Goal: Information Seeking & Learning: Learn about a topic

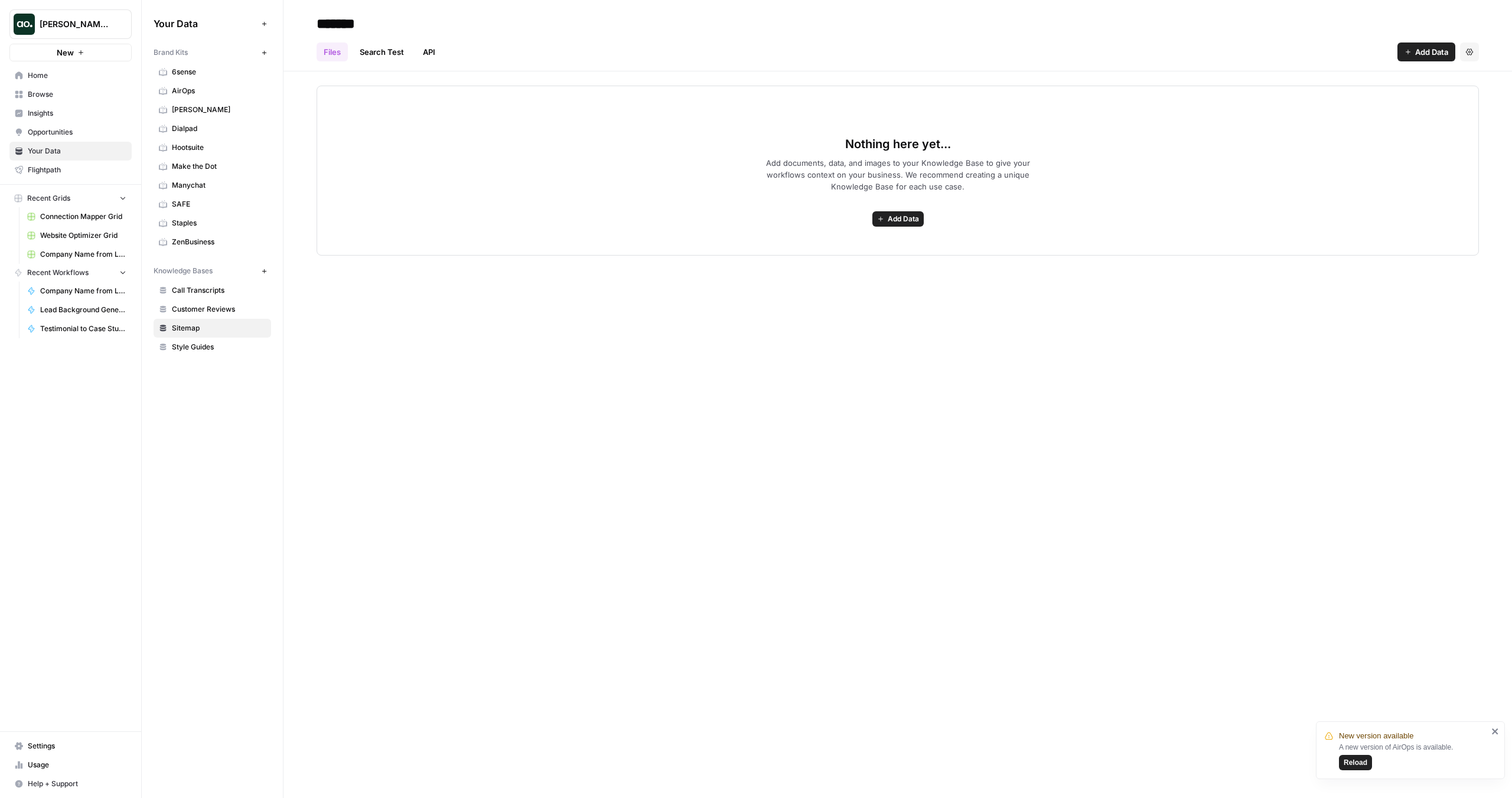
click at [47, 110] on span "Insights" at bounding box center [77, 114] width 99 height 11
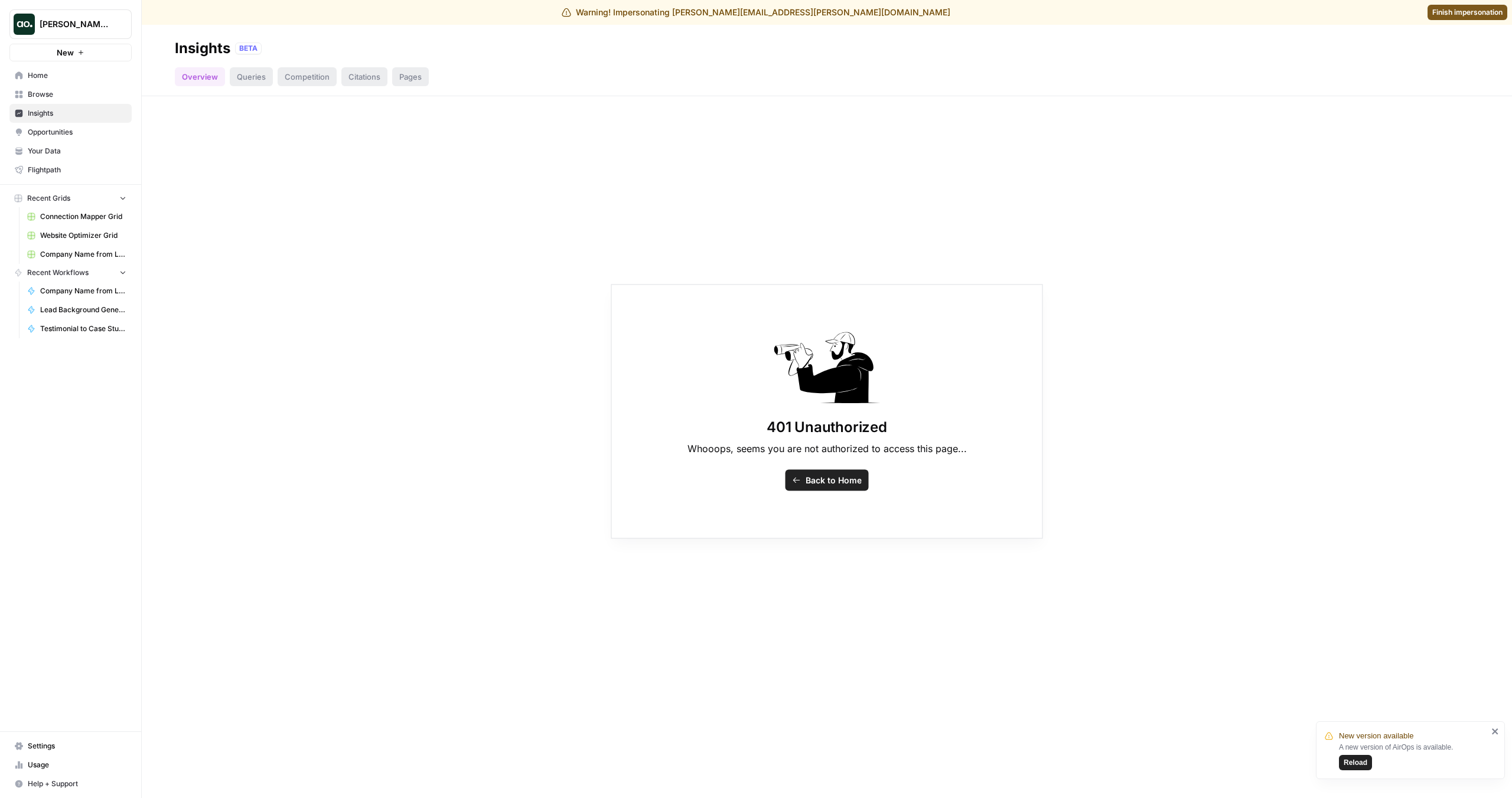
click at [1448, 8] on span "Finish impersonation" at bounding box center [1467, 12] width 70 height 11
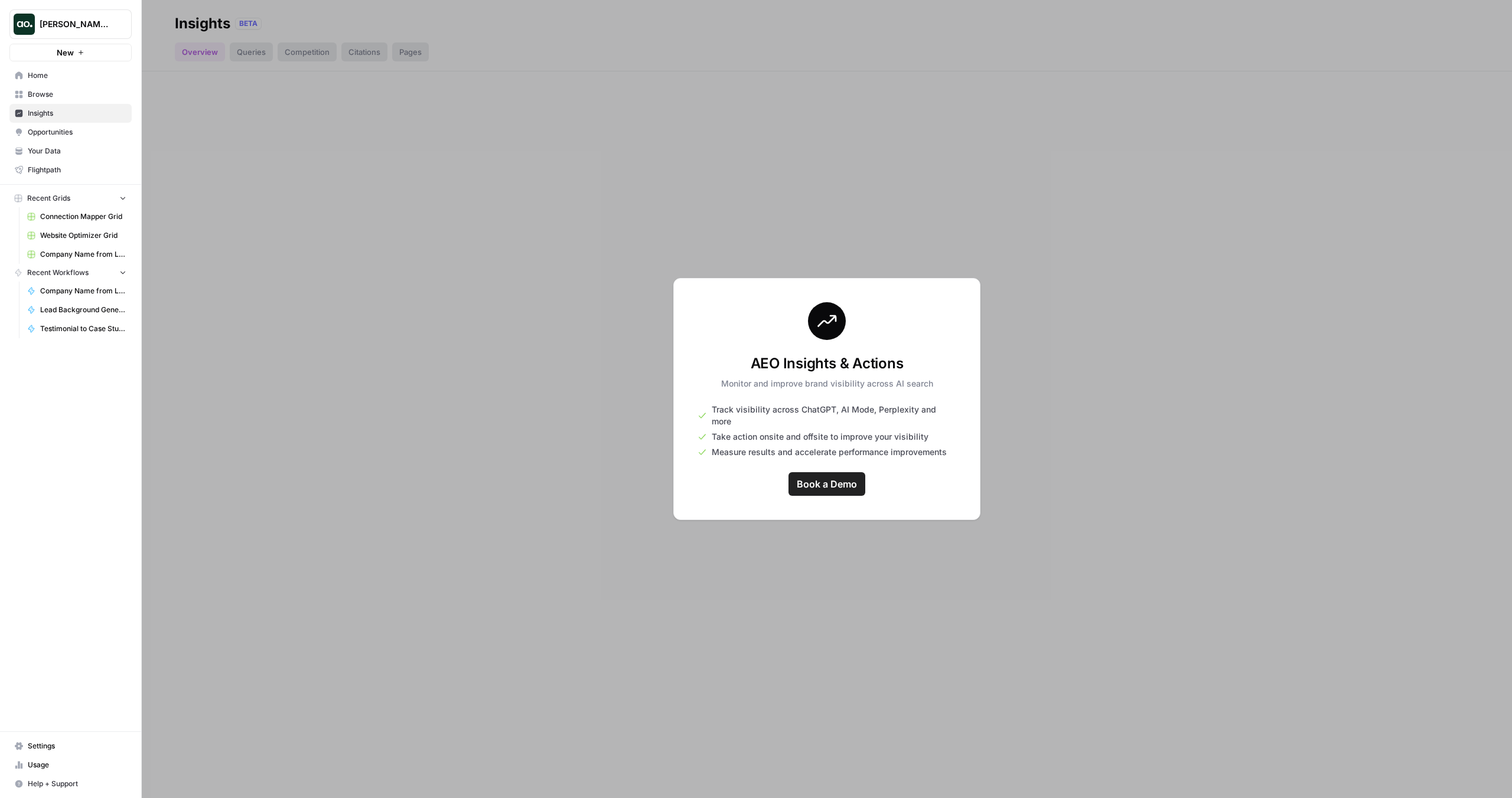
click at [90, 29] on span "[PERSON_NAME] Workspace" at bounding box center [75, 24] width 71 height 12
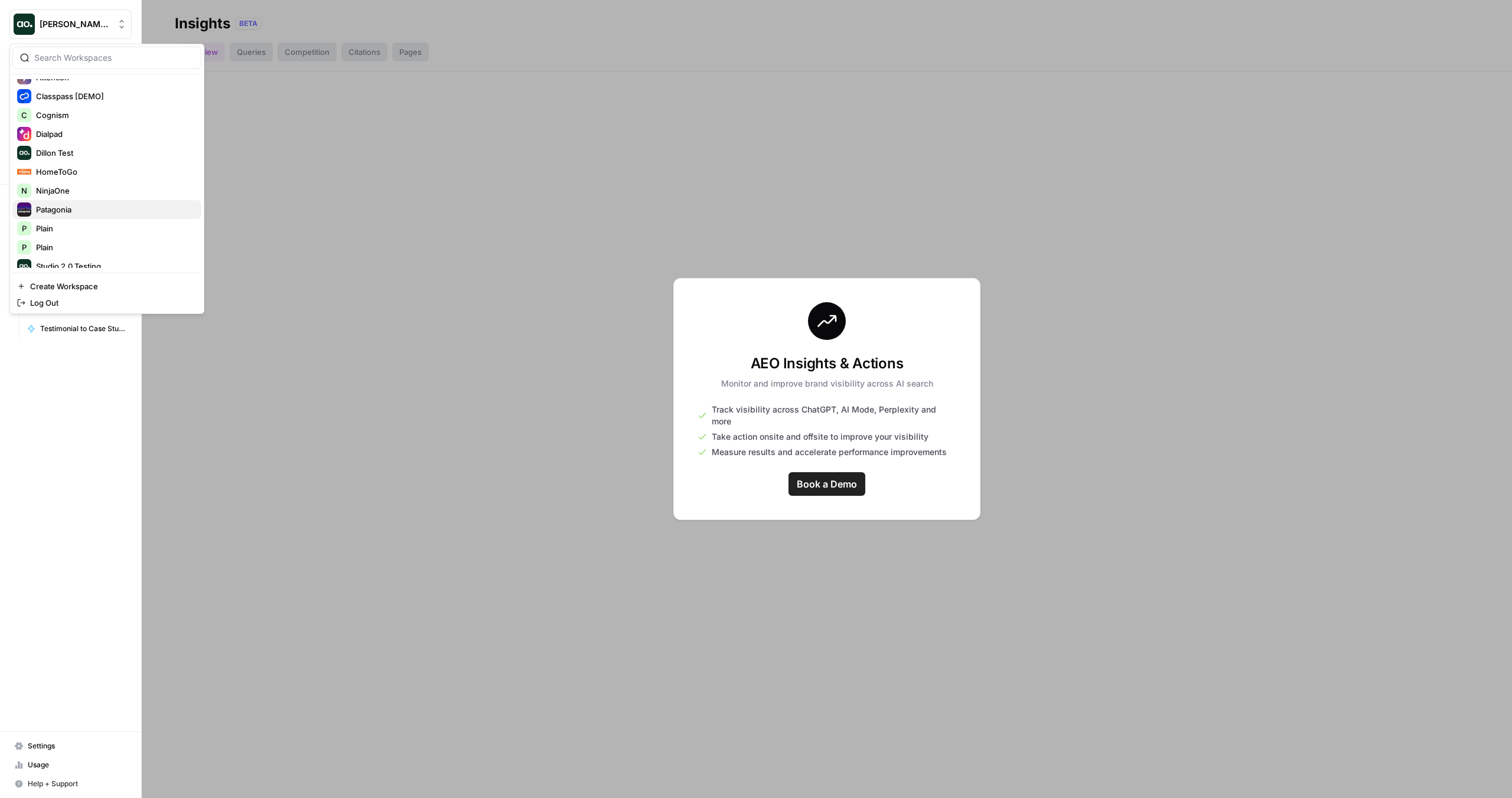
scroll to position [156, 0]
click at [68, 128] on div "C Cognism" at bounding box center [107, 122] width 179 height 14
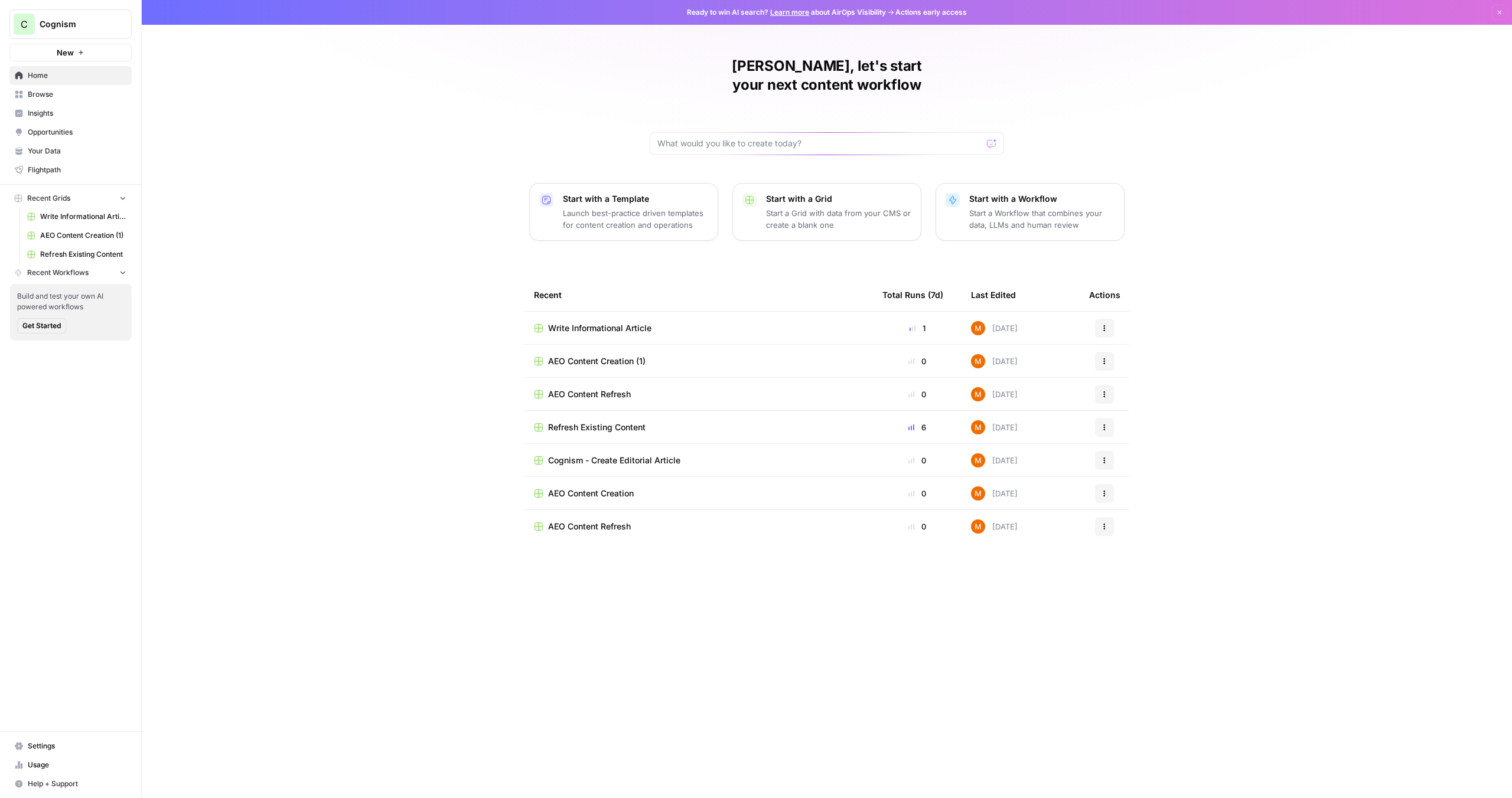
click at [82, 111] on span "Insights" at bounding box center [77, 114] width 99 height 11
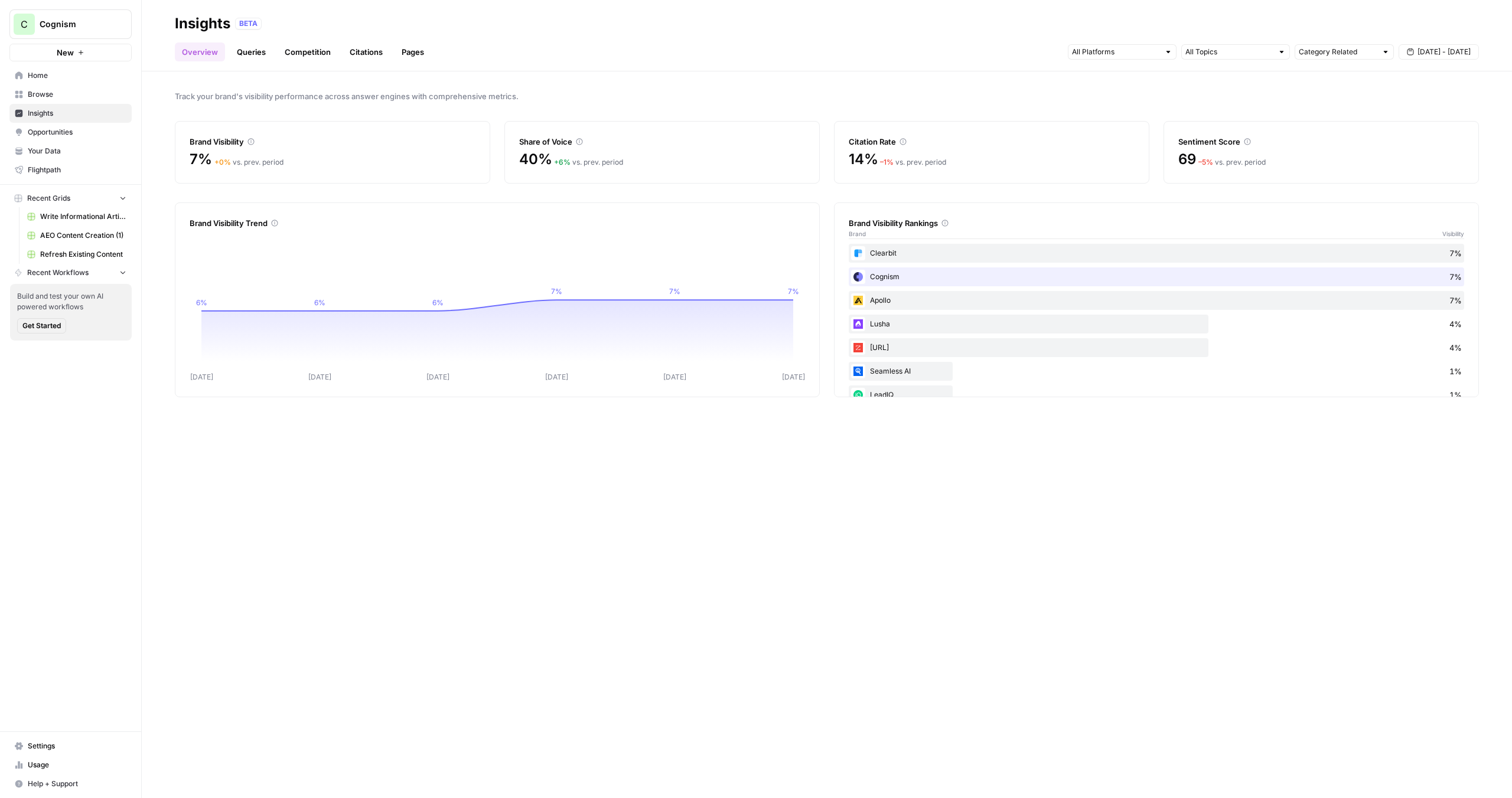
click at [67, 150] on span "Your Data" at bounding box center [77, 152] width 99 height 11
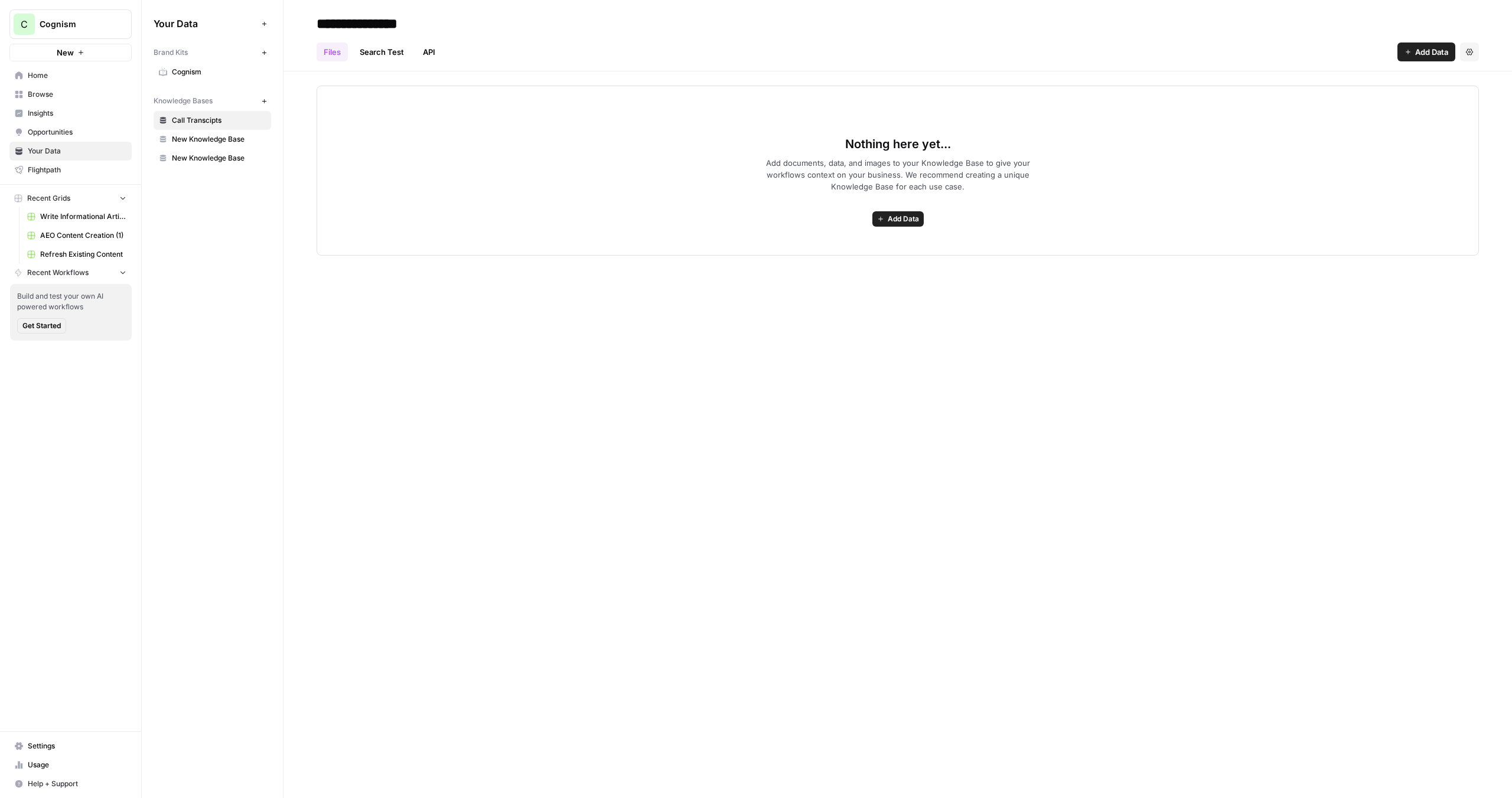
click at [189, 70] on span "Cognism" at bounding box center [219, 72] width 94 height 11
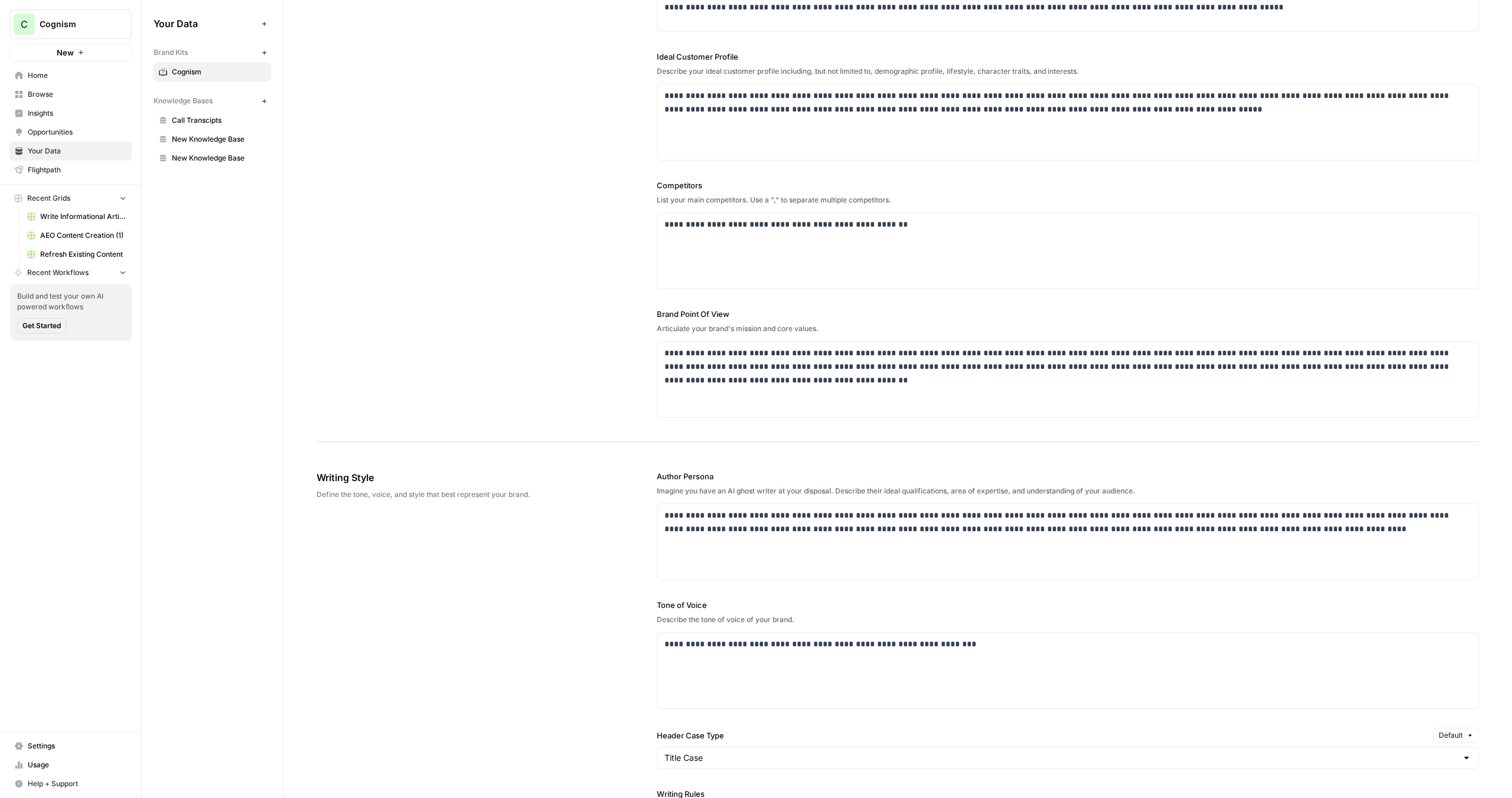
scroll to position [216, 0]
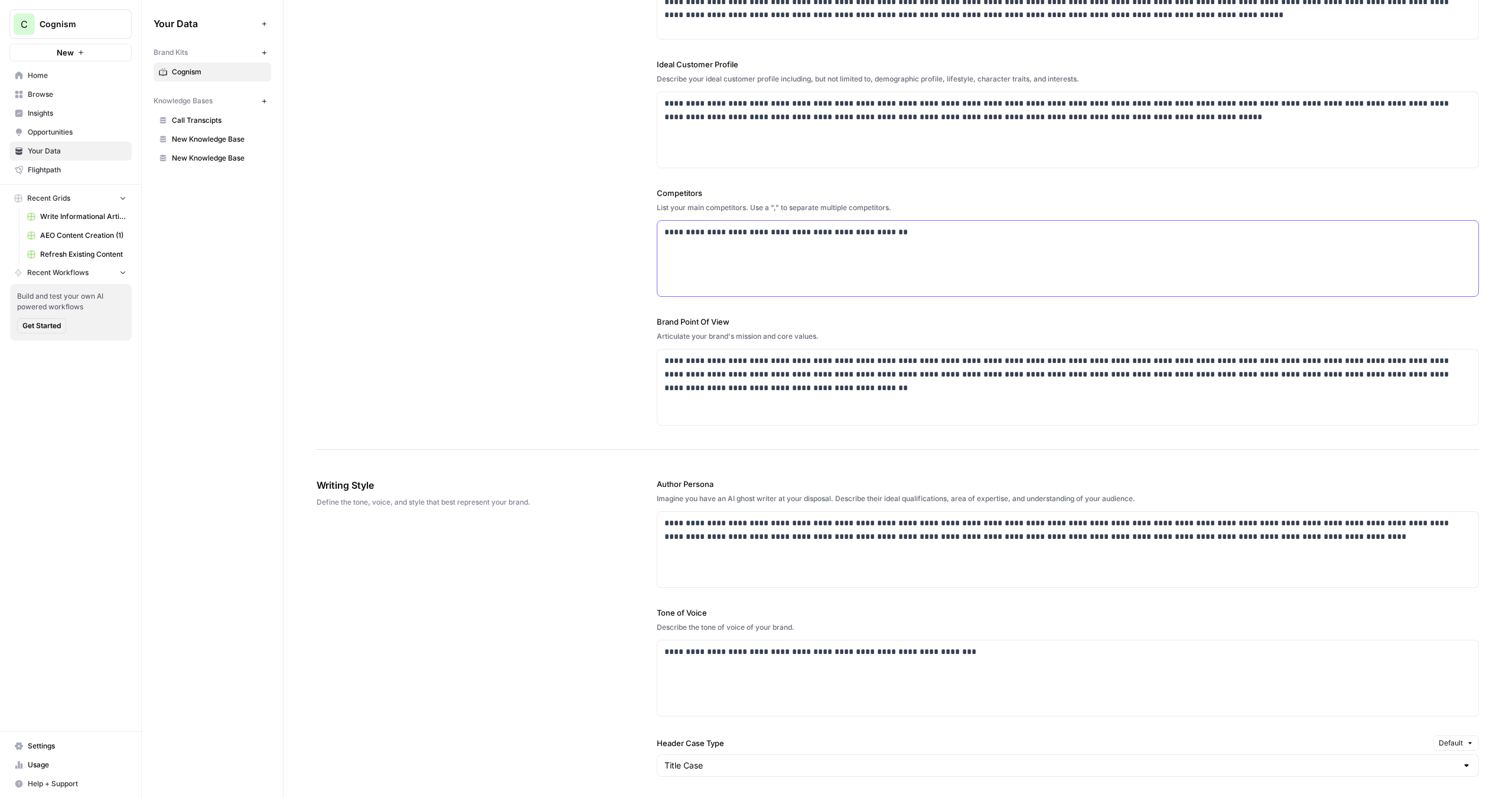
drag, startPoint x: 891, startPoint y: 230, endPoint x: 654, endPoint y: 230, distance: 237.0
click at [654, 230] on div "**********" at bounding box center [898, 141] width 1163 height 619
click at [736, 260] on div "**********" at bounding box center [1067, 258] width 821 height 75
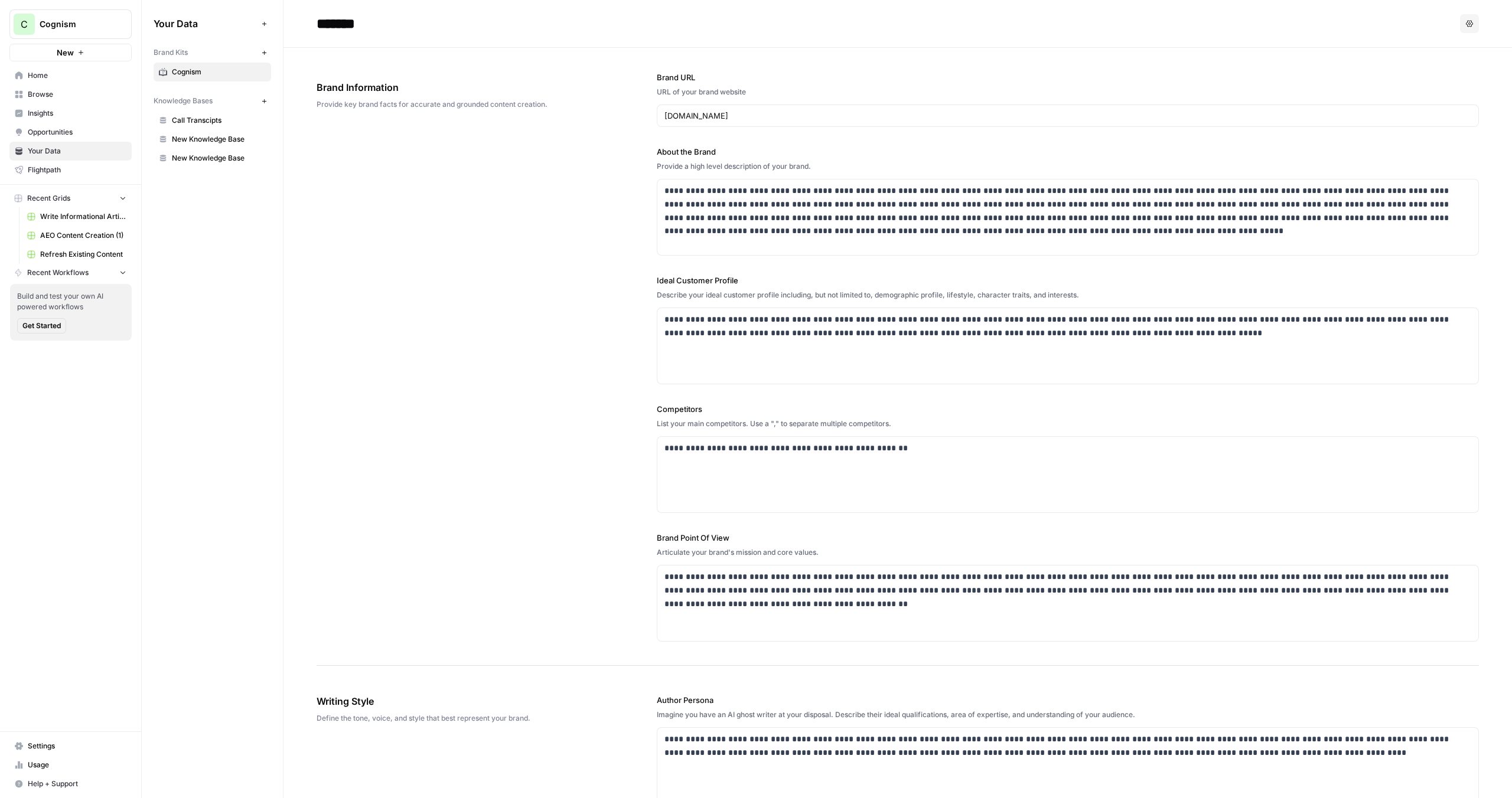
click at [80, 116] on span "Insights" at bounding box center [77, 114] width 99 height 11
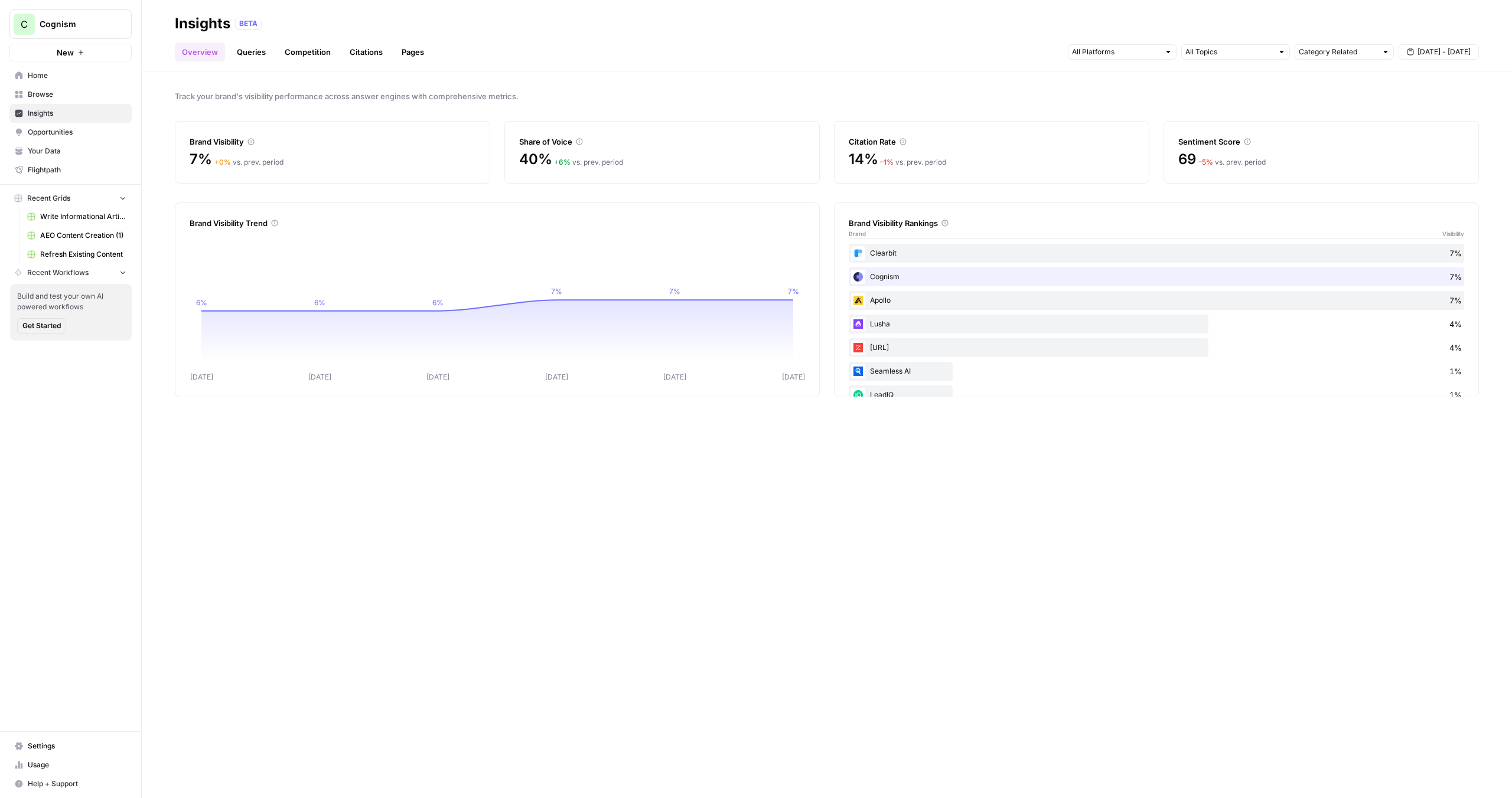
drag, startPoint x: 192, startPoint y: 141, endPoint x: 731, endPoint y: 142, distance: 539.0
click at [731, 142] on div "Brand Visibility 7% + 0 % vs. prev. period Share of Voice 40% + 6 % vs. prev. p…" at bounding box center [827, 152] width 1304 height 63
click at [731, 142] on div "Share of Voice" at bounding box center [662, 141] width 286 height 12
click at [1112, 51] on input "text" at bounding box center [1116, 52] width 88 height 12
click at [1429, 54] on span "Sep 10 - Sep 16" at bounding box center [1444, 52] width 53 height 11
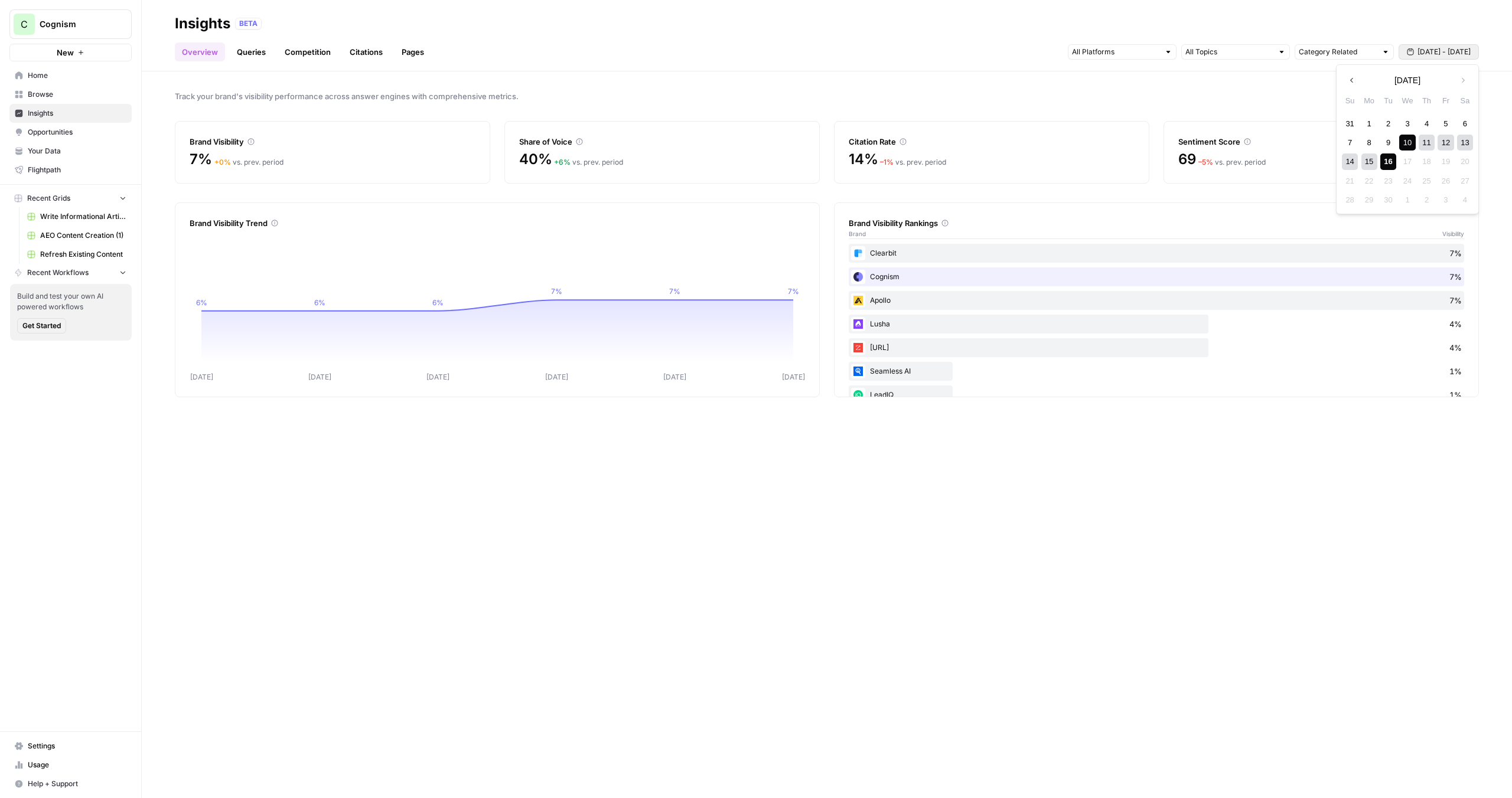
click at [897, 86] on div "Track your brand's visibility performance across answer engines with comprehens…" at bounding box center [826, 434] width 1370 height 727
click at [253, 55] on link "Queries" at bounding box center [251, 52] width 43 height 19
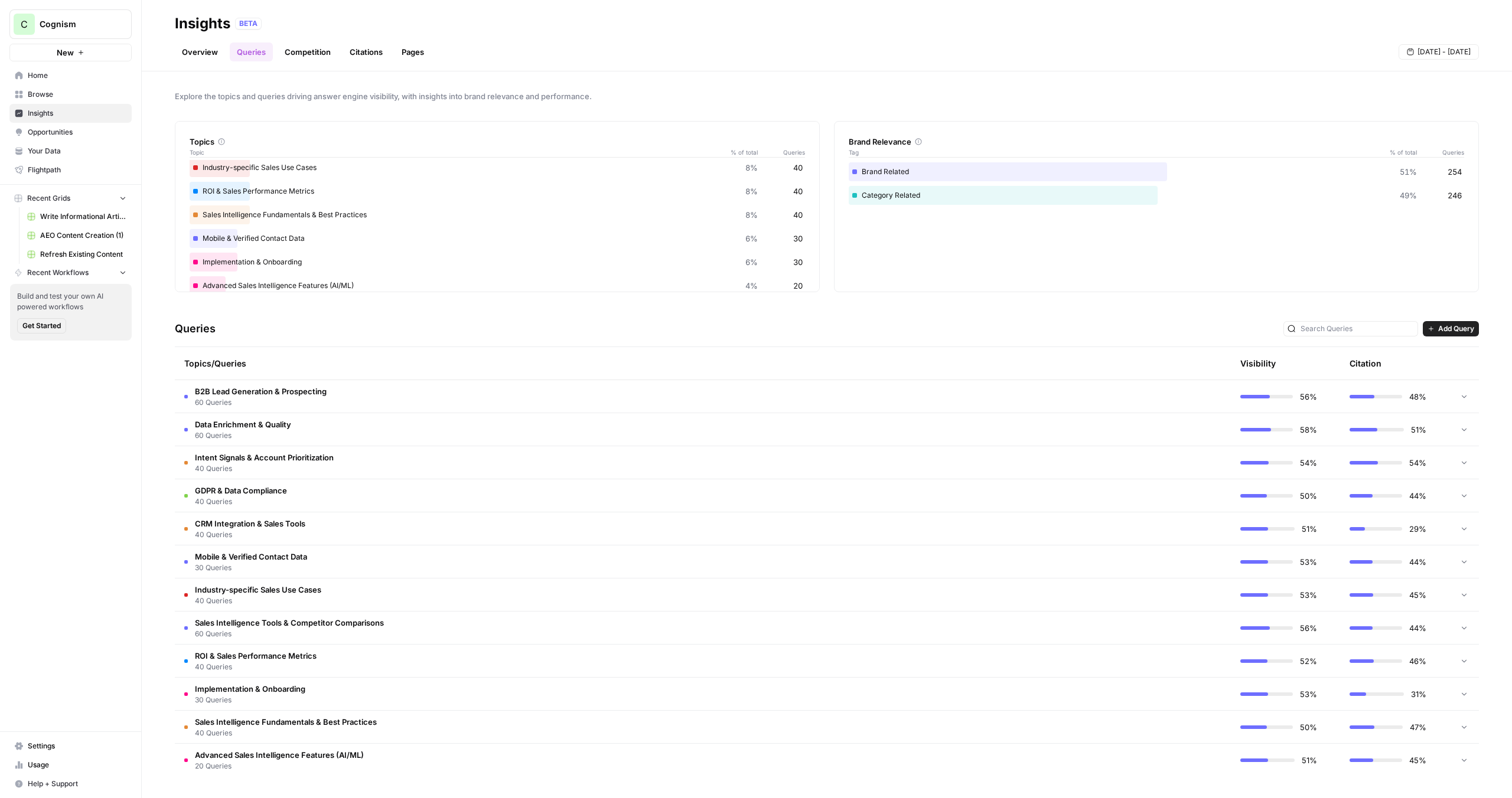
scroll to position [164, 0]
click at [337, 398] on td "B2B Lead Generation & Prospecting 60 Queries" at bounding box center [647, 396] width 944 height 33
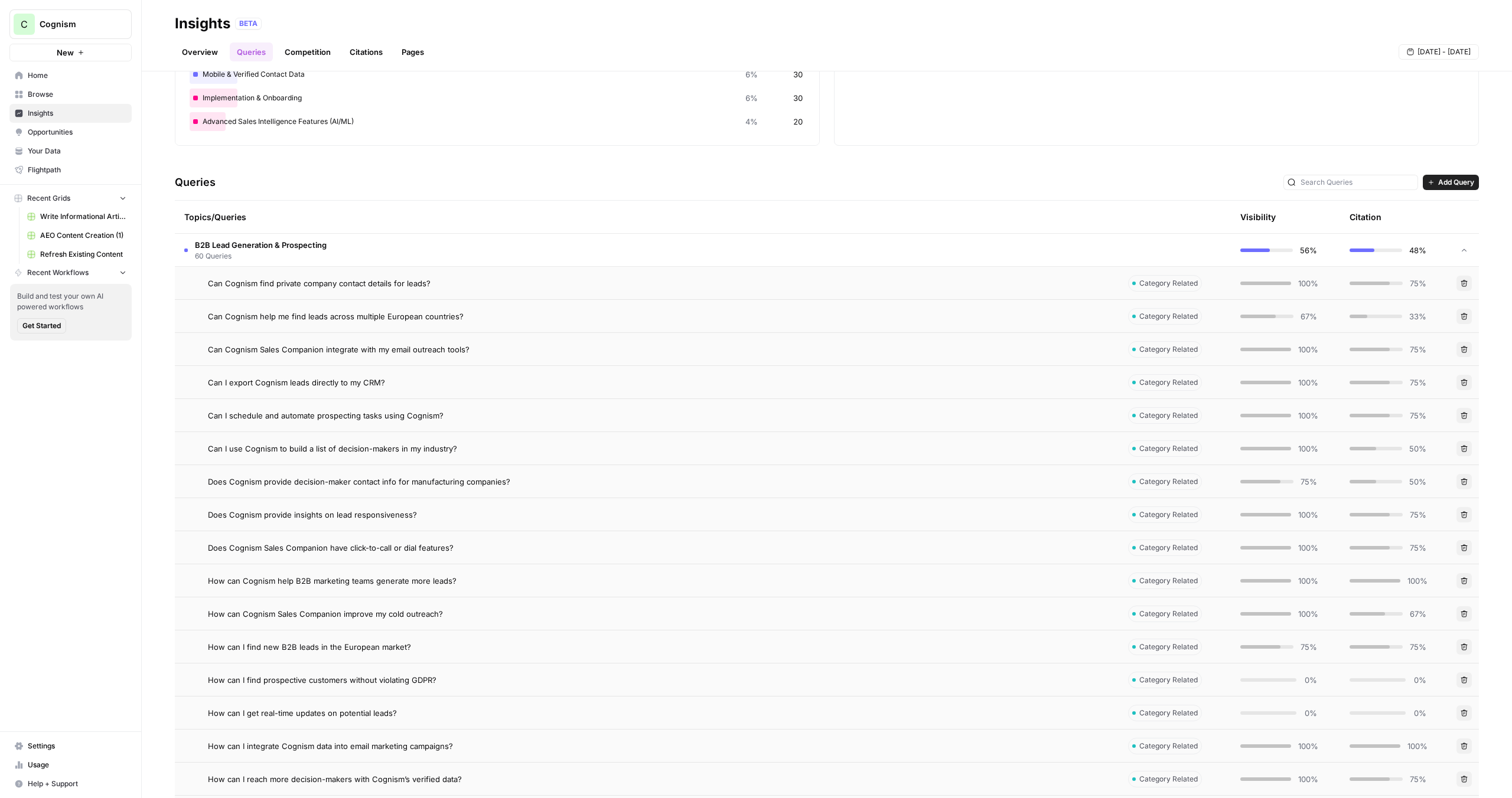
scroll to position [147, 0]
click at [294, 383] on span "Can I export Cognism leads directly to my CRM?" at bounding box center [296, 381] width 177 height 12
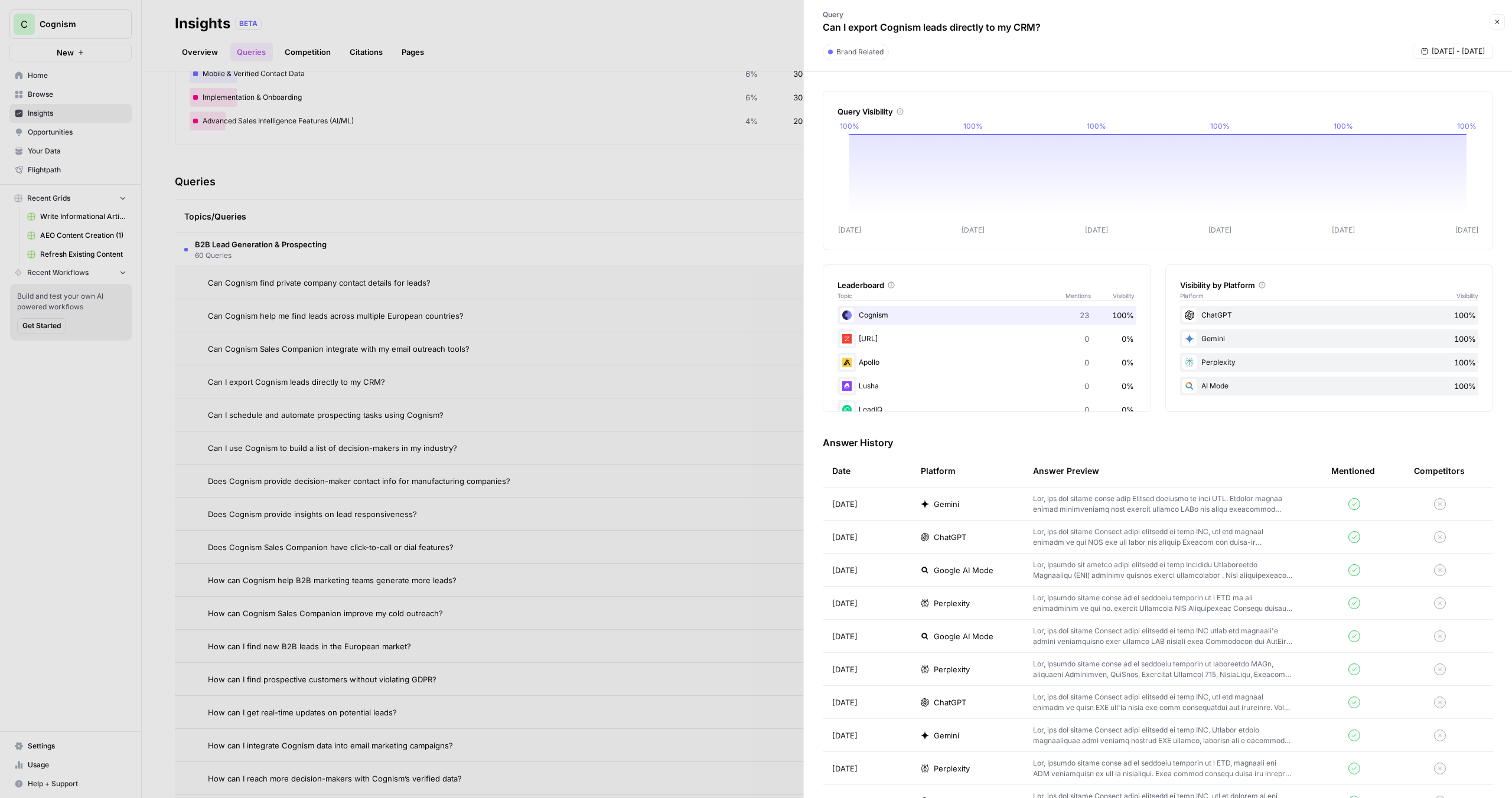
drag, startPoint x: 894, startPoint y: 33, endPoint x: 1011, endPoint y: 30, distance: 117.0
click at [1011, 30] on p "Can I export Cognism leads directly to my CRM?" at bounding box center [931, 27] width 218 height 14
click at [960, 506] on div "Gemini" at bounding box center [967, 504] width 93 height 12
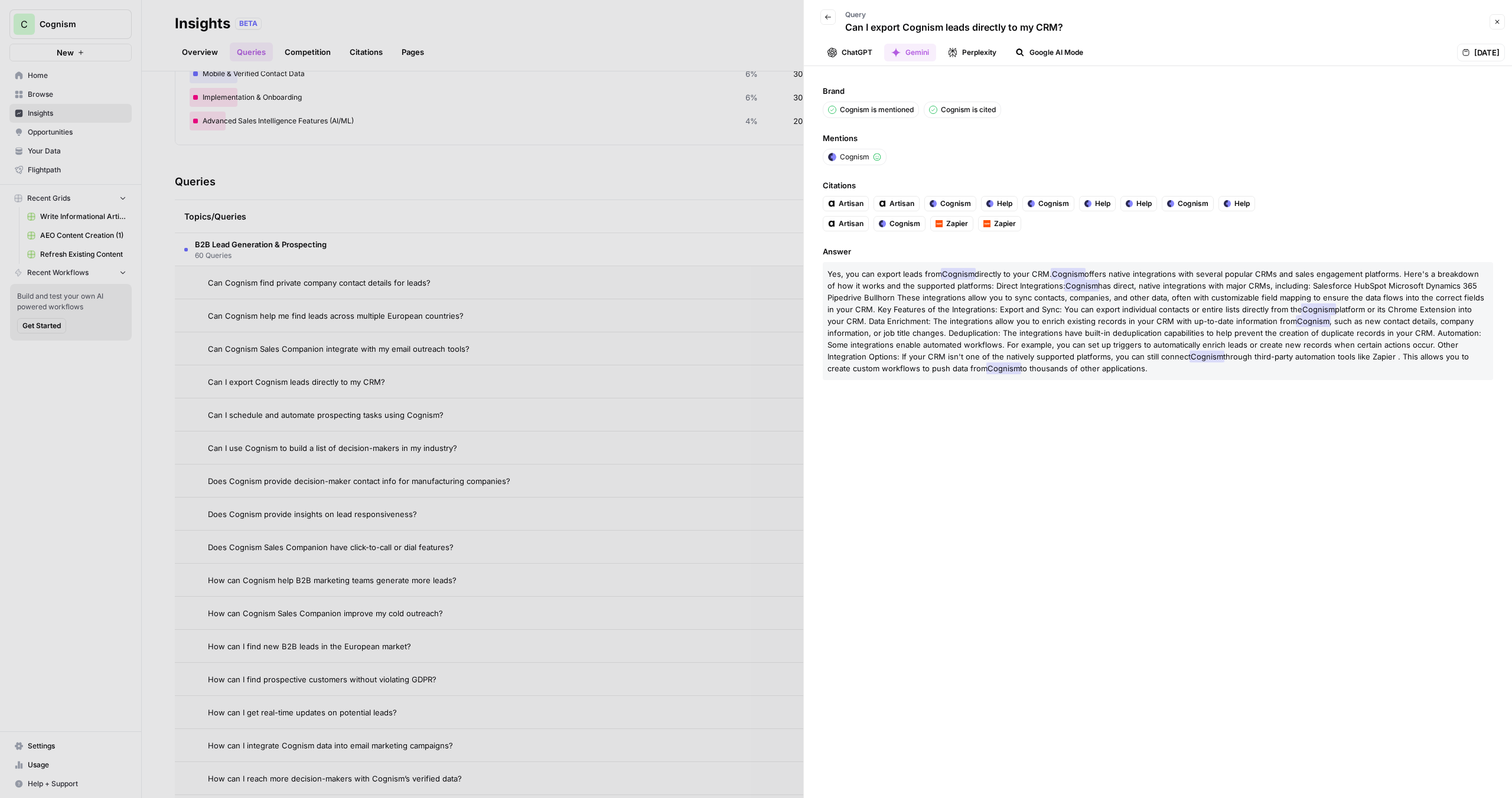
click at [855, 52] on button "ChatGPT" at bounding box center [850, 52] width 59 height 18
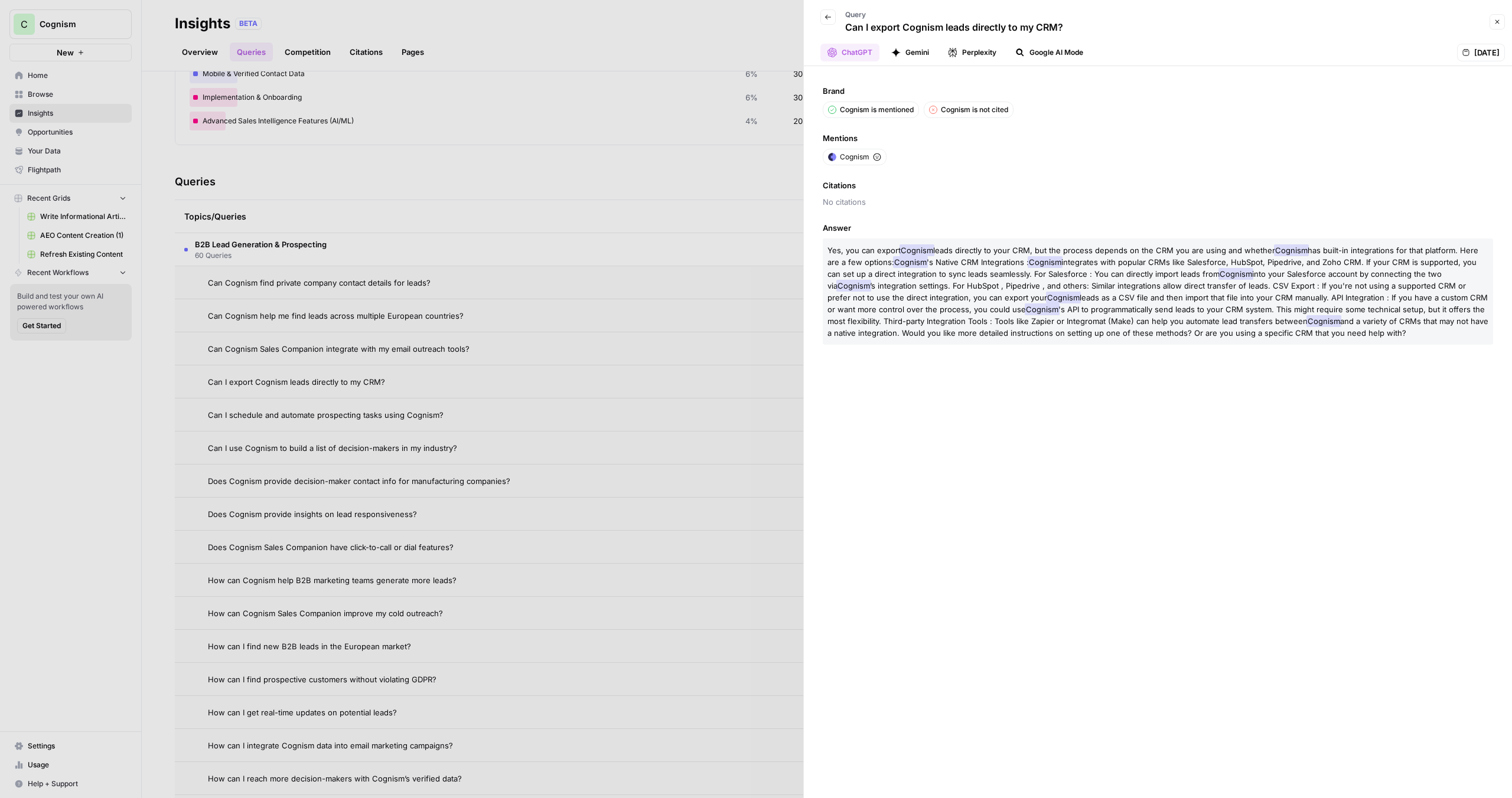
click at [915, 50] on button "Gemini" at bounding box center [910, 52] width 52 height 18
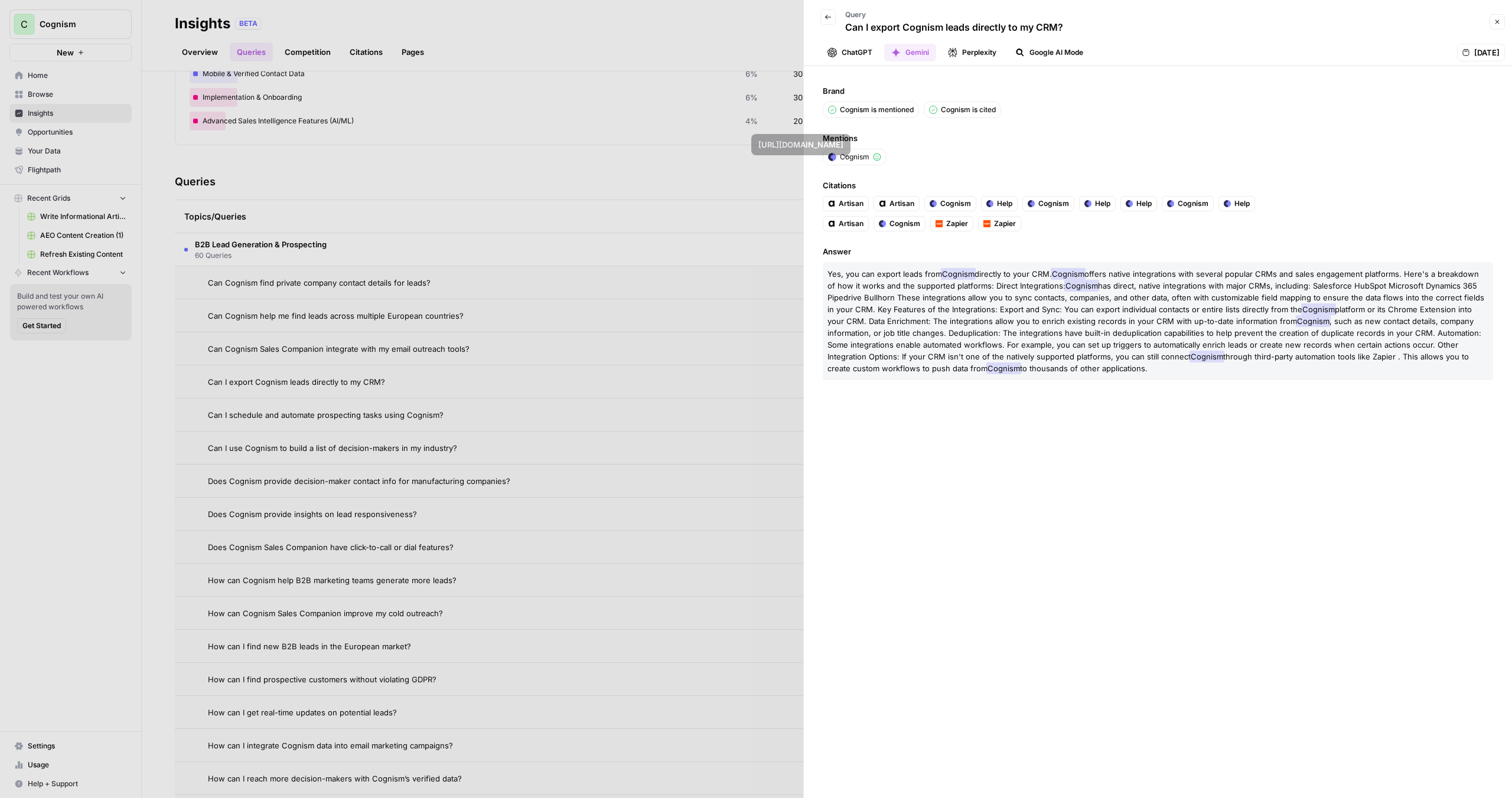
click at [982, 52] on button "Perplexity" at bounding box center [972, 52] width 63 height 18
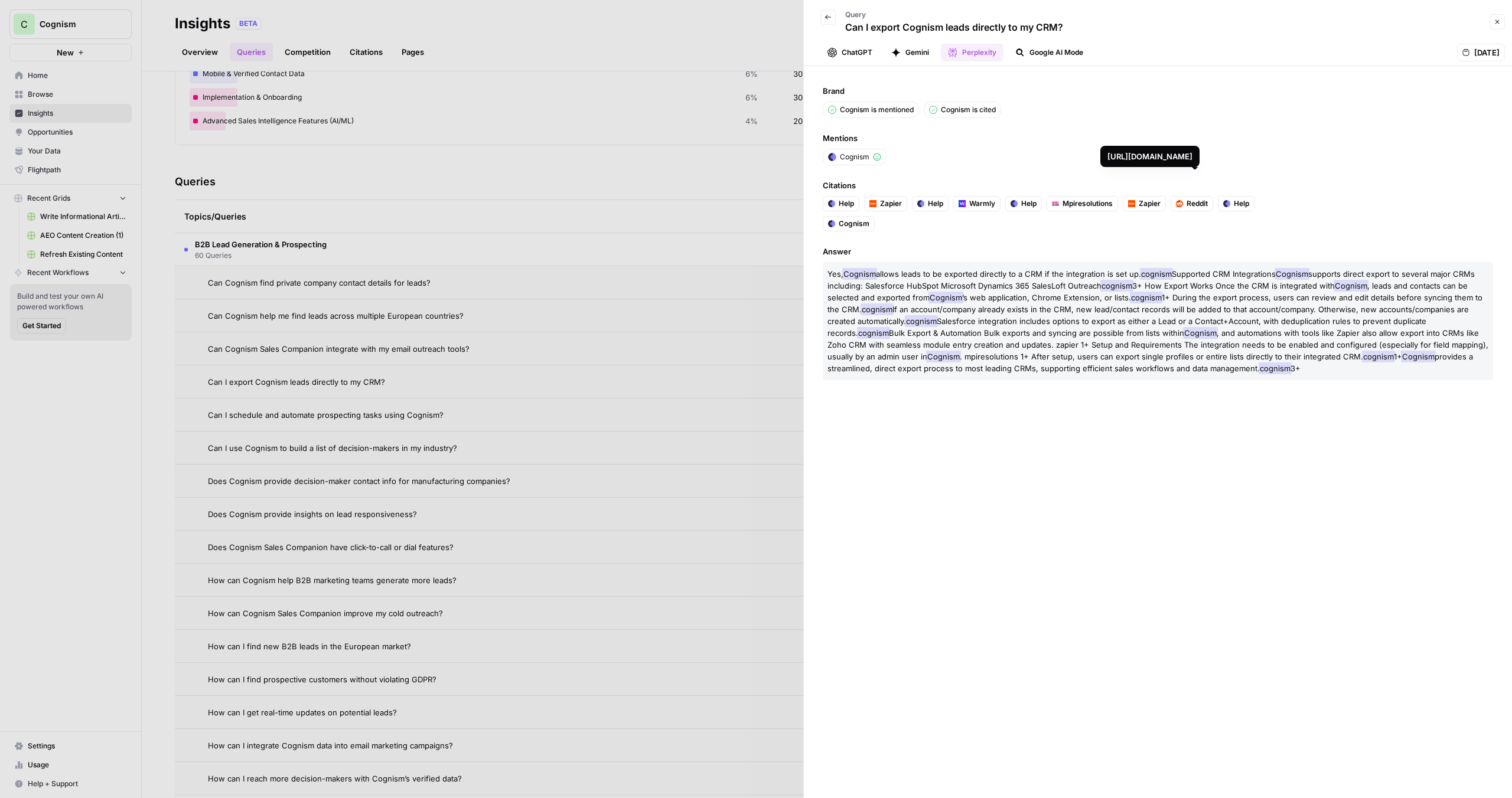
click at [1059, 48] on button "Google AI Mode" at bounding box center [1049, 52] width 82 height 18
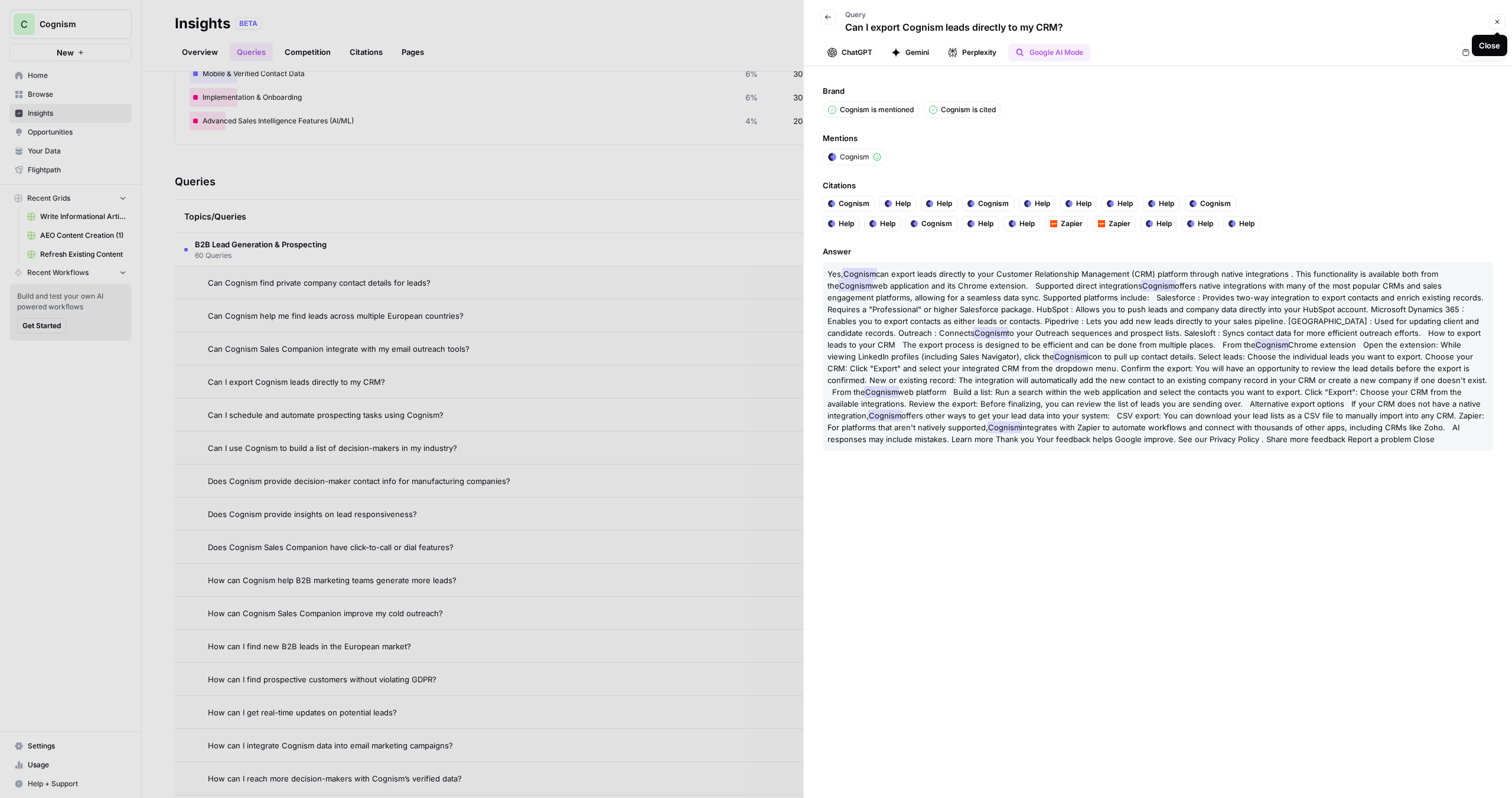
click at [1498, 22] on icon "button" at bounding box center [1497, 22] width 7 height 7
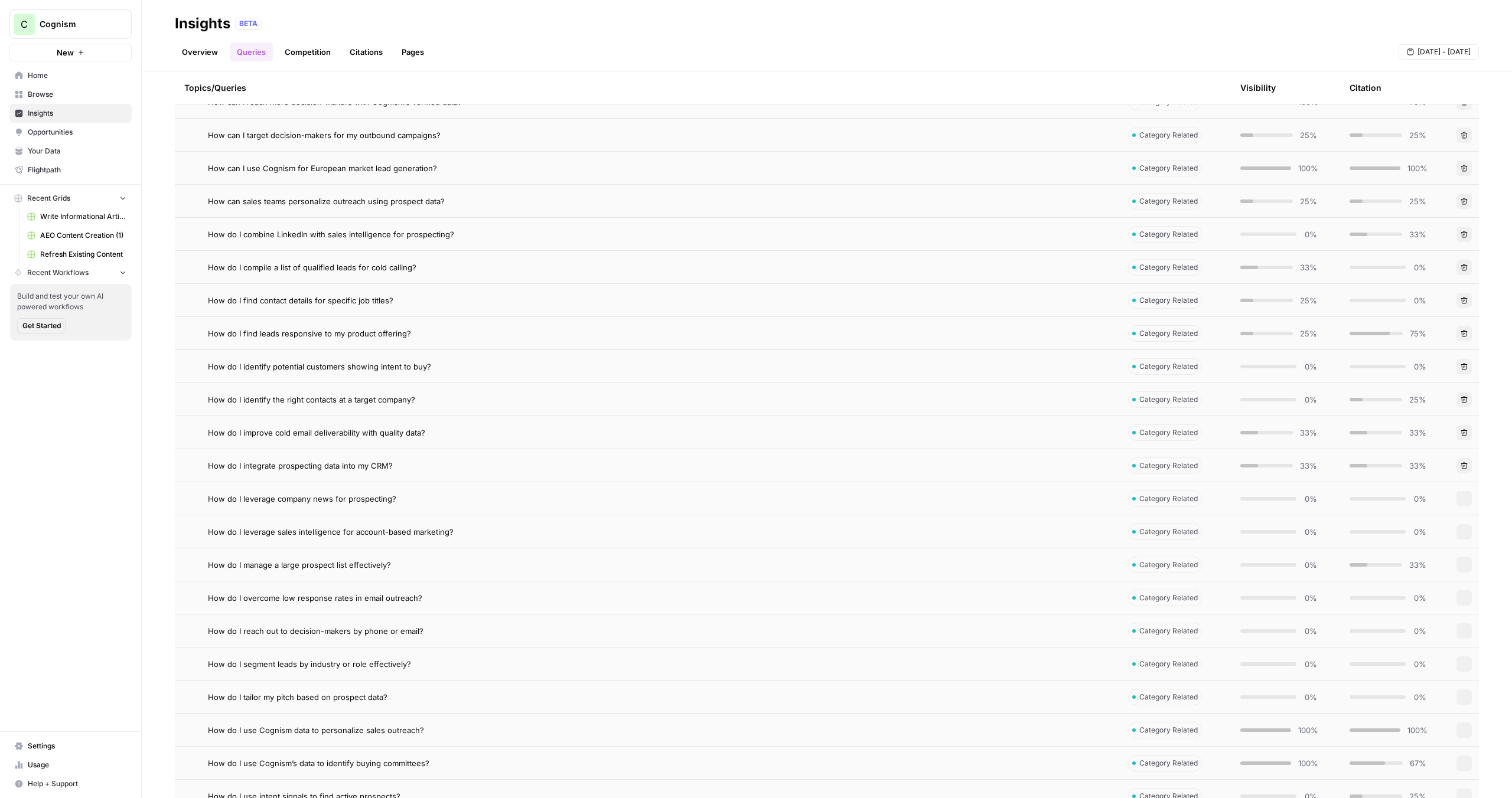
scroll to position [1114, 0]
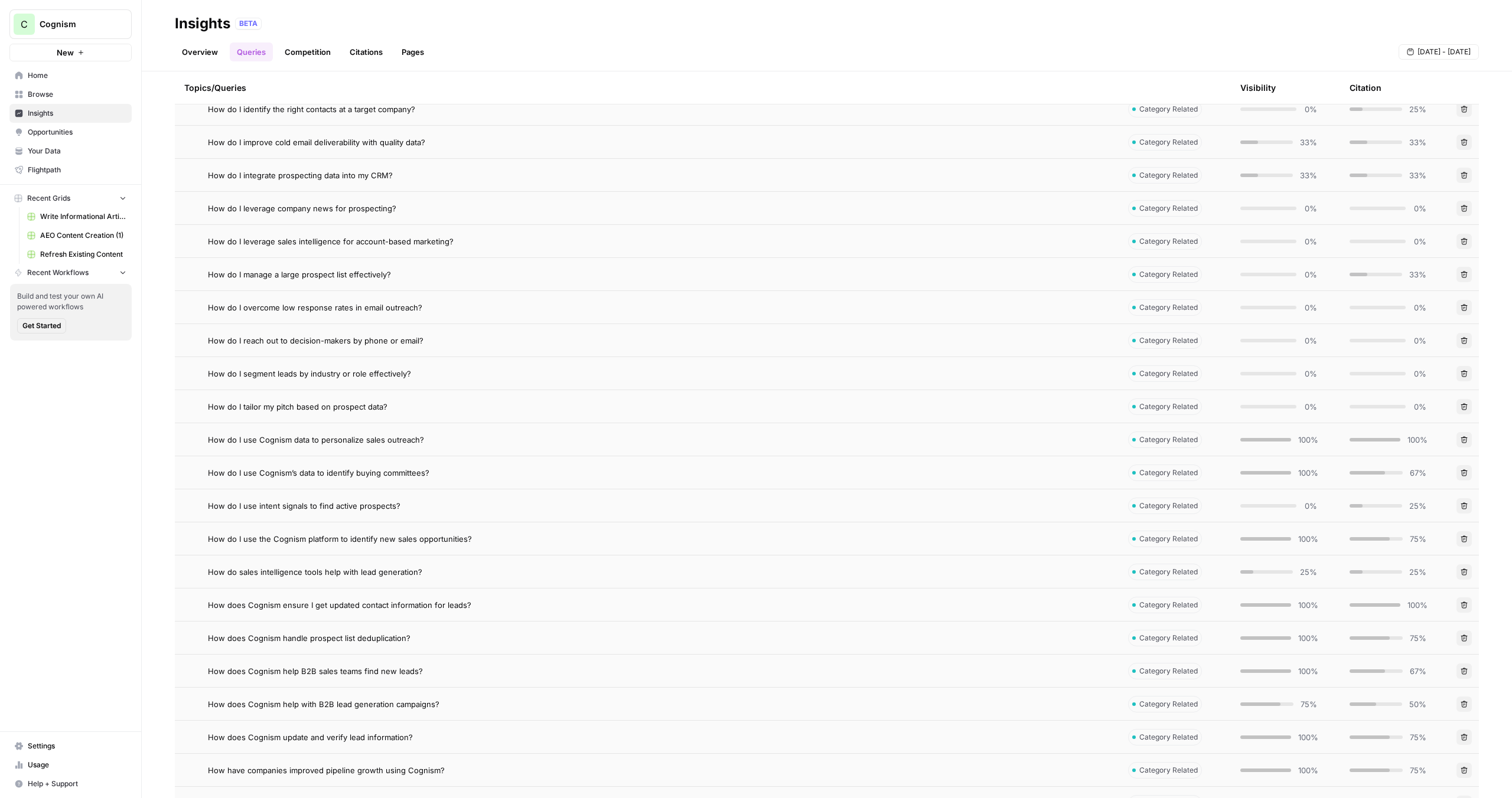
click at [479, 506] on div "How do I use intent signals to find active prospects?" at bounding box center [659, 506] width 901 height 12
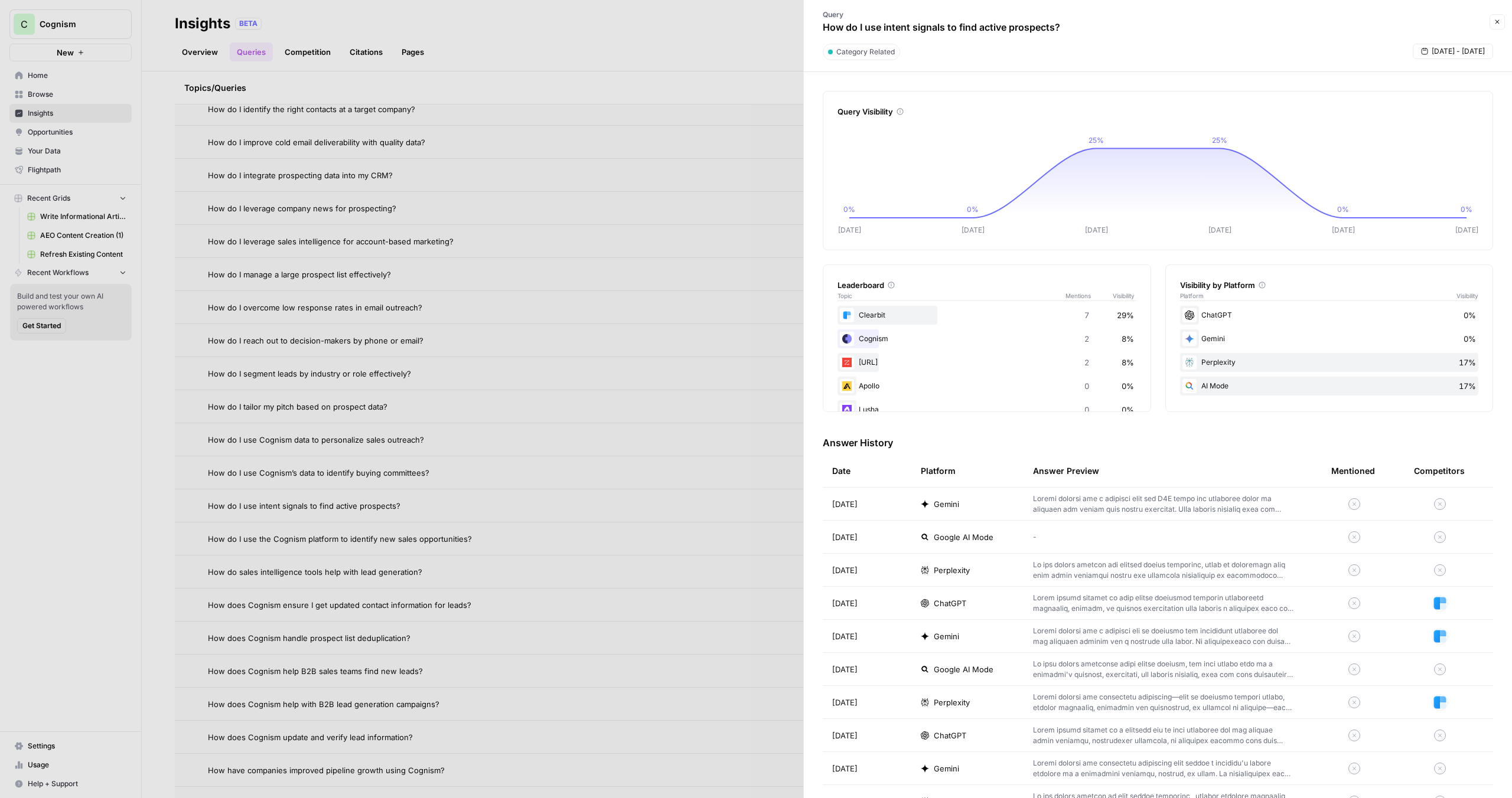
drag, startPoint x: 834, startPoint y: 27, endPoint x: 1052, endPoint y: 28, distance: 218.0
click at [1052, 28] on p "How do I use intent signals to find active prospects?" at bounding box center [941, 27] width 237 height 14
click at [1061, 28] on div "Query How do I use intent signals to find active prospects?" at bounding box center [942, 22] width 261 height 34
click at [929, 513] on td "Gemini" at bounding box center [967, 504] width 112 height 33
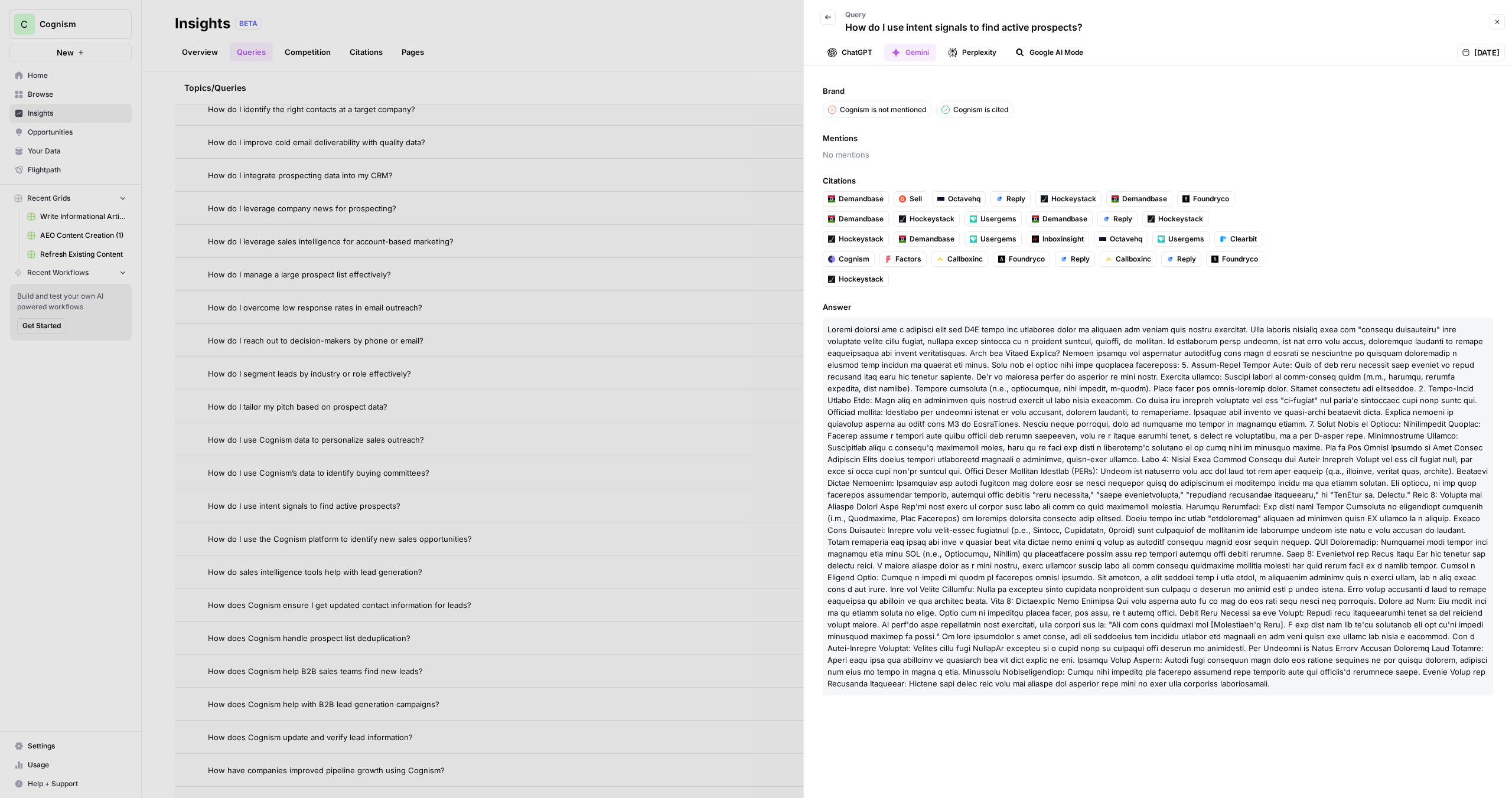
click at [1496, 18] on icon "button" at bounding box center [1497, 22] width 7 height 7
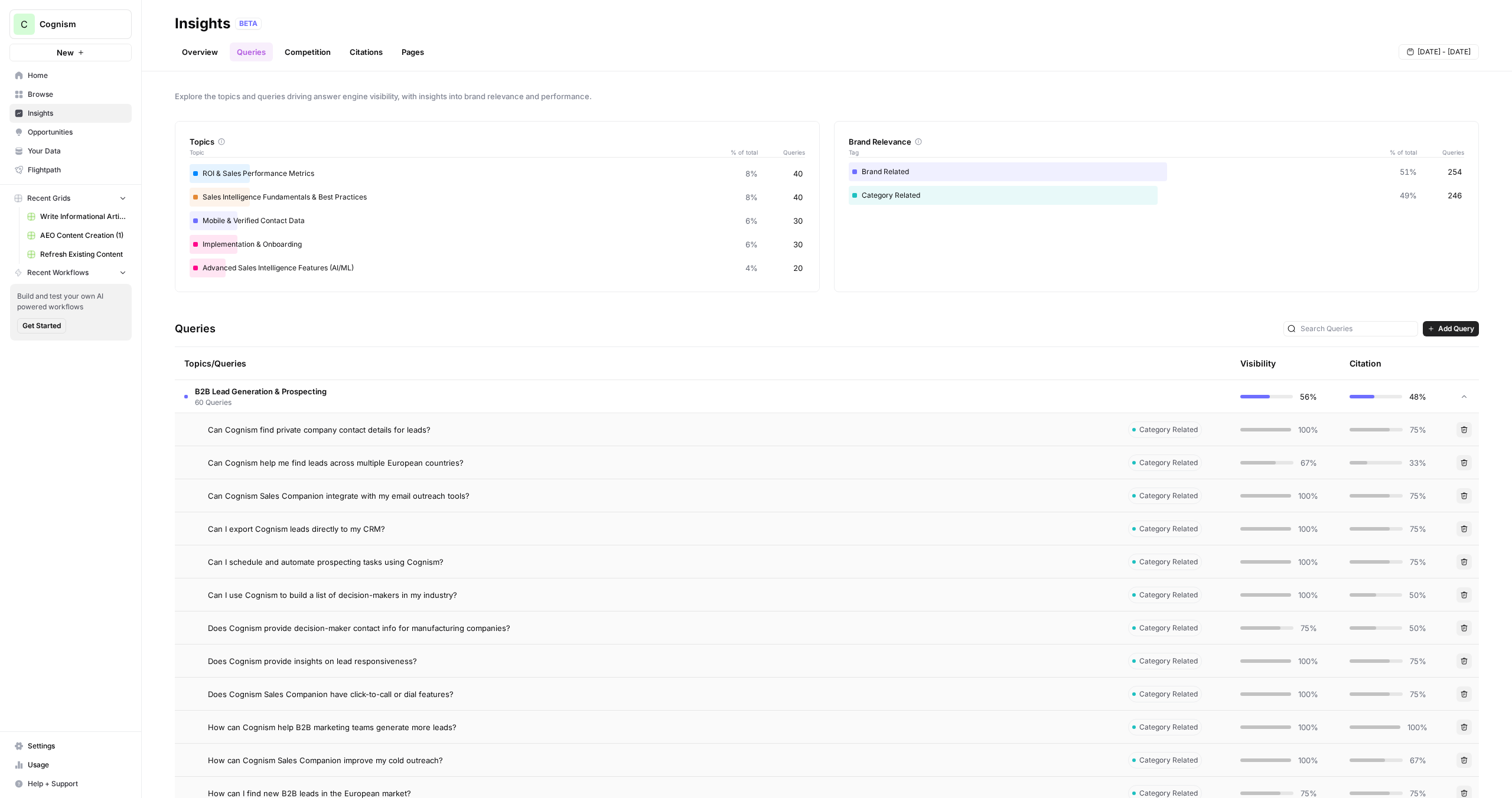
click at [1455, 330] on span "Add Query" at bounding box center [1456, 329] width 36 height 11
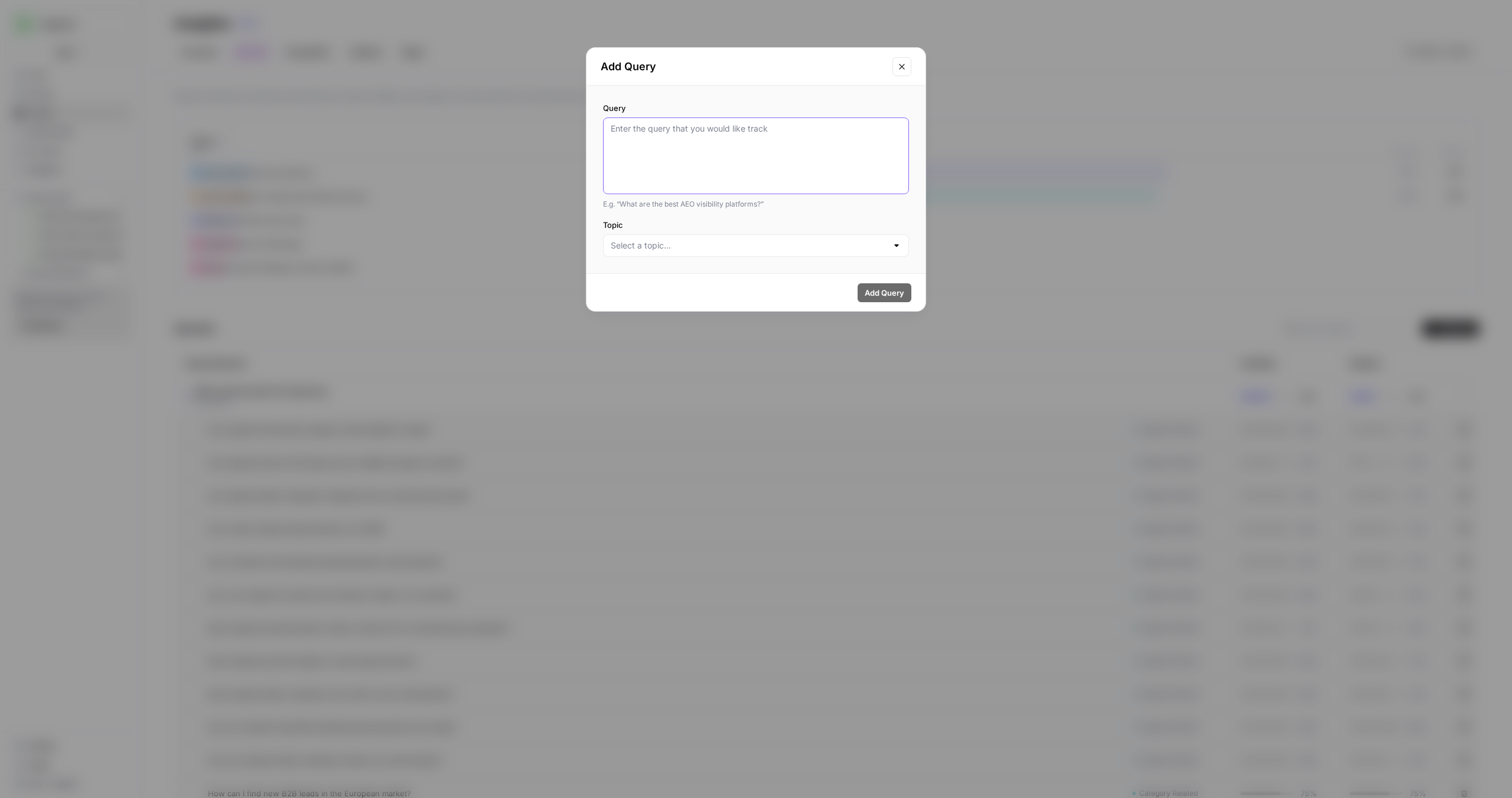
click at [763, 158] on textarea "Query" at bounding box center [755, 156] width 290 height 66
type textarea "jtjtjtjtjt"
click at [906, 73] on button "Close modal" at bounding box center [902, 67] width 19 height 19
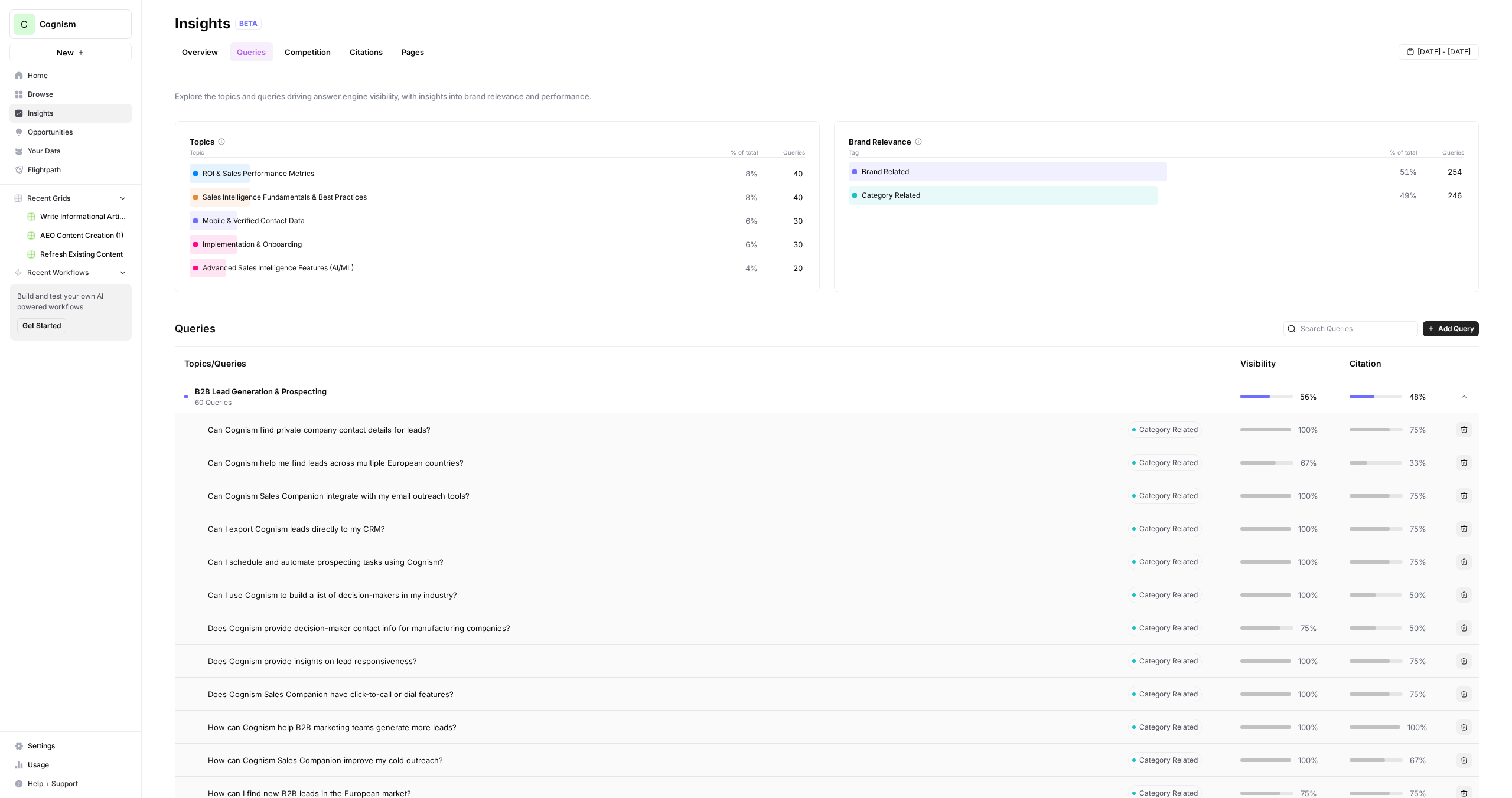
click at [422, 400] on td "B2B Lead Generation & Prospecting 60 Queries" at bounding box center [647, 396] width 944 height 33
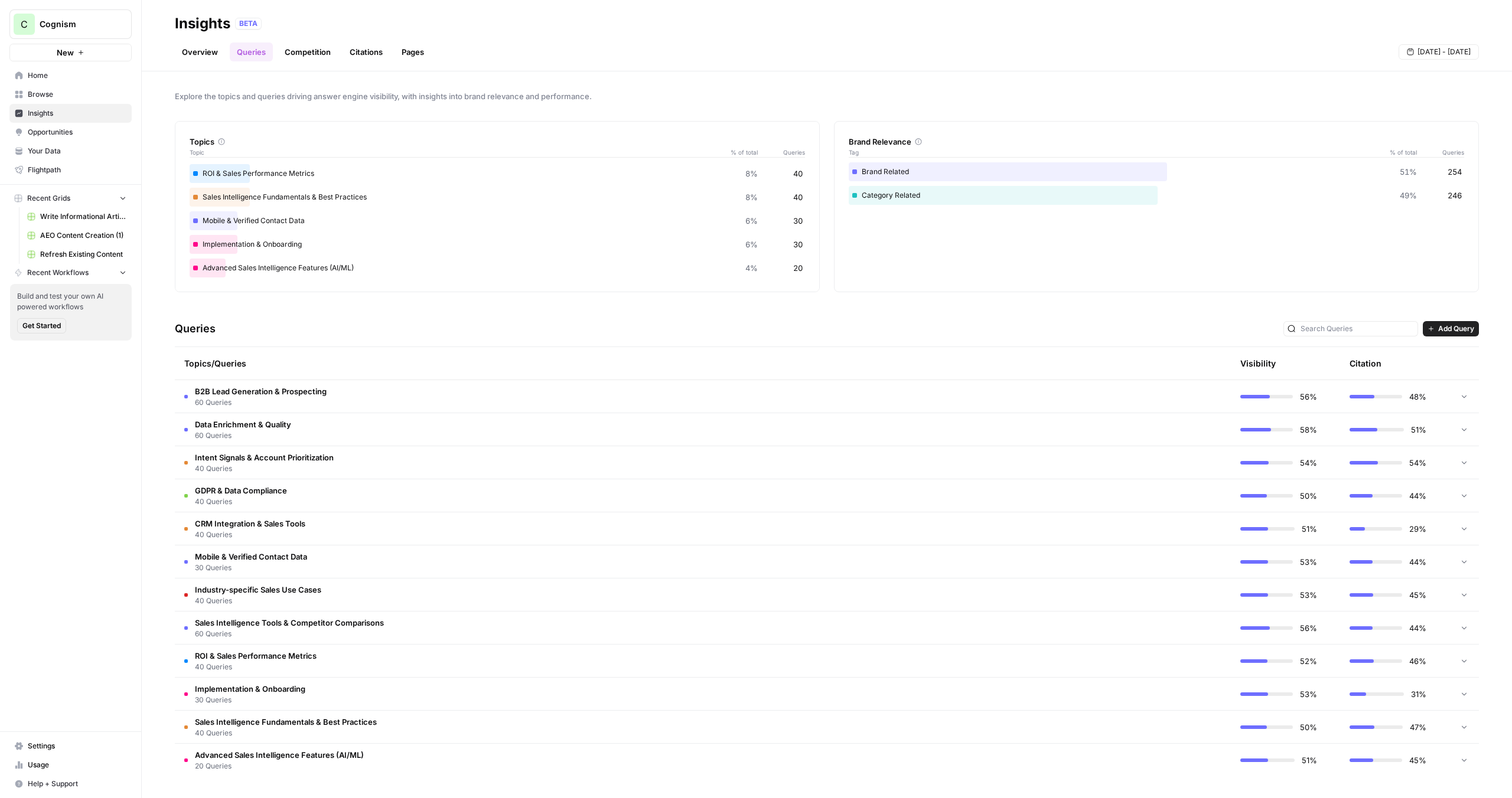
click at [307, 48] on link "Competition" at bounding box center [307, 52] width 61 height 19
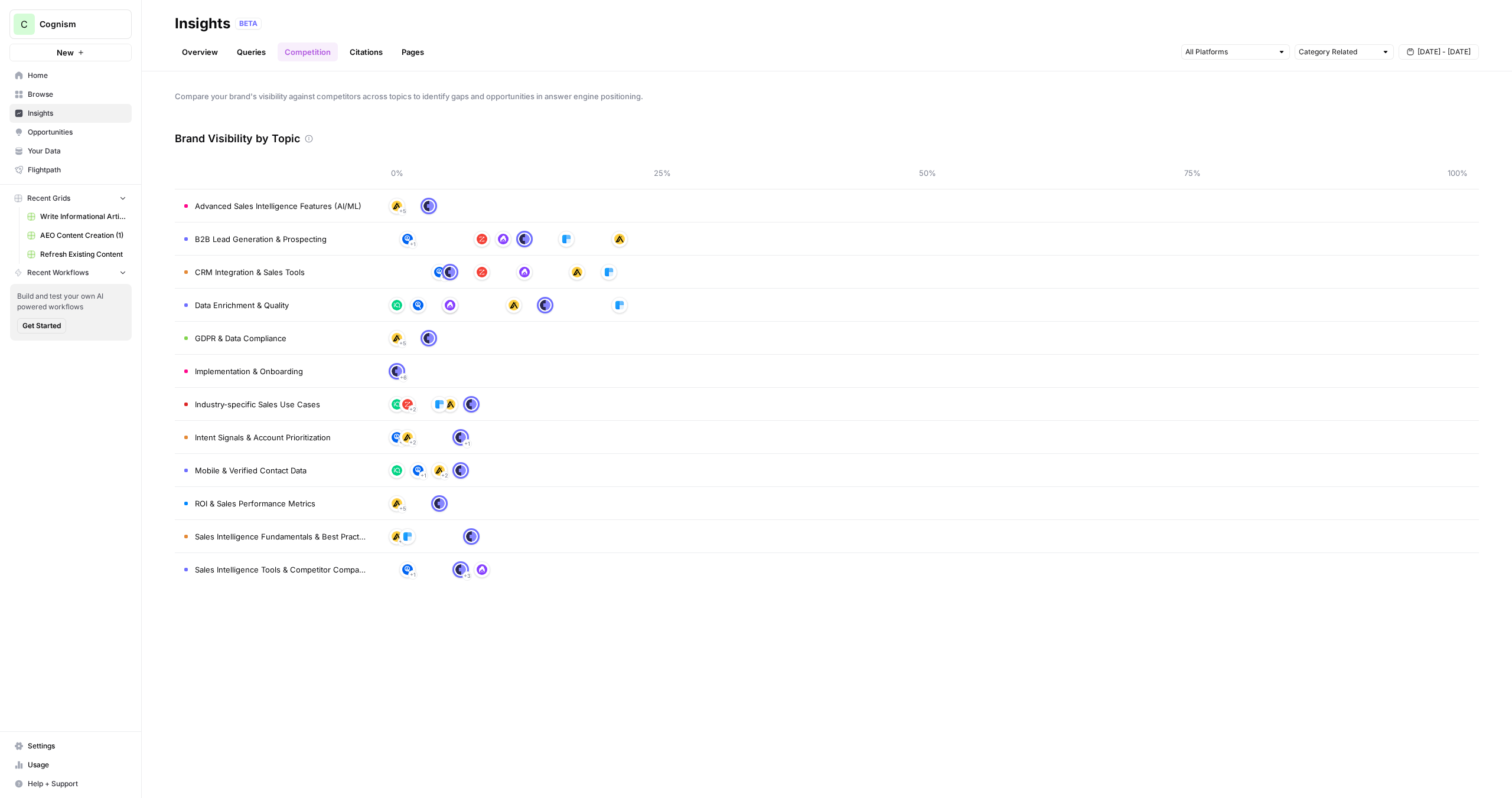
click at [361, 50] on link "Citations" at bounding box center [366, 52] width 47 height 19
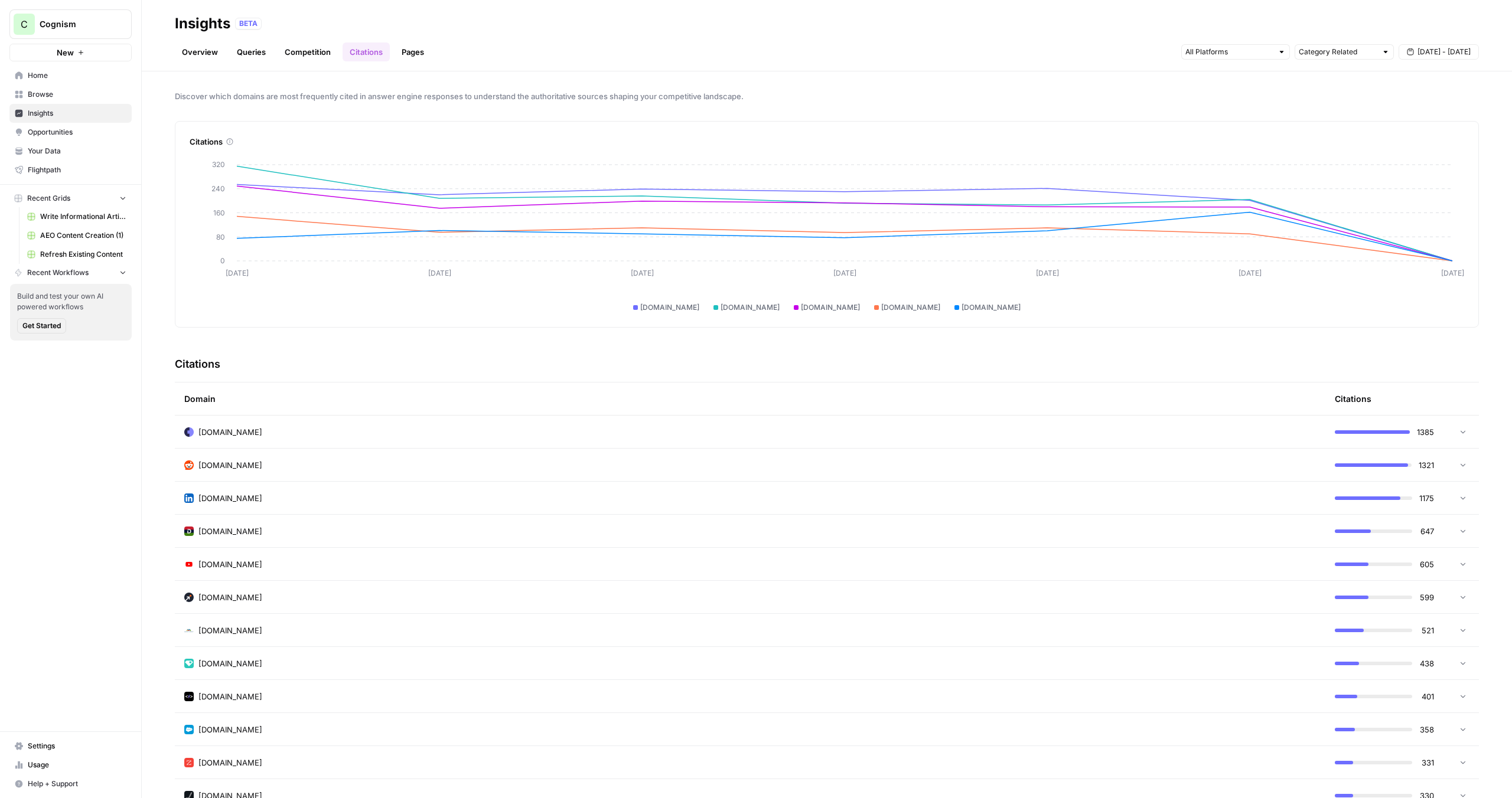
click at [415, 49] on link "Pages" at bounding box center [413, 52] width 37 height 19
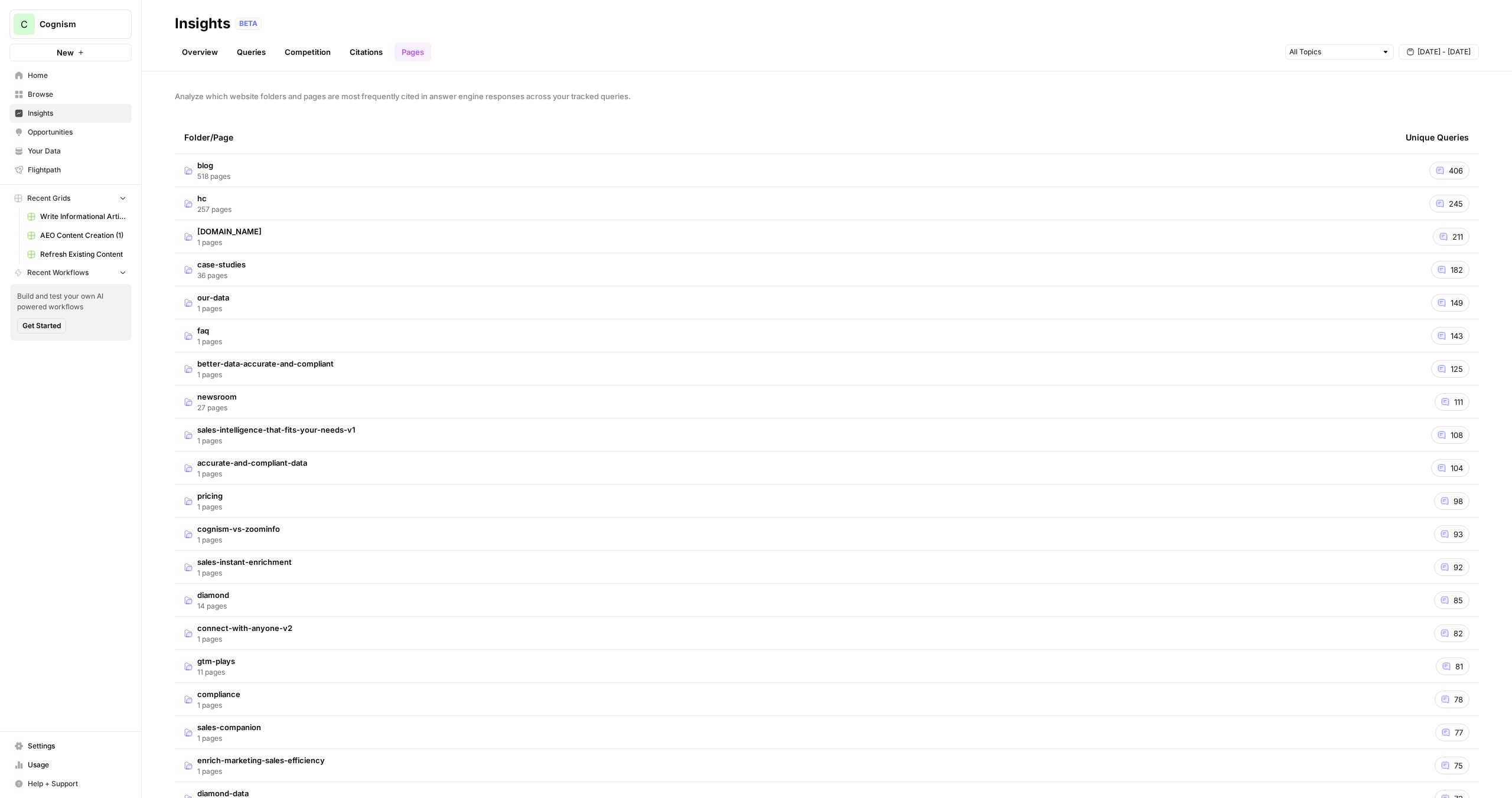
click at [1115, 164] on td "blog 518 pages" at bounding box center [785, 171] width 1221 height 33
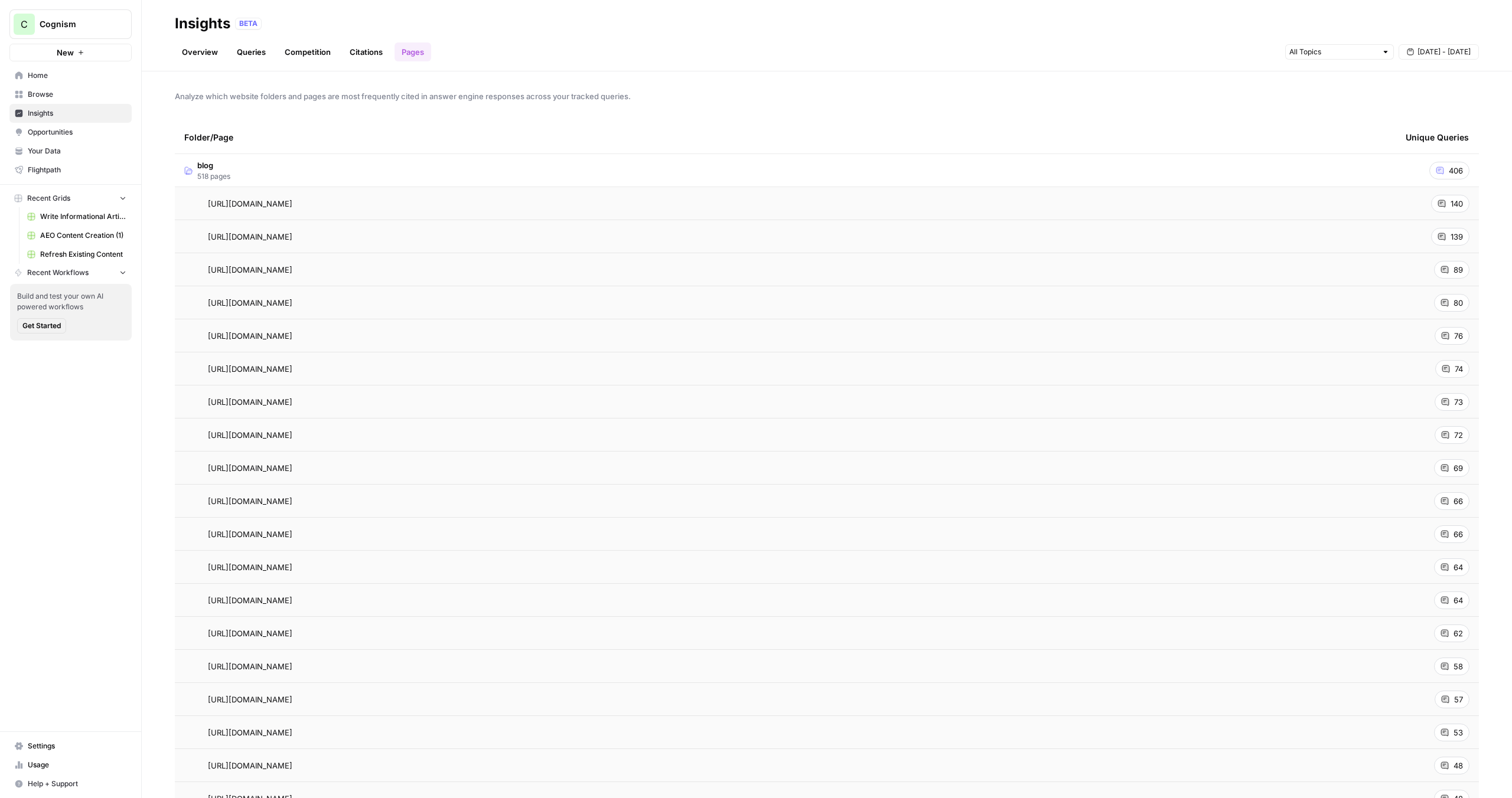
click at [56, 133] on span "Opportunities" at bounding box center [77, 133] width 99 height 11
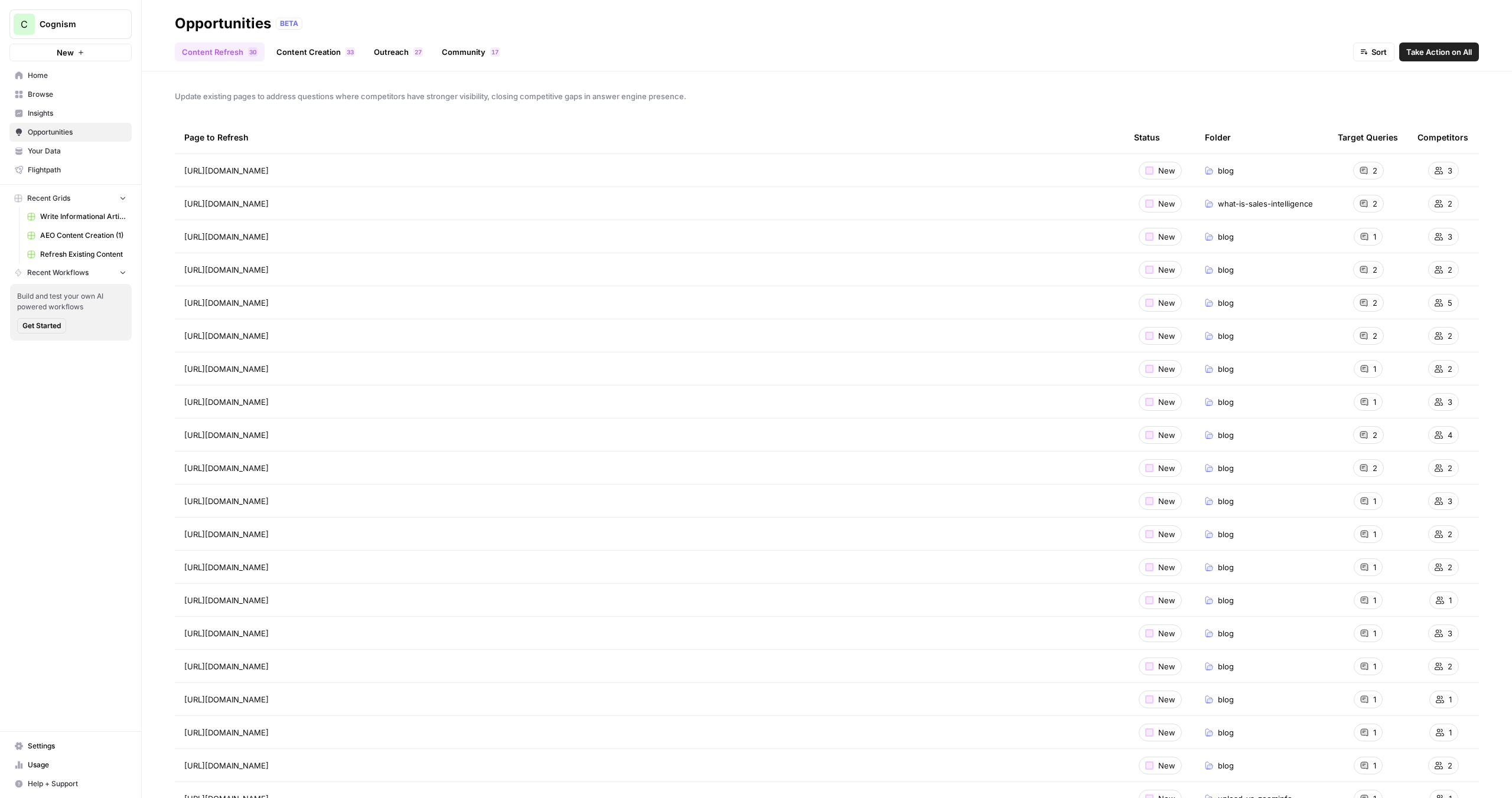
click at [1442, 48] on span "Take Action on All" at bounding box center [1439, 52] width 65 height 12
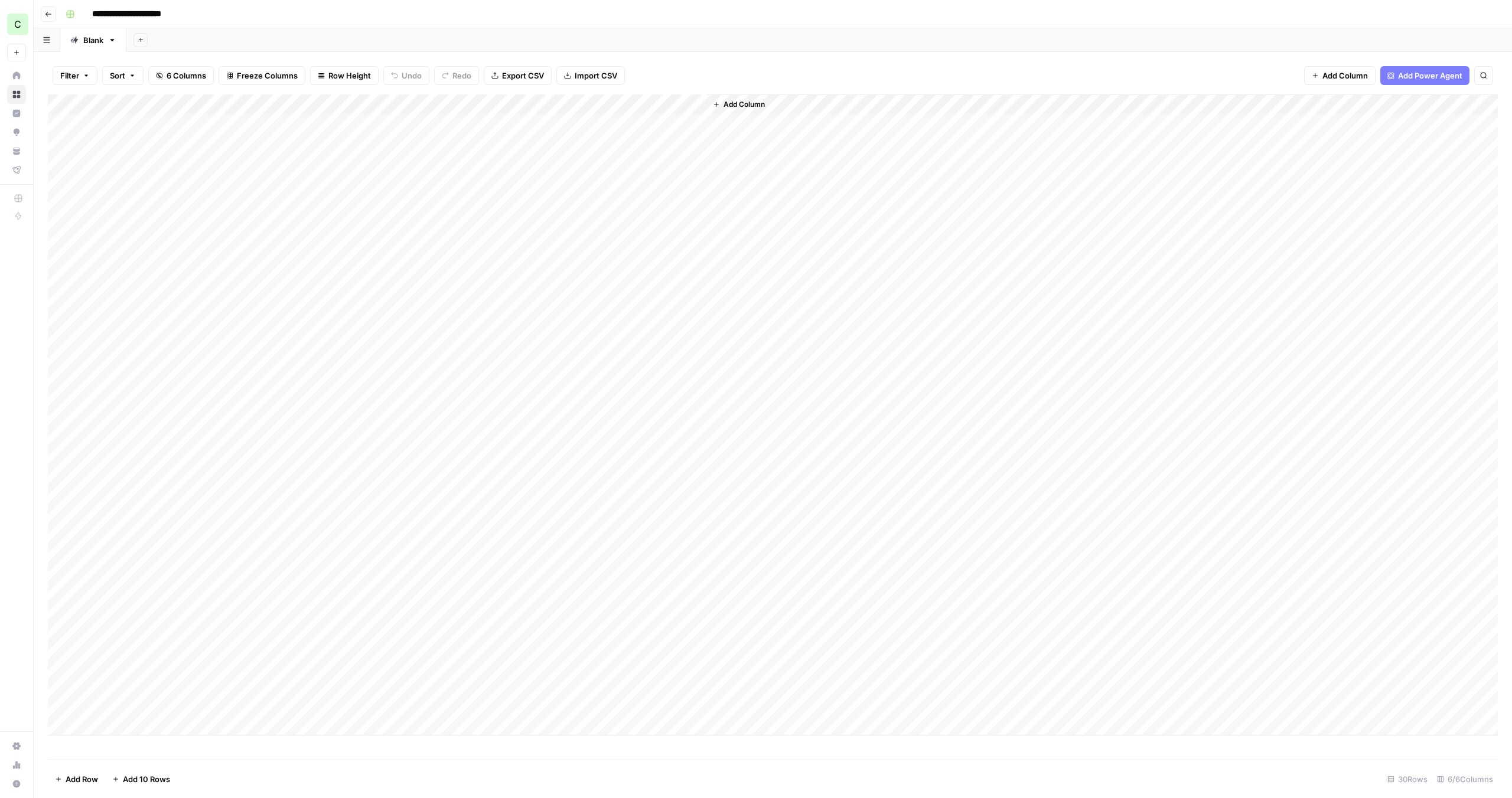
click at [224, 126] on div "Add Column" at bounding box center [772, 415] width 1450 height 641
click at [352, 148] on div "Add Column" at bounding box center [772, 415] width 1450 height 641
click at [339, 121] on div "Add Column" at bounding box center [772, 415] width 1450 height 641
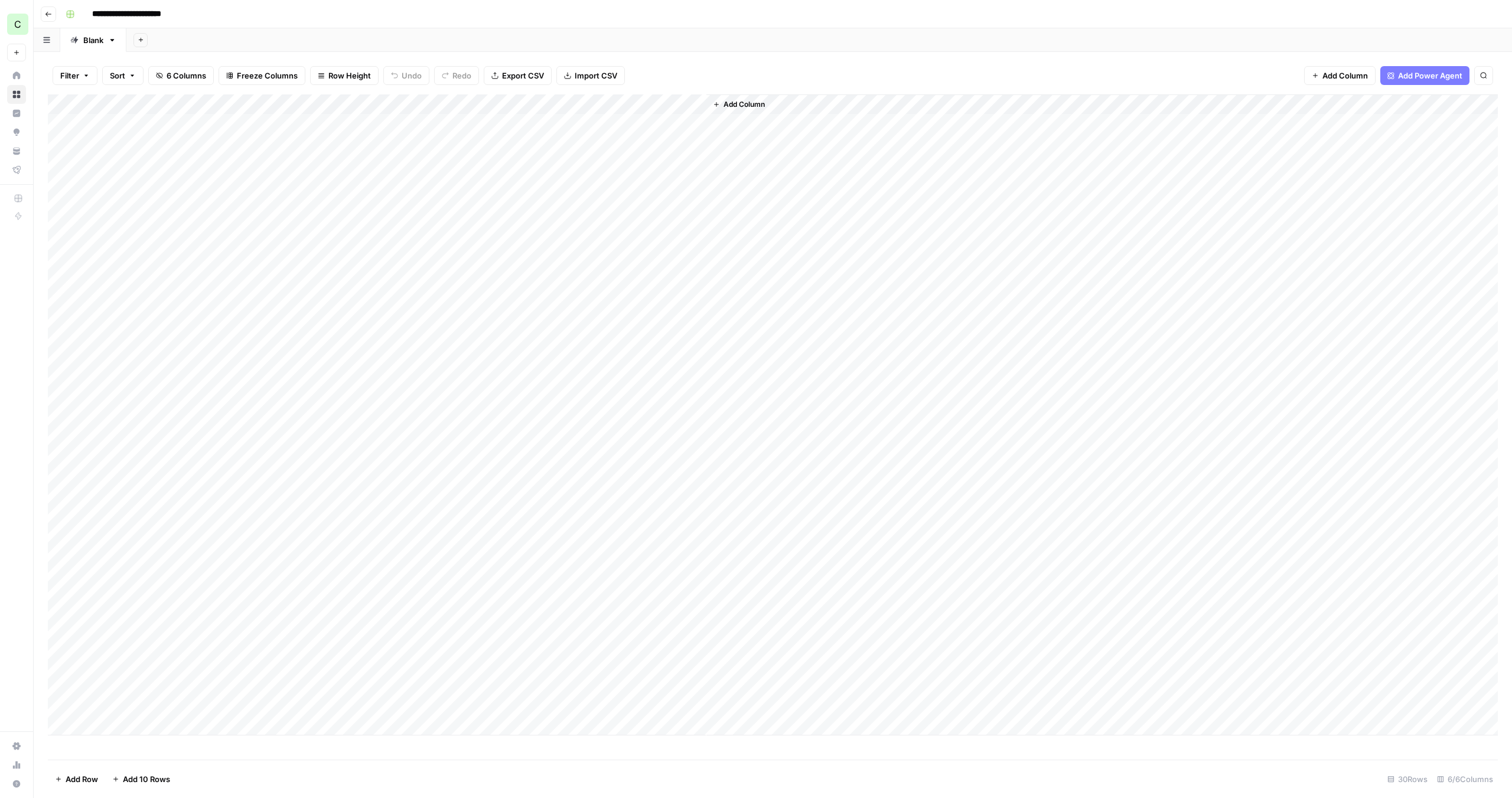
click at [339, 121] on div "Add Column" at bounding box center [772, 415] width 1450 height 641
click at [542, 137] on div "Add Column" at bounding box center [772, 415] width 1450 height 641
click at [538, 124] on div "Add Column" at bounding box center [772, 415] width 1450 height 641
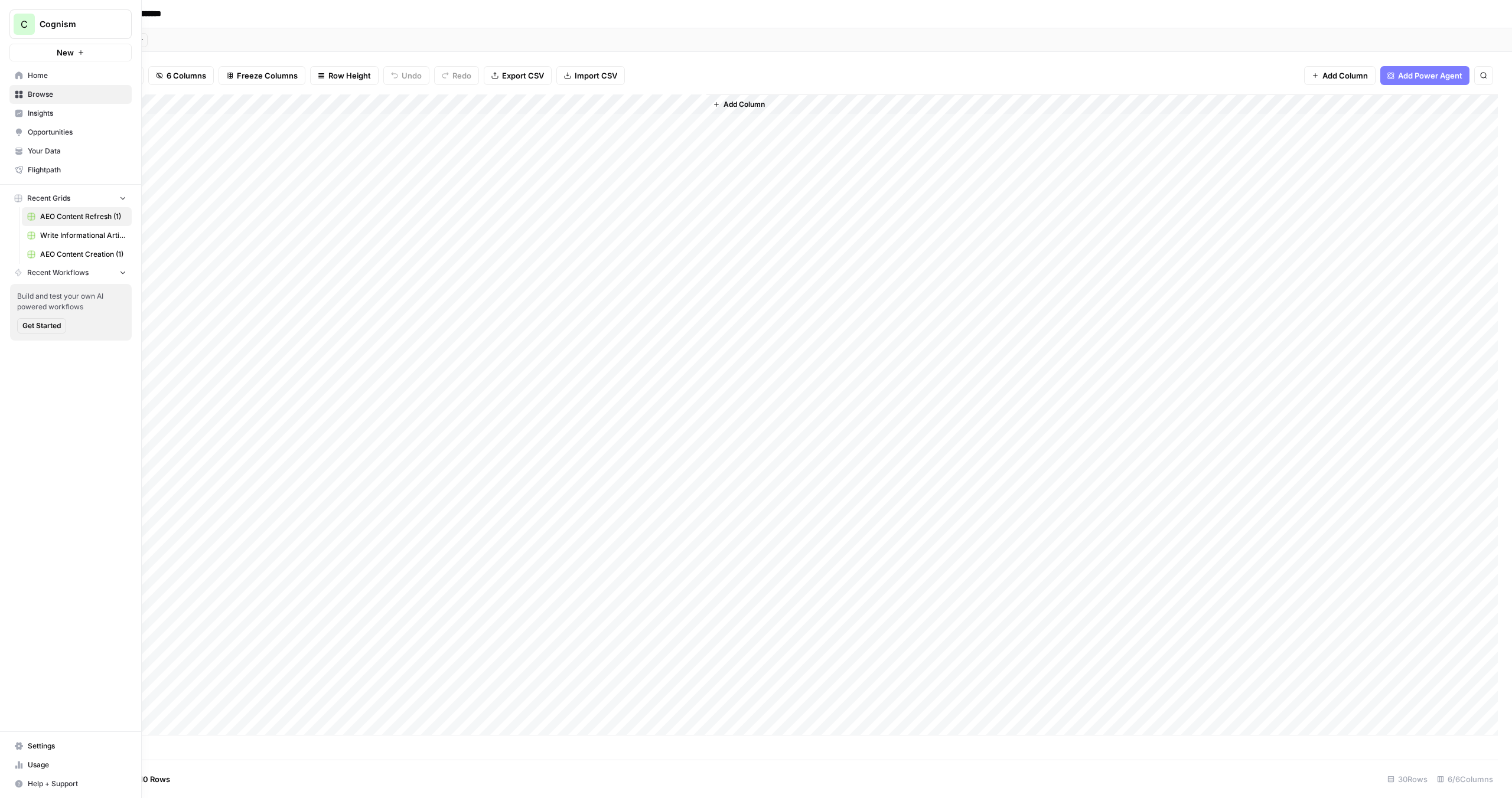
click at [53, 128] on span "Opportunities" at bounding box center [77, 133] width 99 height 11
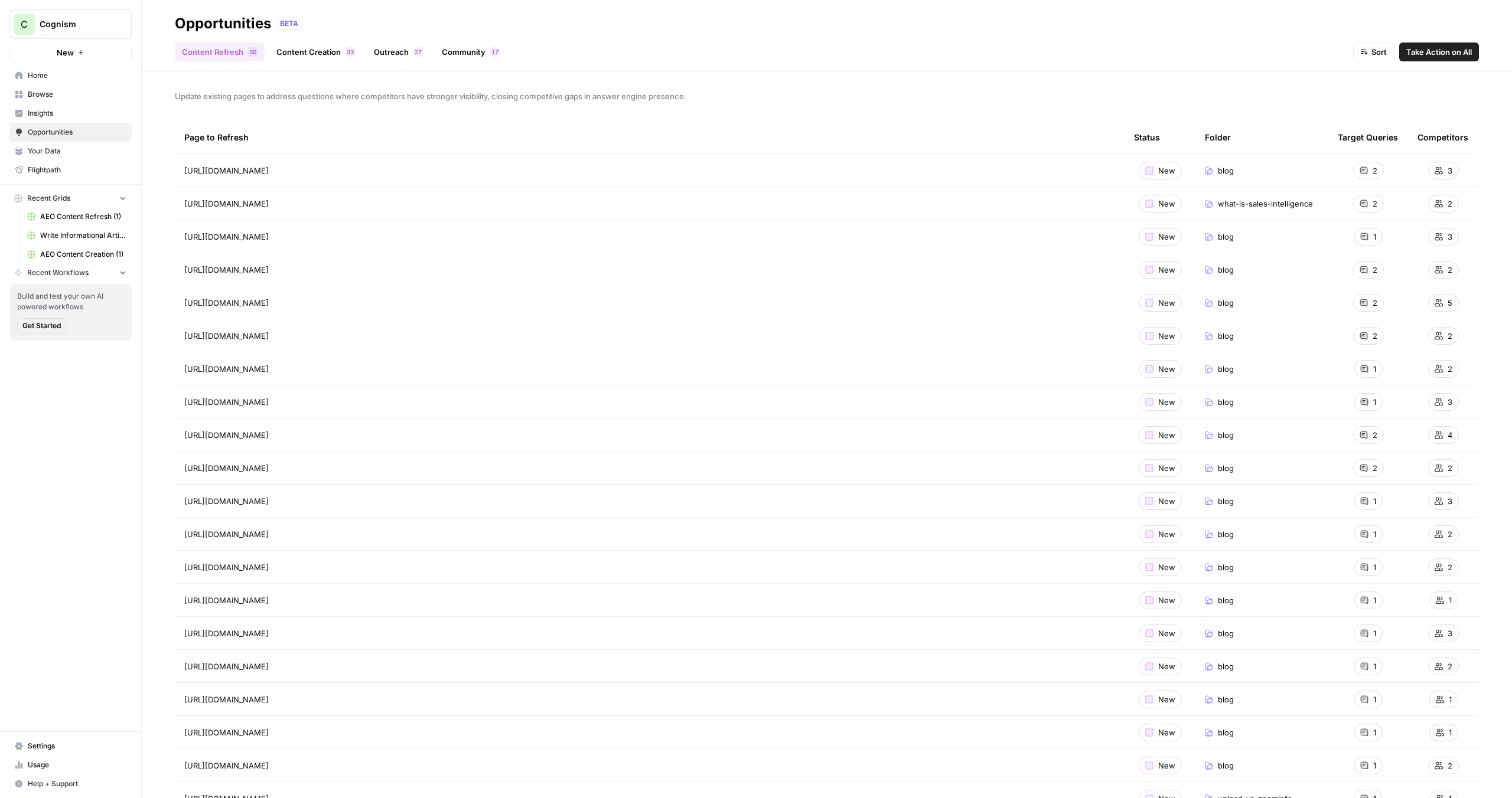
click at [312, 52] on link "Content Creation 3 3" at bounding box center [315, 52] width 92 height 19
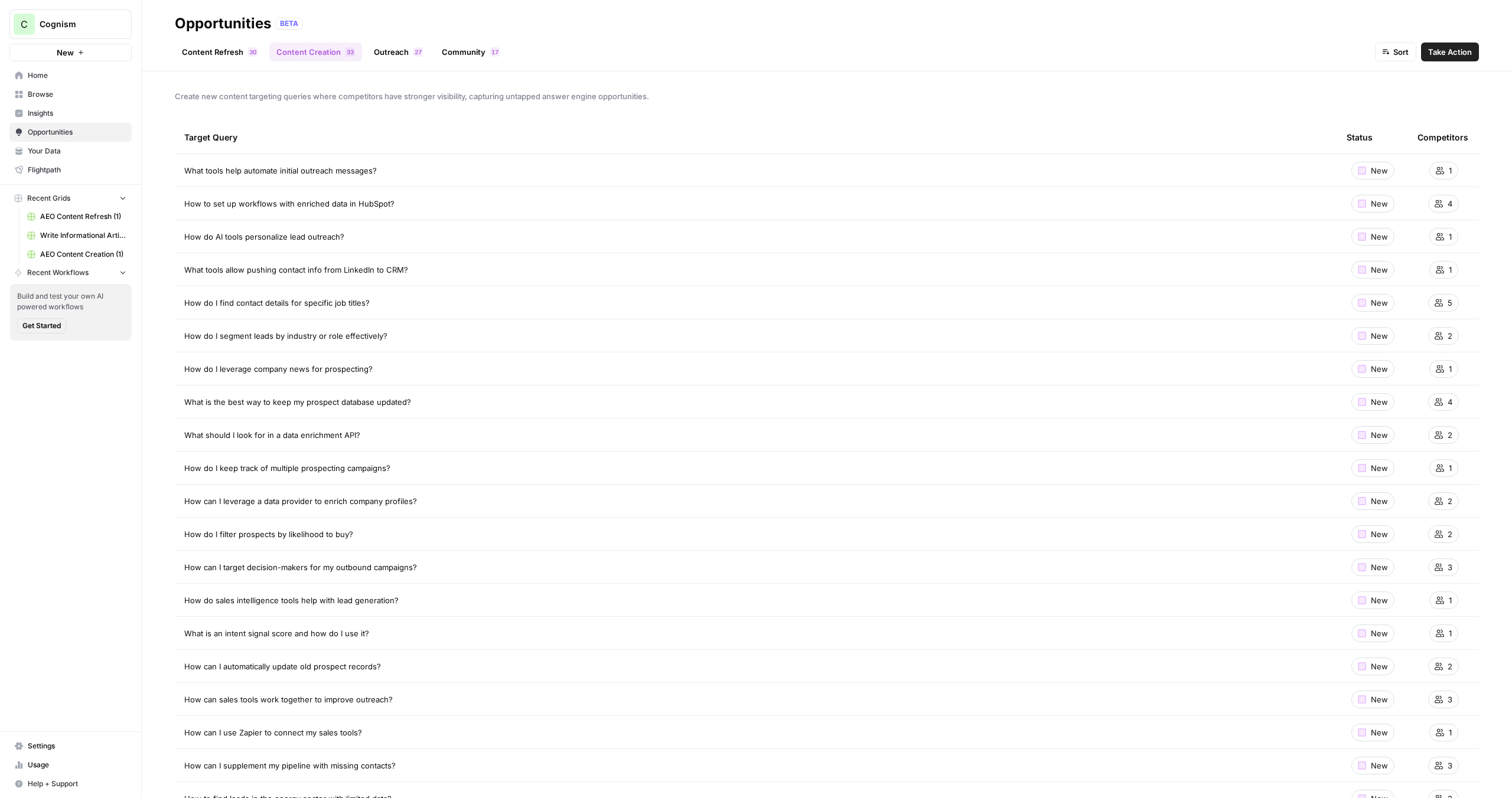
drag, startPoint x: 377, startPoint y: 170, endPoint x: 190, endPoint y: 170, distance: 187.0
click at [190, 170] on div "What tools help automate initial outreach messages?" at bounding box center [756, 170] width 1144 height 12
click at [190, 170] on span "What tools help automate initial outreach messages?" at bounding box center [280, 170] width 192 height 12
drag, startPoint x: 382, startPoint y: 173, endPoint x: 176, endPoint y: 162, distance: 206.3
click at [176, 162] on td "What tools help automate initial outreach messages?" at bounding box center [756, 171] width 1163 height 33
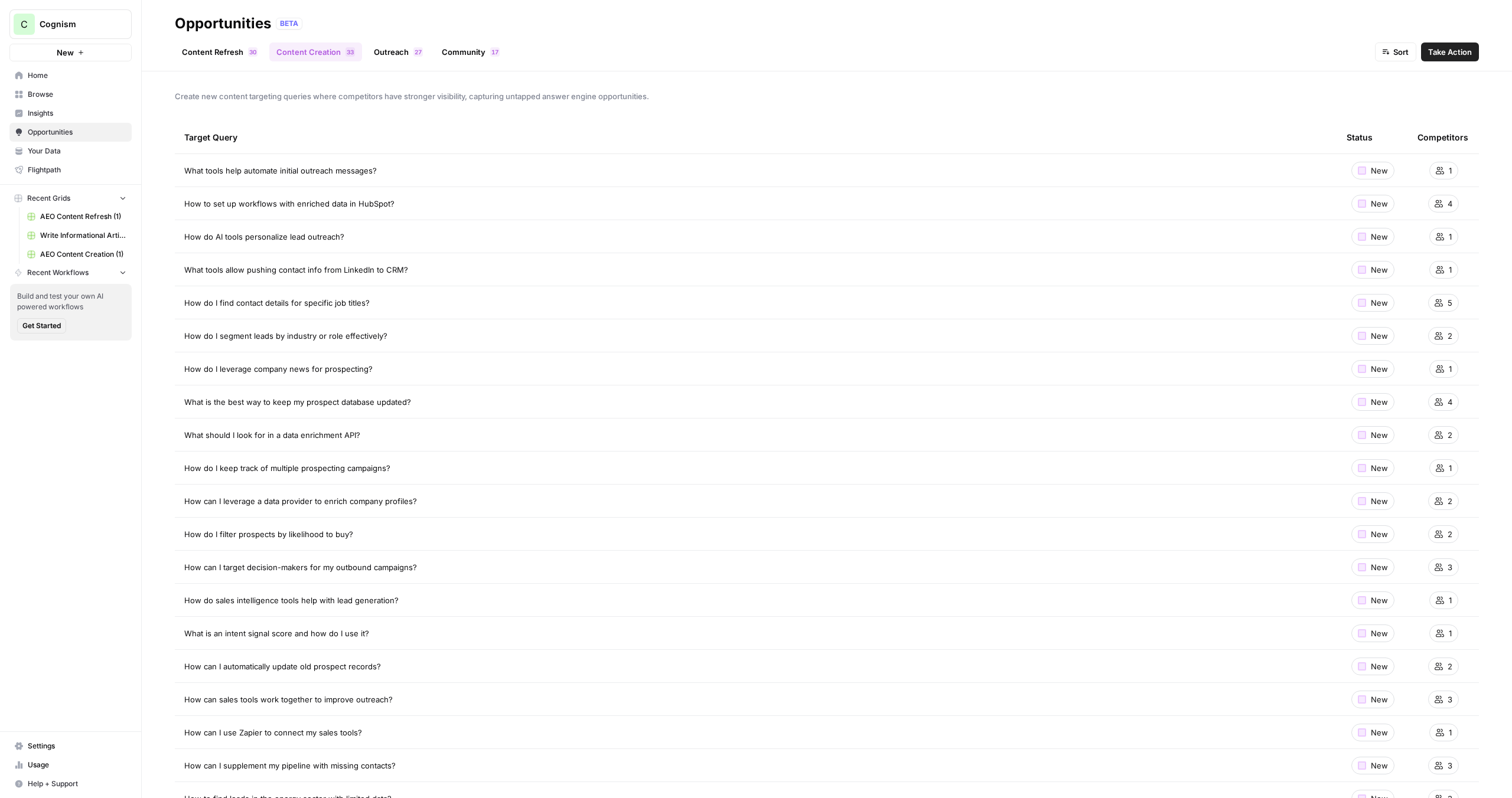
click at [403, 48] on link "Outreach 7 2" at bounding box center [398, 52] width 63 height 19
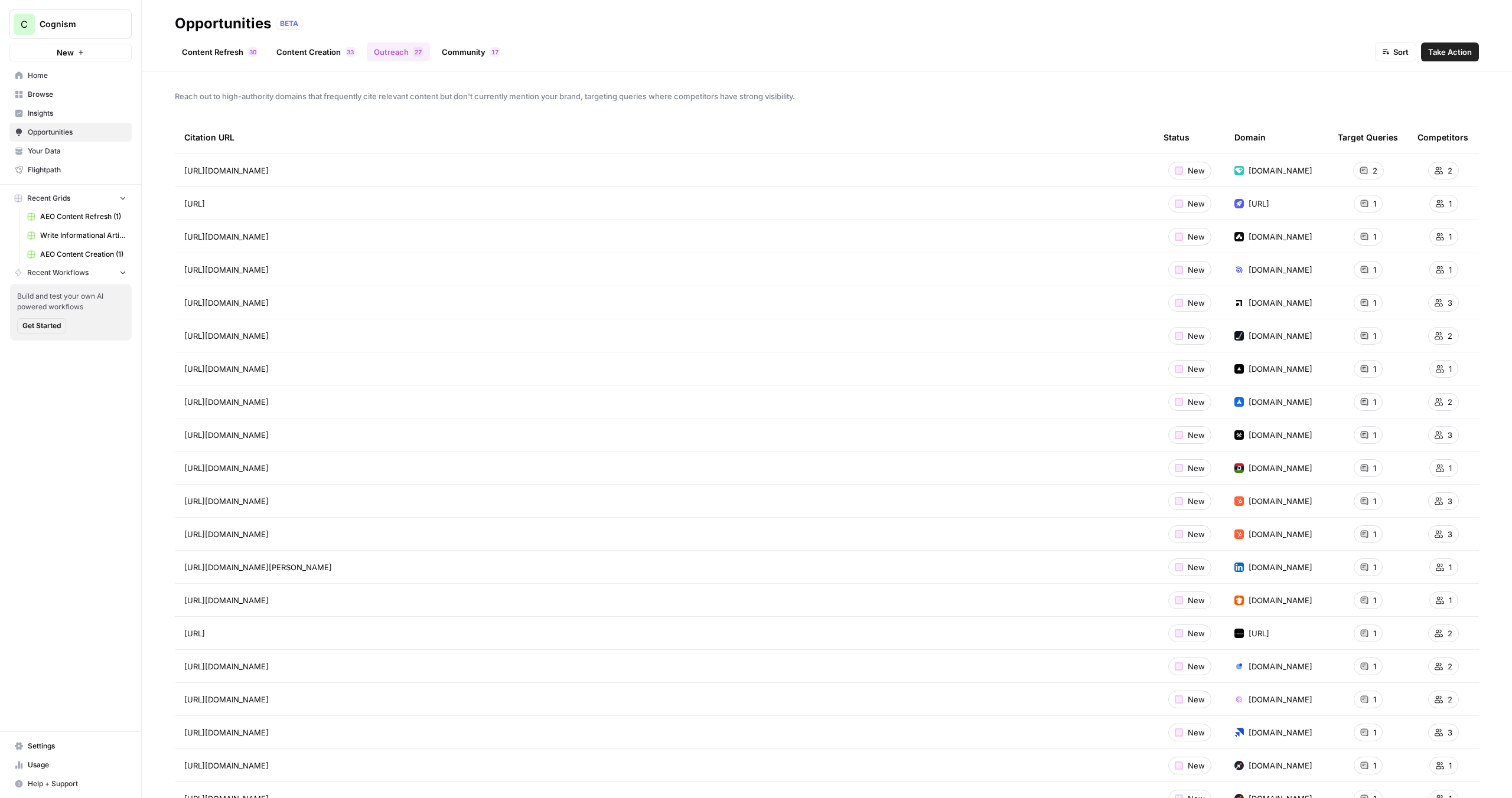
click at [466, 51] on link "Community 7 1" at bounding box center [470, 52] width 72 height 19
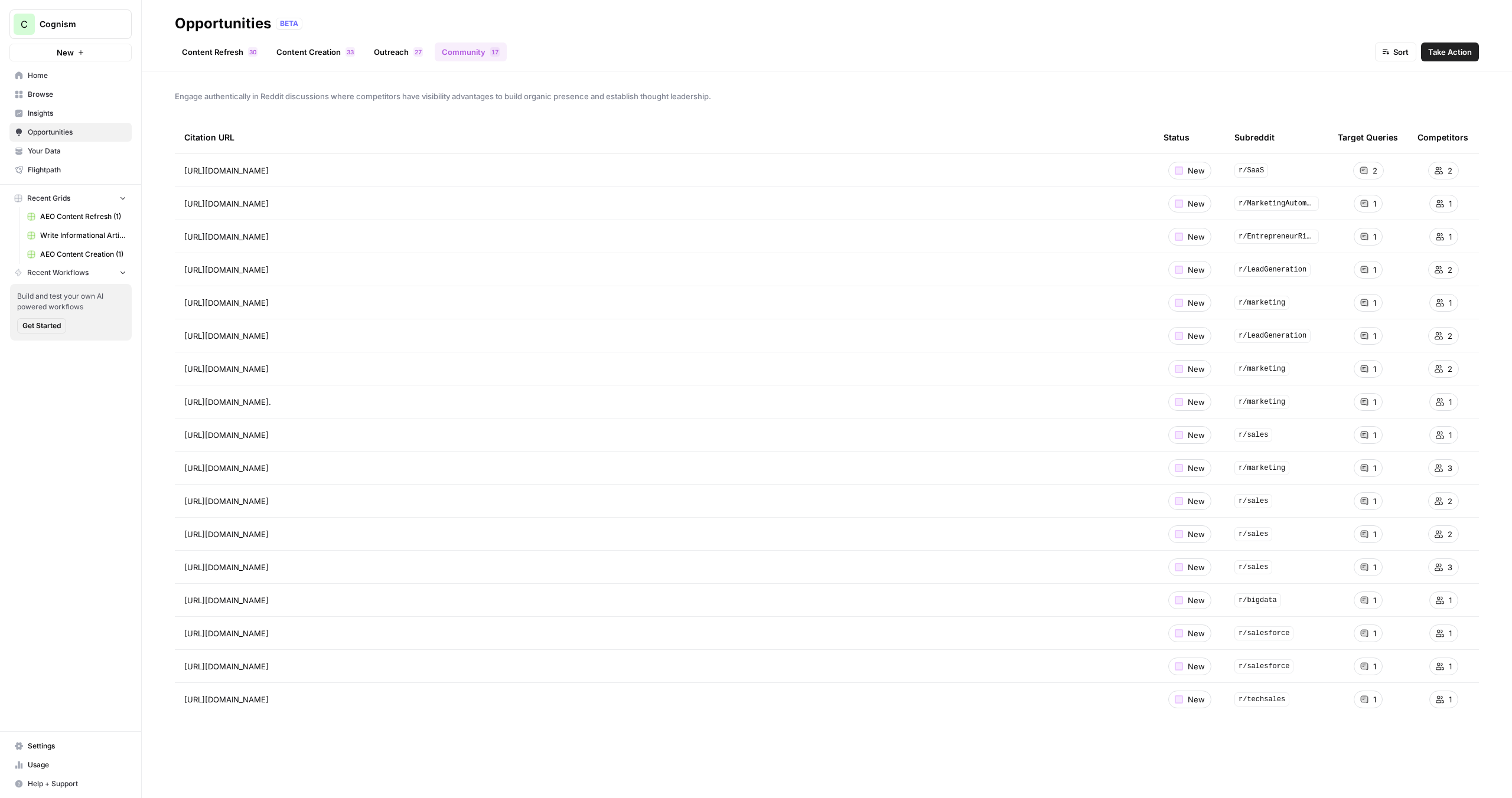
click at [238, 50] on link "Content Refresh 0 3" at bounding box center [220, 52] width 90 height 19
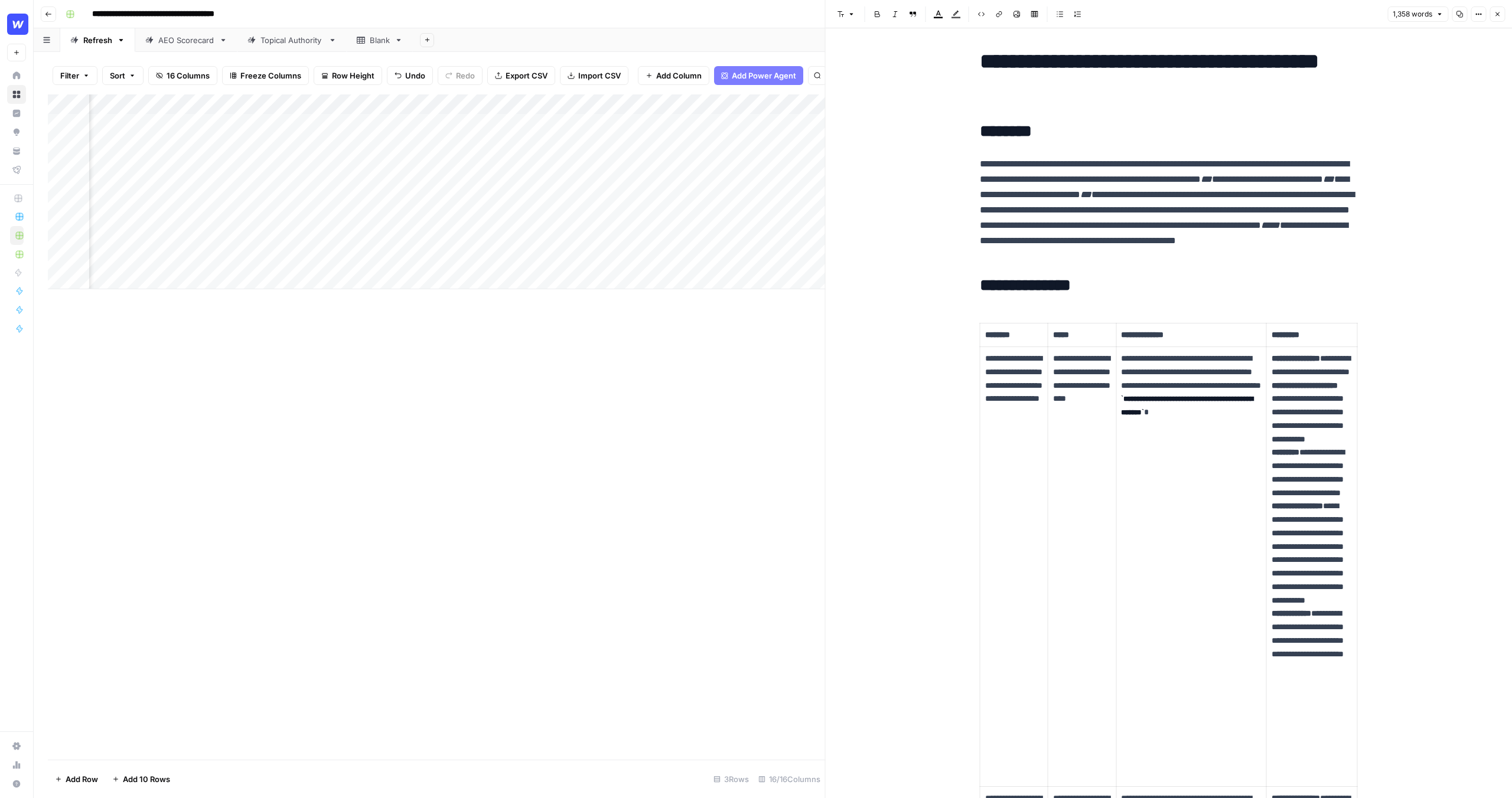
scroll to position [0, 330]
click at [1023, 159] on p "**********" at bounding box center [1169, 210] width 378 height 107
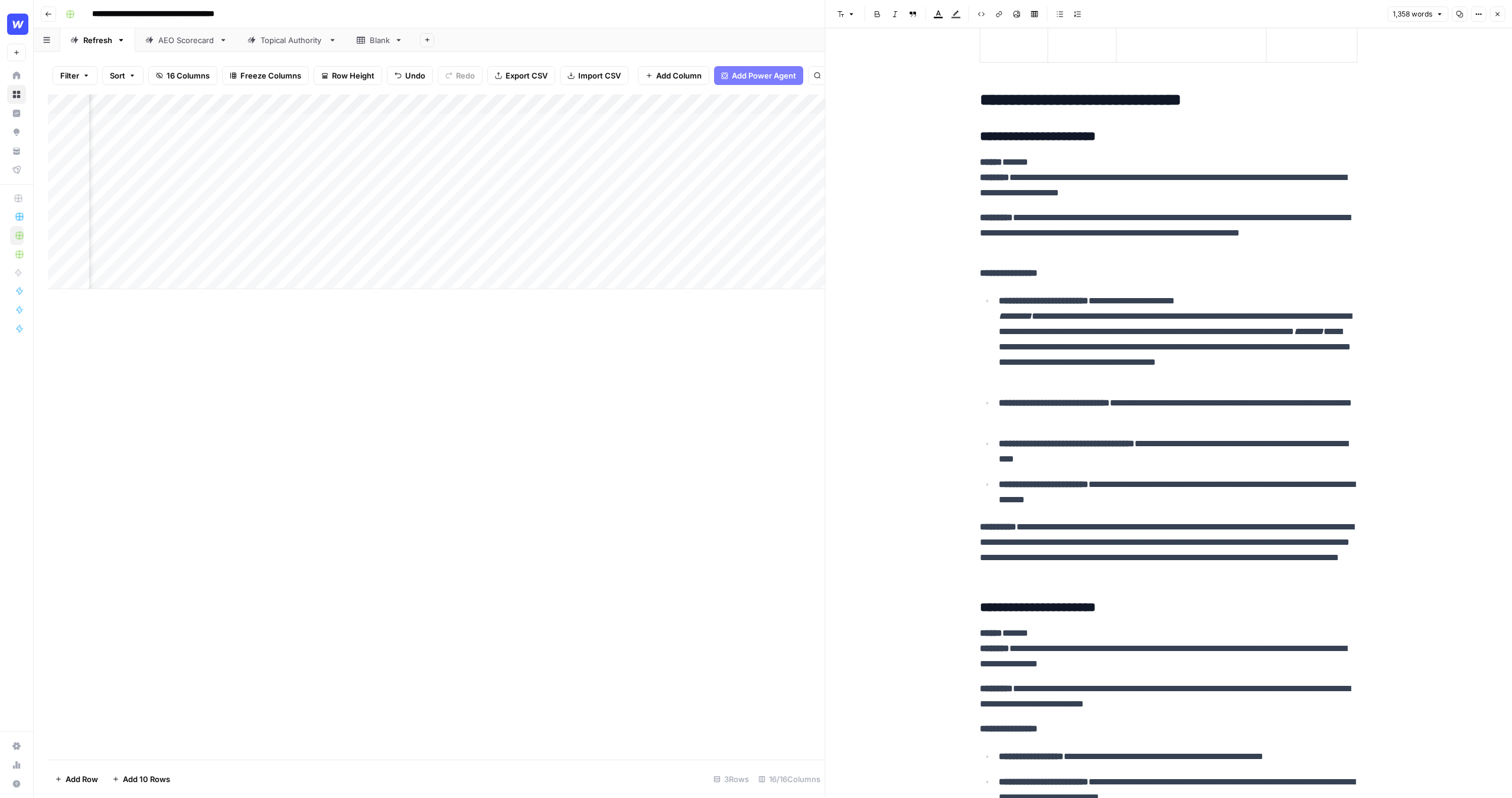
scroll to position [1828, 0]
drag, startPoint x: 979, startPoint y: 145, endPoint x: 1071, endPoint y: 145, distance: 92.0
click at [1071, 145] on h3 "**********" at bounding box center [1169, 138] width 378 height 16
click at [1081, 122] on div "**********" at bounding box center [1169, 364] width 392 height 4288
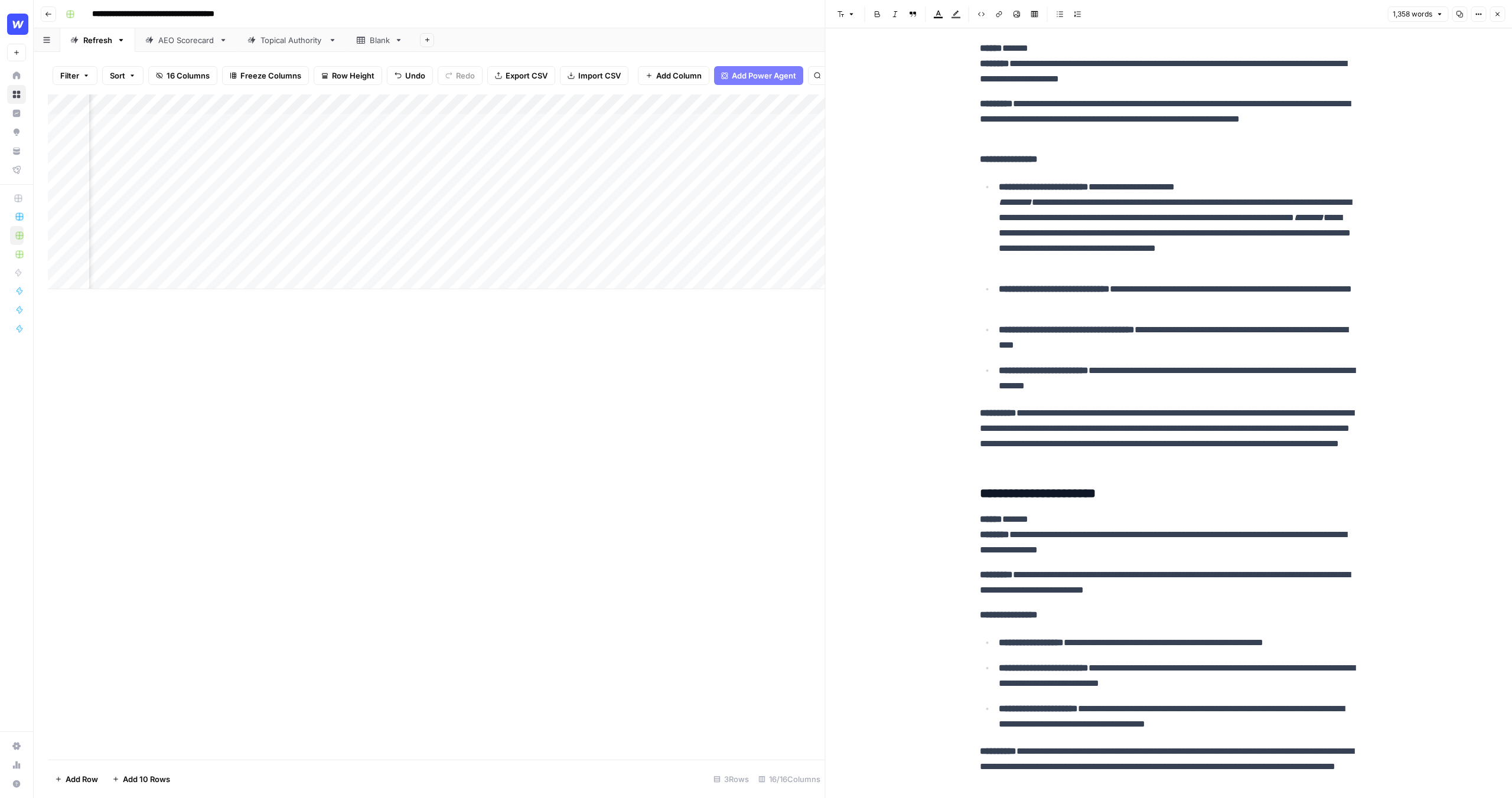
scroll to position [2049, 0]
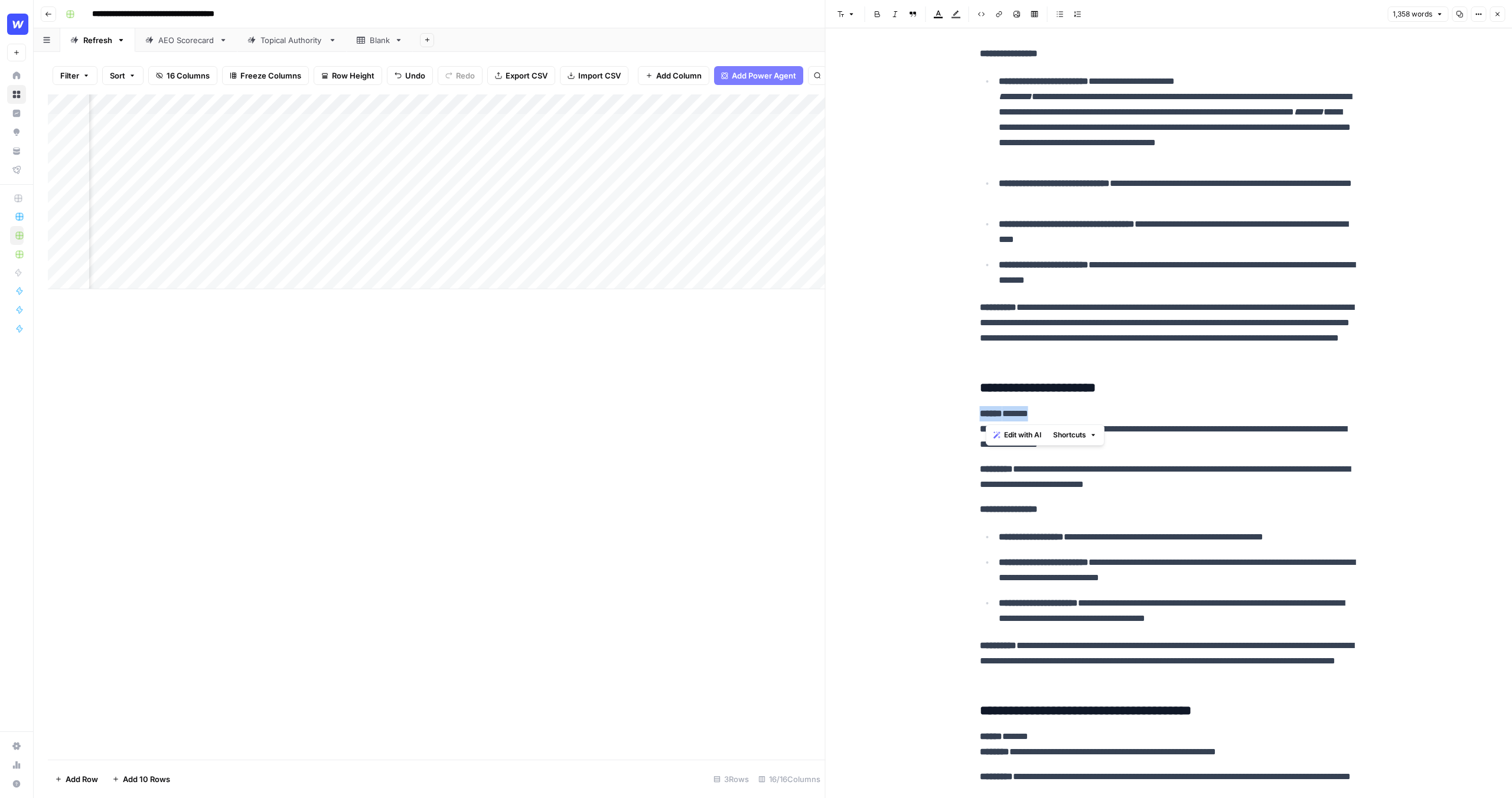
drag, startPoint x: 1046, startPoint y: 413, endPoint x: 982, endPoint y: 416, distance: 64.1
click at [982, 416] on p "**********" at bounding box center [1169, 430] width 378 height 46
click at [982, 416] on strong "******" at bounding box center [991, 413] width 22 height 9
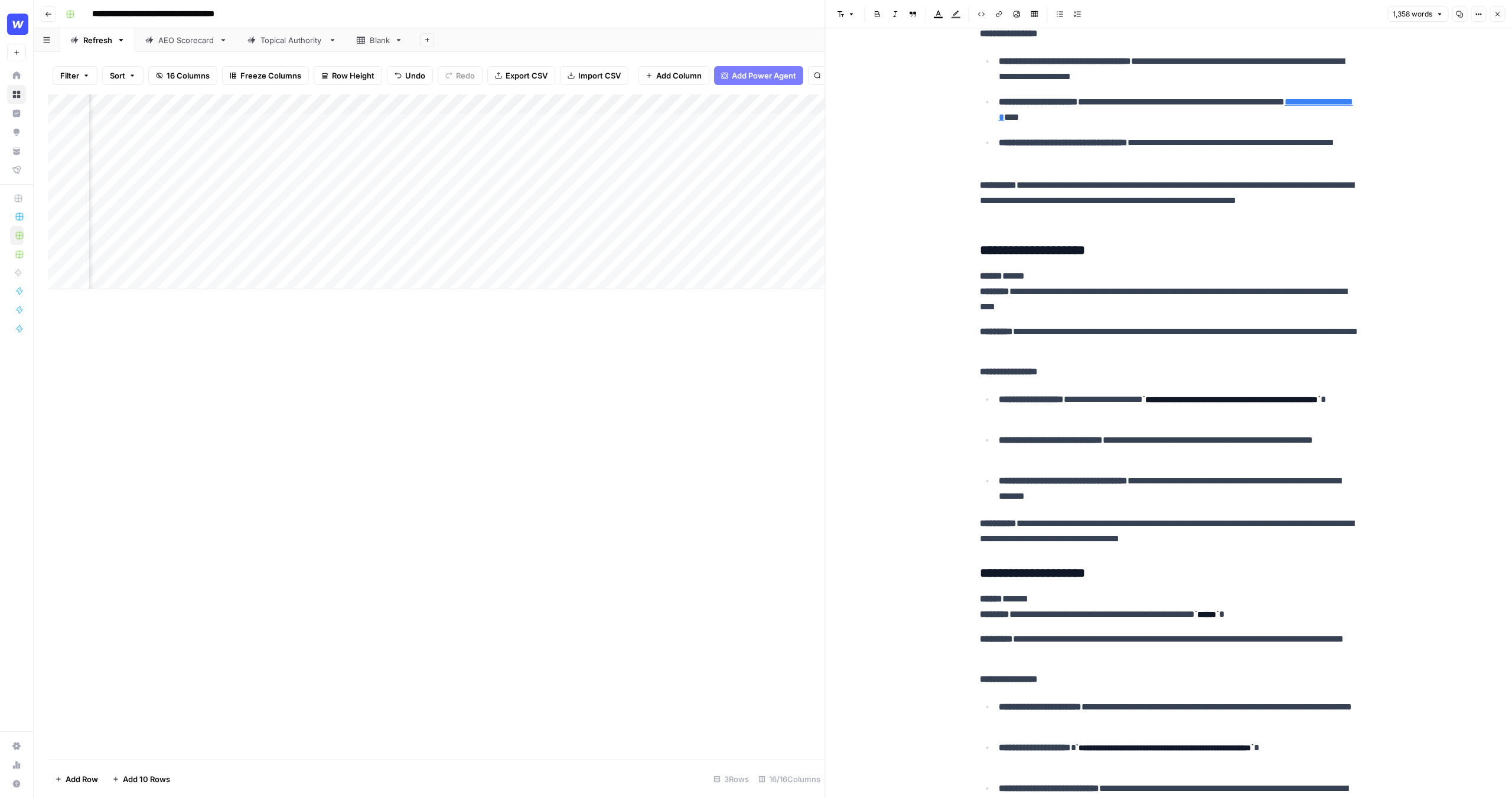
scroll to position [3591, 0]
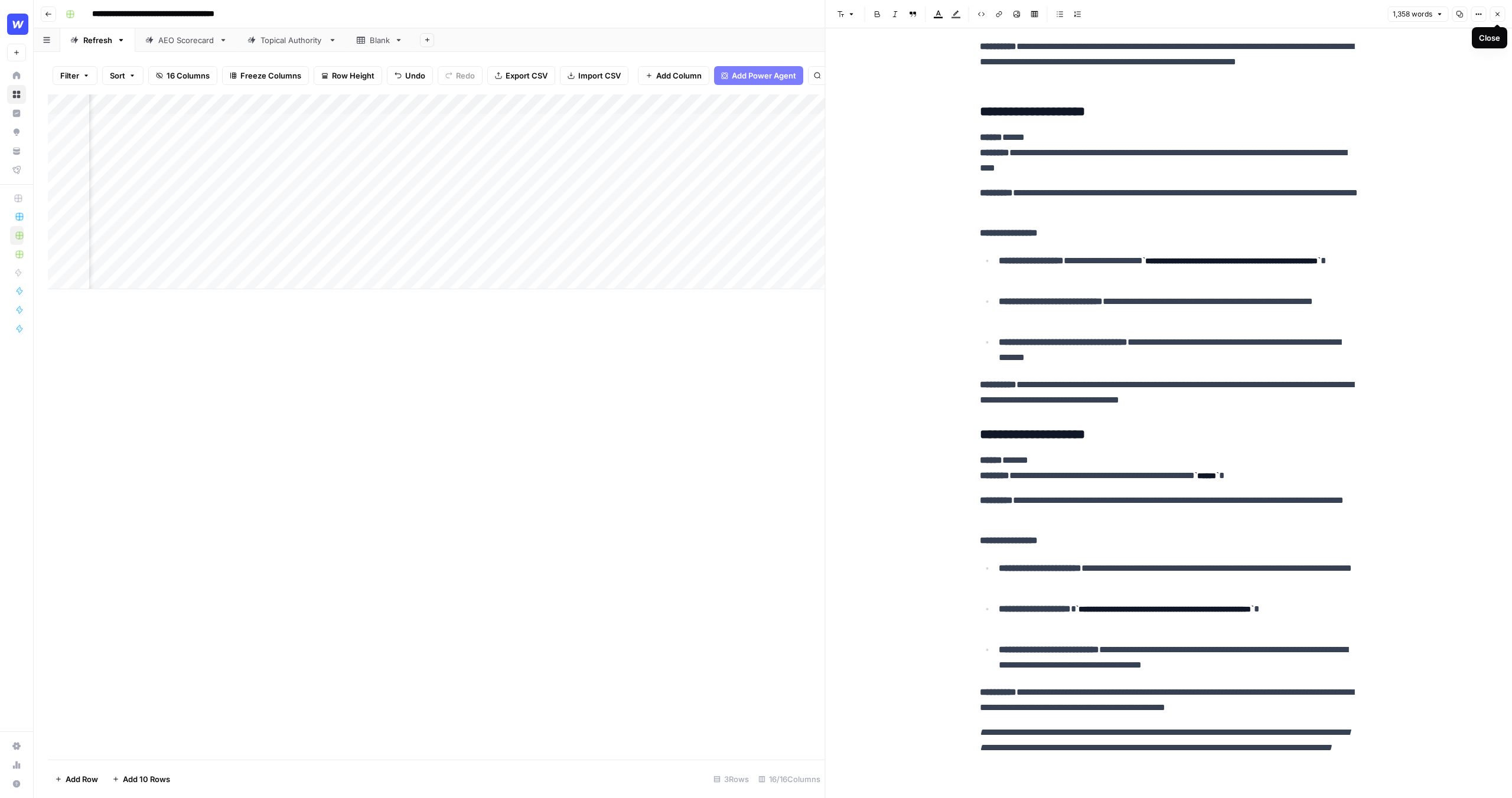
click at [1494, 16] on icon "button" at bounding box center [1497, 14] width 7 height 7
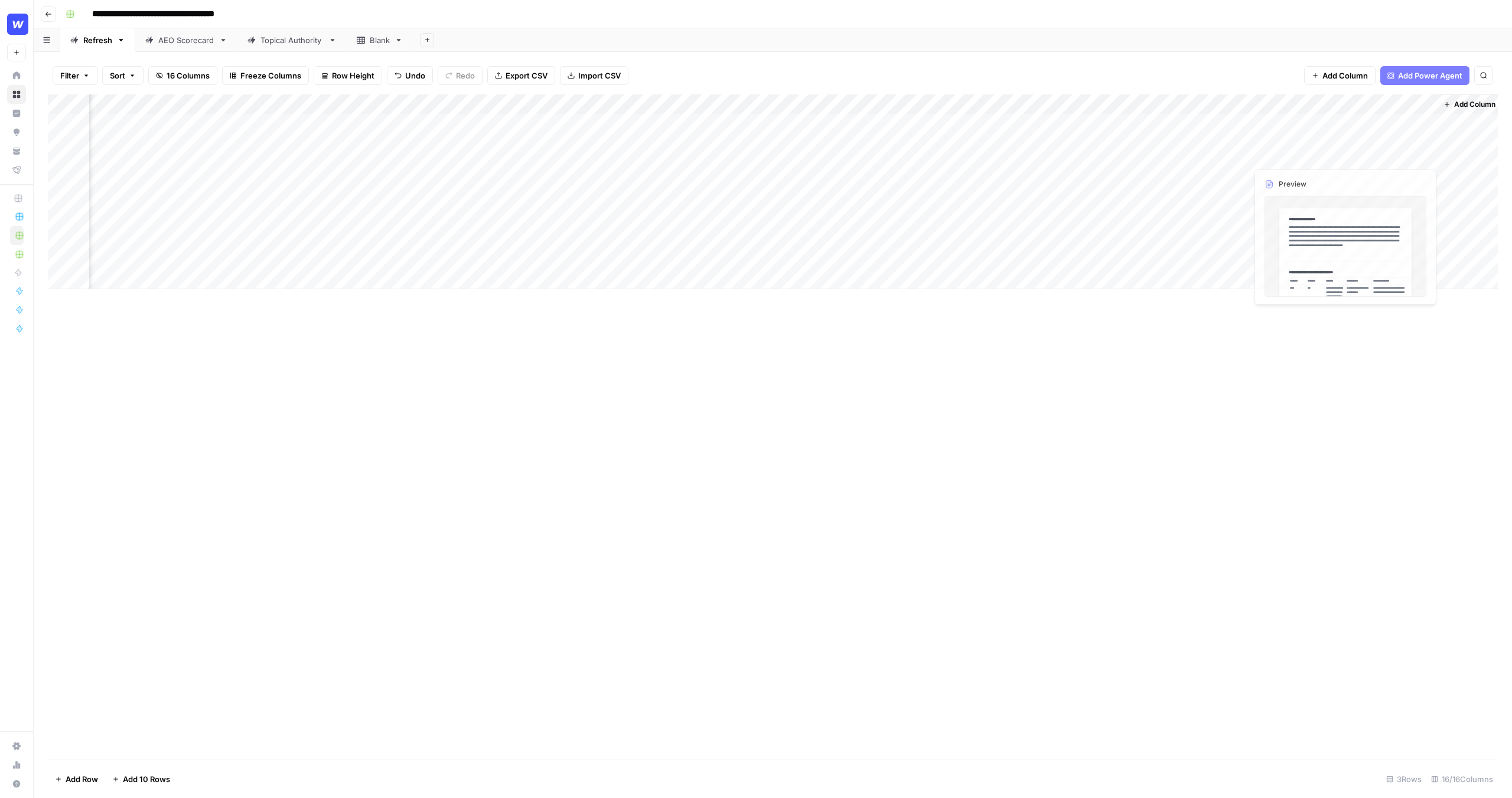
scroll to position [0, 757]
click at [1175, 123] on div "Add Column" at bounding box center [772, 192] width 1450 height 195
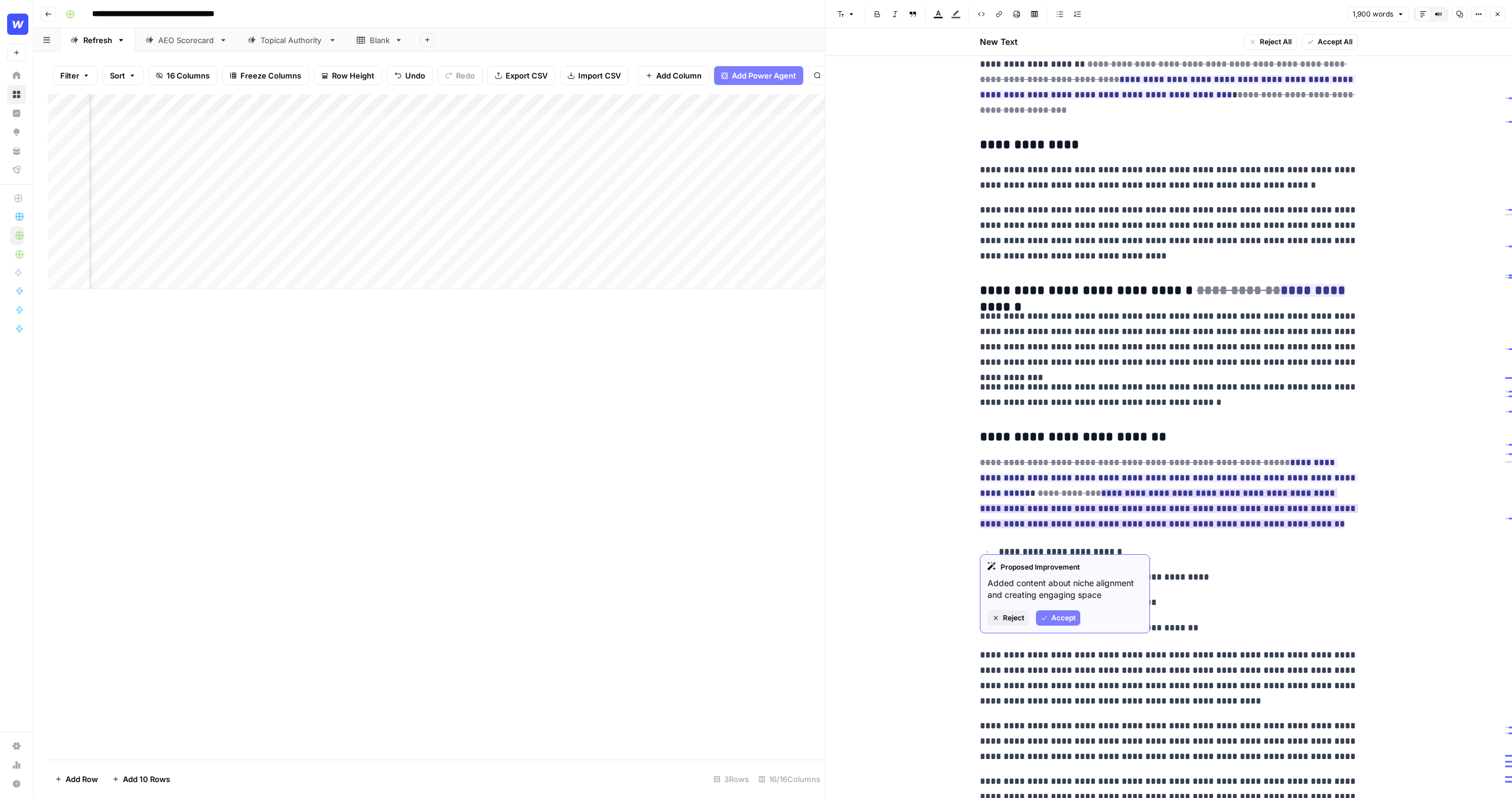
scroll to position [1083, 0]
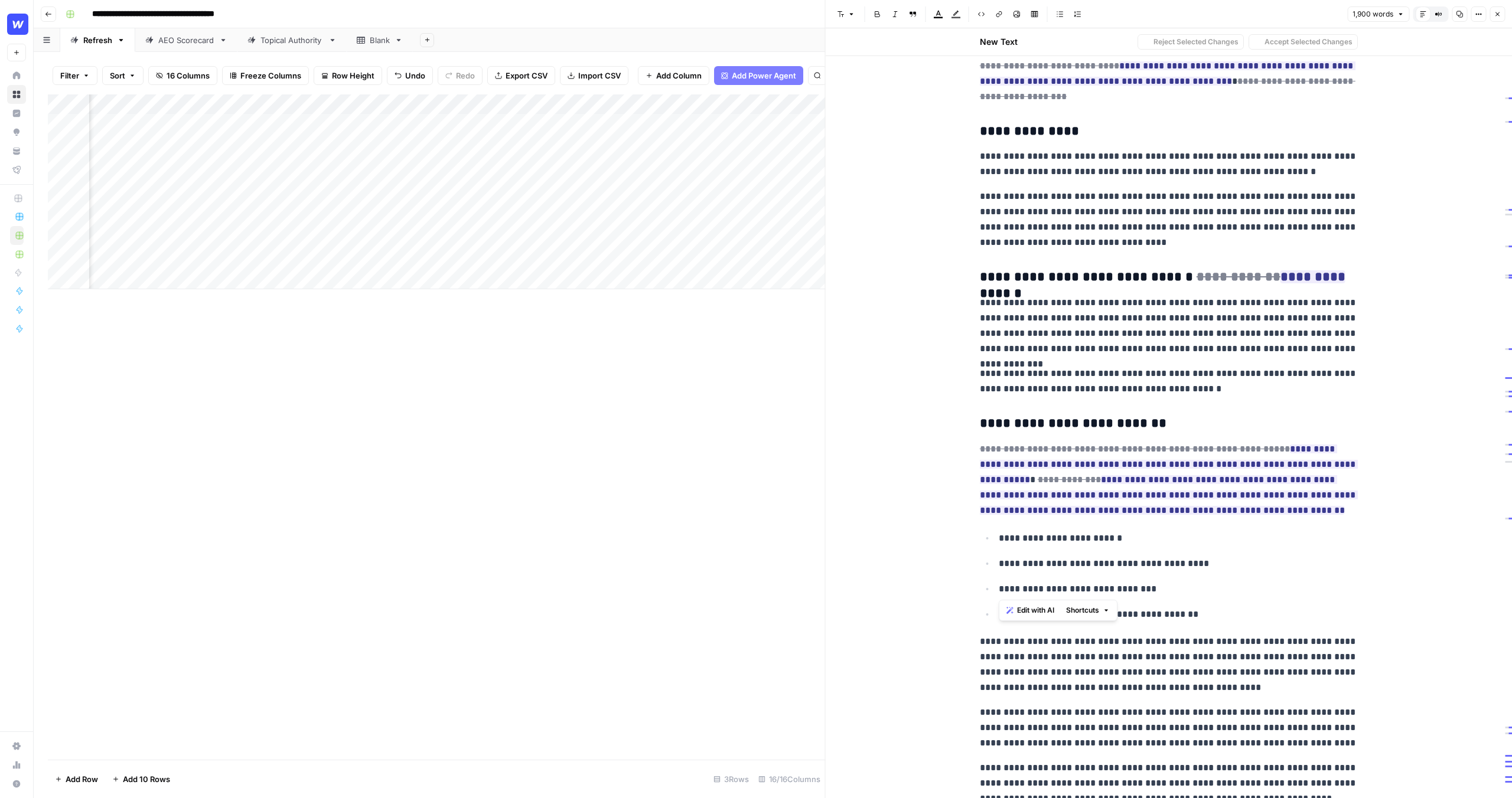
drag, startPoint x: 1224, startPoint y: 578, endPoint x: 1014, endPoint y: 570, distance: 210.2
click at [1014, 570] on ul "**********" at bounding box center [1169, 576] width 378 height 92
click at [1201, 534] on p "**********" at bounding box center [1178, 538] width 359 height 16
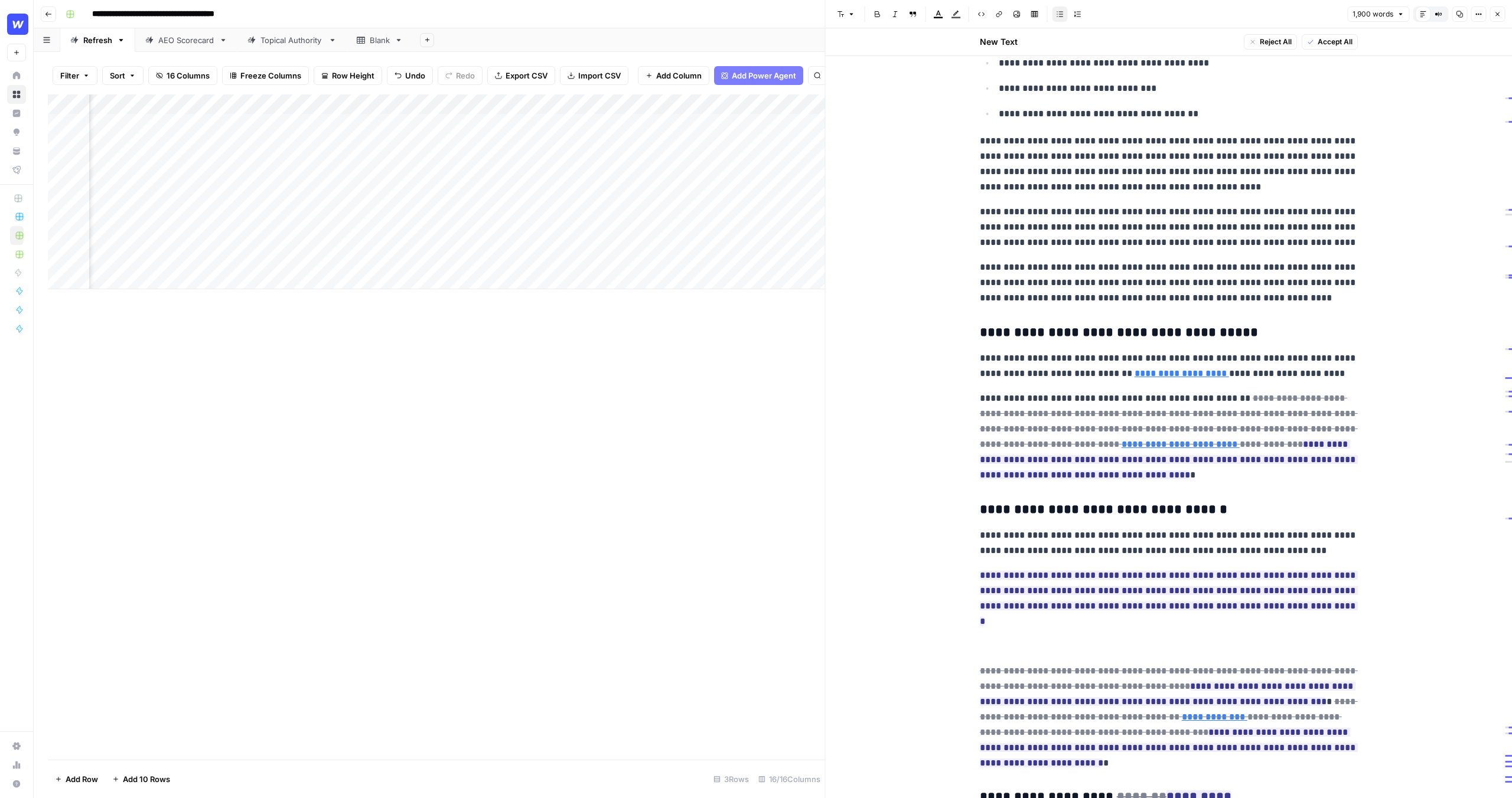
scroll to position [1627, 0]
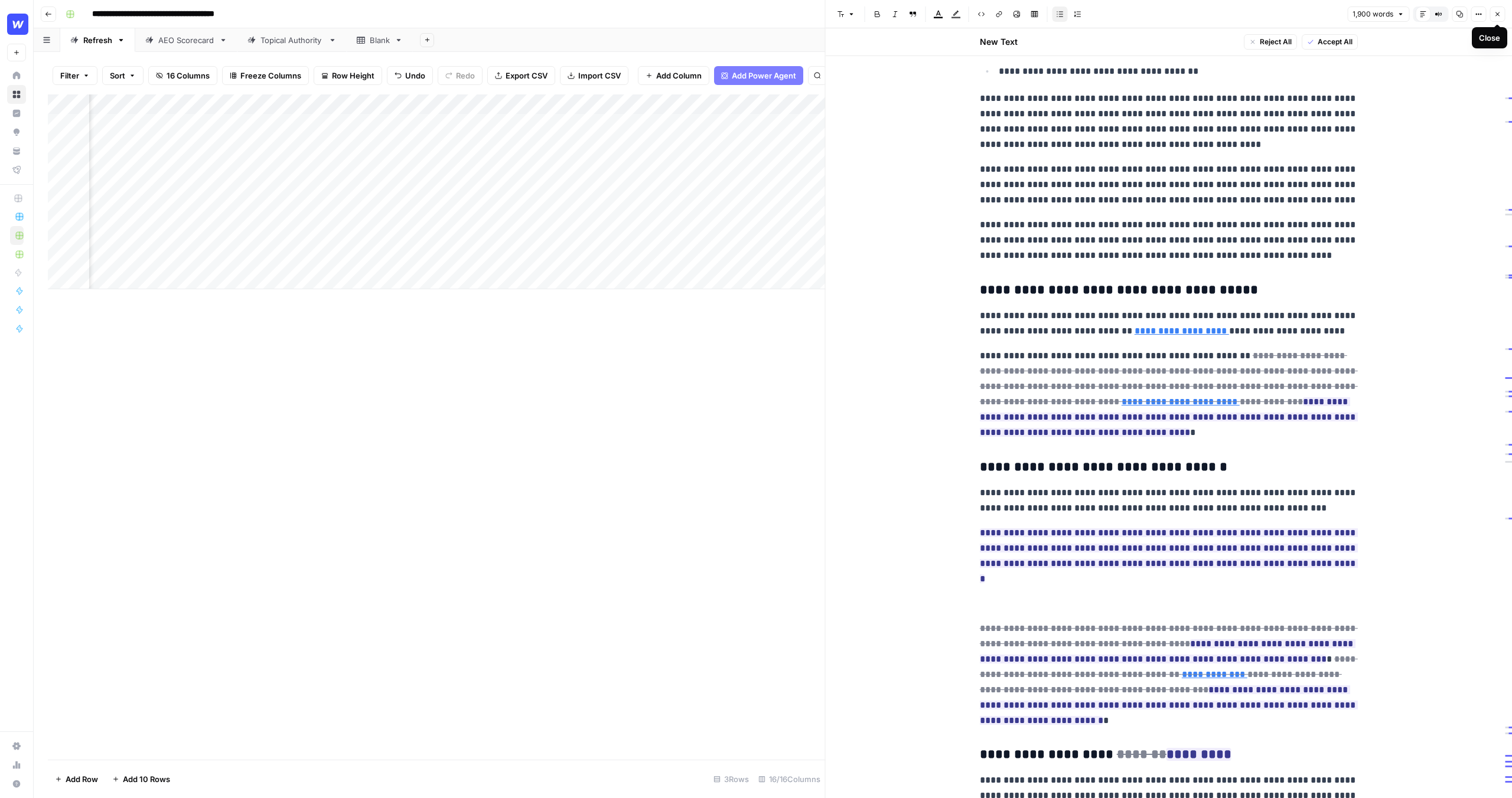
click at [1493, 18] on button "Close" at bounding box center [1497, 14] width 16 height 16
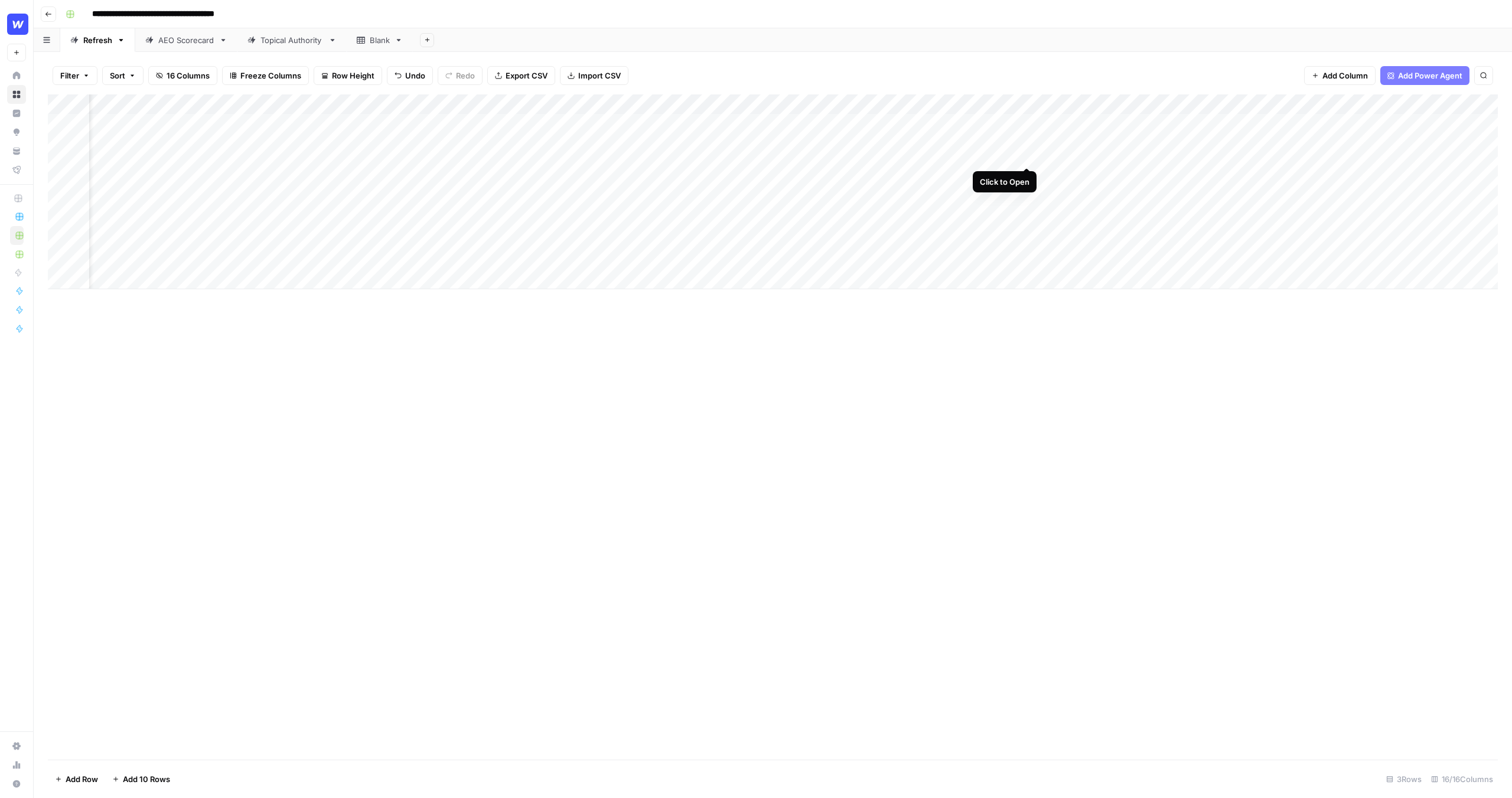
scroll to position [0, 75]
click at [1001, 123] on div "Add Column" at bounding box center [772, 192] width 1450 height 195
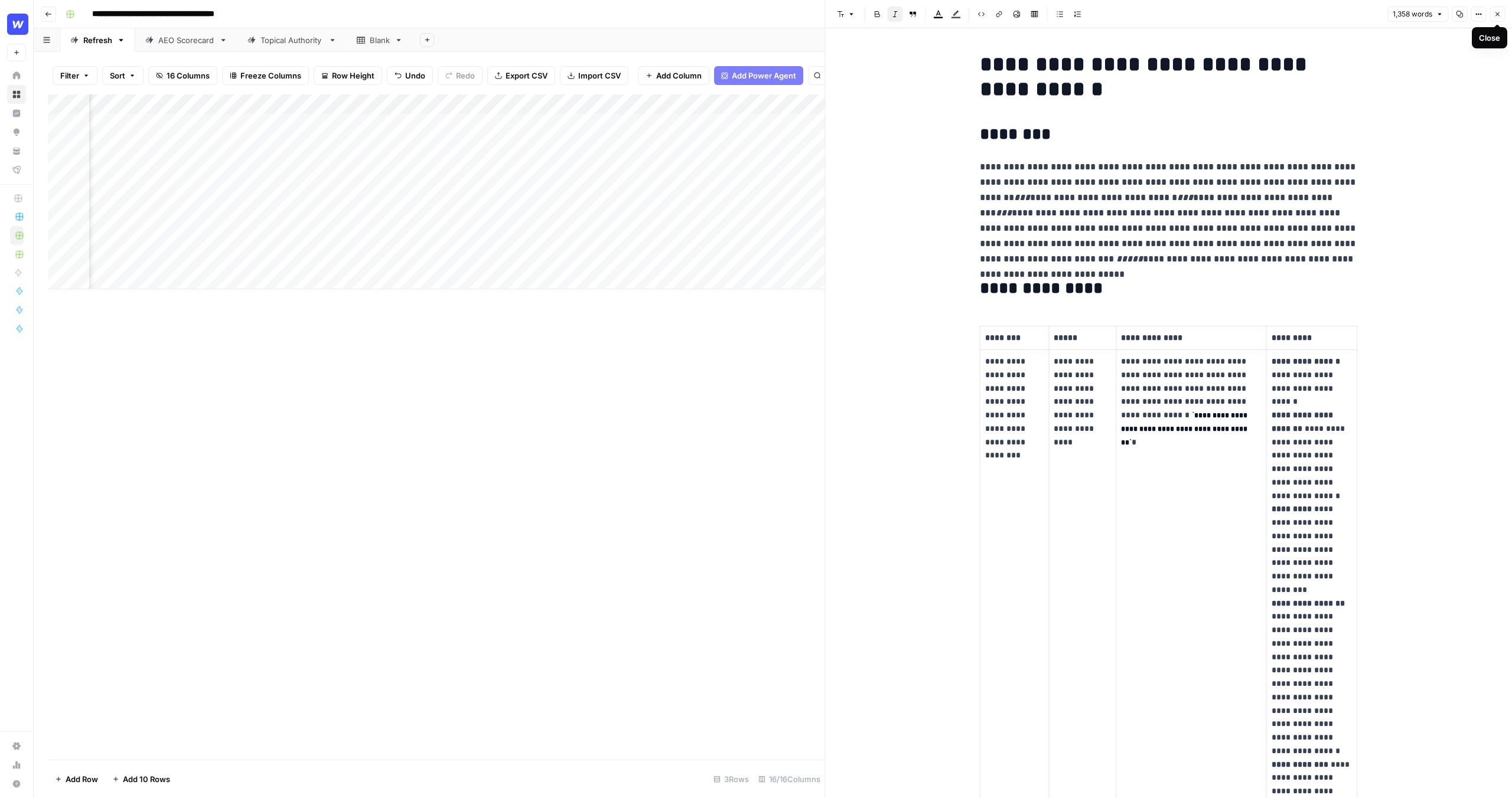
click at [1498, 13] on icon "button" at bounding box center [1498, 14] width 4 height 4
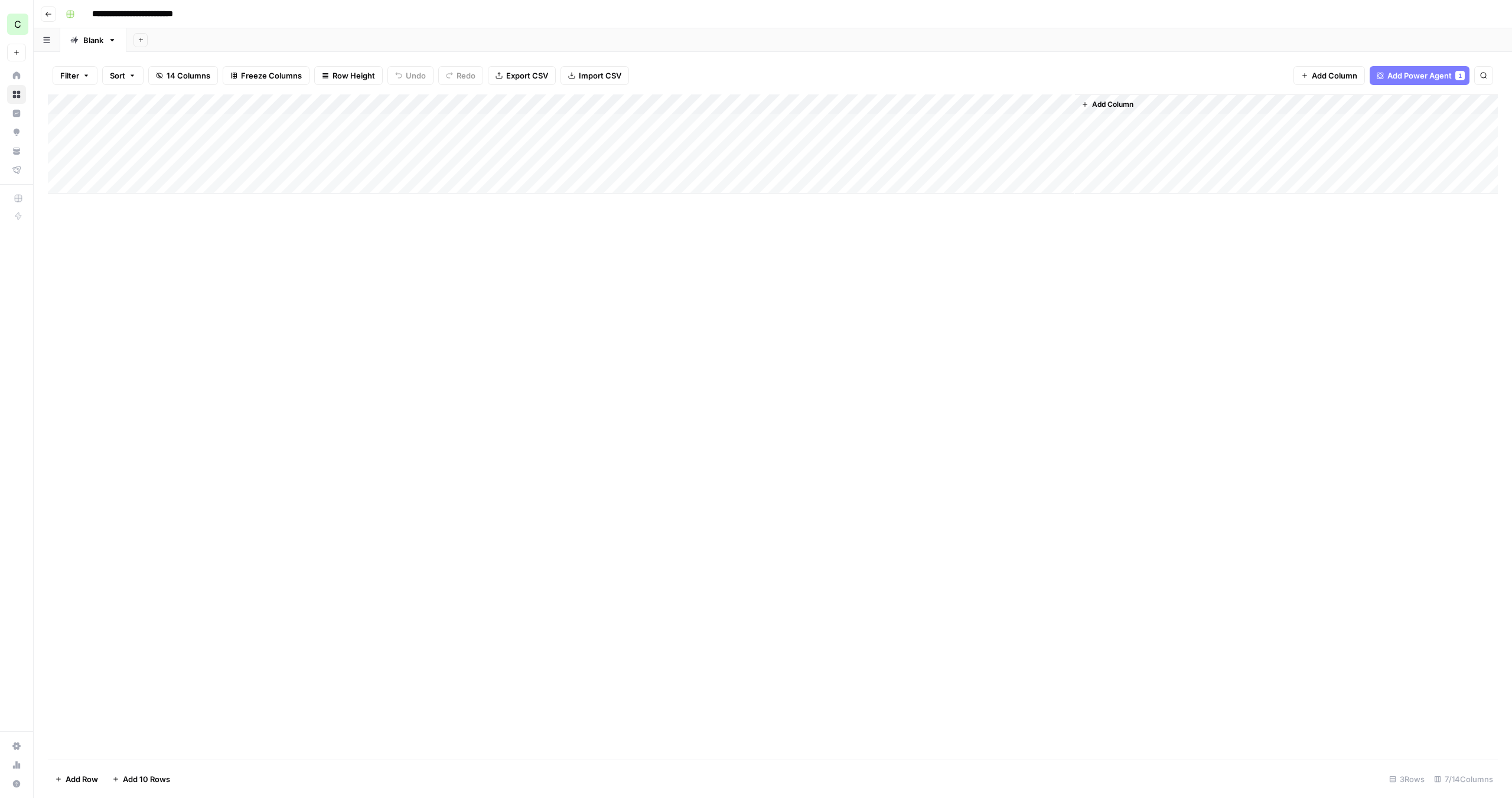
click at [173, 7] on input "**********" at bounding box center [145, 14] width 116 height 19
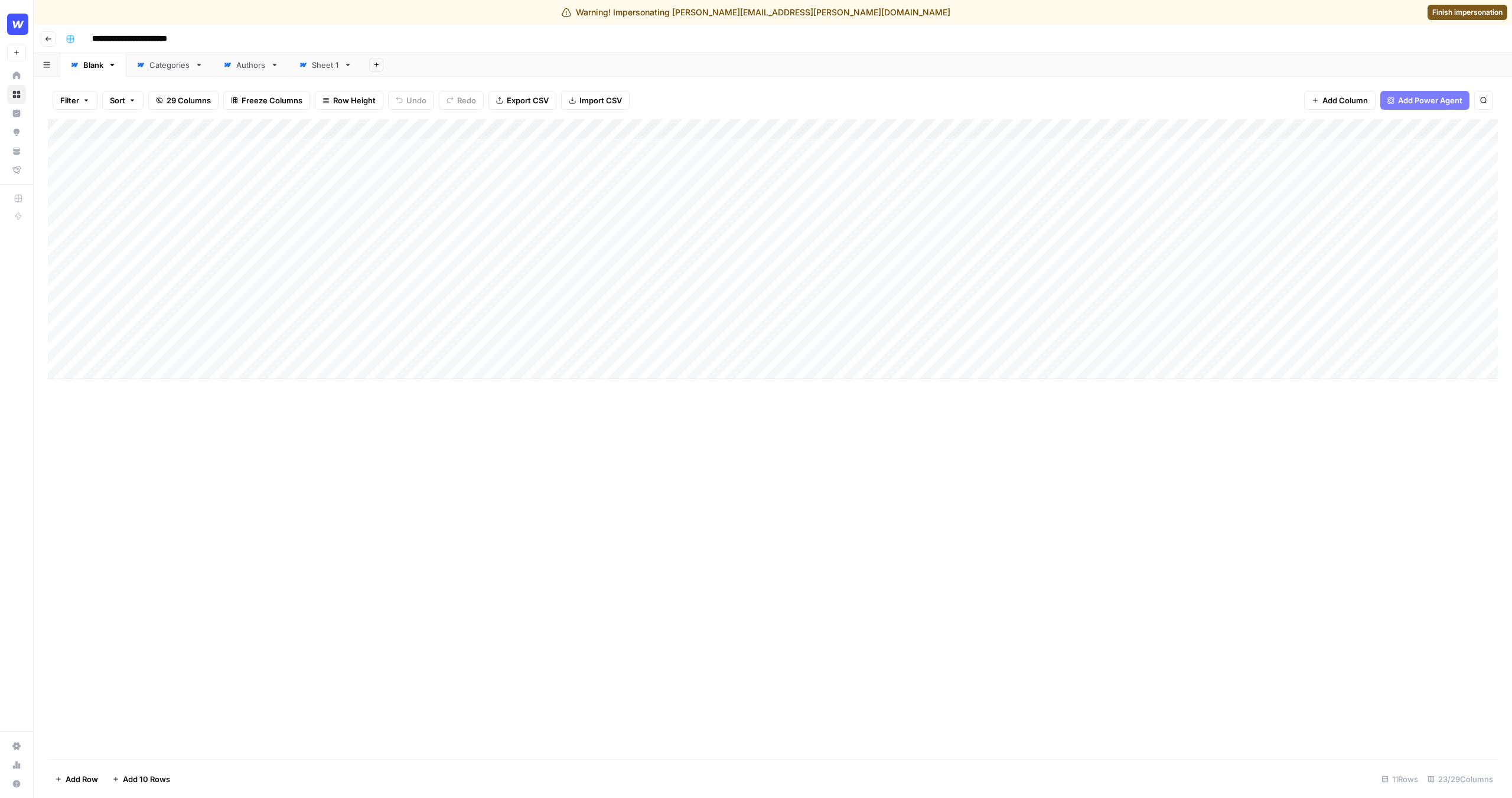
click at [1467, 16] on span "Finish impersonation" at bounding box center [1467, 12] width 70 height 11
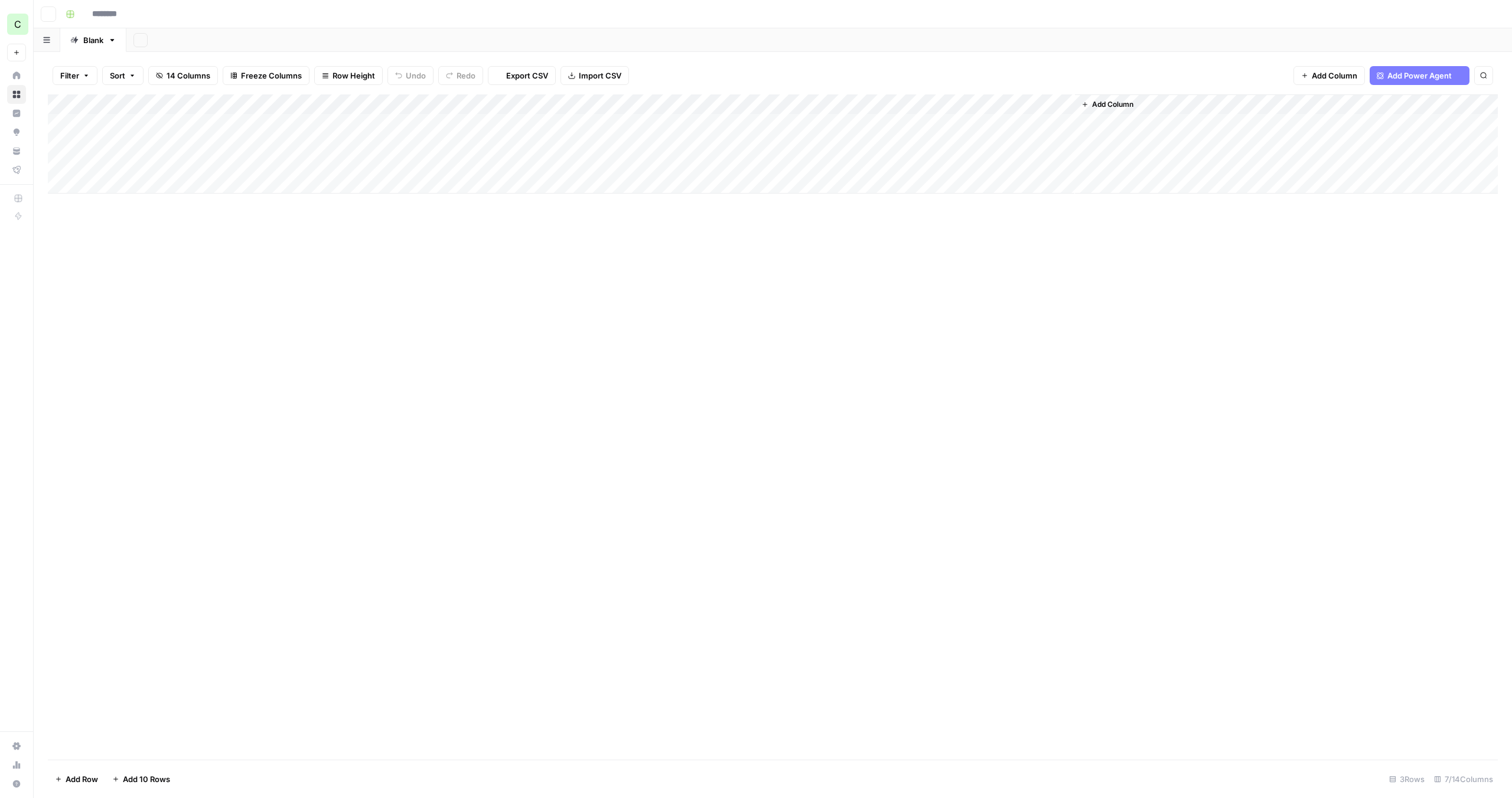
type input "**********"
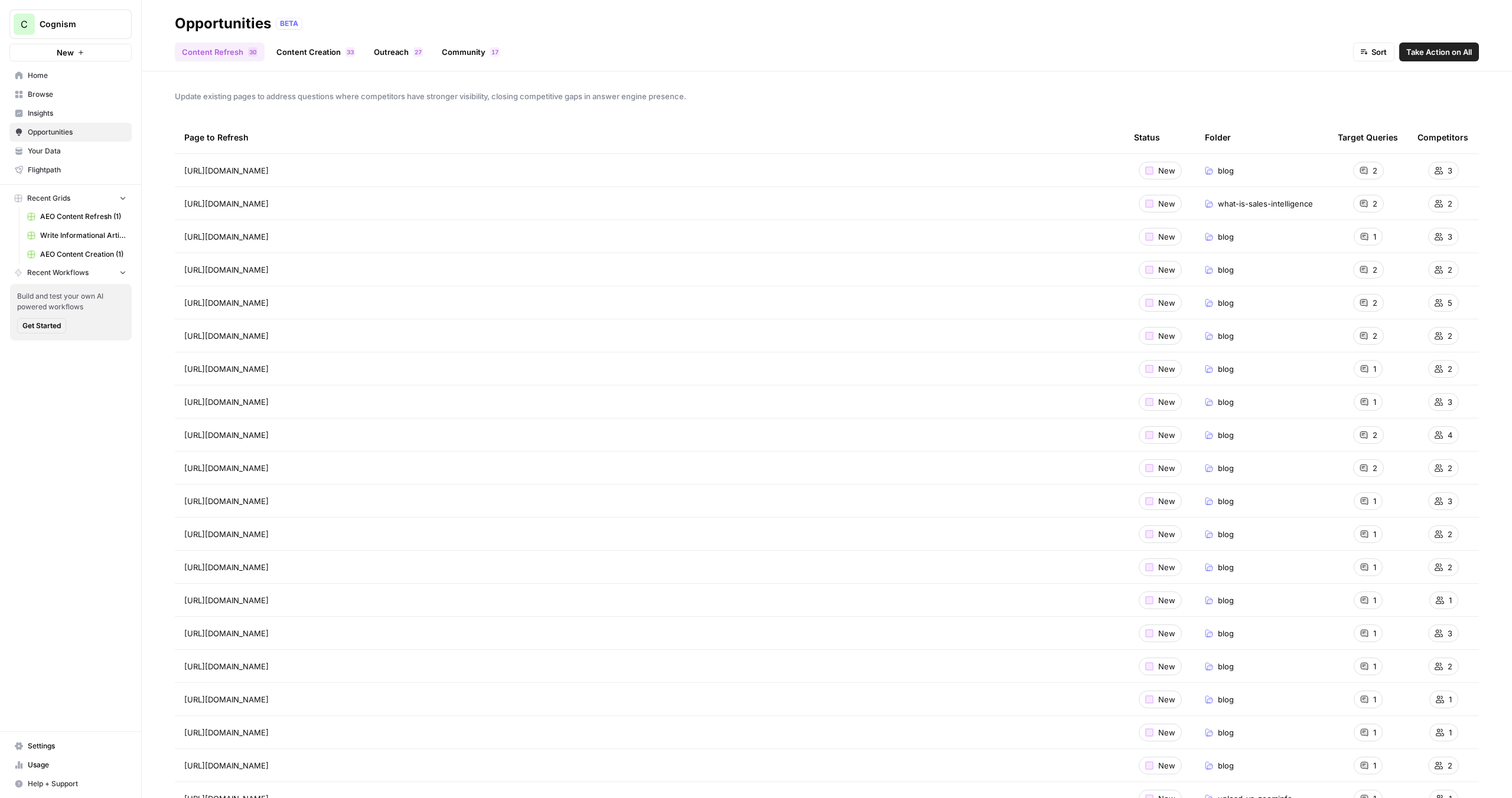
click at [119, 29] on icon "Workspace: Cognism" at bounding box center [121, 24] width 12 height 12
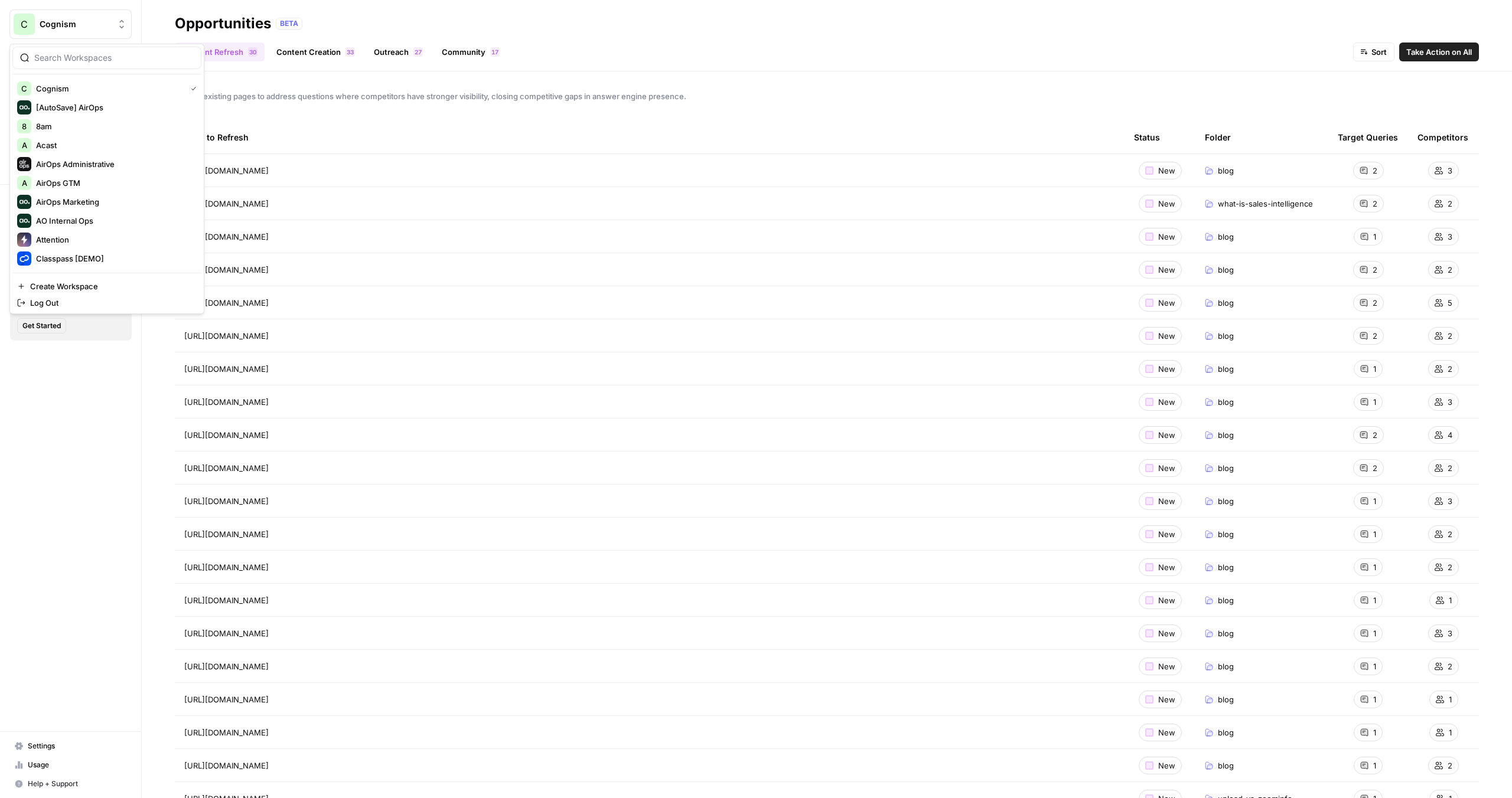
click at [119, 29] on icon "Workspace: Cognism" at bounding box center [121, 24] width 12 height 12
click at [87, 262] on span "Webflow" at bounding box center [114, 258] width 156 height 12
click at [87, 262] on link "AEO Content Creation (1)" at bounding box center [77, 255] width 110 height 19
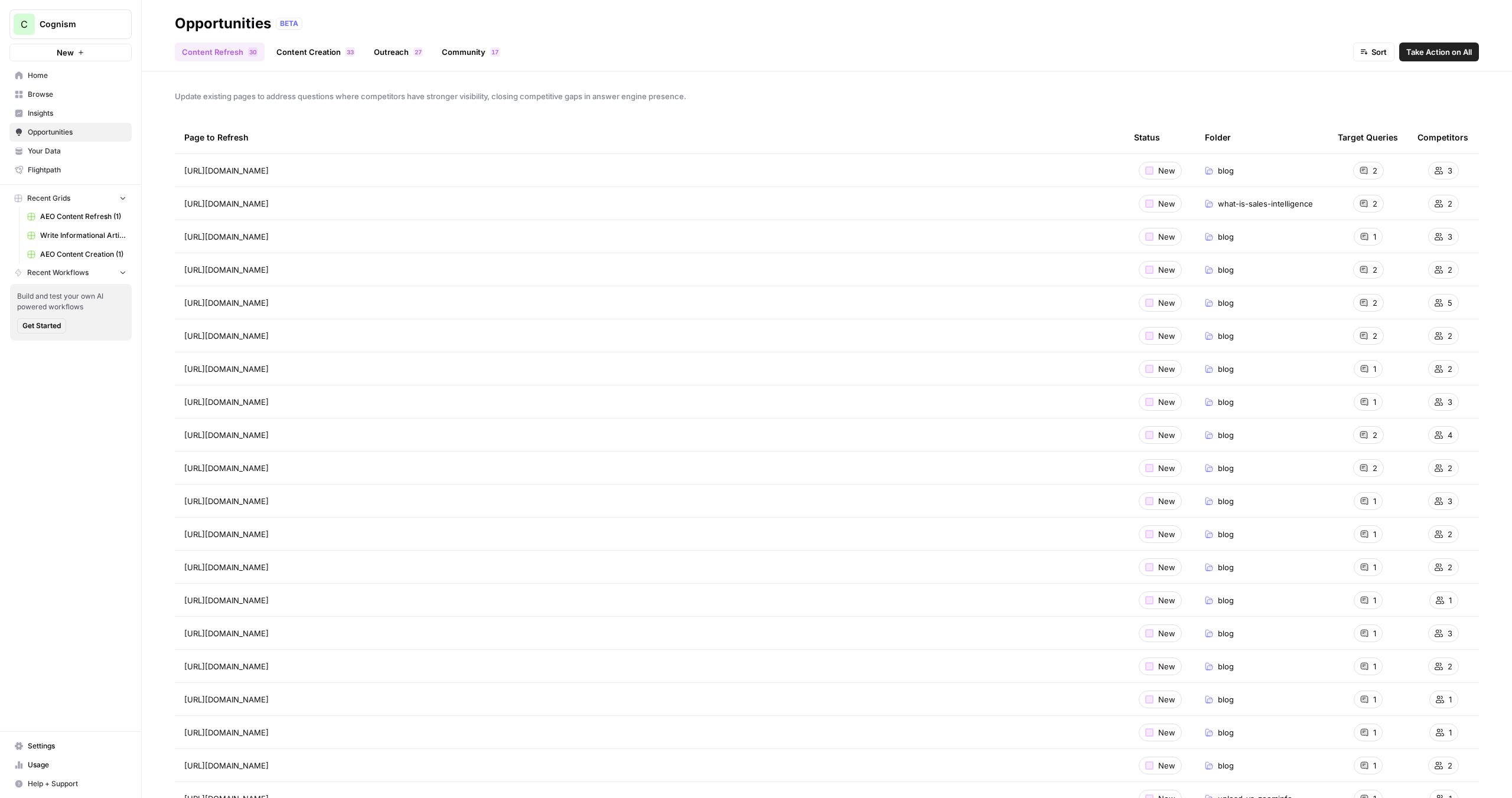
click at [87, 262] on link "AEO Content Creation (1)" at bounding box center [77, 255] width 110 height 19
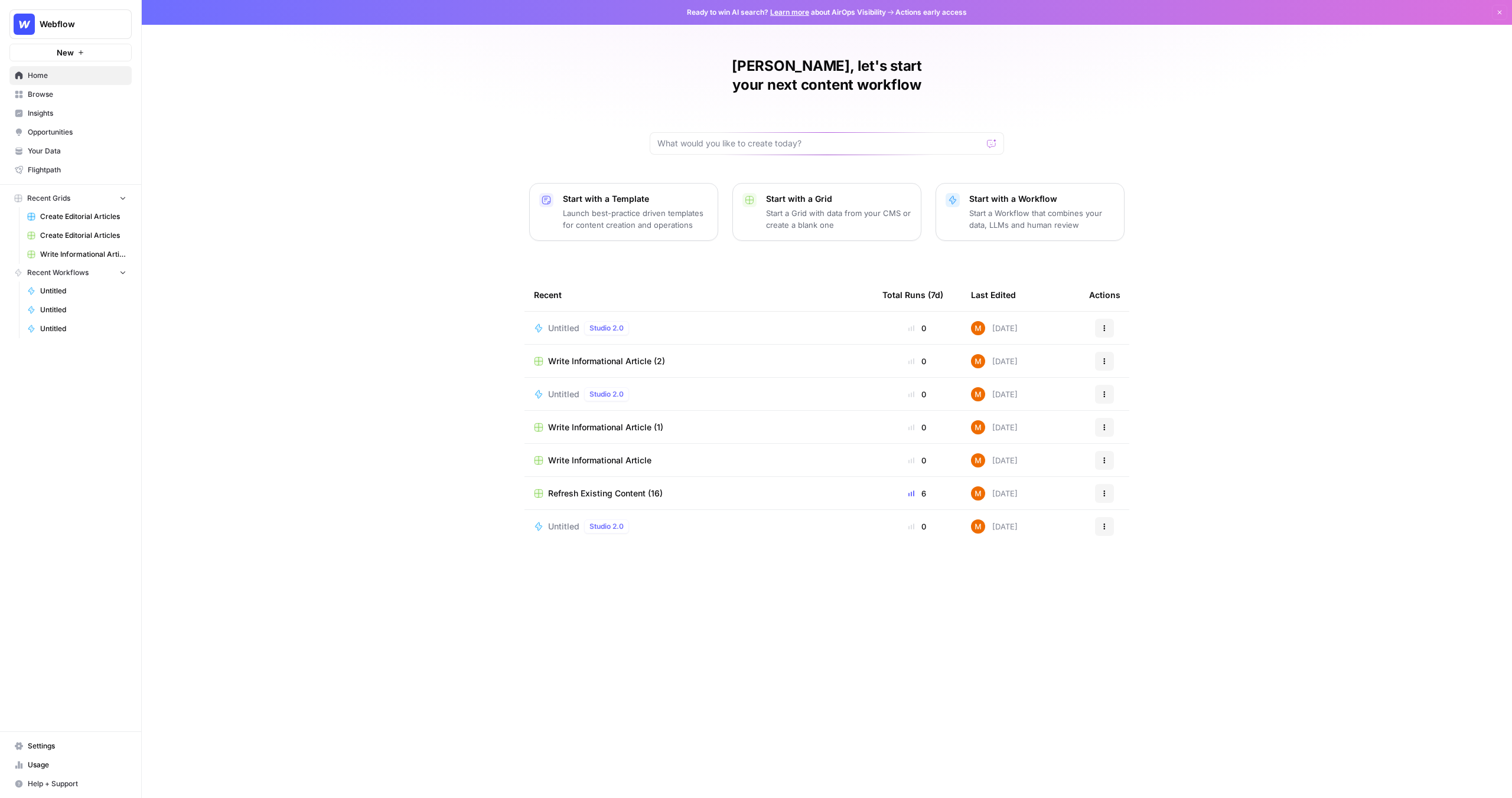
click at [69, 155] on span "Your Data" at bounding box center [77, 152] width 99 height 11
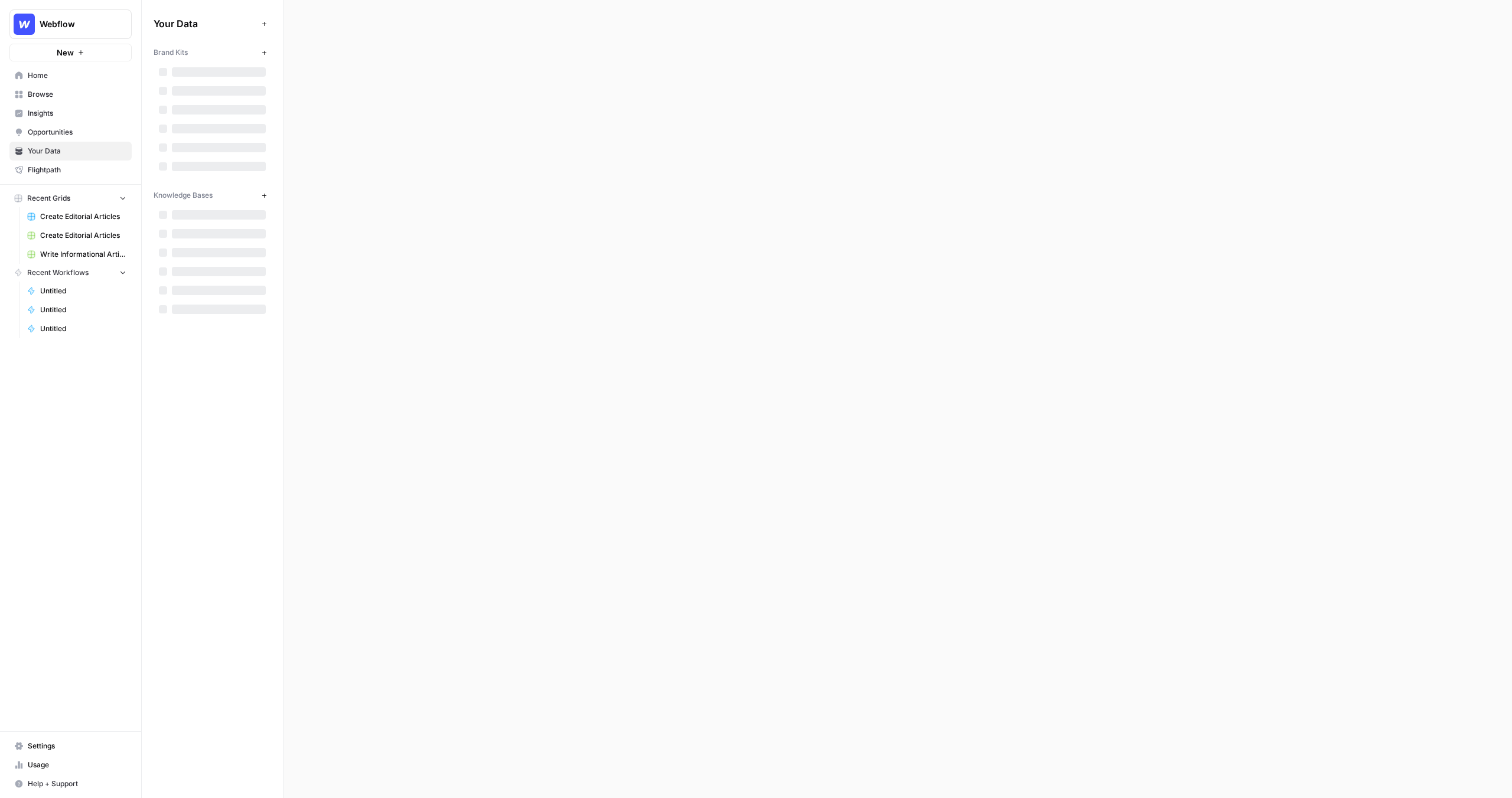
click at [69, 155] on span "Your Data" at bounding box center [77, 152] width 99 height 11
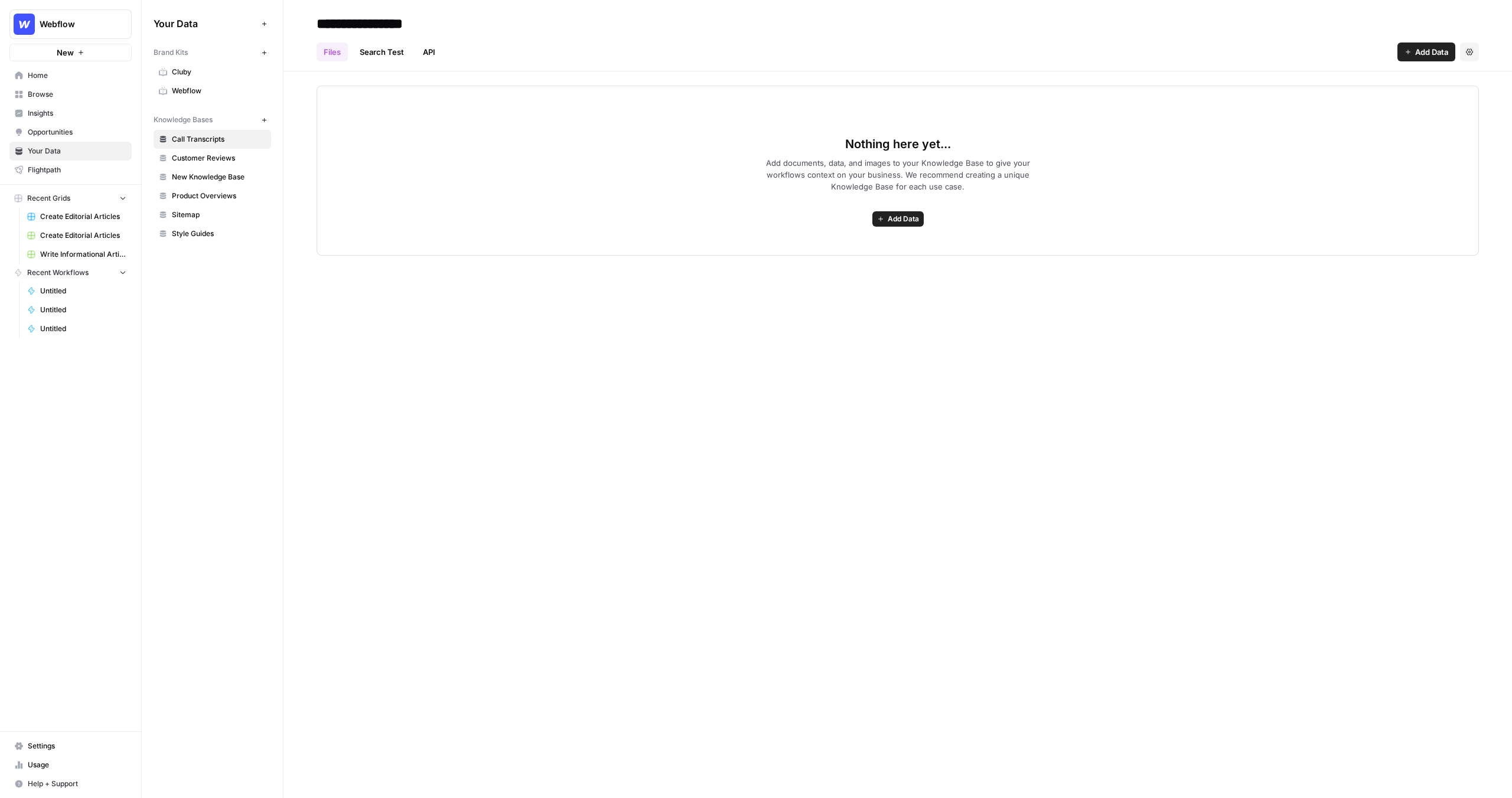
click at [209, 92] on span "Webflow" at bounding box center [219, 91] width 94 height 11
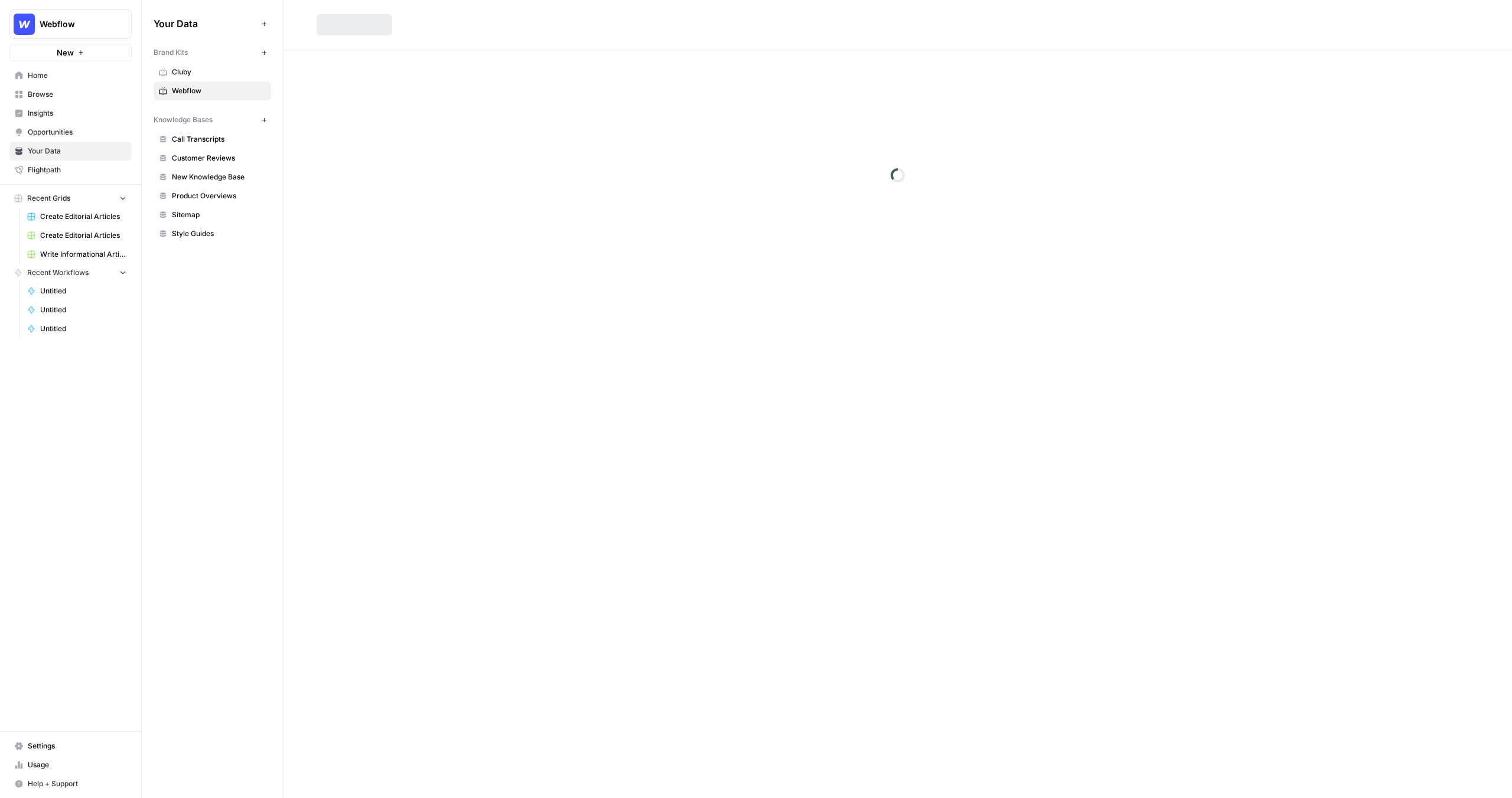
click at [209, 92] on span "Webflow" at bounding box center [219, 91] width 94 height 11
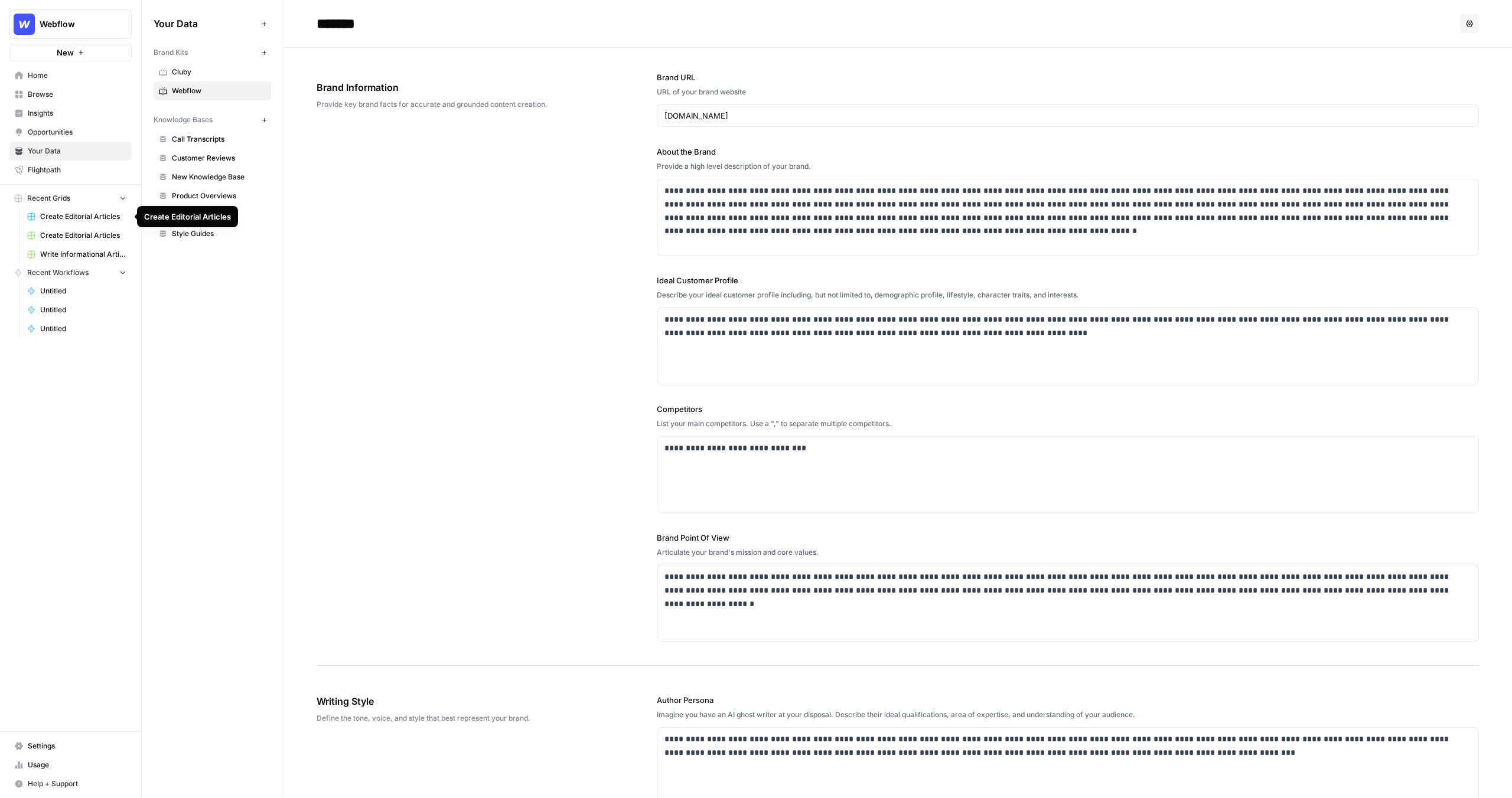
click at [71, 212] on span "Create Editorial Articles" at bounding box center [83, 217] width 86 height 11
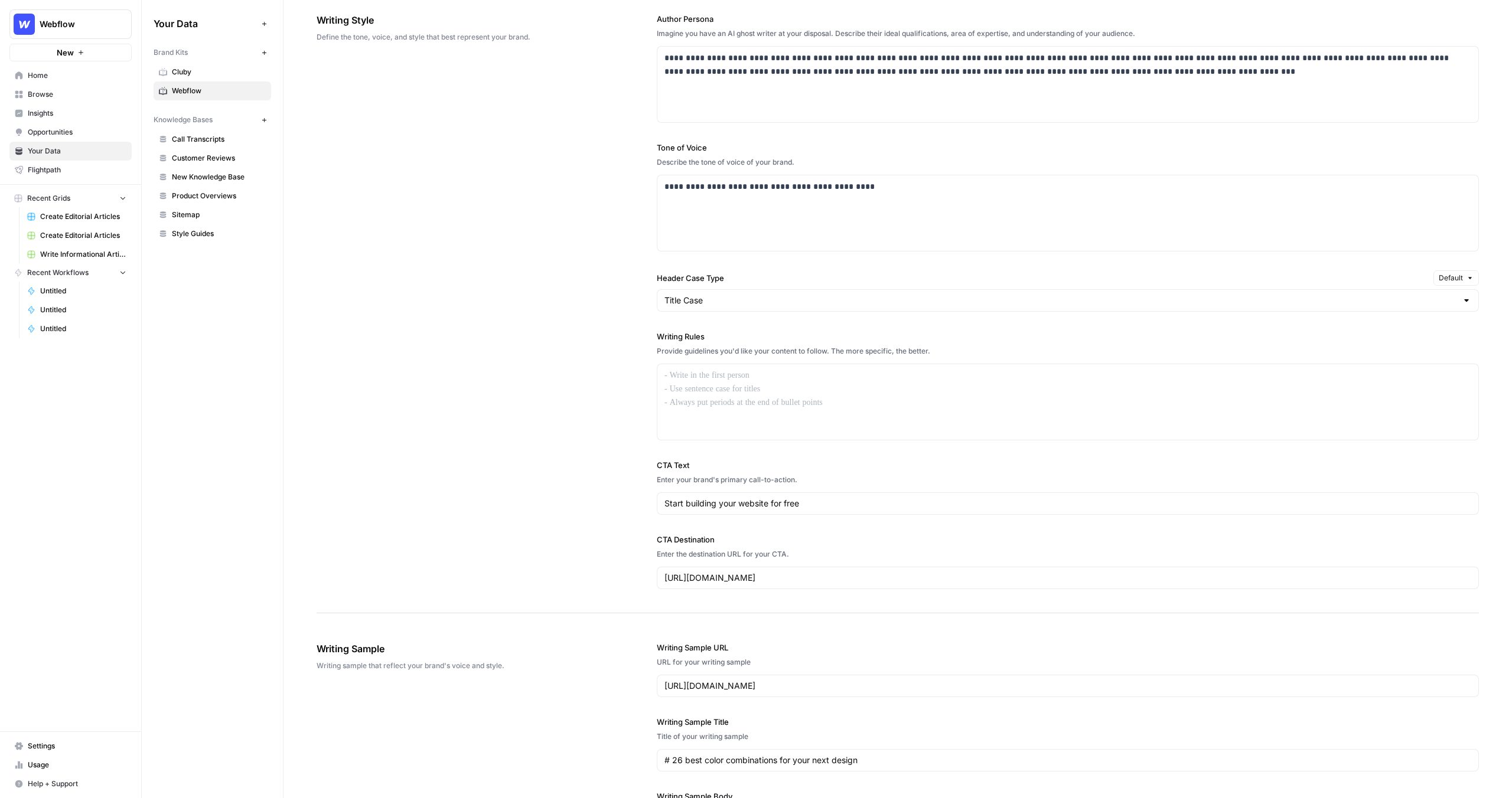
scroll to position [742, 0]
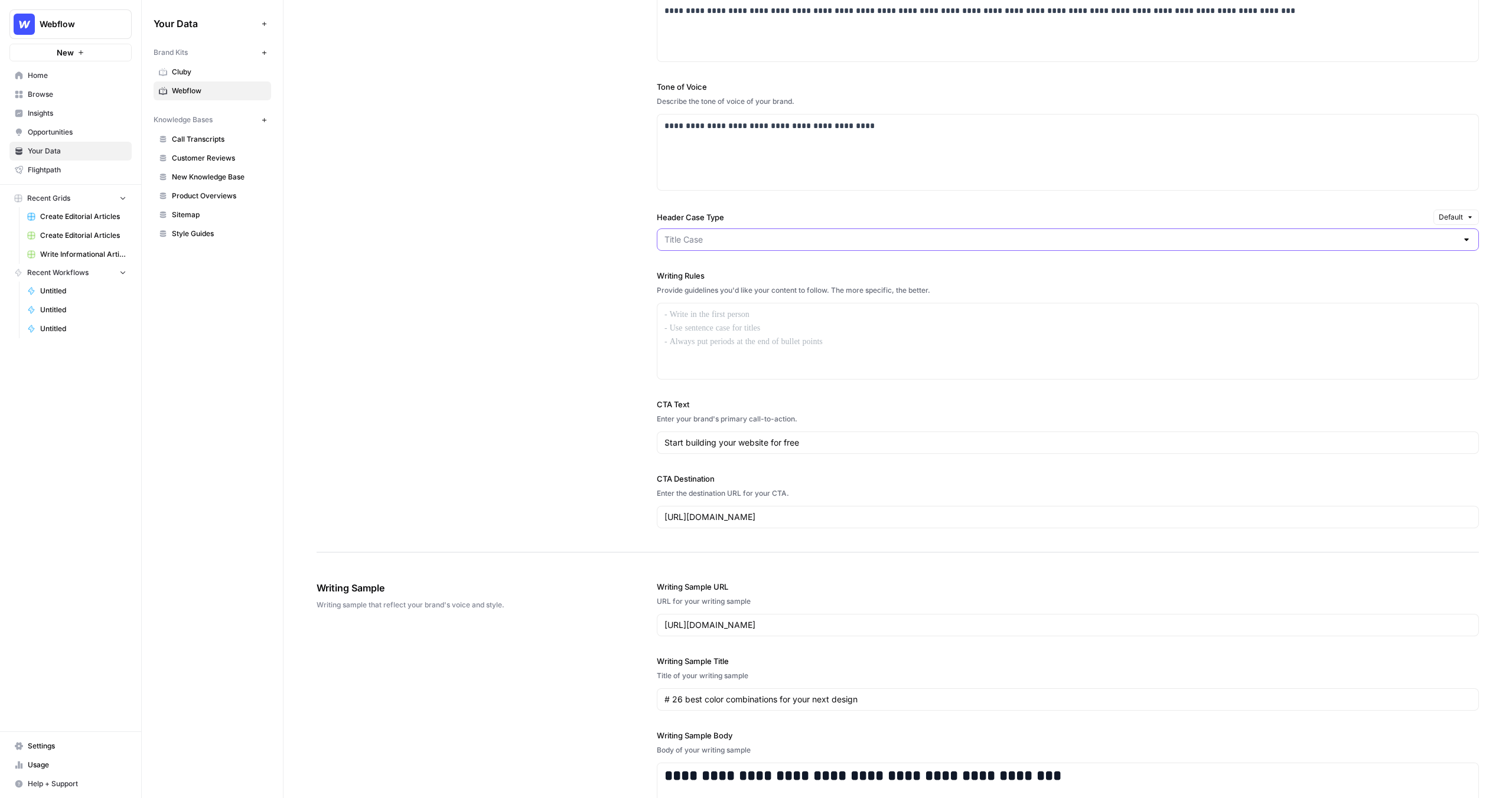
click at [722, 241] on input "Header Case Type" at bounding box center [1061, 239] width 793 height 12
type input "Title Case"
click at [729, 209] on div "**********" at bounding box center [1067, 240] width 822 height 623
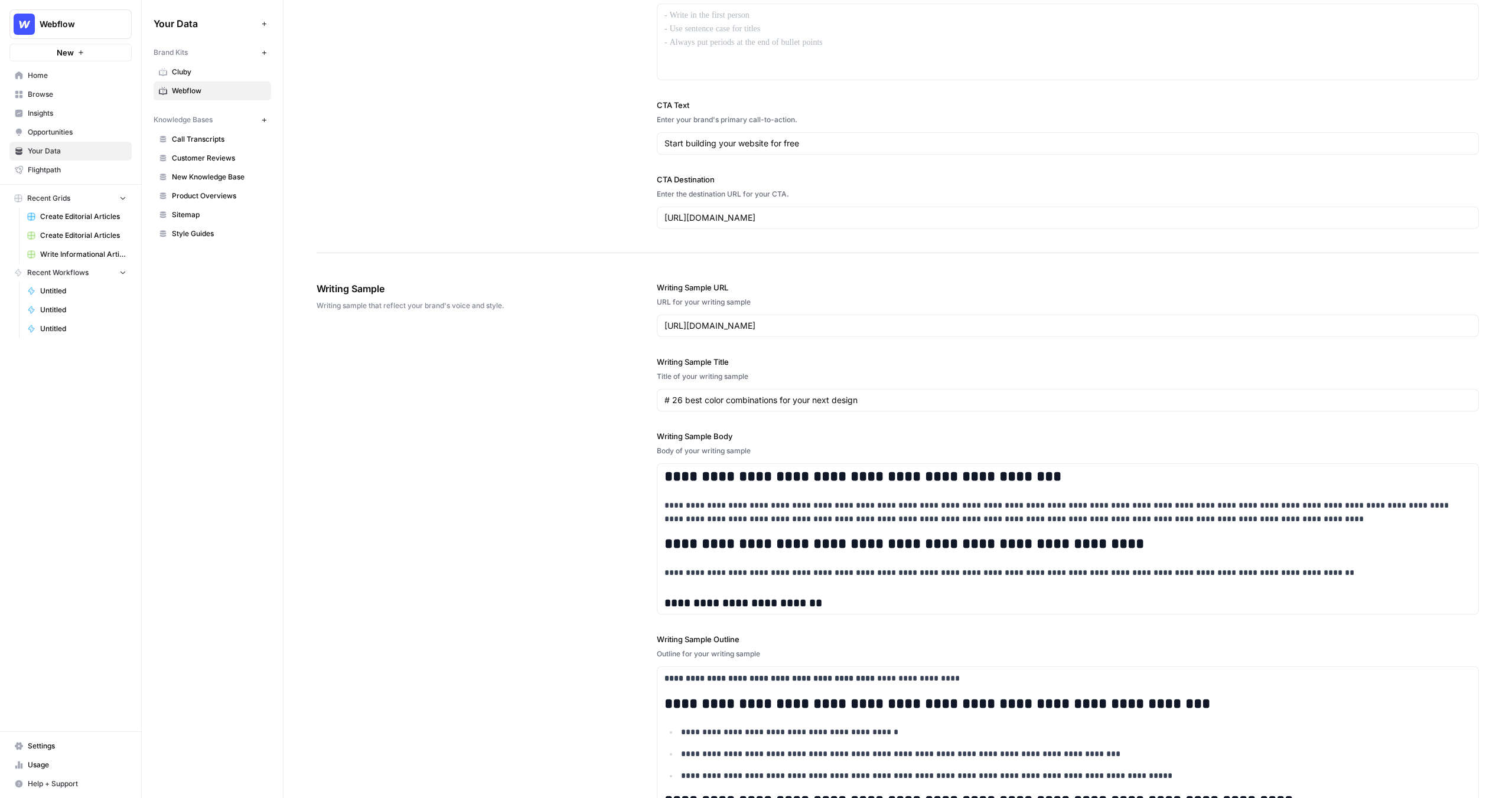
scroll to position [1055, 0]
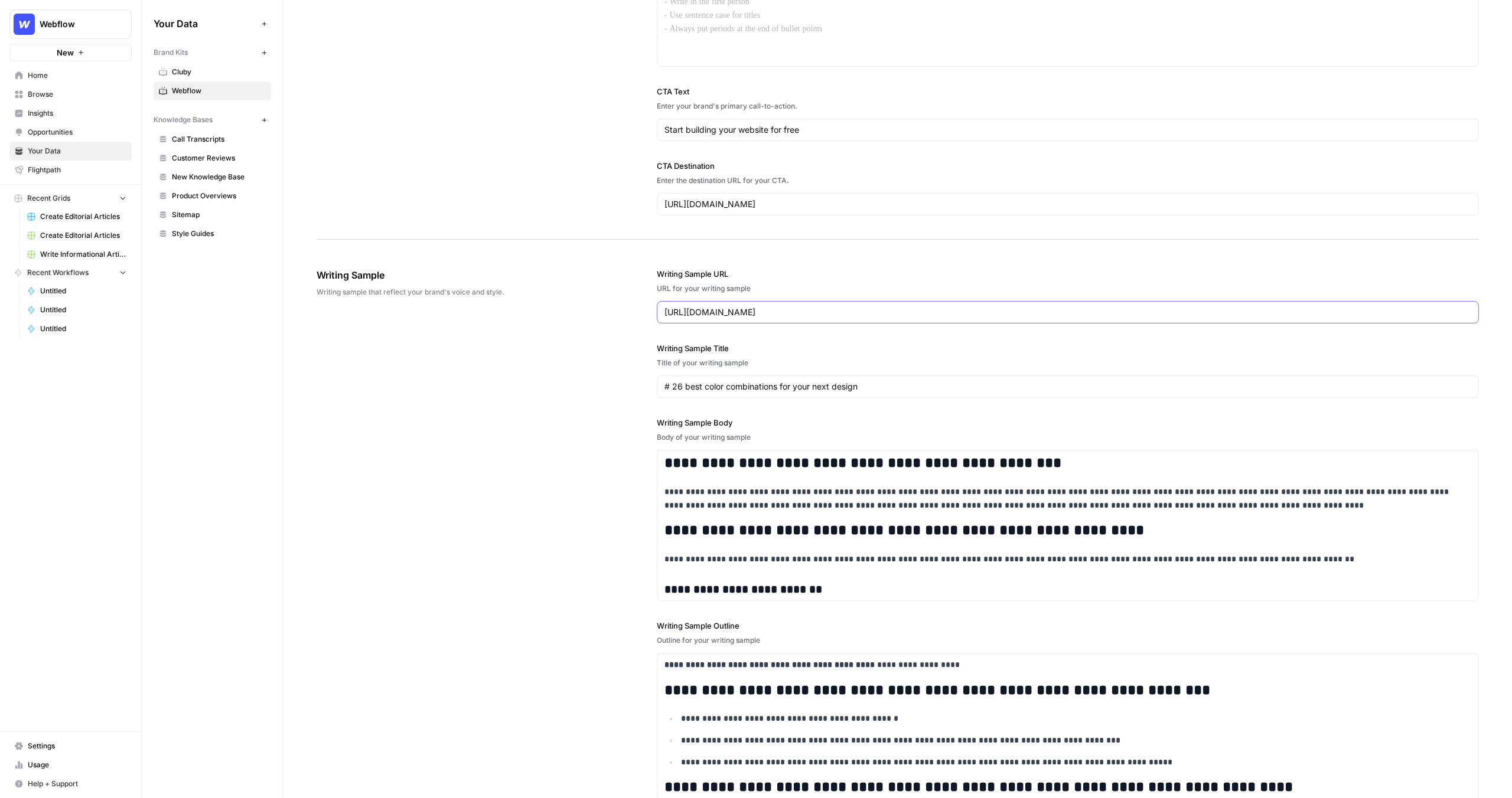
drag, startPoint x: 664, startPoint y: 313, endPoint x: 901, endPoint y: 312, distance: 237.0
click at [901, 312] on input "[URL][DOMAIN_NAME]" at bounding box center [1067, 312] width 807 height 12
click at [901, 292] on div "URL for your writing sample" at bounding box center [1067, 289] width 822 height 11
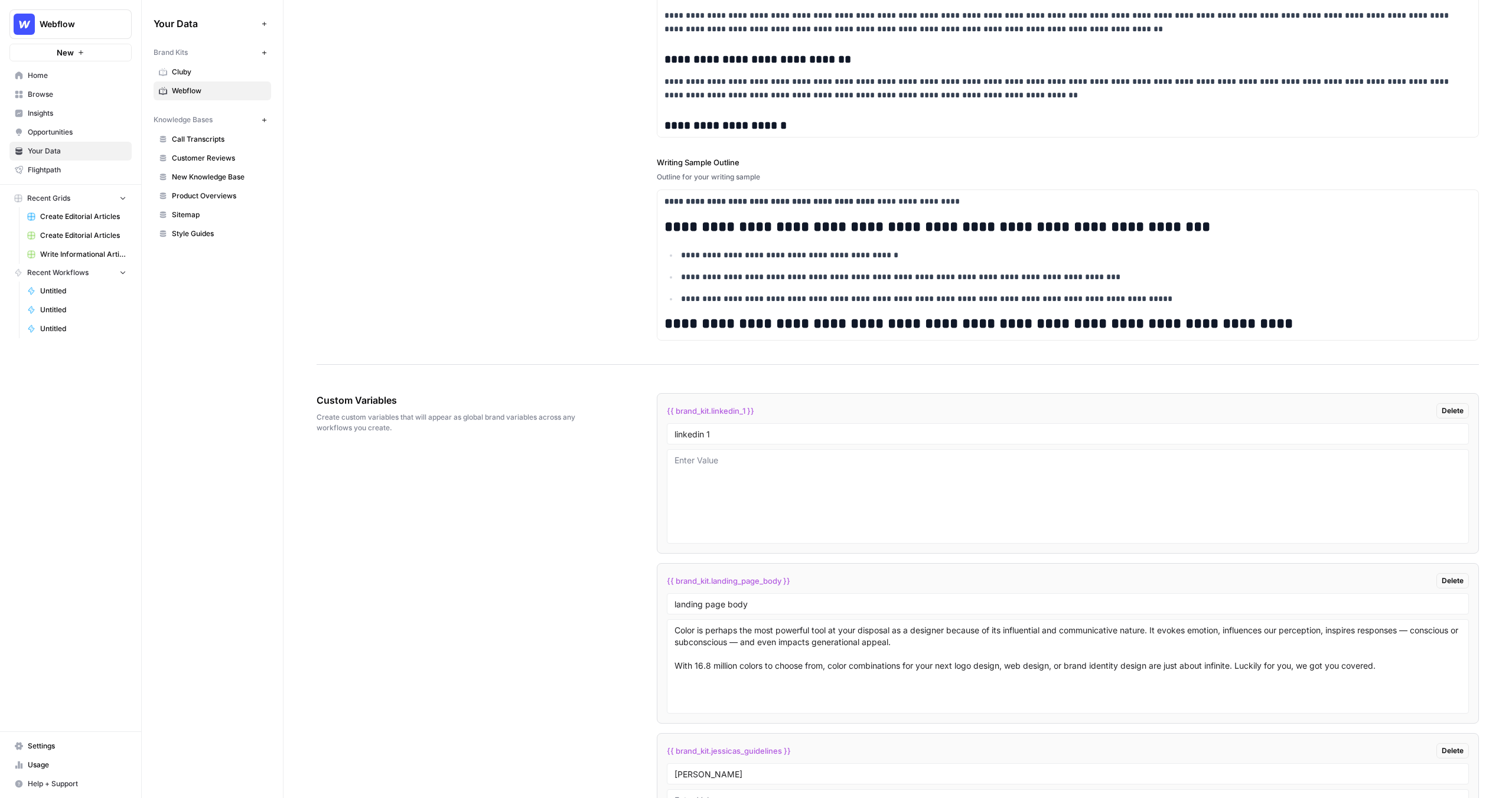
scroll to position [1519, 0]
click at [201, 213] on span "Sitemap" at bounding box center [219, 215] width 94 height 11
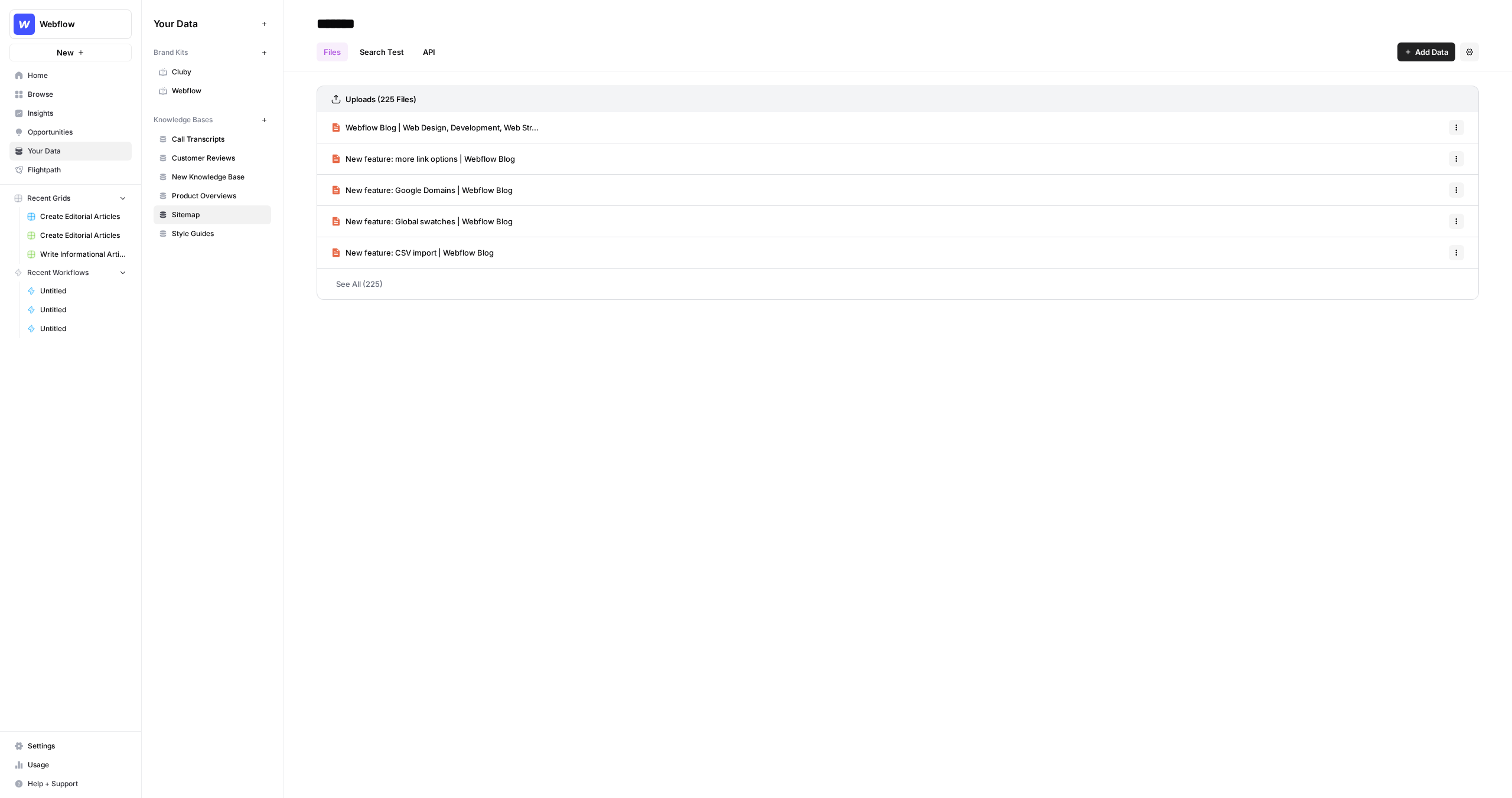
drag, startPoint x: 221, startPoint y: 117, endPoint x: 192, endPoint y: 116, distance: 29.0
click at [192, 116] on div "Knowledge Bases" at bounding box center [205, 120] width 103 height 11
click at [217, 114] on div "Knowledge Bases New" at bounding box center [212, 120] width 118 height 20
click at [1435, 51] on span "Add Data" at bounding box center [1431, 52] width 33 height 12
click at [1369, 97] on span "Web Scrape" at bounding box center [1387, 96] width 107 height 12
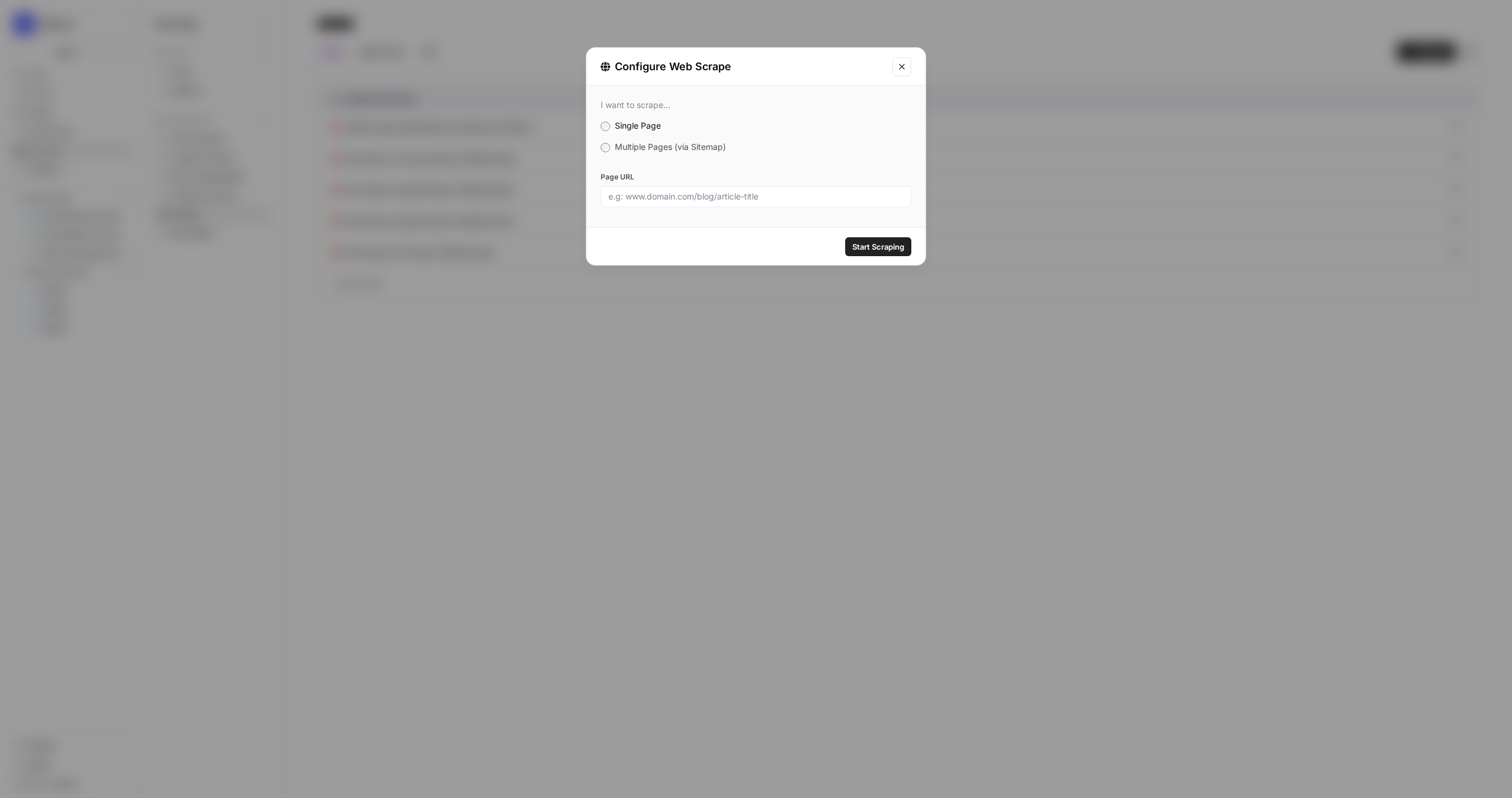
click at [636, 147] on span "Multiple Pages (via Sitemap)" at bounding box center [670, 146] width 111 height 10
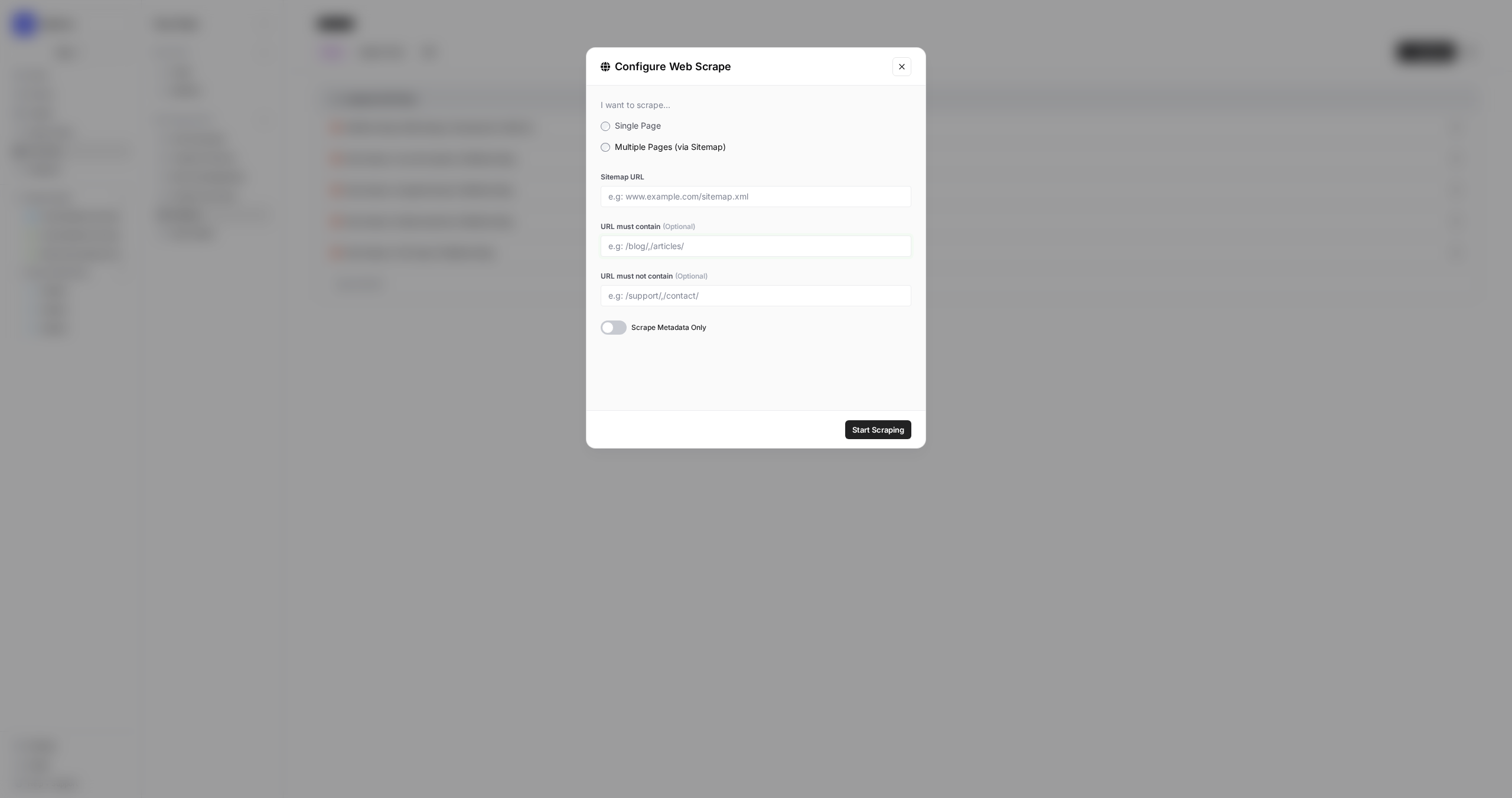
click at [649, 249] on input "URL must contain (Optional)" at bounding box center [756, 246] width 295 height 11
click at [902, 63] on icon "Close modal" at bounding box center [902, 67] width 10 height 10
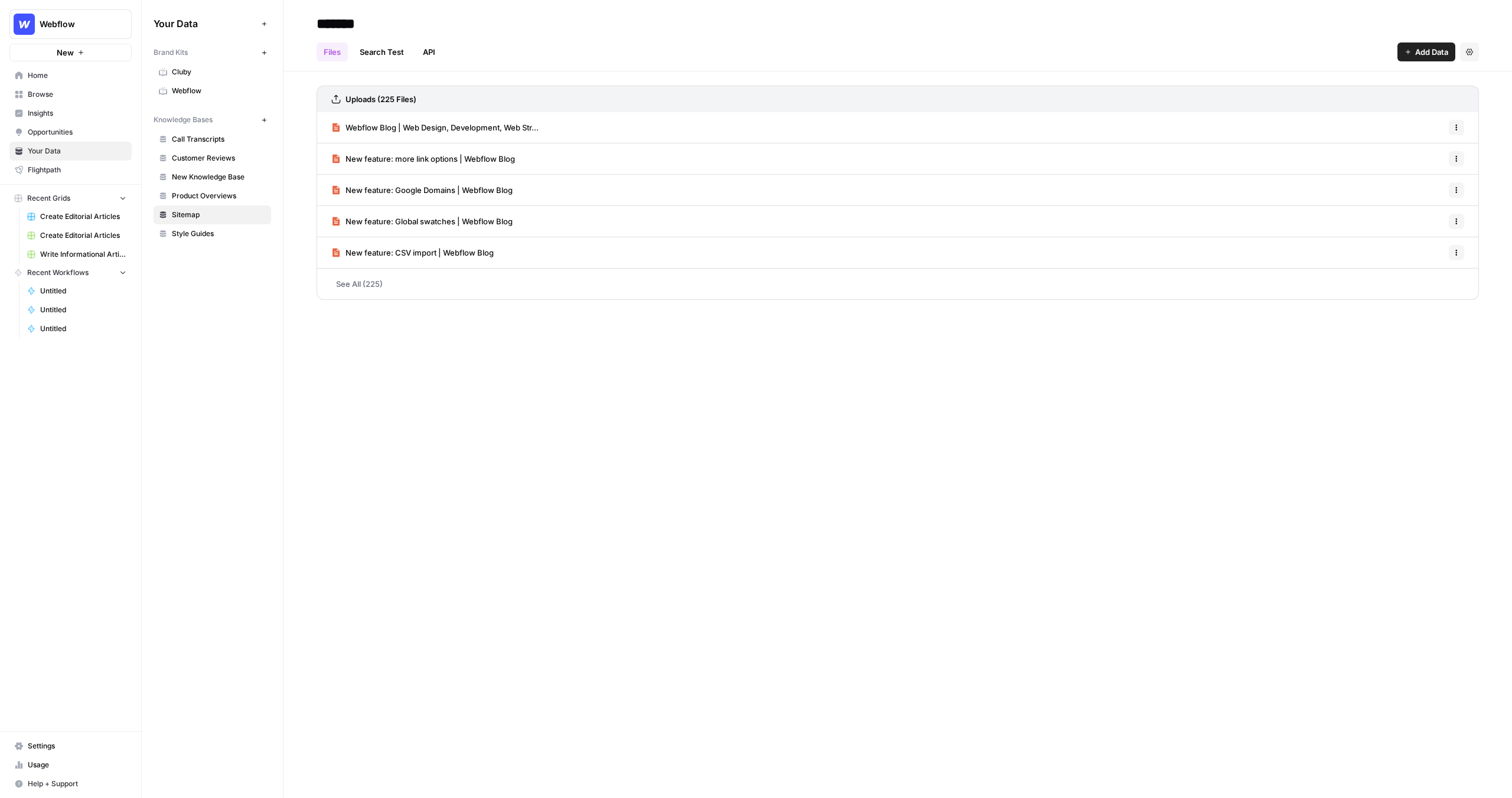
drag, startPoint x: 784, startPoint y: 119, endPoint x: 541, endPoint y: 108, distance: 243.2
click at [544, 108] on div "Uploads (225 Files) Webflow Blog | Web Design, Development, Web Str... Options …" at bounding box center [898, 192] width 1163 height 214
click at [1421, 52] on span "Add Data" at bounding box center [1431, 52] width 33 height 12
click at [1383, 88] on button "Web Scrape" at bounding box center [1383, 96] width 135 height 16
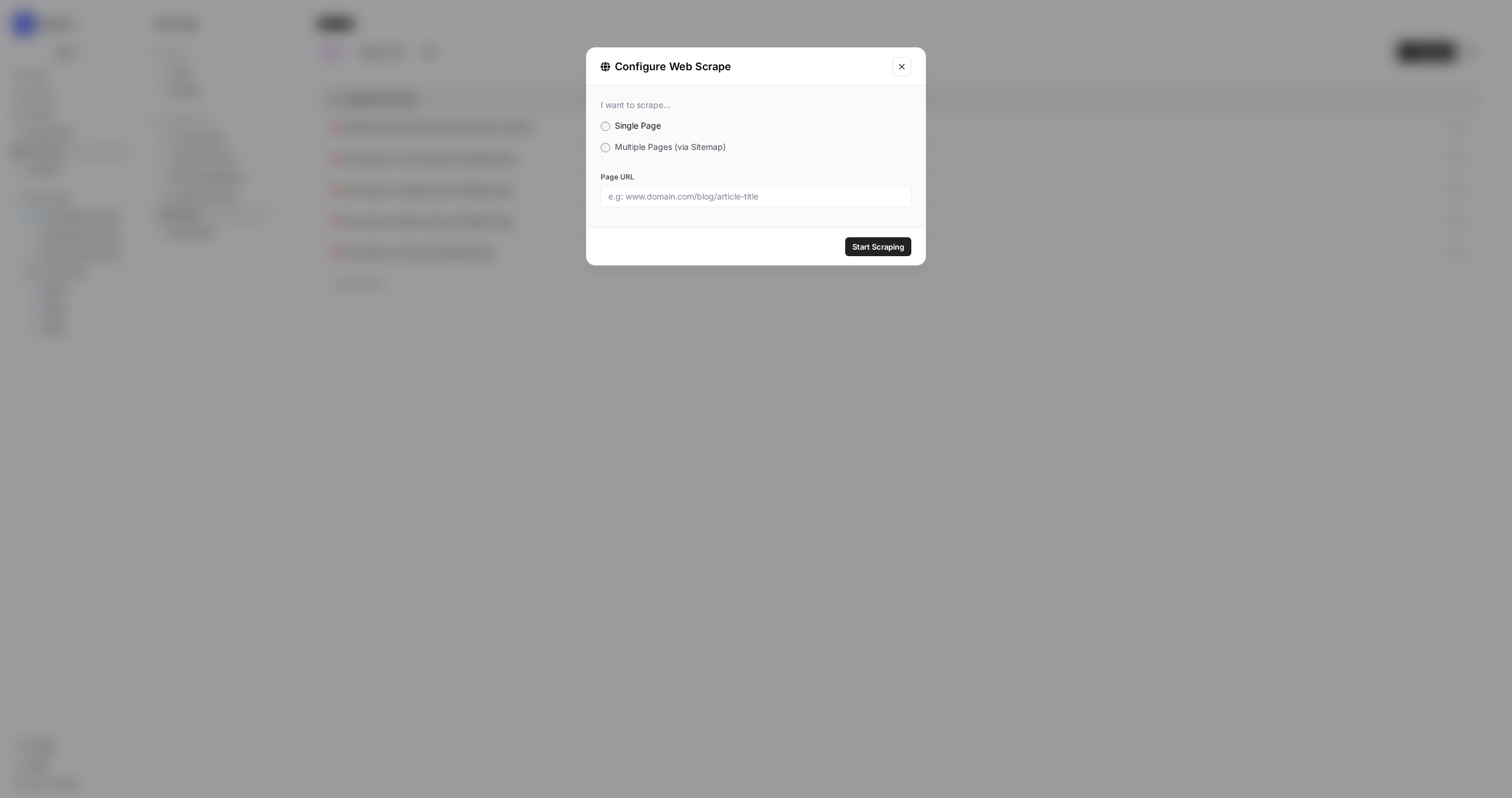
click at [961, 107] on div "Configure Web Scrape I want to scrape... Single Page Multiple Pages (via Sitema…" at bounding box center [756, 399] width 1512 height 798
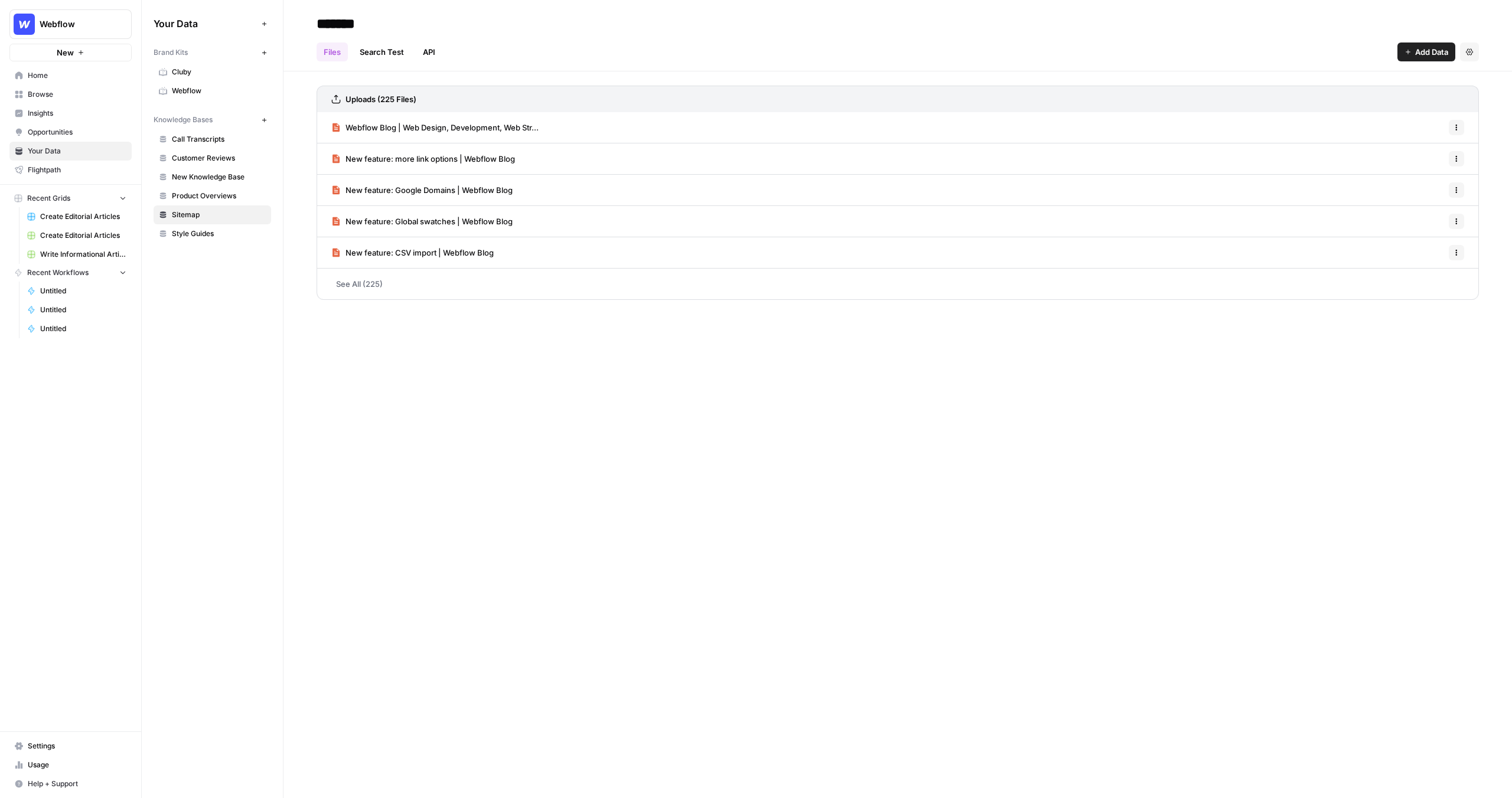
click at [1424, 48] on span "Add Data" at bounding box center [1431, 52] width 33 height 12
click at [1398, 79] on span "Upload Files" at bounding box center [1387, 80] width 107 height 12
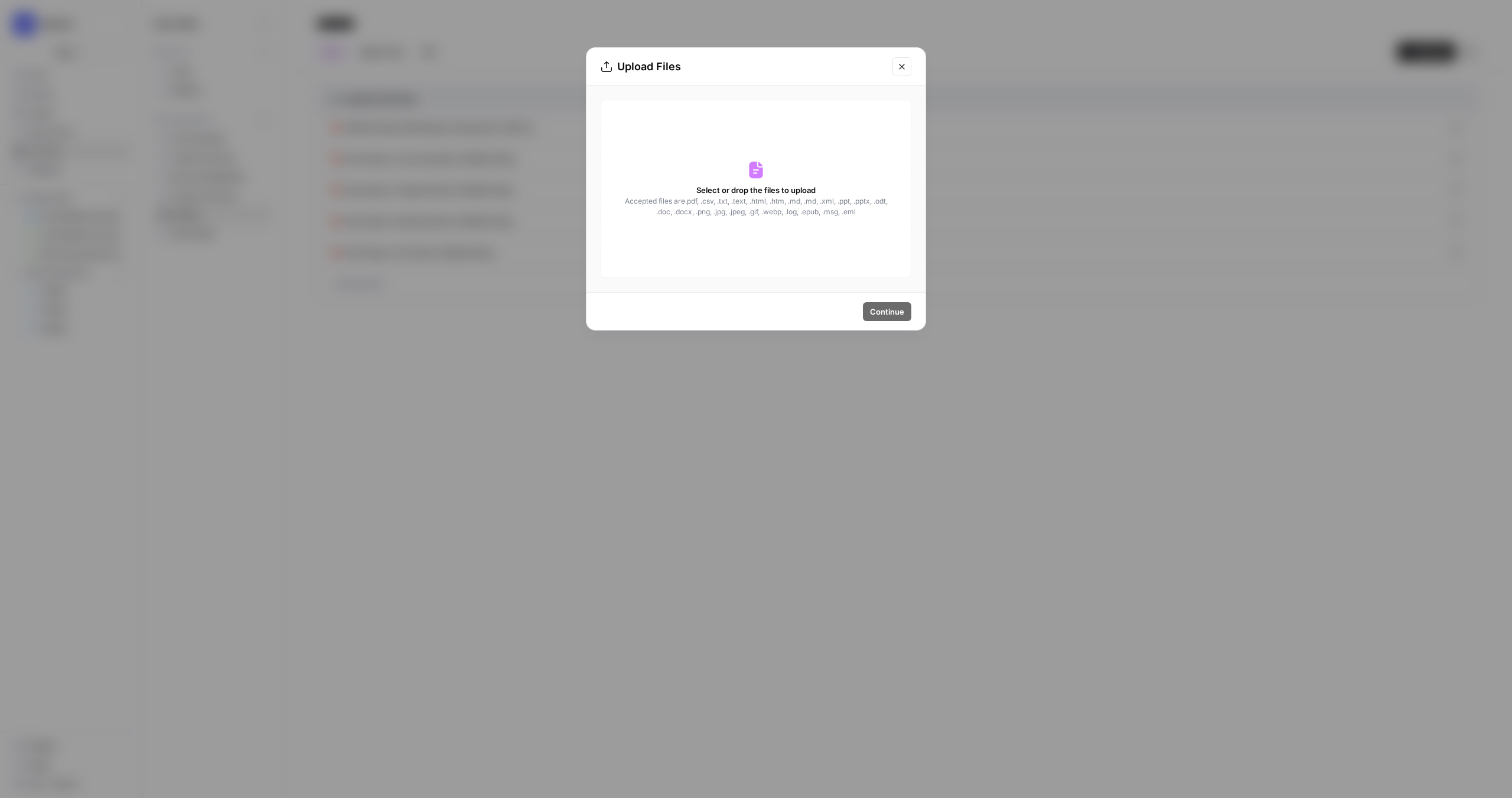
click at [903, 65] on icon "Close modal" at bounding box center [901, 67] width 5 height 5
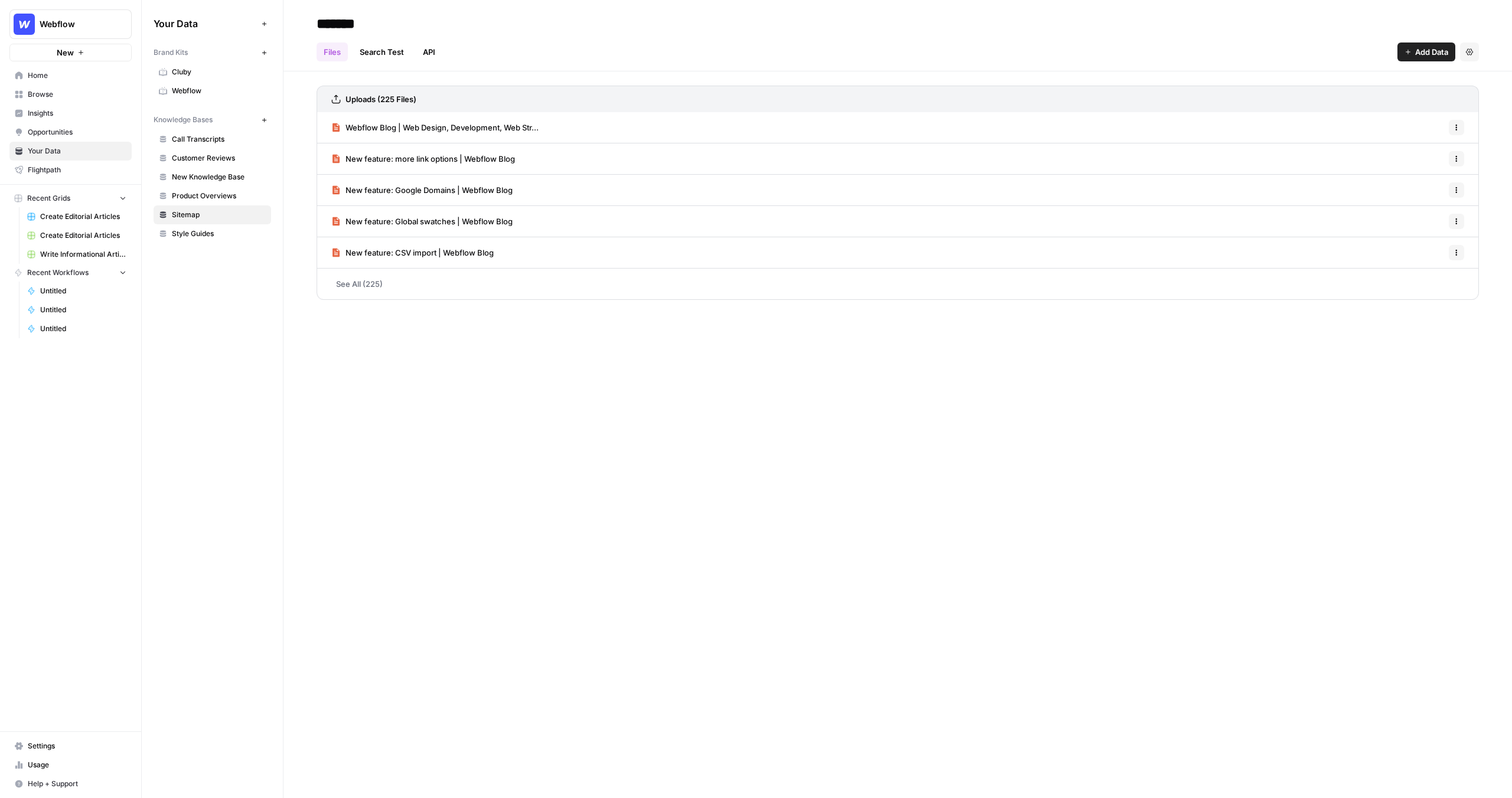
click at [208, 141] on span "Call Transcripts" at bounding box center [219, 139] width 94 height 11
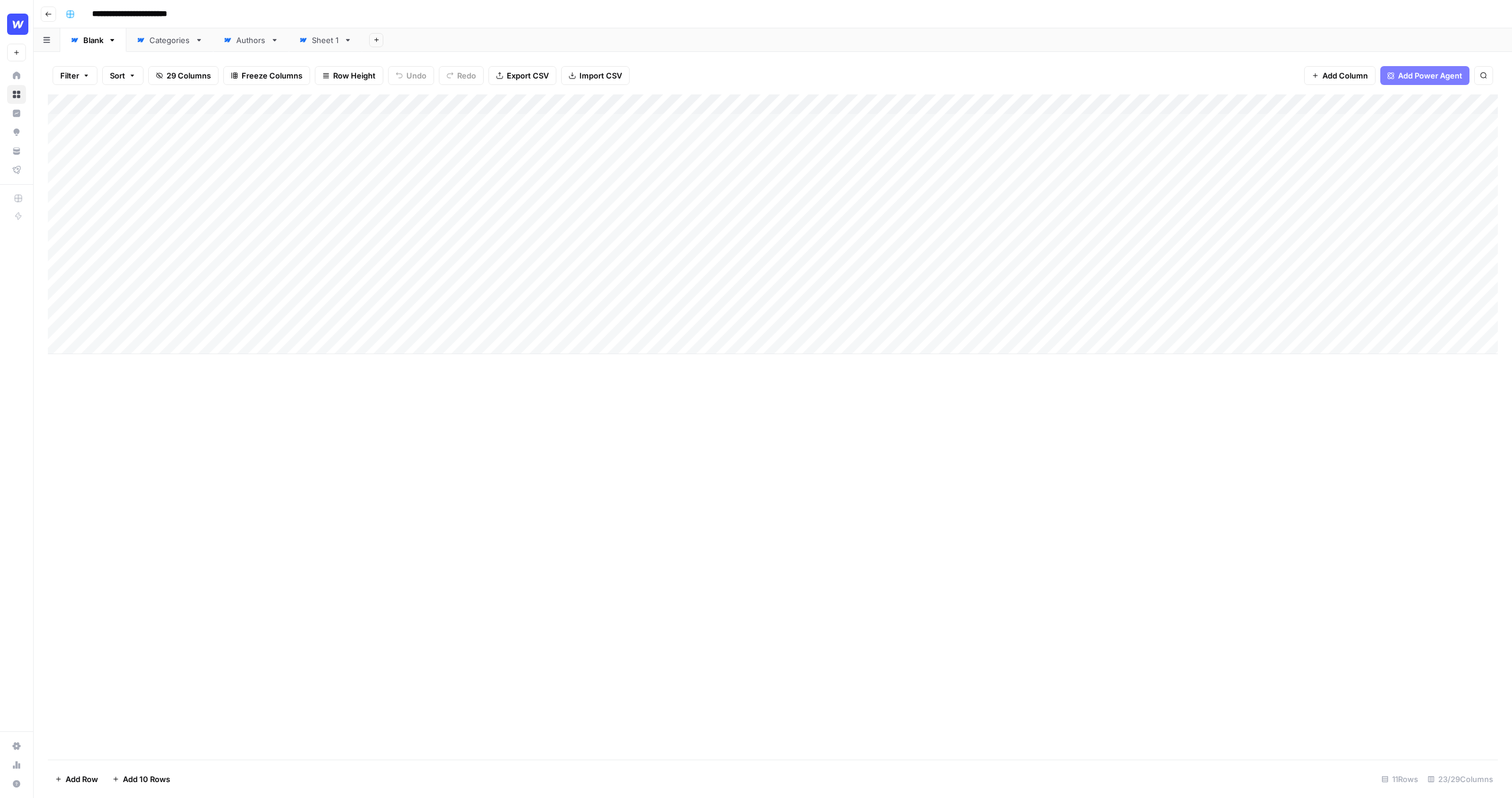
click at [134, 10] on input "**********" at bounding box center [139, 14] width 105 height 19
click at [138, 128] on div "Add Column" at bounding box center [772, 224] width 1450 height 260
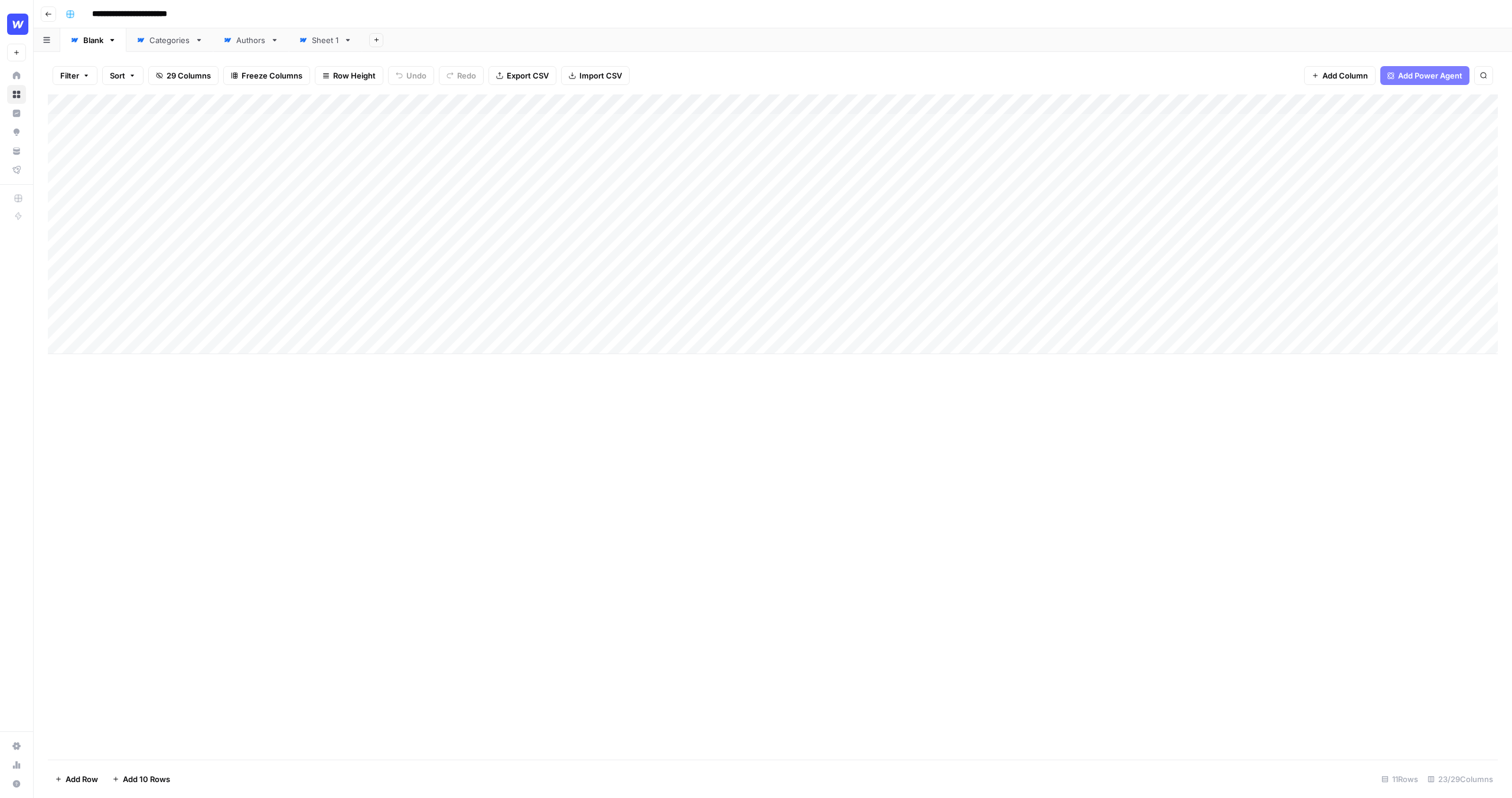
click at [137, 165] on div "Add Column" at bounding box center [772, 224] width 1450 height 260
click at [136, 185] on div "Add Column" at bounding box center [772, 224] width 1450 height 260
click at [138, 201] on div "Add Column" at bounding box center [772, 224] width 1450 height 260
click at [154, 146] on div "Add Column" at bounding box center [772, 224] width 1450 height 260
click at [736, 160] on div "Add Column" at bounding box center [772, 224] width 1450 height 260
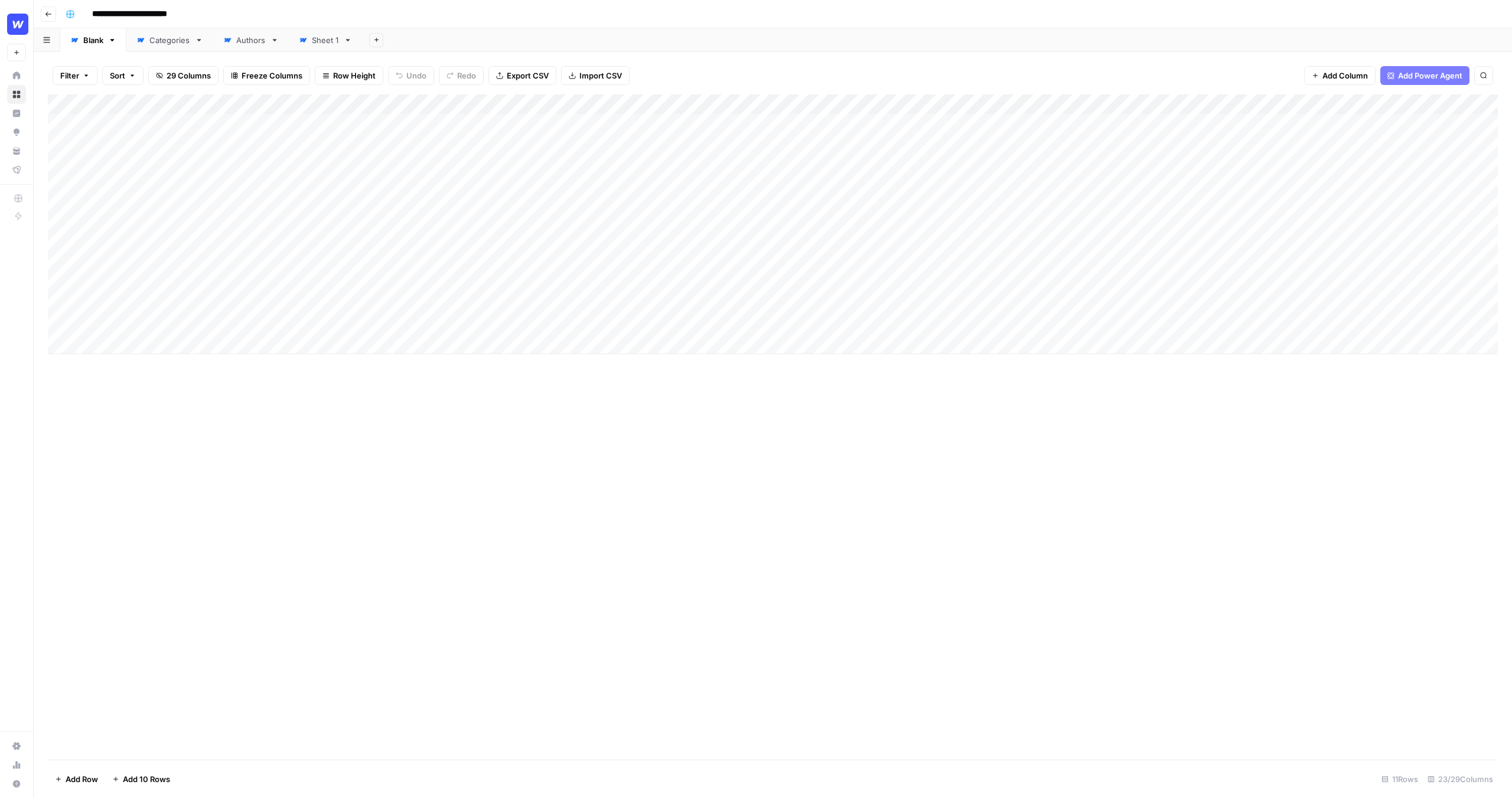
click at [798, 158] on div "Add Column" at bounding box center [772, 224] width 1450 height 260
click at [950, 164] on div "Add Column" at bounding box center [772, 224] width 1450 height 260
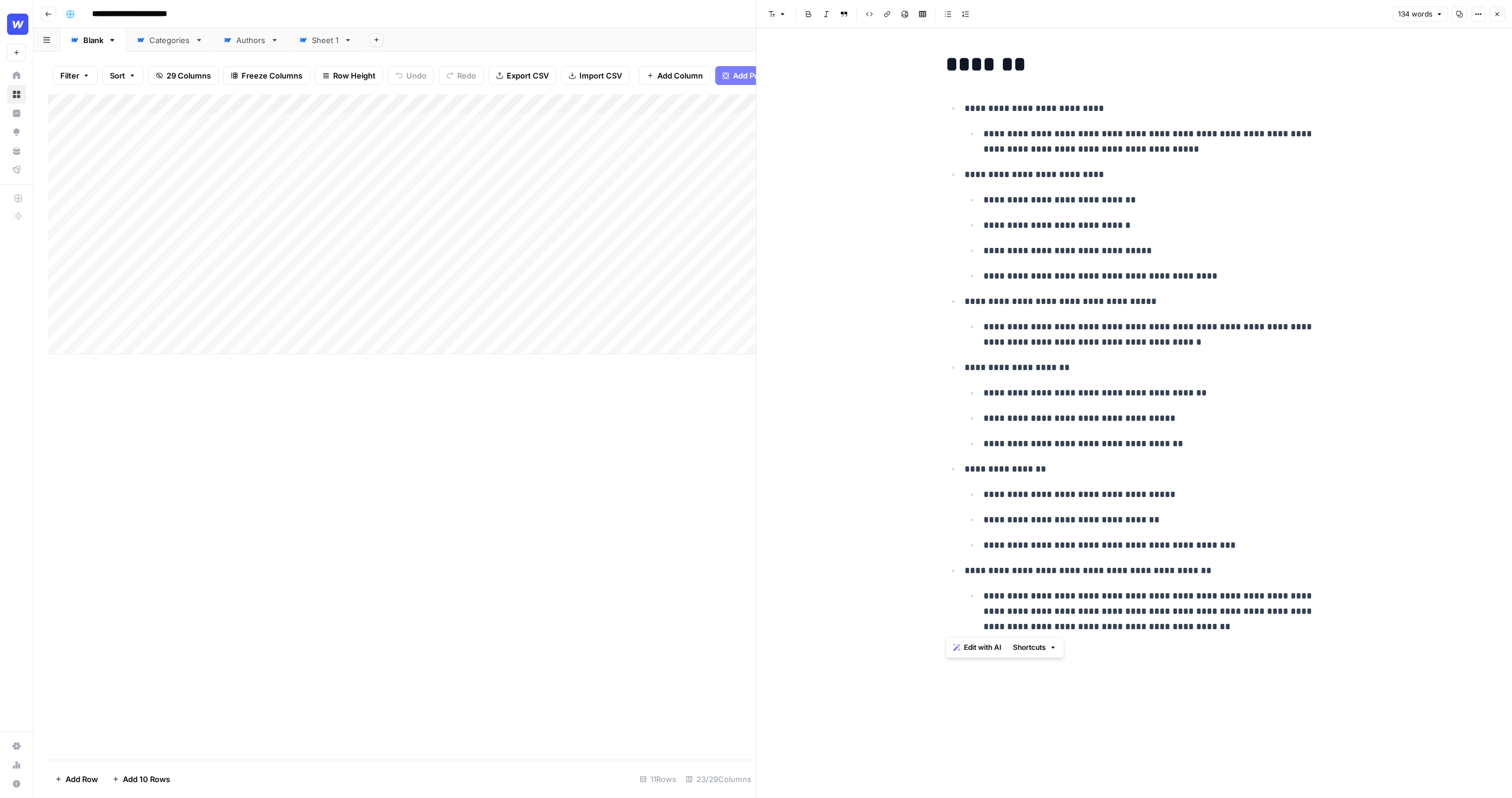
drag, startPoint x: 942, startPoint y: 68, endPoint x: 1205, endPoint y: 659, distance: 646.9
click at [1205, 659] on div "**********" at bounding box center [1134, 413] width 392 height 770
drag, startPoint x: 1222, startPoint y: 648, endPoint x: 1037, endPoint y: 407, distance: 303.8
click at [1037, 407] on div "**********" at bounding box center [1134, 413] width 392 height 770
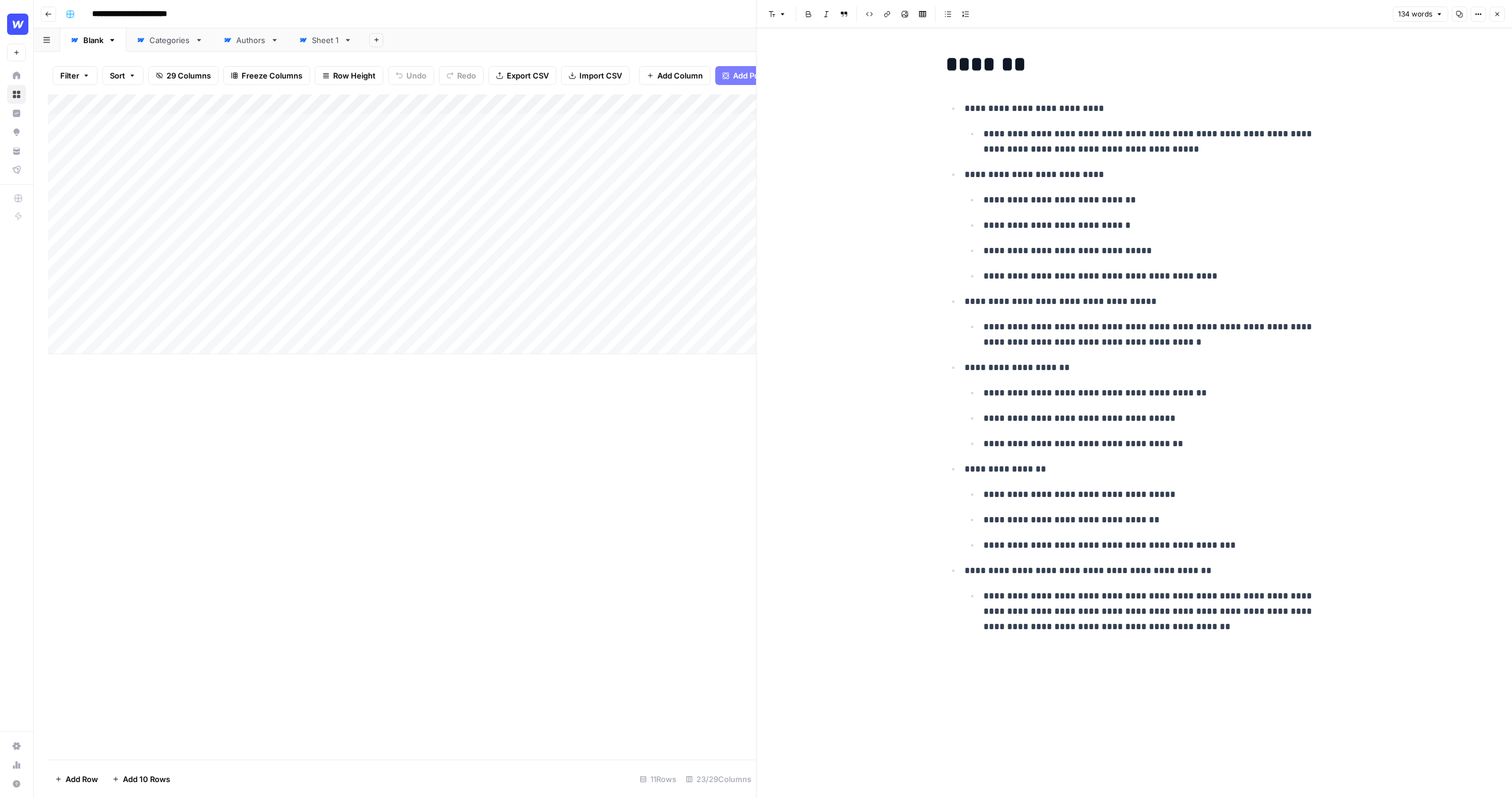
click at [1061, 337] on p "**********" at bounding box center [1153, 334] width 340 height 31
click at [1208, 663] on div "**********" at bounding box center [1134, 413] width 392 height 770
click at [1207, 659] on div "**********" at bounding box center [1134, 413] width 392 height 770
click at [1207, 634] on p "**********" at bounding box center [1153, 612] width 340 height 46
drag, startPoint x: 1207, startPoint y: 634, endPoint x: 1050, endPoint y: 597, distance: 161.3
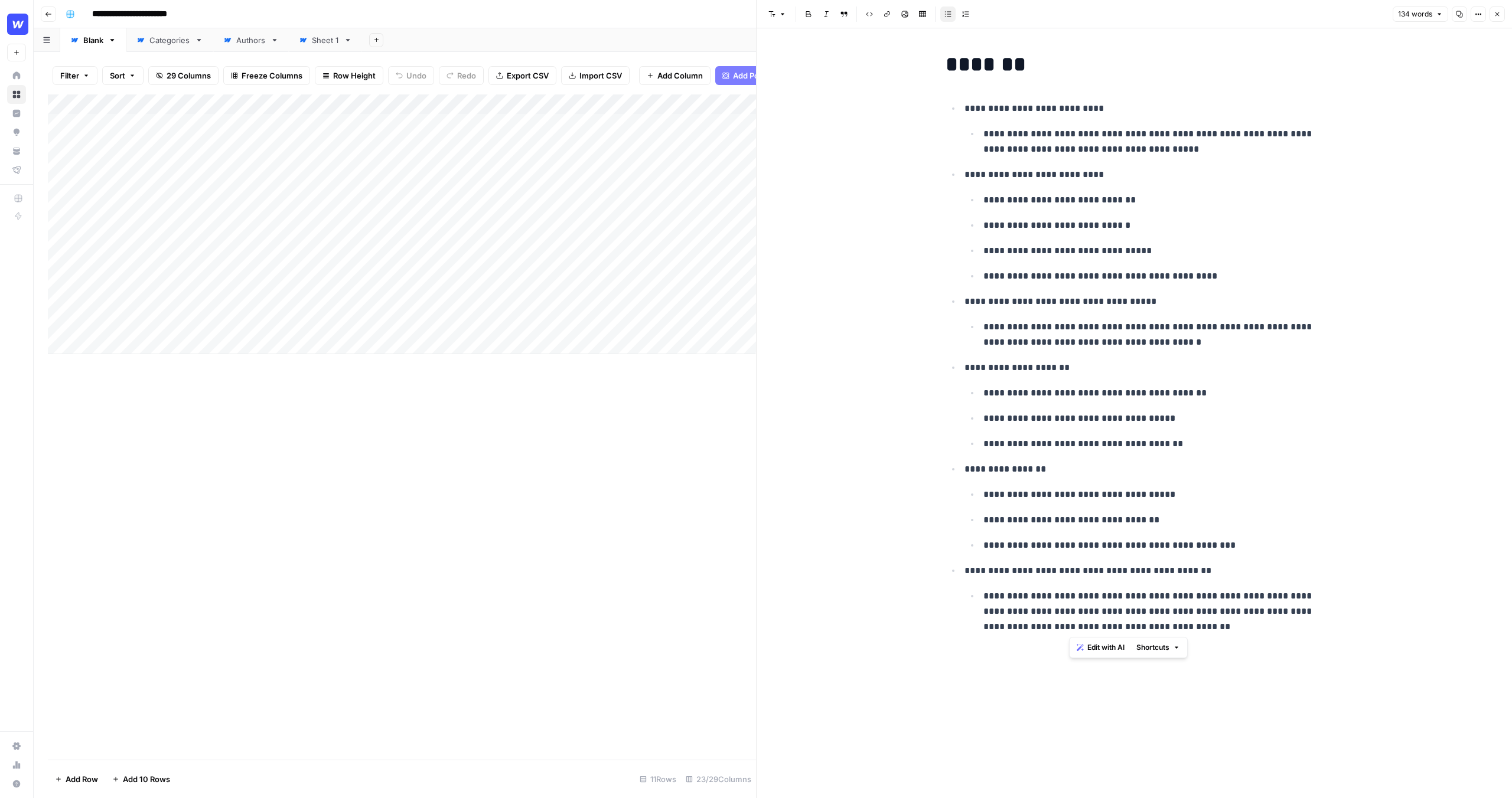
click at [1050, 597] on p "**********" at bounding box center [1153, 612] width 340 height 46
click at [1084, 566] on p "**********" at bounding box center [1144, 571] width 359 height 16
click at [1502, 12] on button "Close" at bounding box center [1497, 14] width 16 height 16
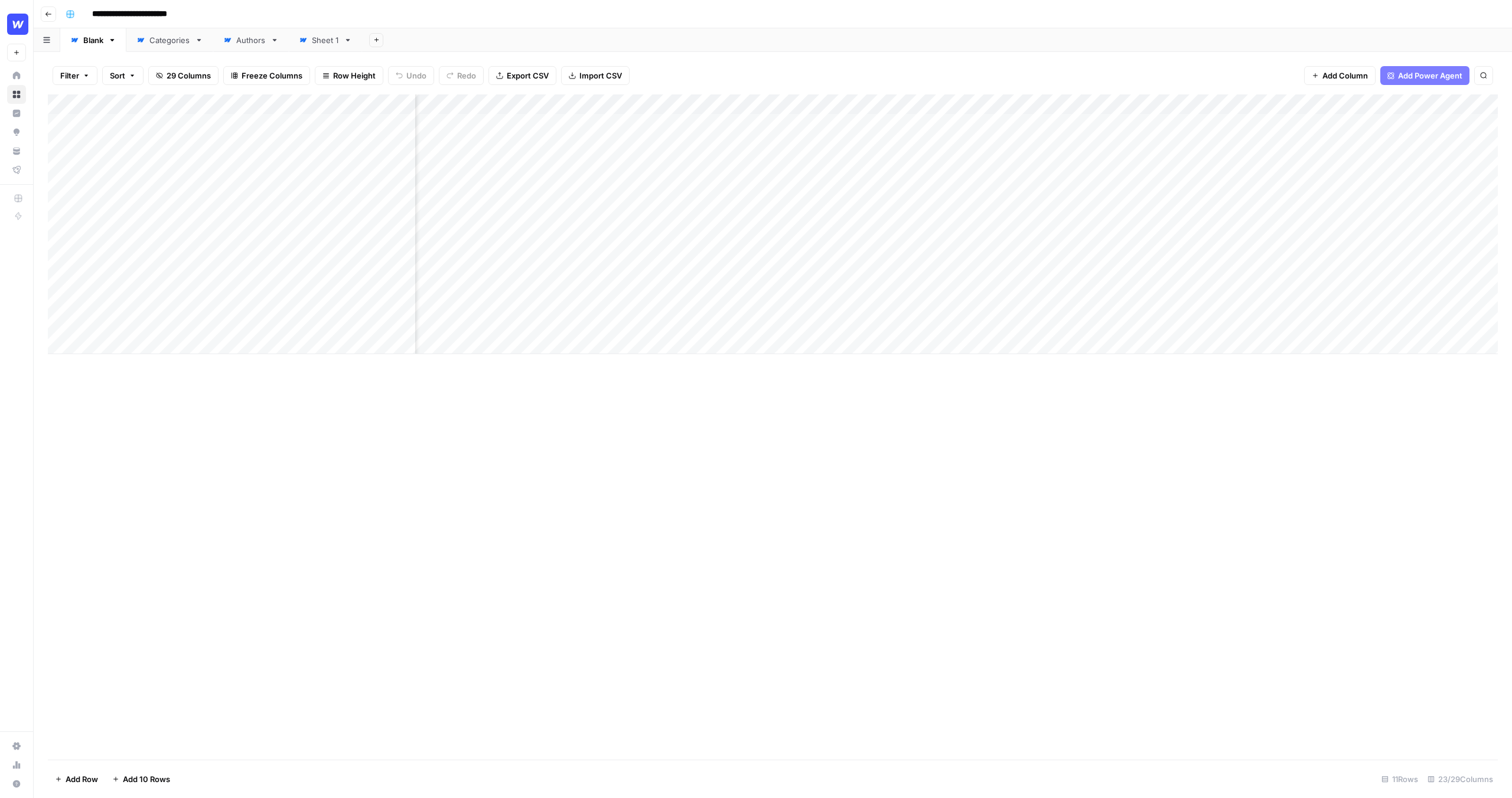
scroll to position [0, 302]
click at [861, 162] on div "Add Column" at bounding box center [772, 224] width 1450 height 260
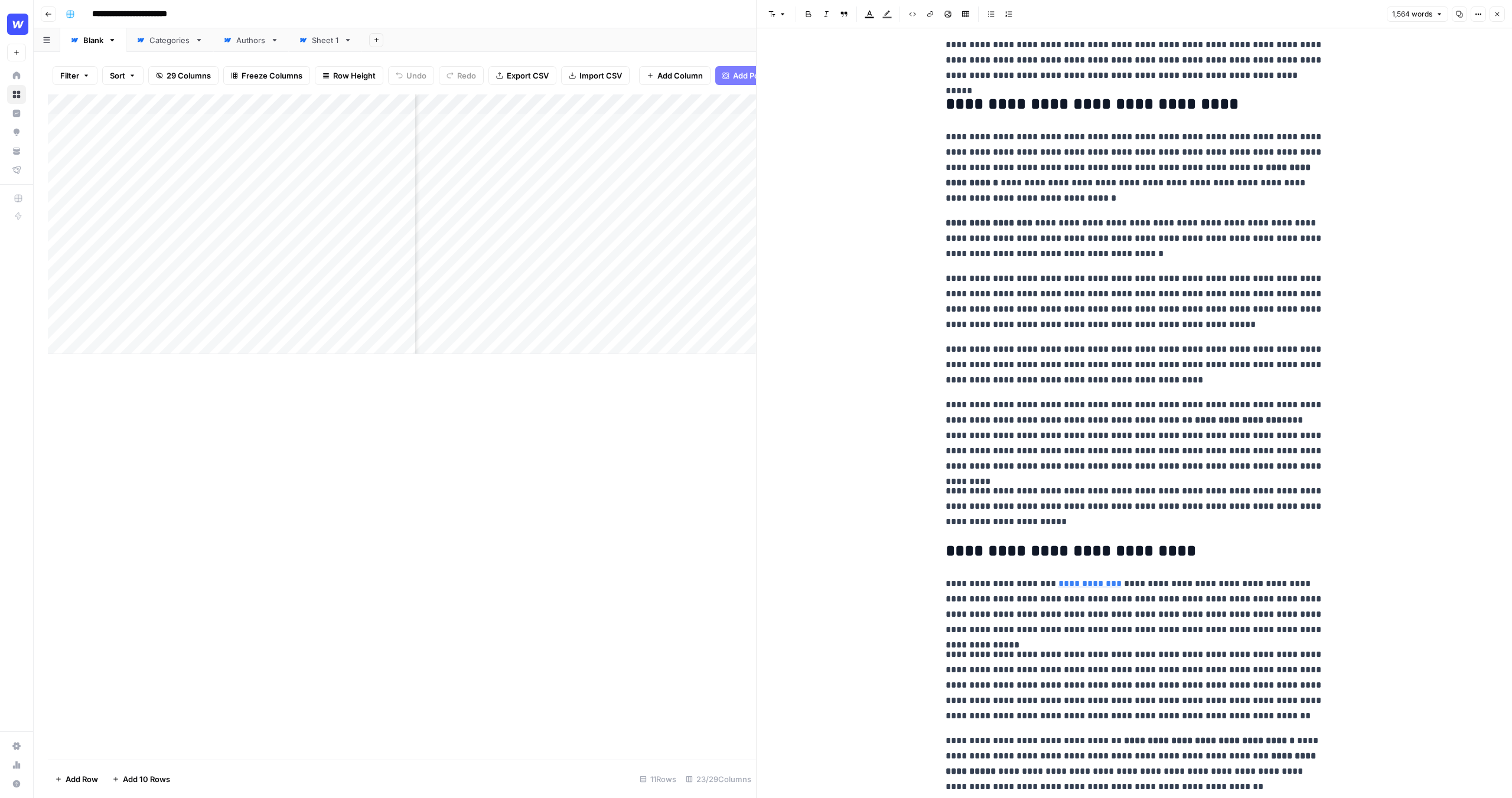
scroll to position [1390, 0]
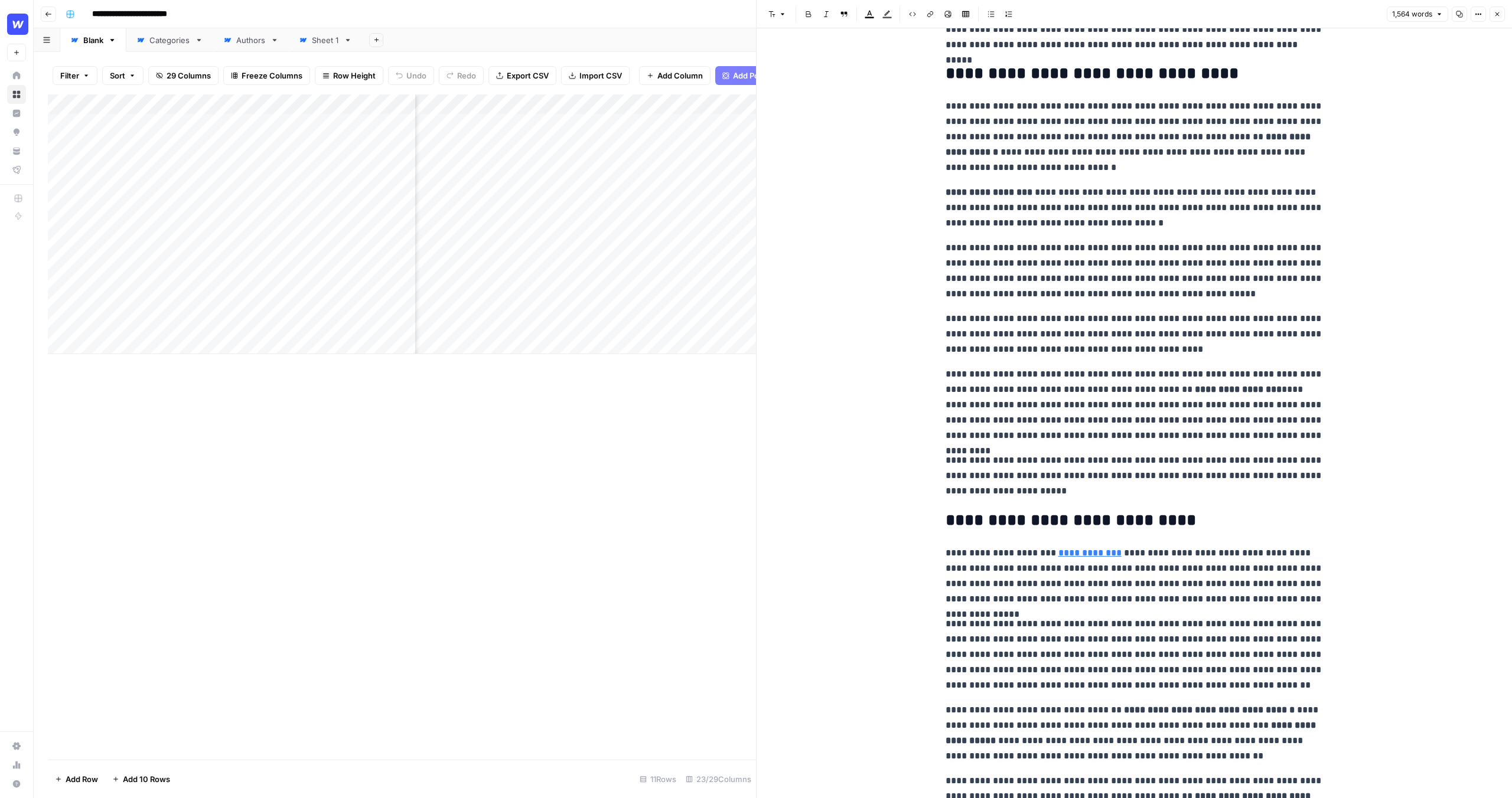
click at [1494, 11] on icon "button" at bounding box center [1497, 14] width 7 height 7
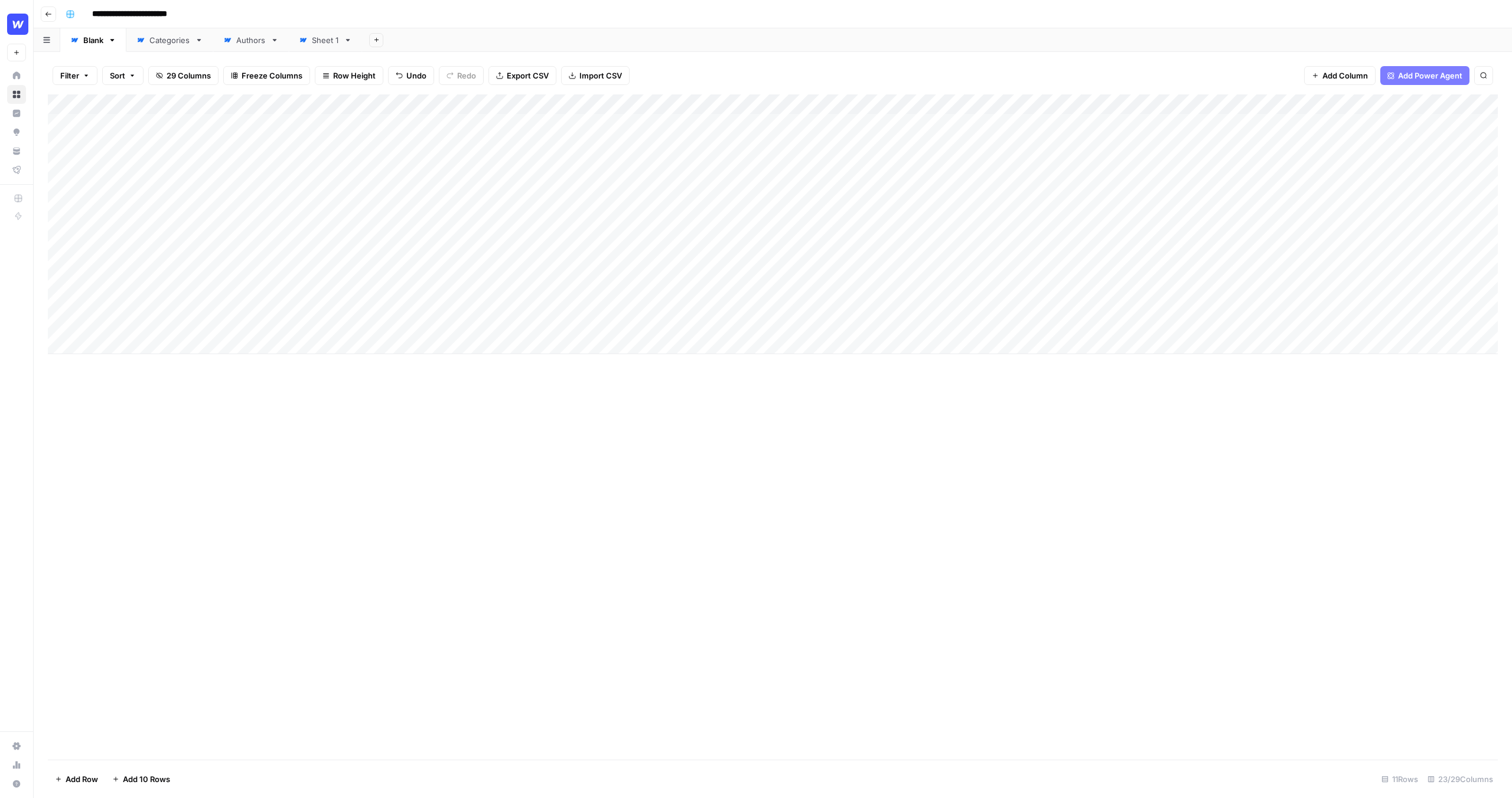
click at [545, 103] on div "Add Column" at bounding box center [772, 224] width 1450 height 260
click at [460, 221] on span "Edit Workflow" at bounding box center [490, 220] width 103 height 12
click at [558, 124] on div "Add Column" at bounding box center [772, 224] width 1450 height 260
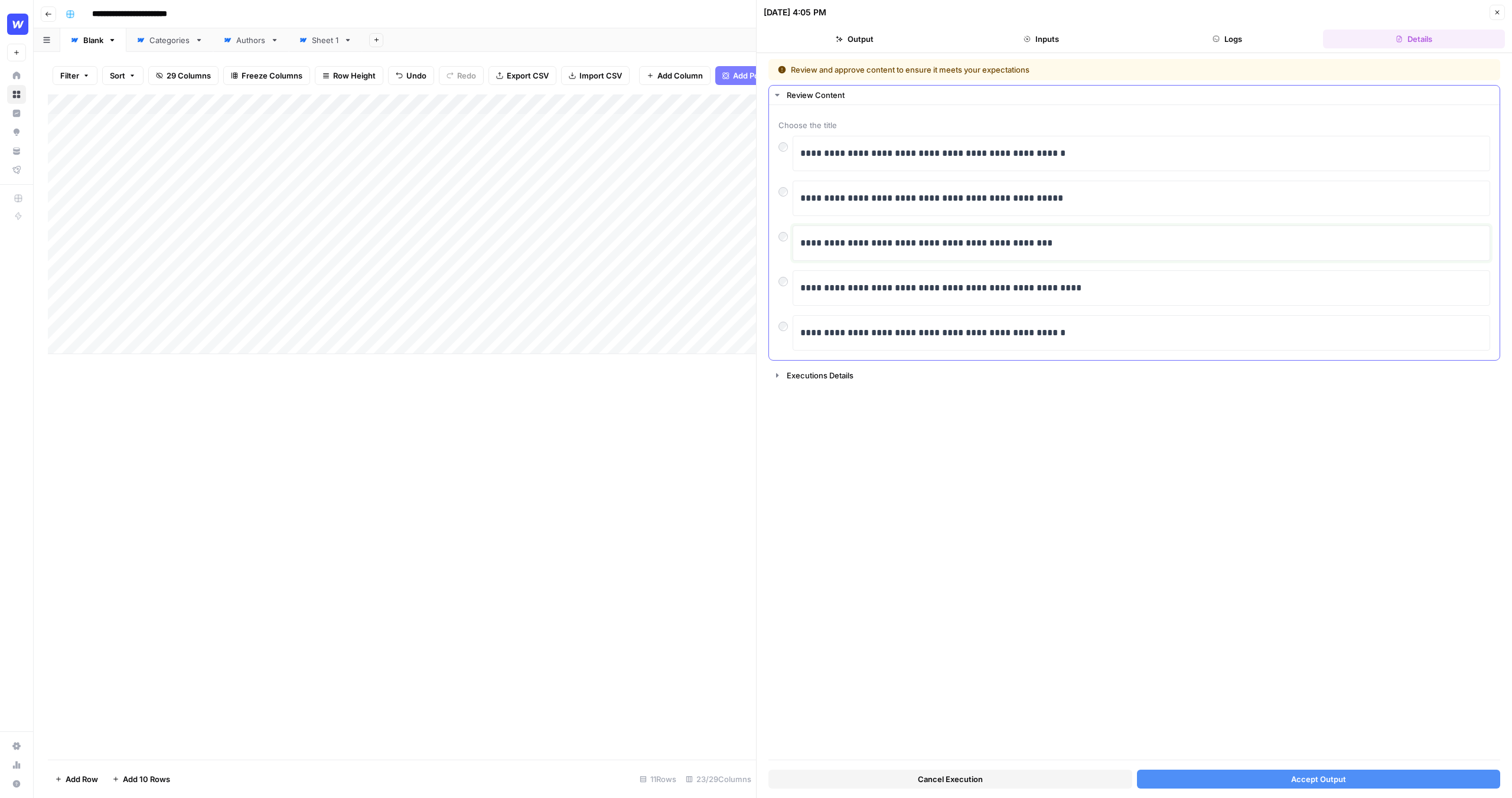
click at [915, 245] on p "**********" at bounding box center [1141, 243] width 682 height 16
click at [1205, 786] on button "Accept Output" at bounding box center [1318, 780] width 364 height 19
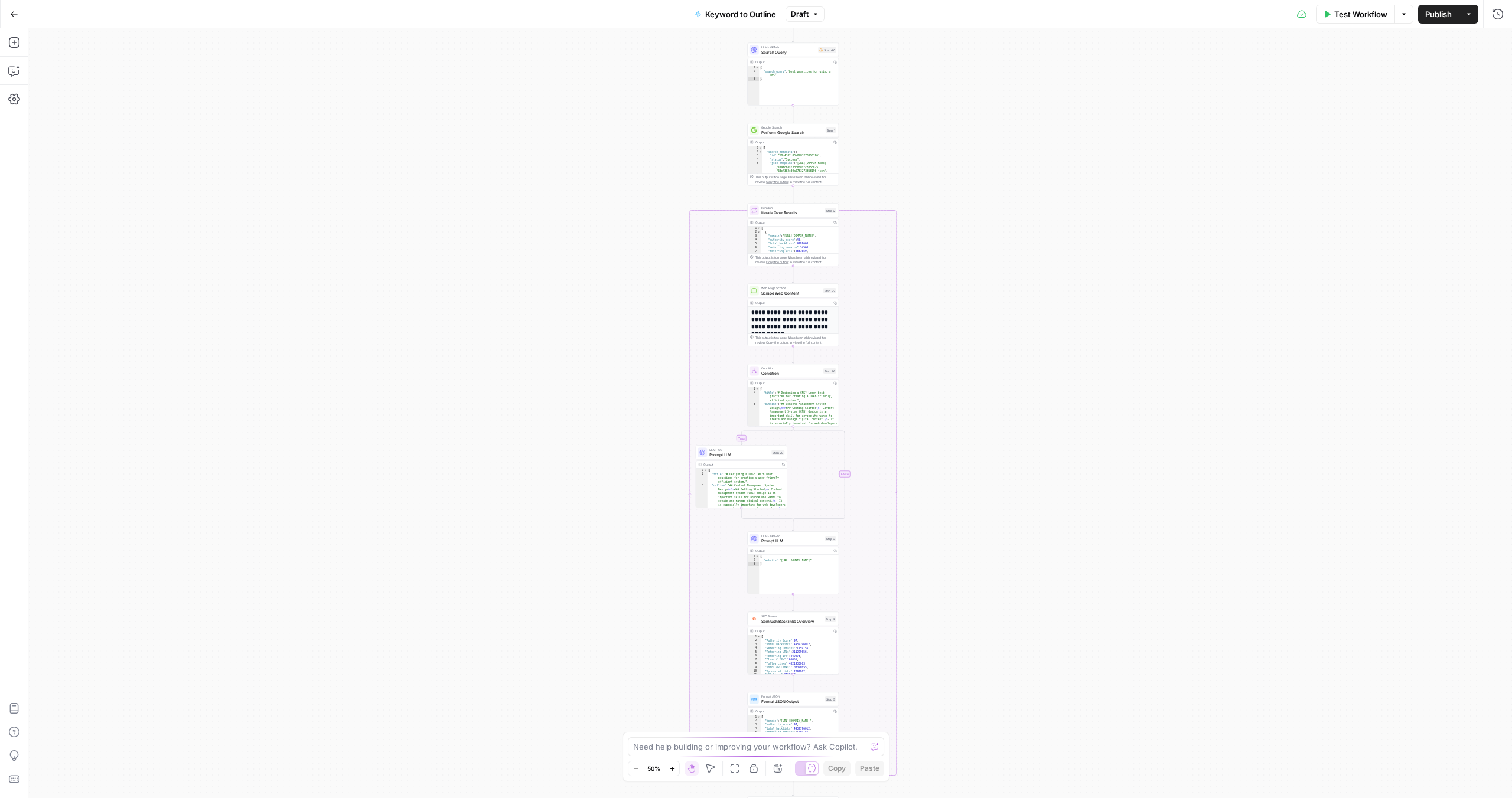
drag, startPoint x: 612, startPoint y: 133, endPoint x: 608, endPoint y: 536, distance: 403.0
click at [608, 538] on div "true false Workflow Set Inputs Inputs LLM · GPT-4o Search Query Step 40 Output …" at bounding box center [770, 413] width 1483 height 770
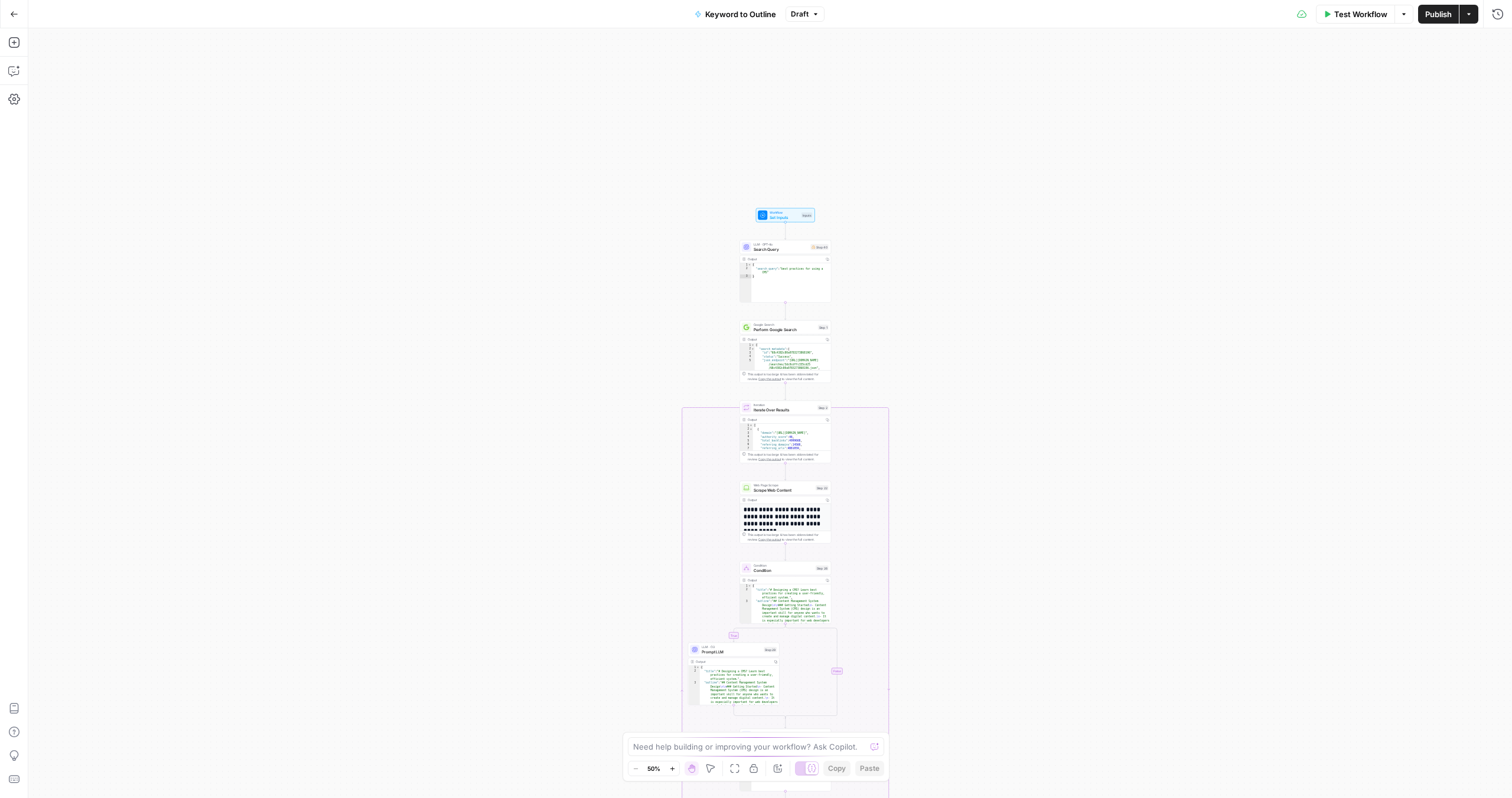
drag, startPoint x: 606, startPoint y: 313, endPoint x: 600, endPoint y: 496, distance: 183.1
click at [600, 496] on div "true false Workflow Set Inputs Inputs LLM · GPT-4o Search Query Step 40 Output …" at bounding box center [770, 413] width 1483 height 770
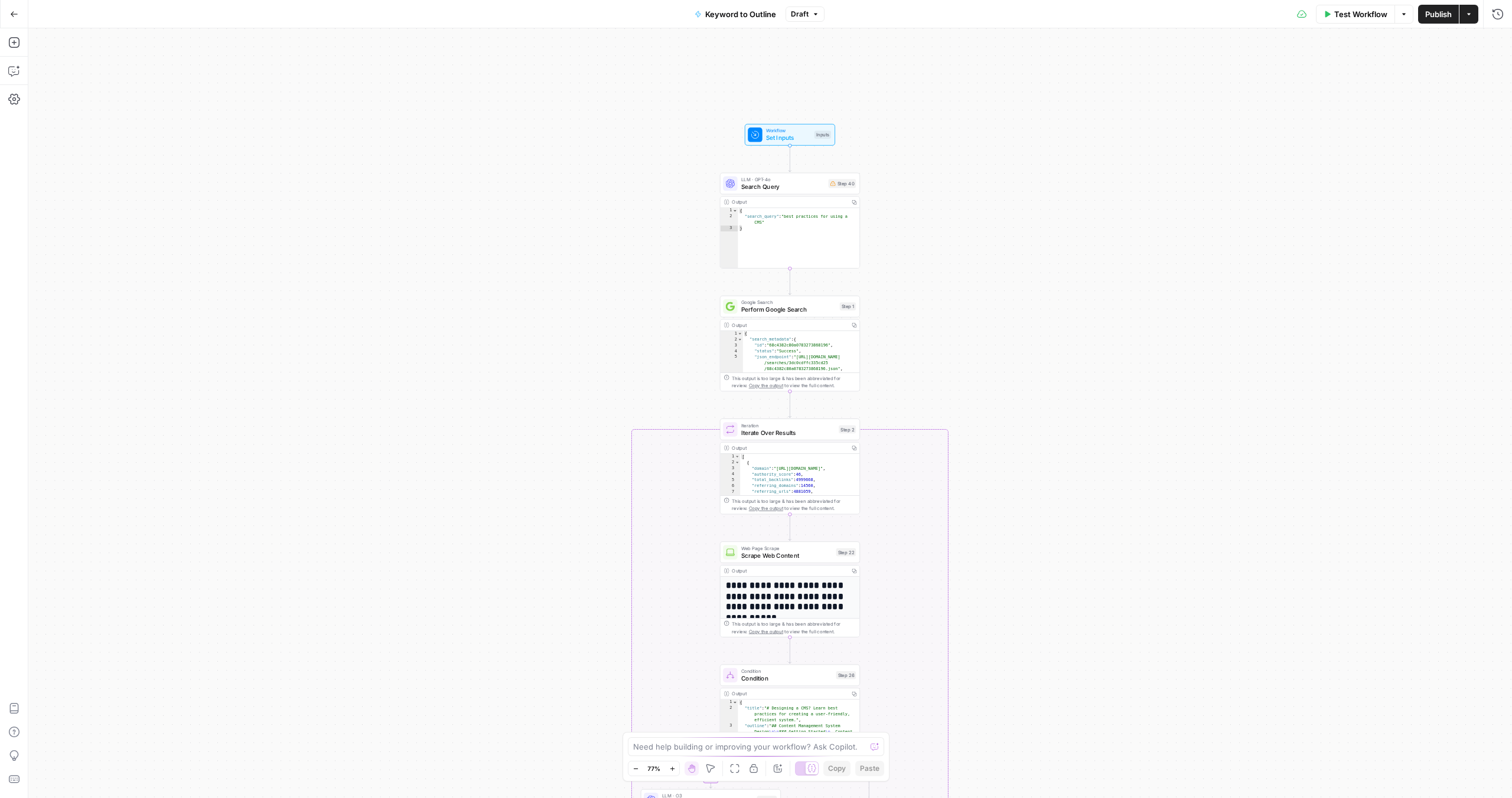
drag, startPoint x: 547, startPoint y: 455, endPoint x: 543, endPoint y: 481, distance: 26.3
click at [543, 481] on div "true false Workflow Set Inputs Inputs LLM · GPT-4o Search Query Step 40 Output …" at bounding box center [770, 413] width 1483 height 770
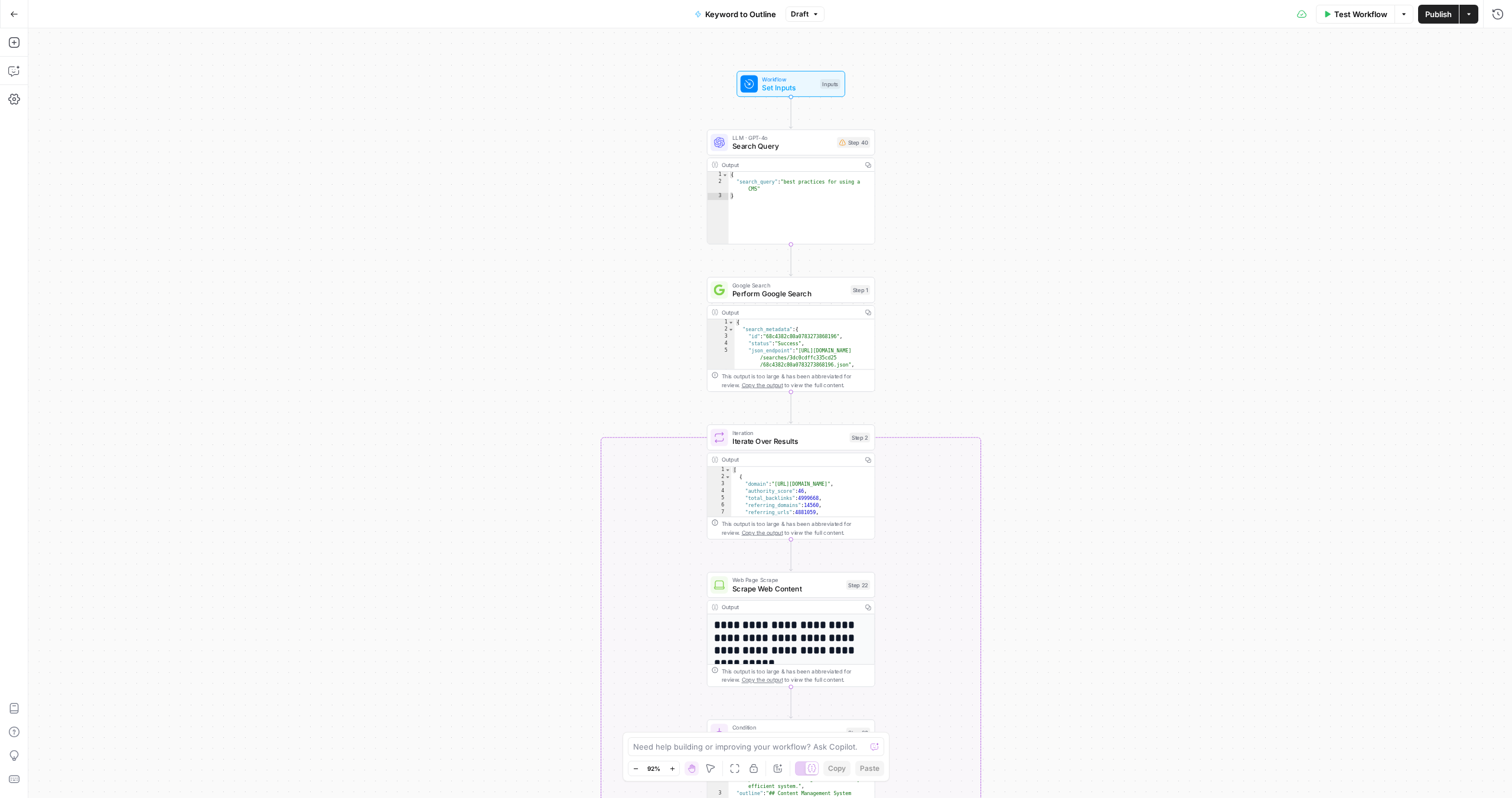
drag, startPoint x: 542, startPoint y: 479, endPoint x: 536, endPoint y: 488, distance: 10.8
click at [536, 488] on div "true false Workflow Set Inputs Inputs LLM · GPT-4o Search Query Step 40 Output …" at bounding box center [770, 413] width 1483 height 770
click at [16, 67] on icon "button" at bounding box center [14, 71] width 12 height 12
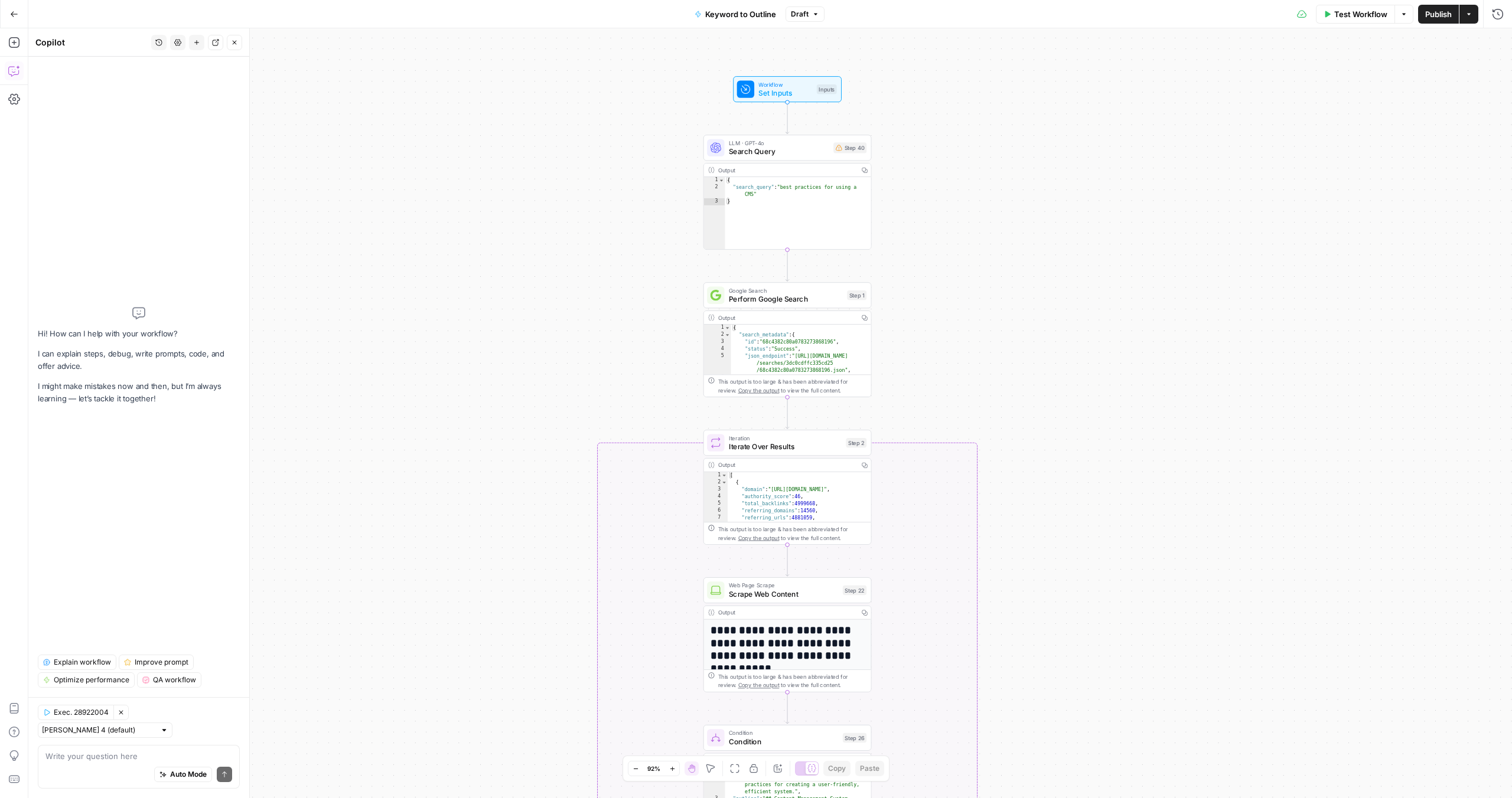
click at [83, 667] on span "Explain workflow" at bounding box center [82, 663] width 57 height 11
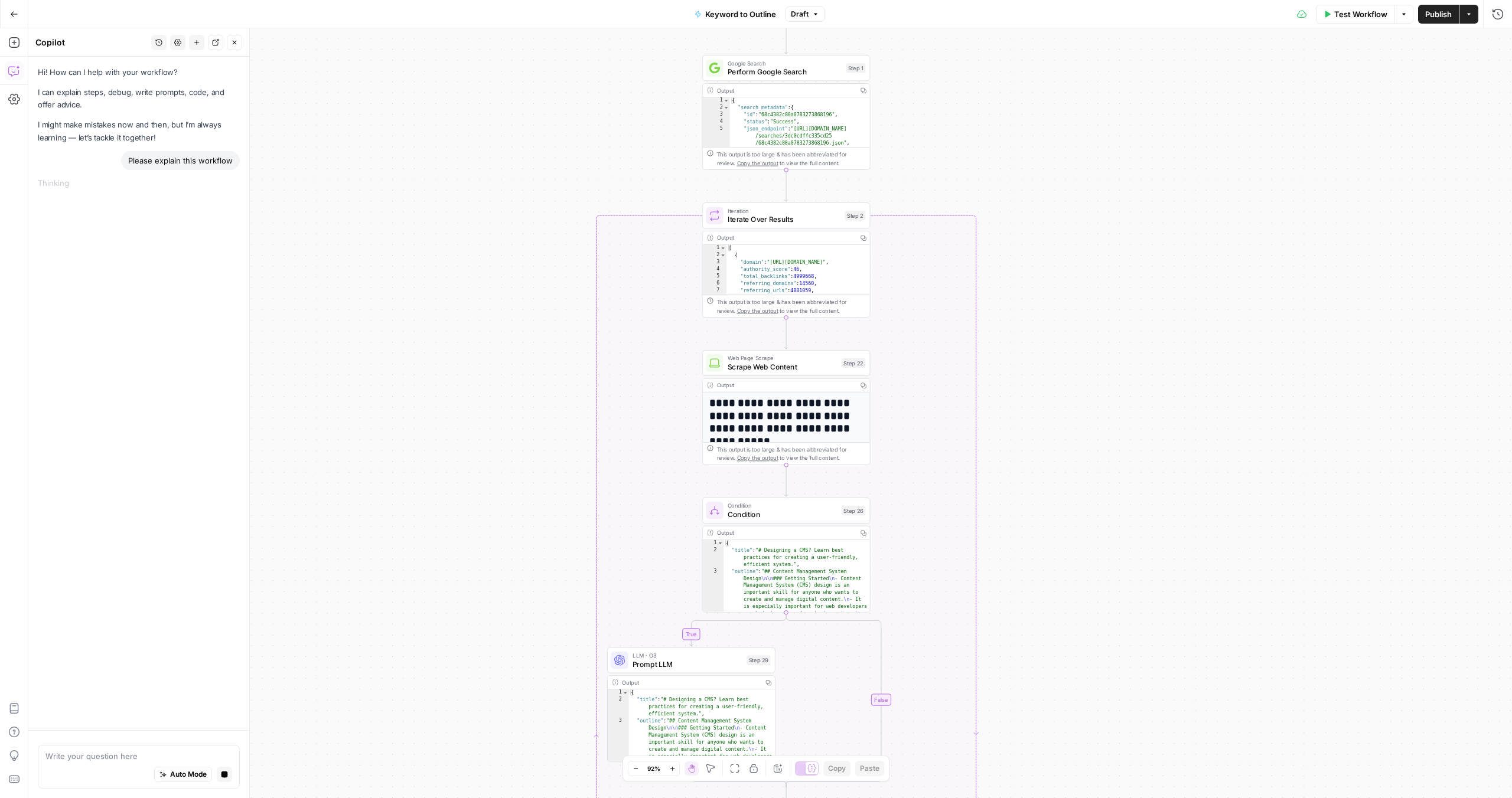
drag, startPoint x: 965, startPoint y: 362, endPoint x: 964, endPoint y: 135, distance: 227.0
click at [964, 135] on div "true false Workflow Set Inputs Inputs LLM · GPT-4o Search Query Step 40 Output …" at bounding box center [770, 413] width 1483 height 770
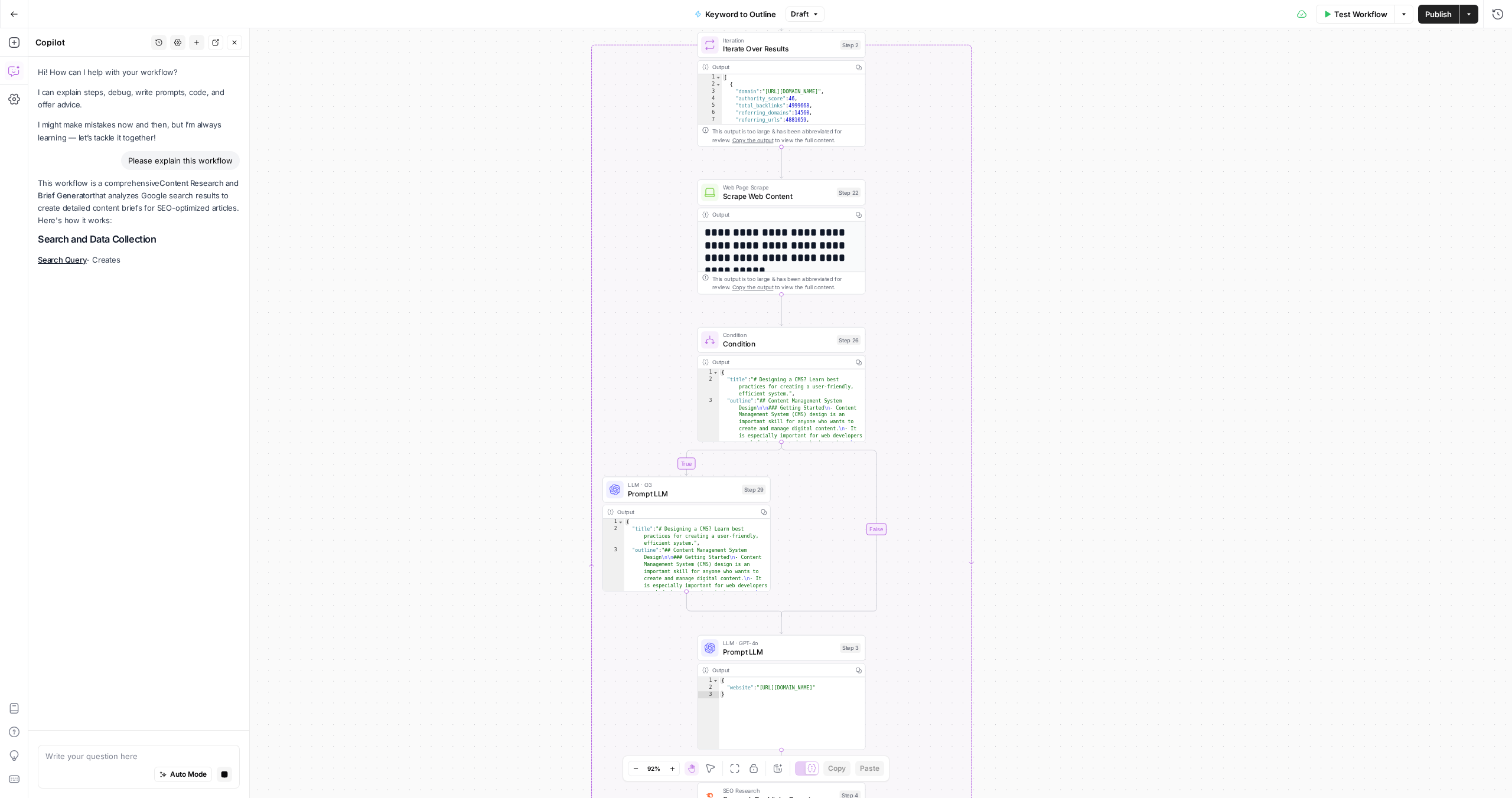
drag, startPoint x: 1014, startPoint y: 385, endPoint x: 1012, endPoint y: 218, distance: 167.0
click at [1010, 215] on div "true false Workflow Set Inputs Inputs LLM · GPT-4o Search Query Step 40 Output …" at bounding box center [770, 413] width 1483 height 770
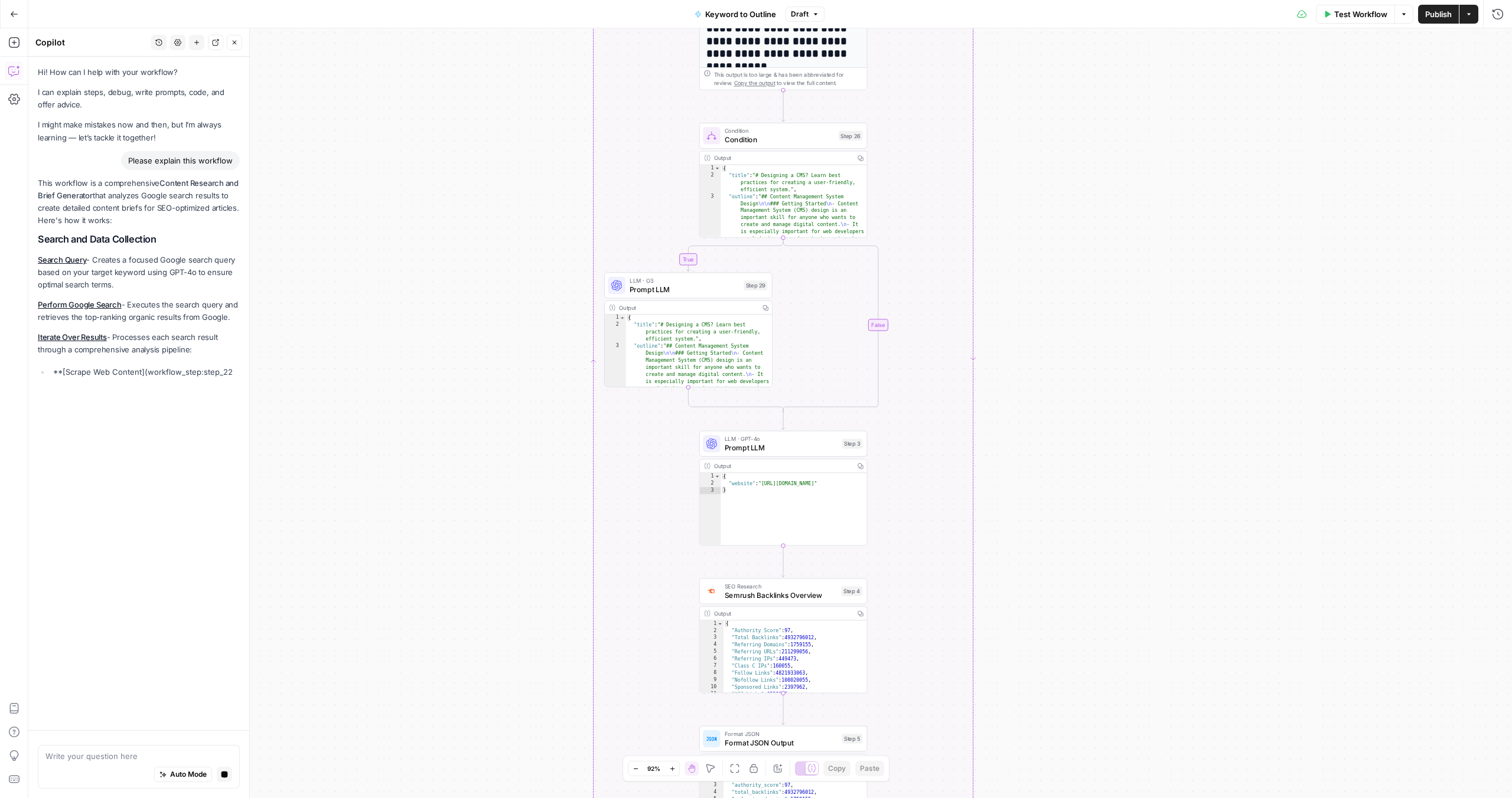
drag, startPoint x: 1129, startPoint y: 310, endPoint x: 1131, endPoint y: 97, distance: 213.0
click at [1131, 97] on div "true false Workflow Set Inputs Inputs LLM · GPT-4o Search Query Step 40 Output …" at bounding box center [770, 413] width 1483 height 770
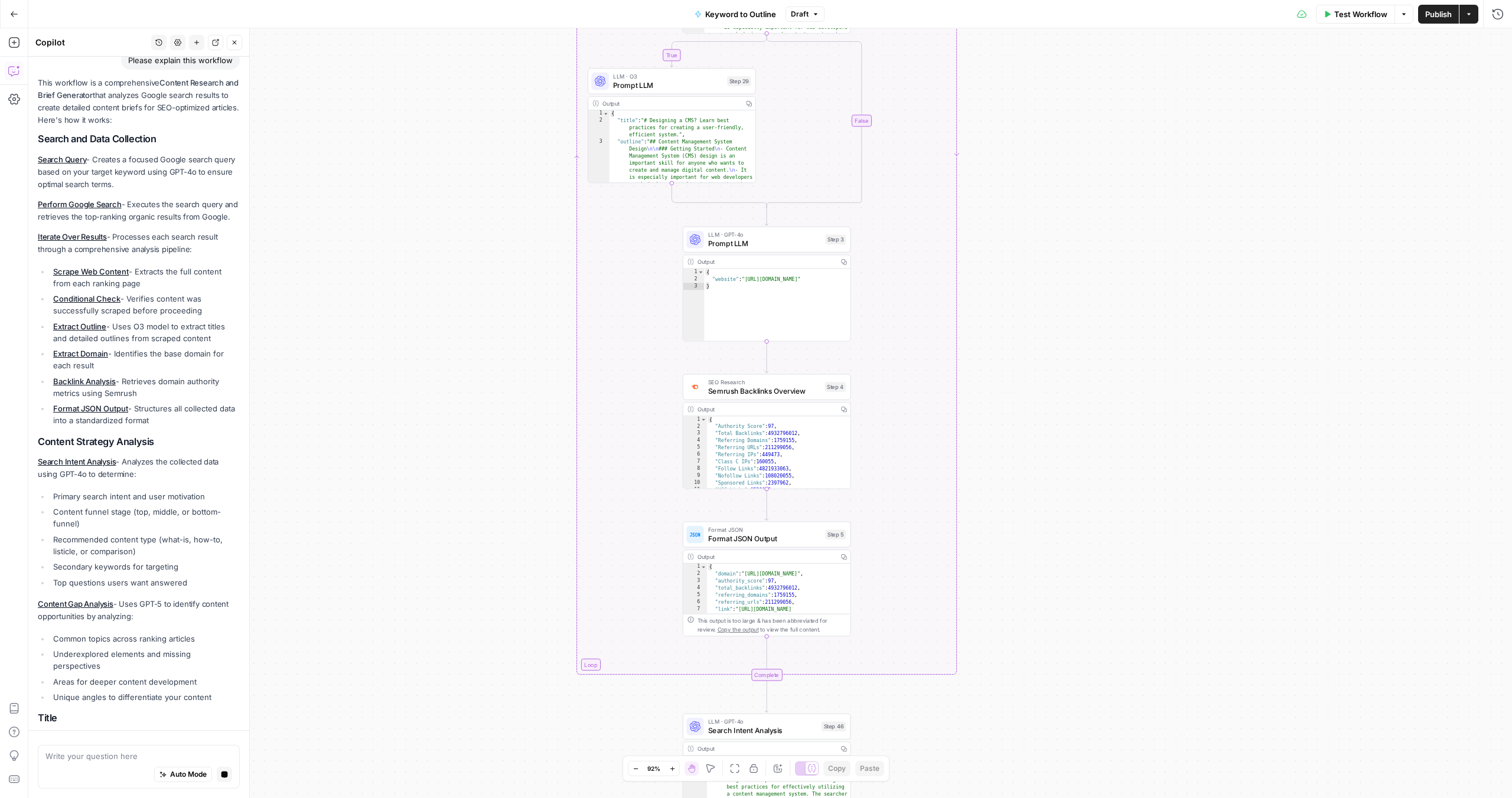
drag, startPoint x: 1048, startPoint y: 428, endPoint x: 1030, endPoint y: 232, distance: 196.8
click at [1030, 232] on div "true false Workflow Set Inputs Inputs LLM · GPT-4o Search Query Step 40 Output …" at bounding box center [770, 413] width 1483 height 770
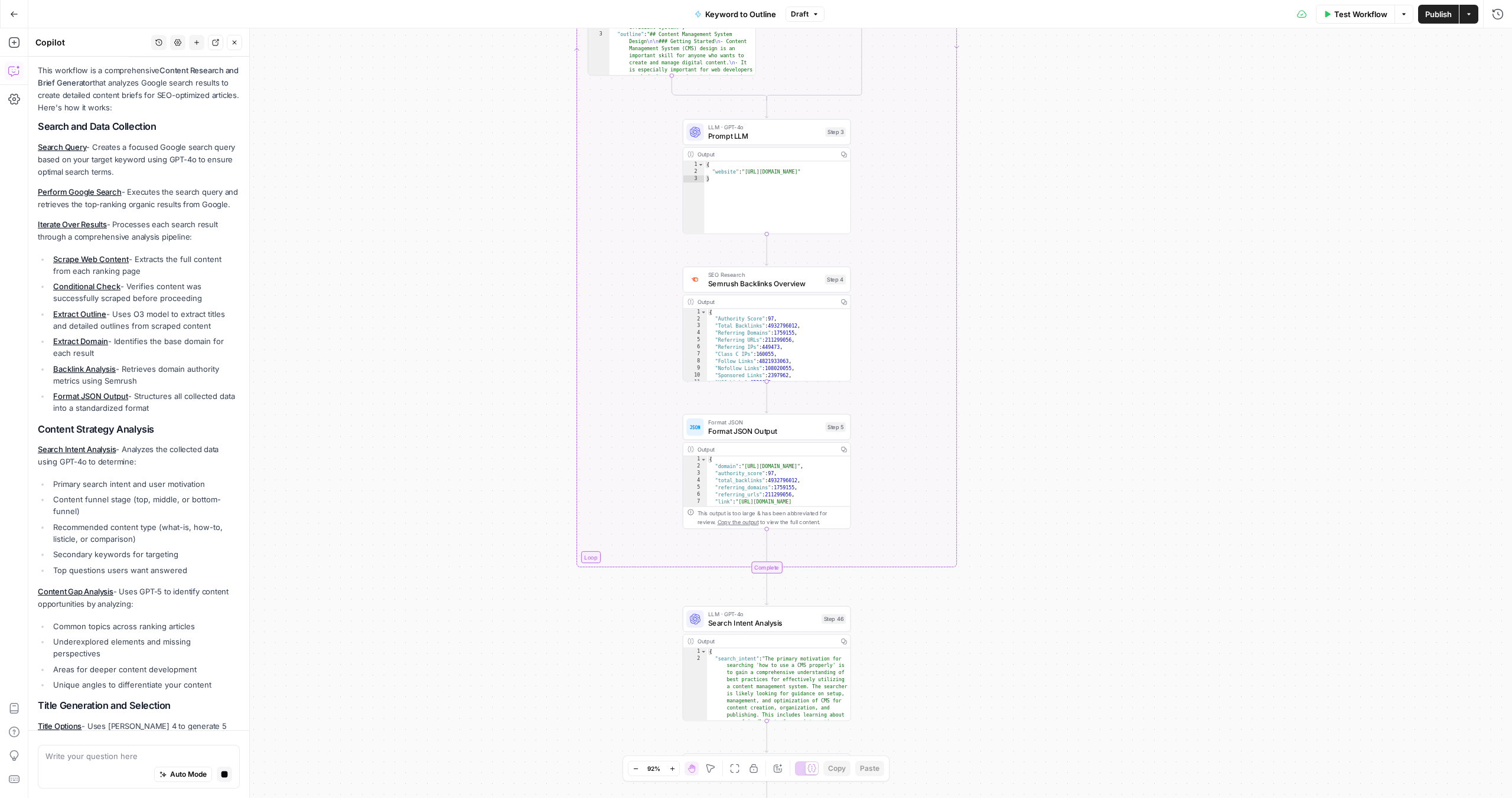
drag, startPoint x: 1030, startPoint y: 232, endPoint x: 1030, endPoint y: 126, distance: 106.0
click at [1030, 126] on div "true false Workflow Set Inputs Inputs LLM · GPT-4o Search Query Step 40 Output …" at bounding box center [770, 413] width 1483 height 770
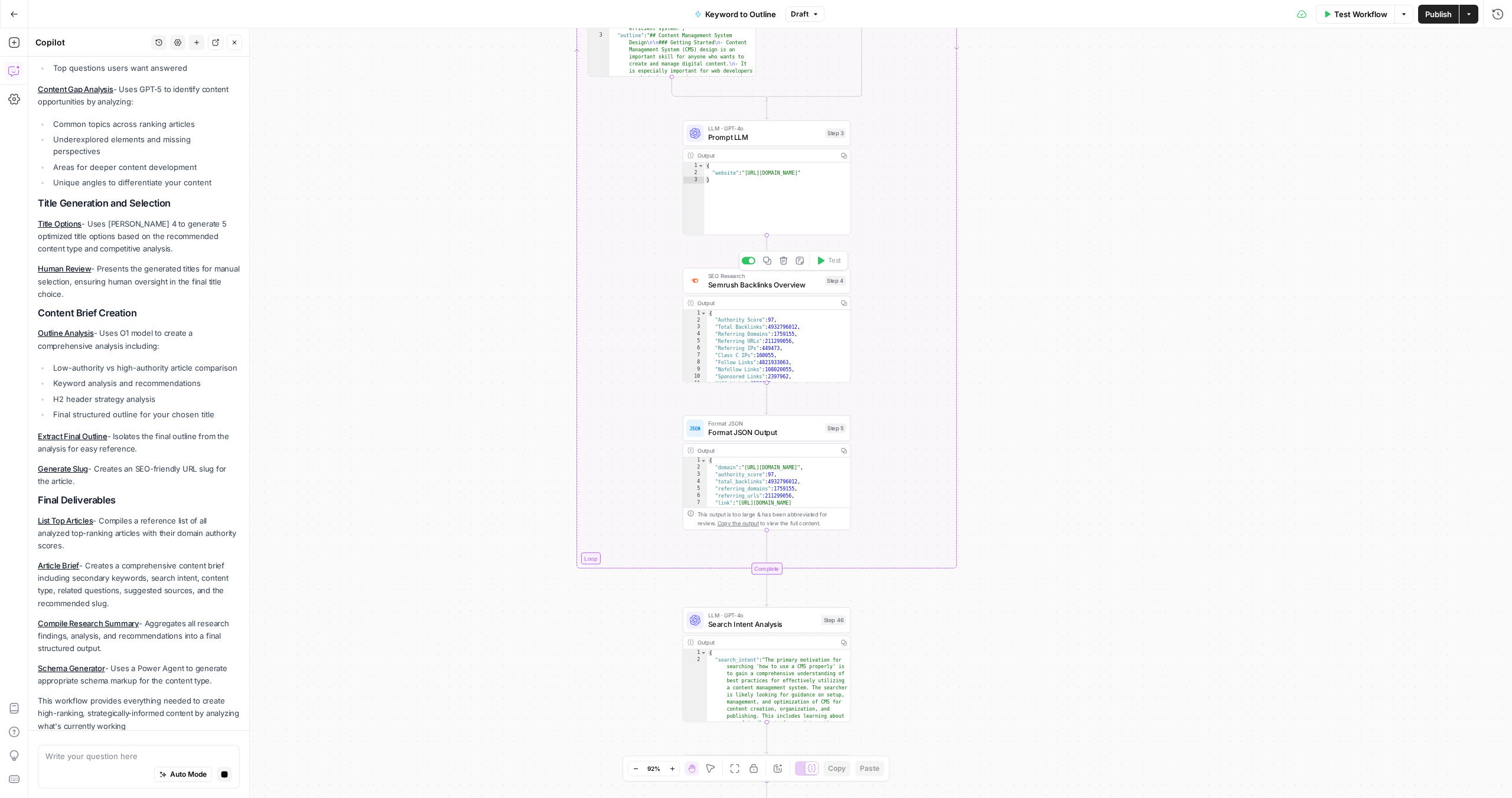
click at [768, 281] on span "Semrush Backlinks Overview" at bounding box center [764, 285] width 112 height 11
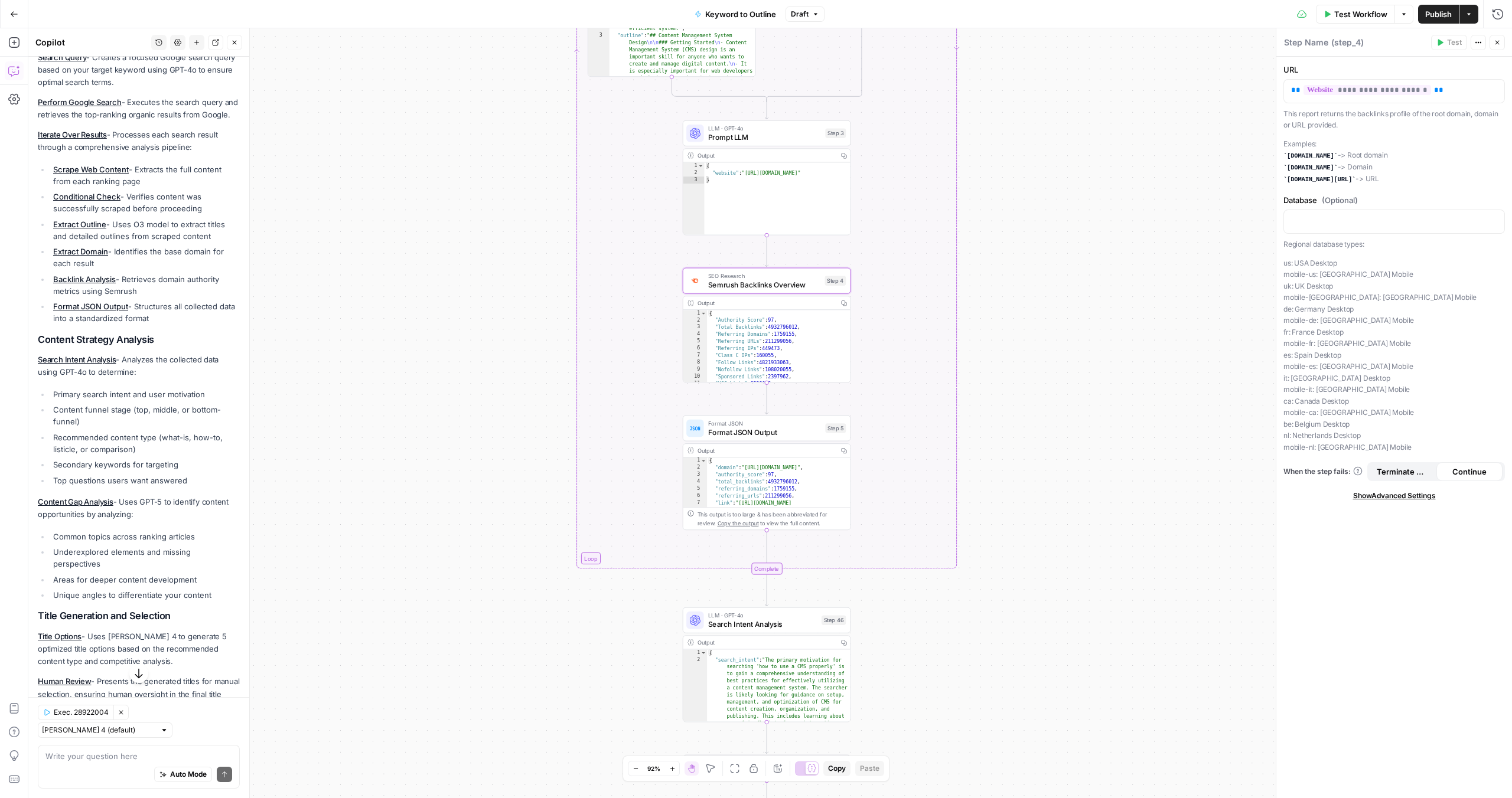
scroll to position [123, 0]
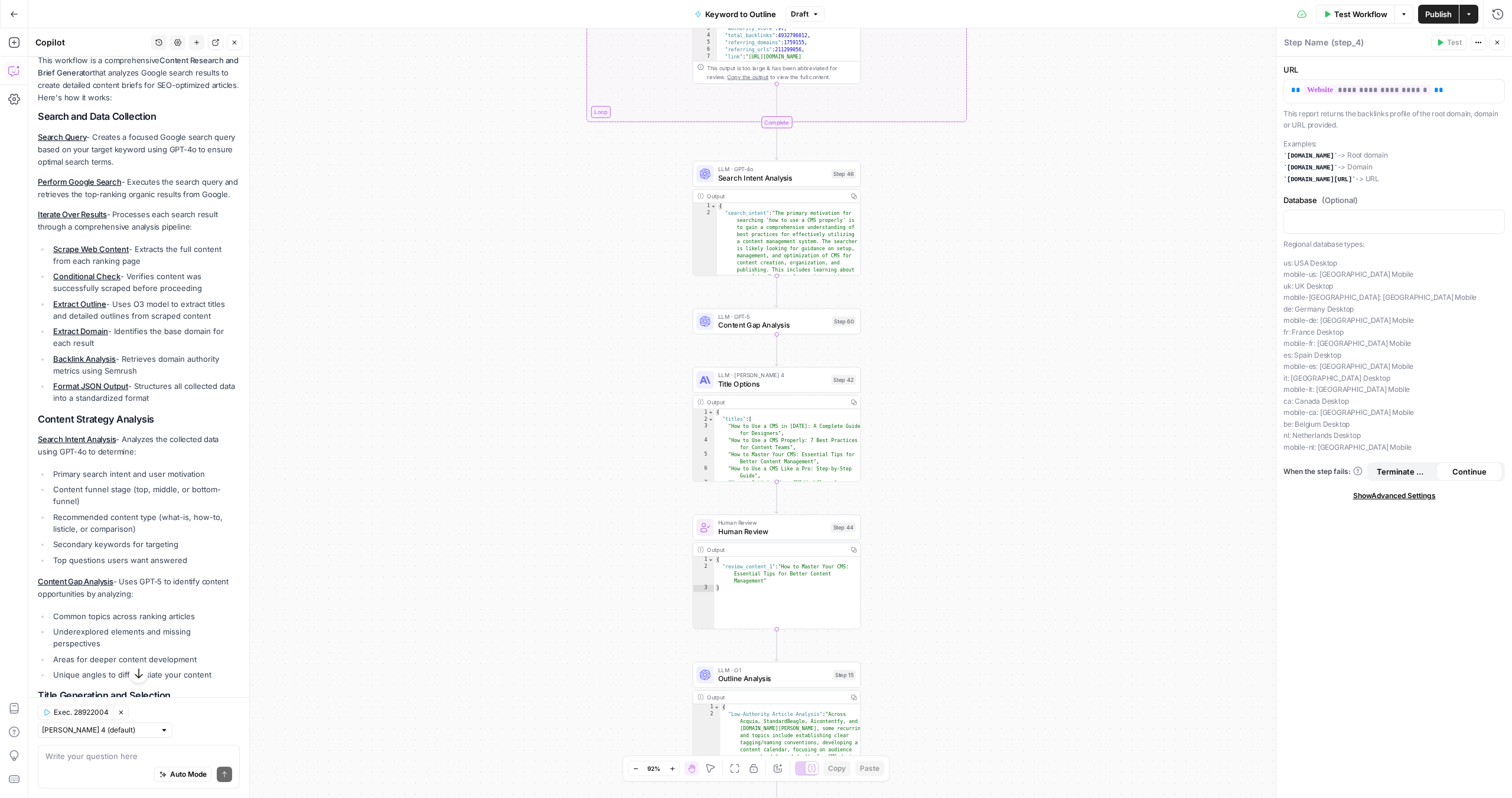
drag, startPoint x: 455, startPoint y: 536, endPoint x: 454, endPoint y: 299, distance: 237.0
click at [454, 299] on div "true false Workflow Set Inputs Inputs LLM · GPT-4o Search Query Step 40 Output …" at bounding box center [770, 413] width 1483 height 770
click at [758, 322] on span "Content Gap Analysis" at bounding box center [772, 326] width 110 height 11
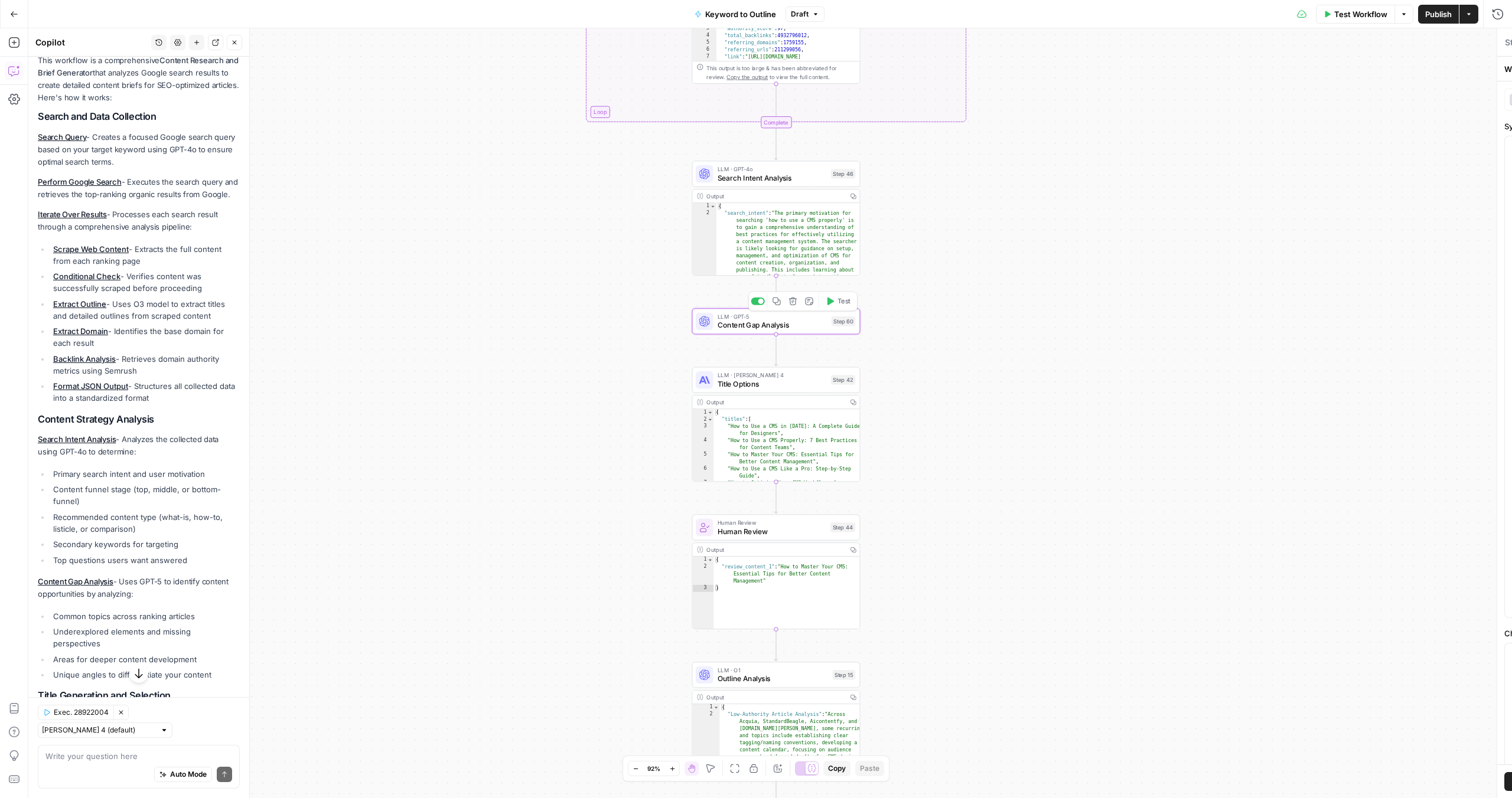
type textarea "Content Gap Analysis"
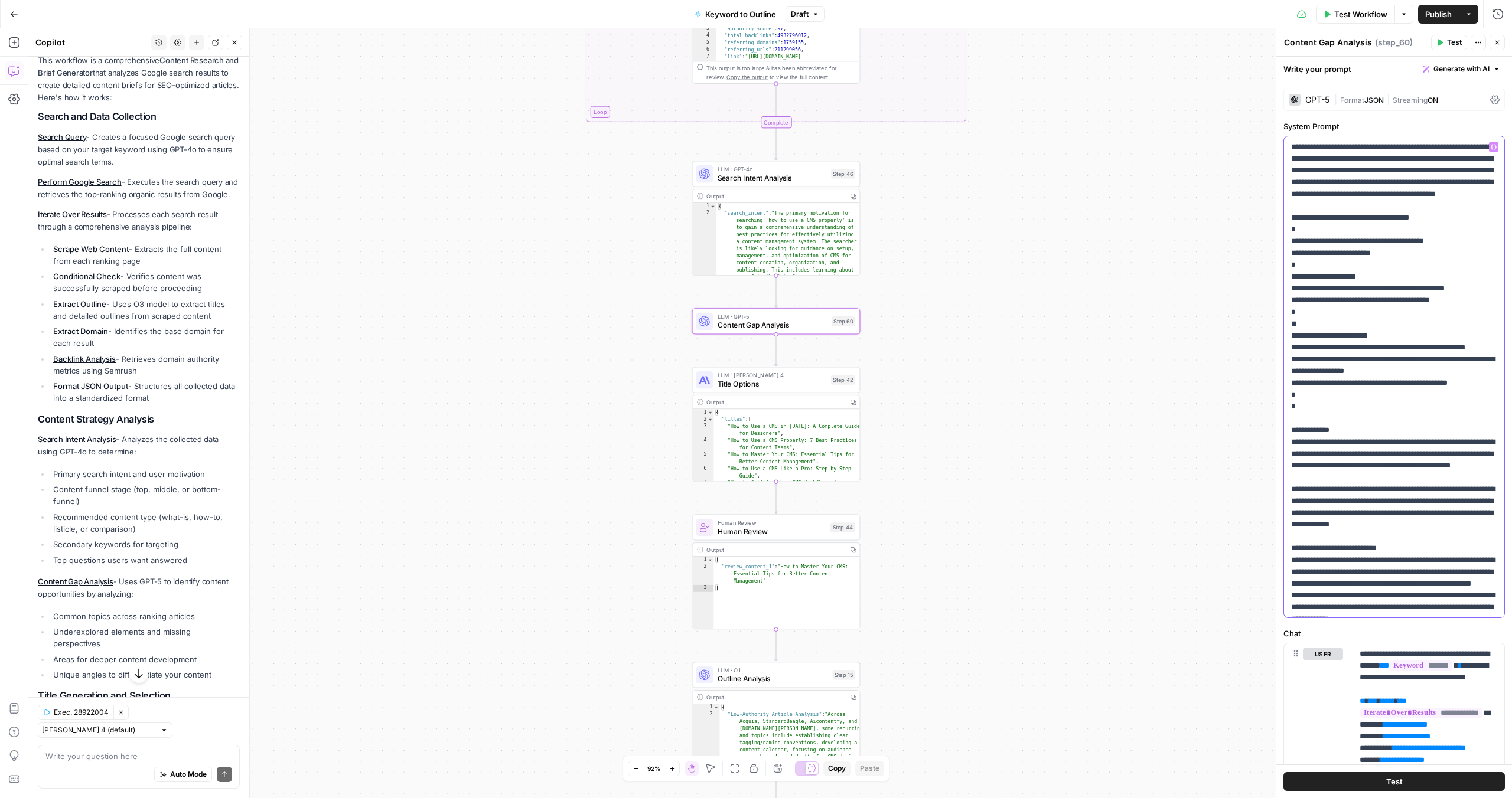
drag, startPoint x: 1293, startPoint y: 145, endPoint x: 1377, endPoint y: 220, distance: 112.6
click at [1377, 220] on p "**********" at bounding box center [1394, 525] width 206 height 767
drag, startPoint x: 1377, startPoint y: 220, endPoint x: 1282, endPoint y: 137, distance: 126.2
click at [1282, 137] on div "**********" at bounding box center [1394, 605] width 236 height 1047
click at [1306, 145] on p "**********" at bounding box center [1394, 525] width 206 height 767
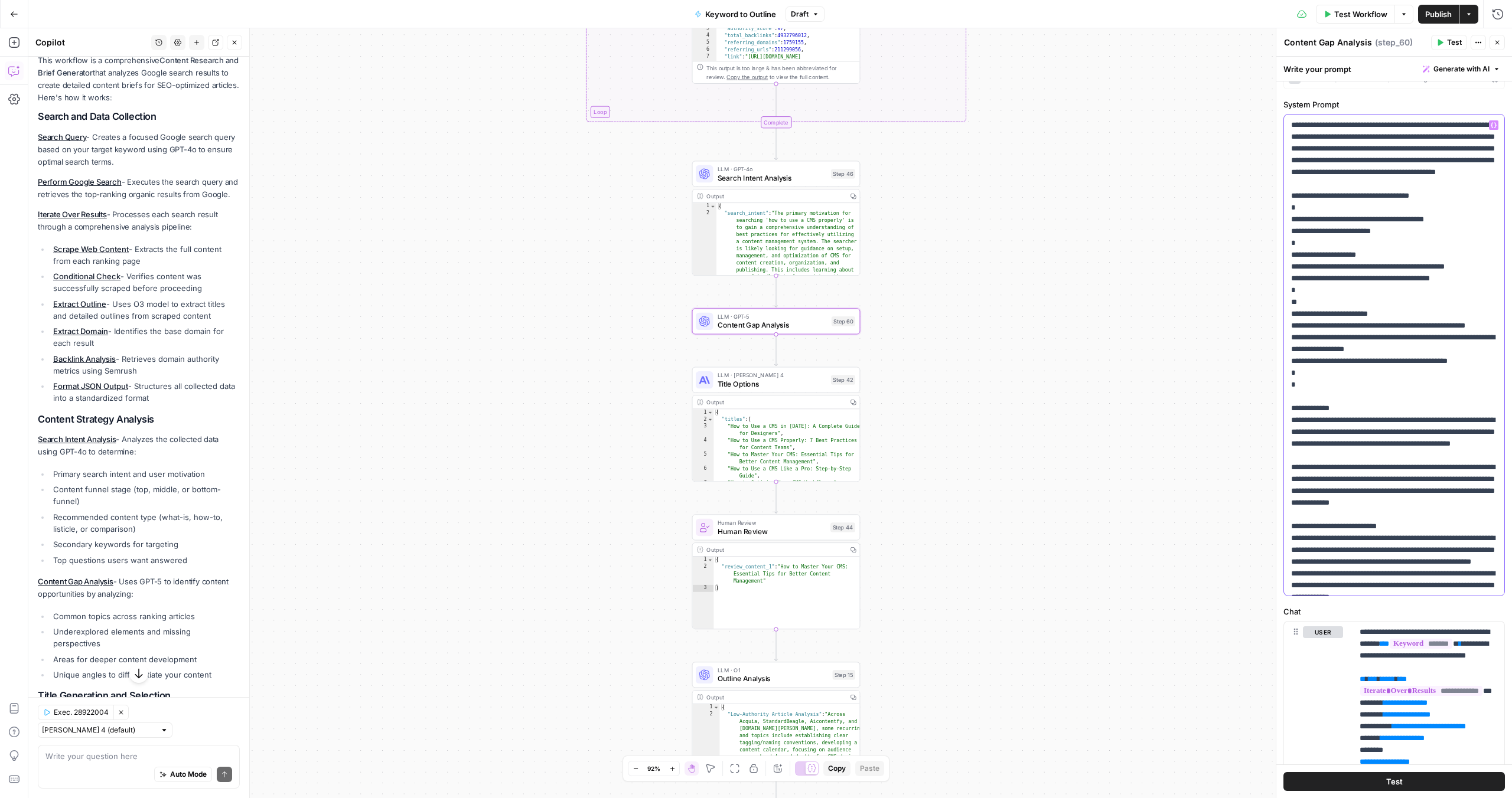
scroll to position [0, 0]
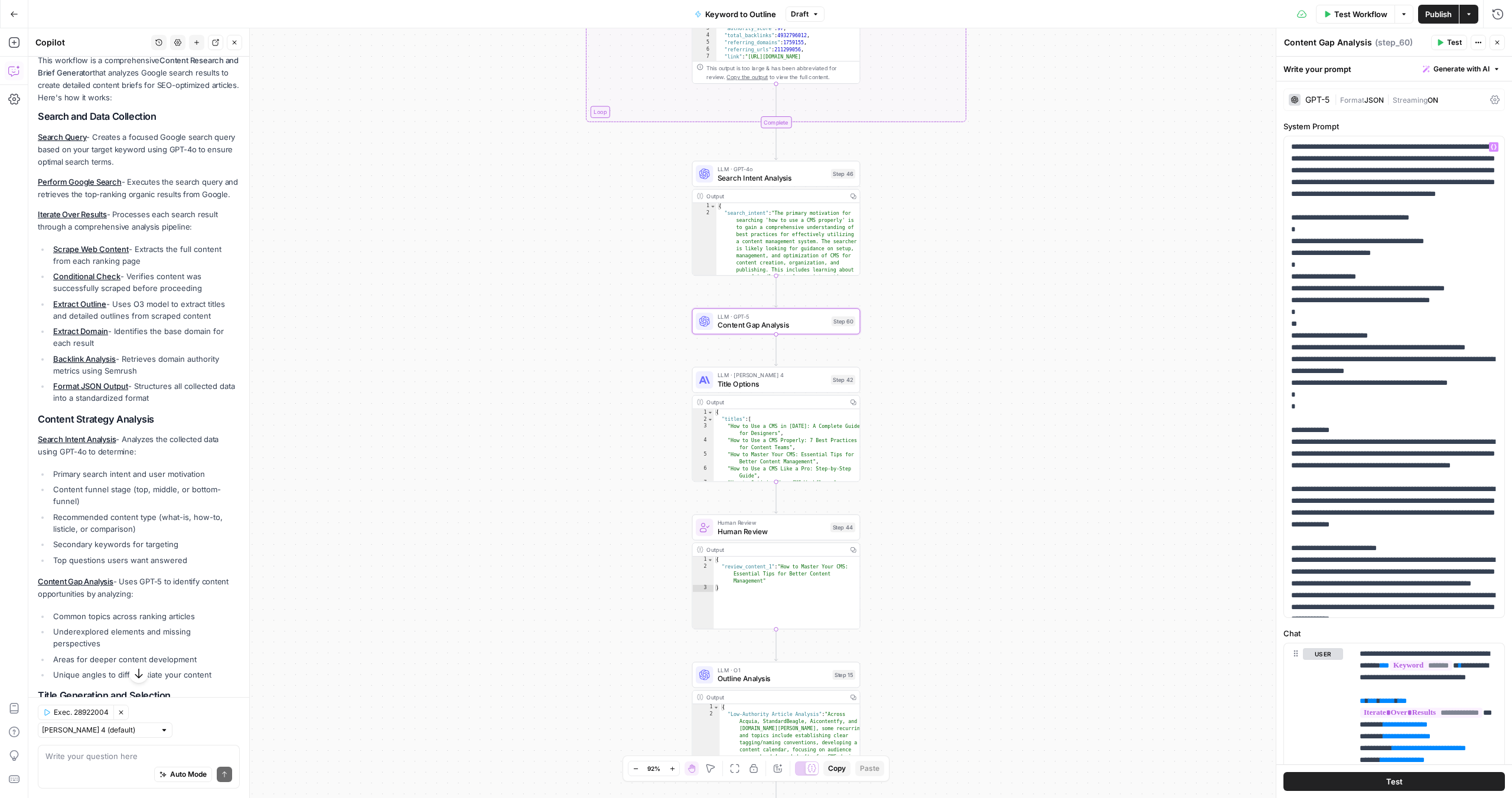
click at [1311, 105] on div "GPT-5" at bounding box center [1309, 99] width 41 height 12
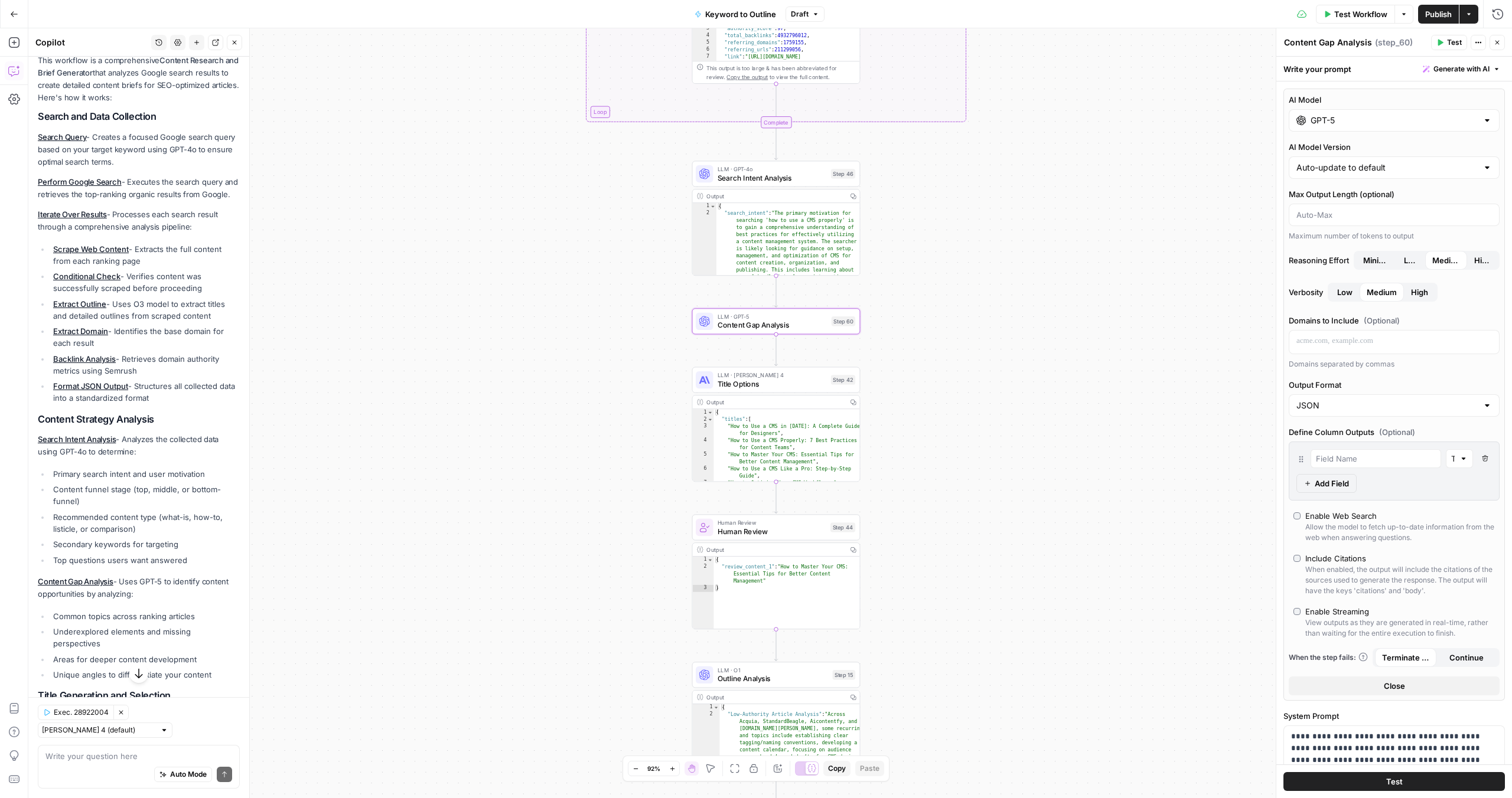
click at [1313, 123] on input "GPT-5" at bounding box center [1394, 120] width 167 height 12
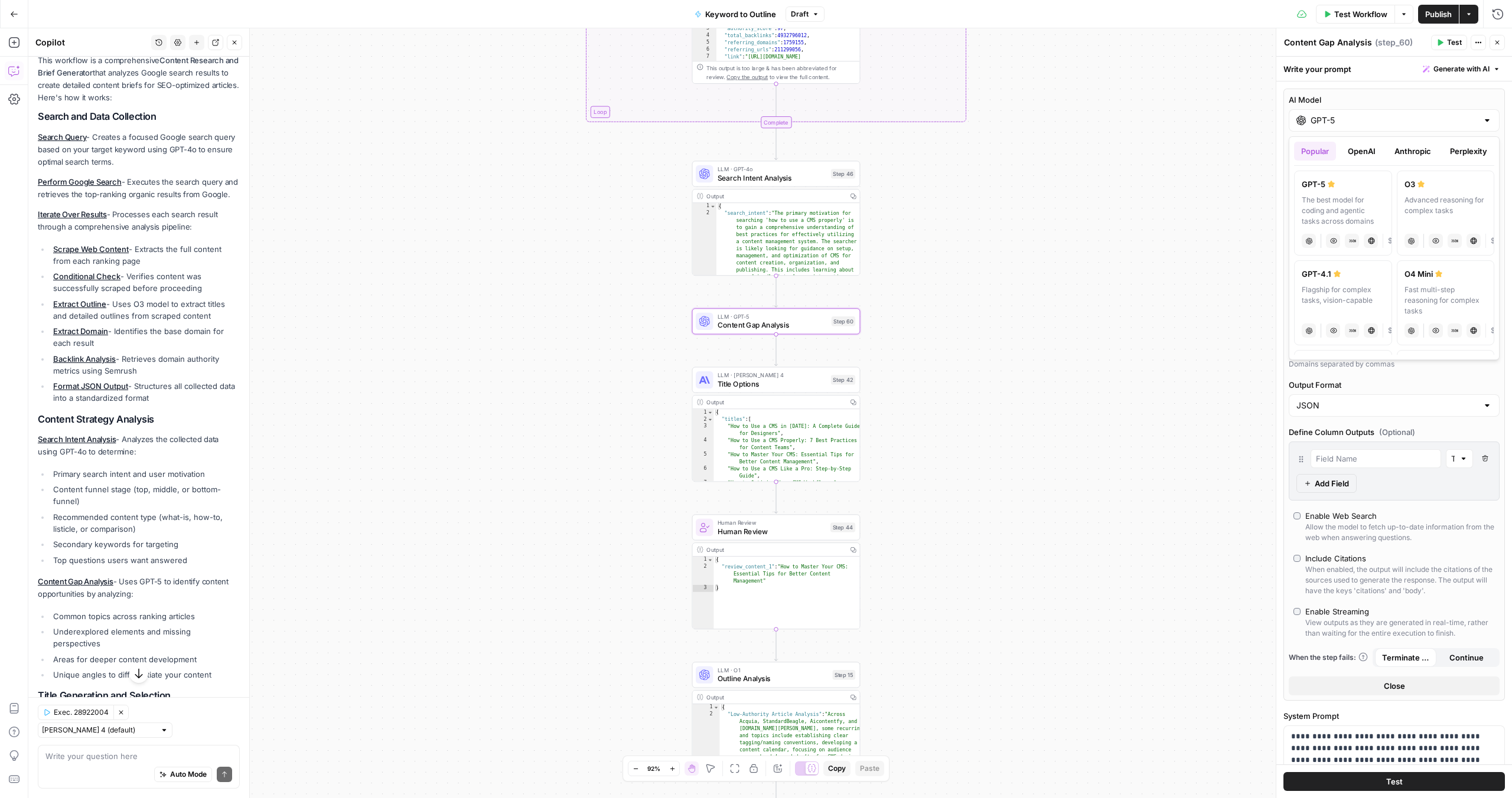
click at [1354, 151] on button "OpenAI" at bounding box center [1362, 151] width 42 height 19
click at [1407, 153] on button "Anthropic" at bounding box center [1413, 151] width 51 height 19
click at [1466, 158] on button "Perplexity" at bounding box center [1468, 151] width 52 height 19
click at [1497, 38] on button "Close" at bounding box center [1497, 42] width 16 height 16
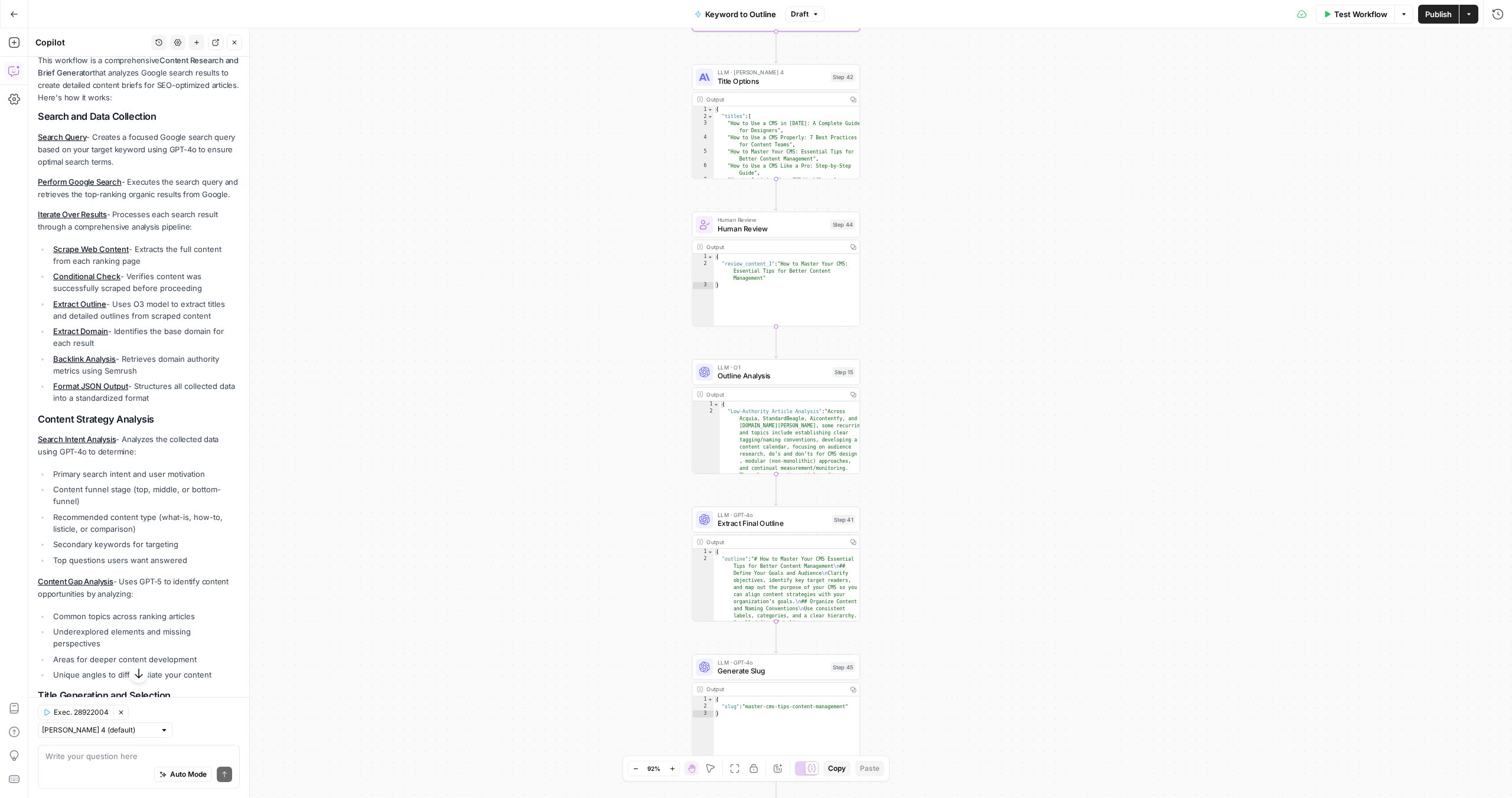
drag, startPoint x: 349, startPoint y: 432, endPoint x: 348, endPoint y: 128, distance: 304.0
click at [348, 128] on div "true false Workflow Set Inputs Inputs LLM · GPT-4o Search Query Step 40 Output …" at bounding box center [770, 413] width 1483 height 770
drag, startPoint x: 466, startPoint y: 504, endPoint x: 466, endPoint y: 383, distance: 121.0
click at [466, 383] on div "true false Workflow Set Inputs Inputs LLM · GPT-4o Search Query Step 40 Output …" at bounding box center [770, 413] width 1483 height 770
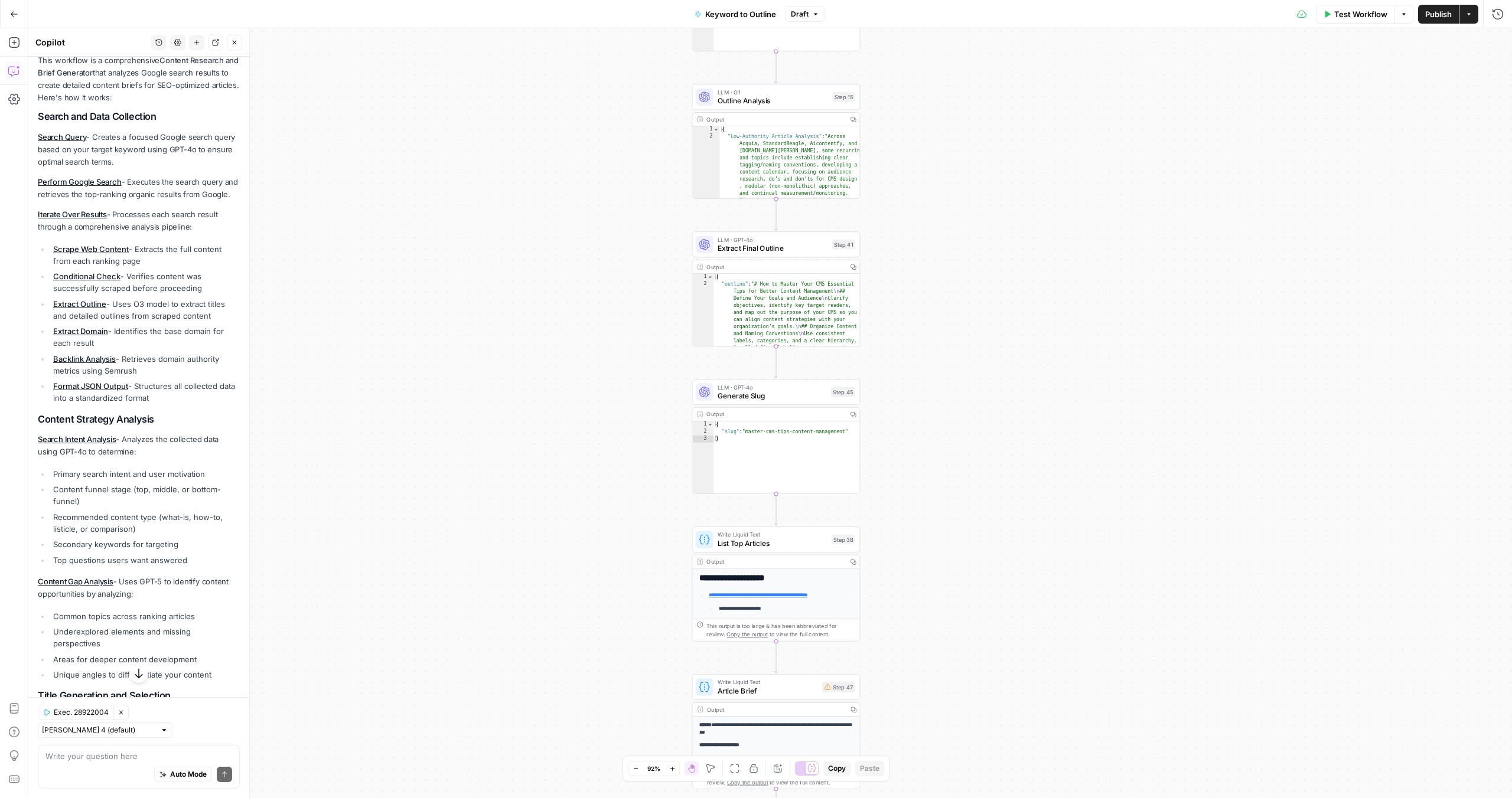
drag, startPoint x: 507, startPoint y: 268, endPoint x: 508, endPoint y: 114, distance: 154.0
click at [508, 114] on div "true false Workflow Set Inputs Inputs LLM · GPT-4o Search Query Step 40 Output …" at bounding box center [770, 413] width 1483 height 770
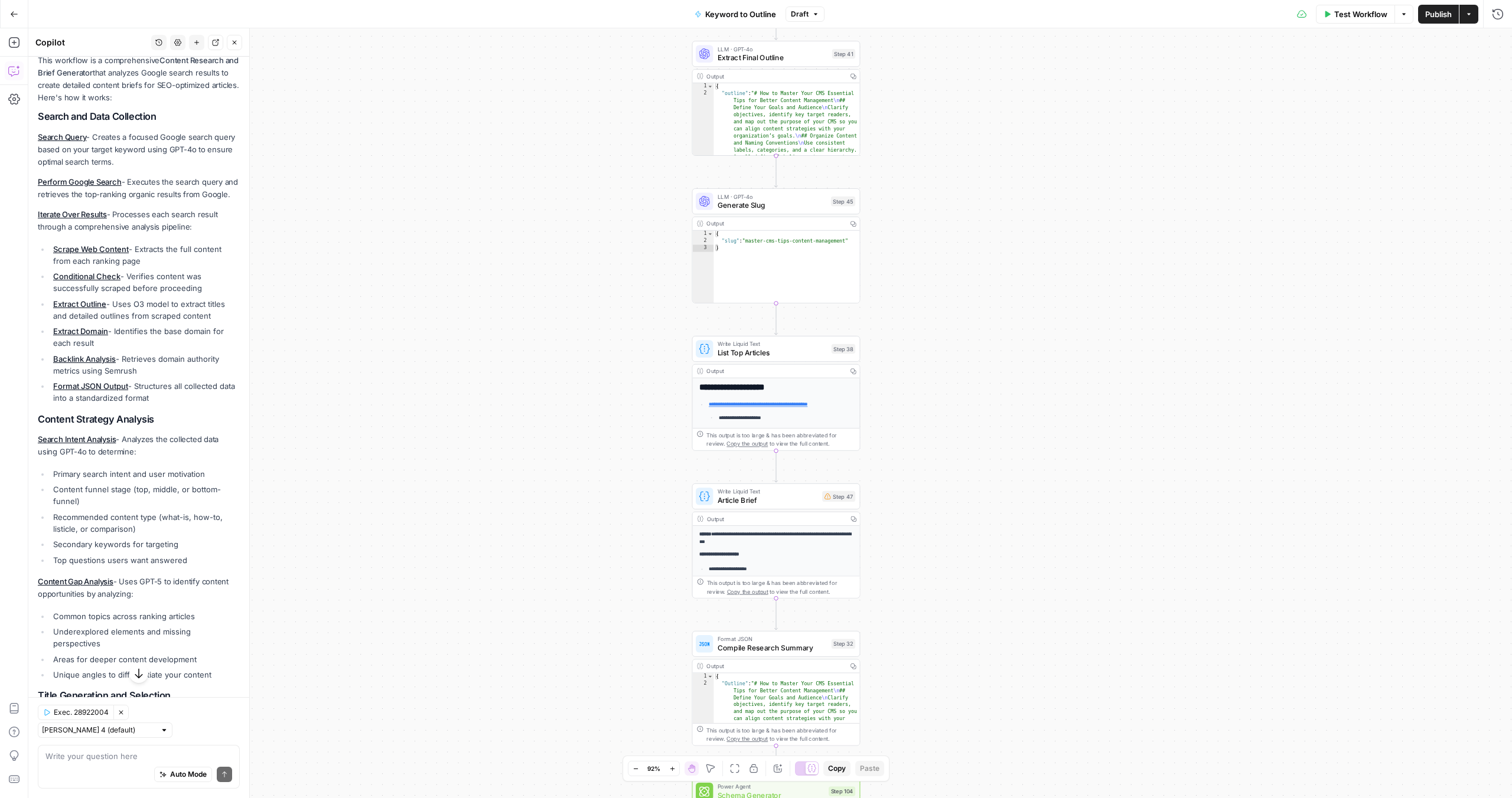
drag, startPoint x: 506, startPoint y: 243, endPoint x: 506, endPoint y: 45, distance: 198.0
click at [506, 45] on div "true false Workflow Set Inputs Inputs LLM · GPT-4o Search Query Step 40 Output …" at bounding box center [770, 413] width 1483 height 770
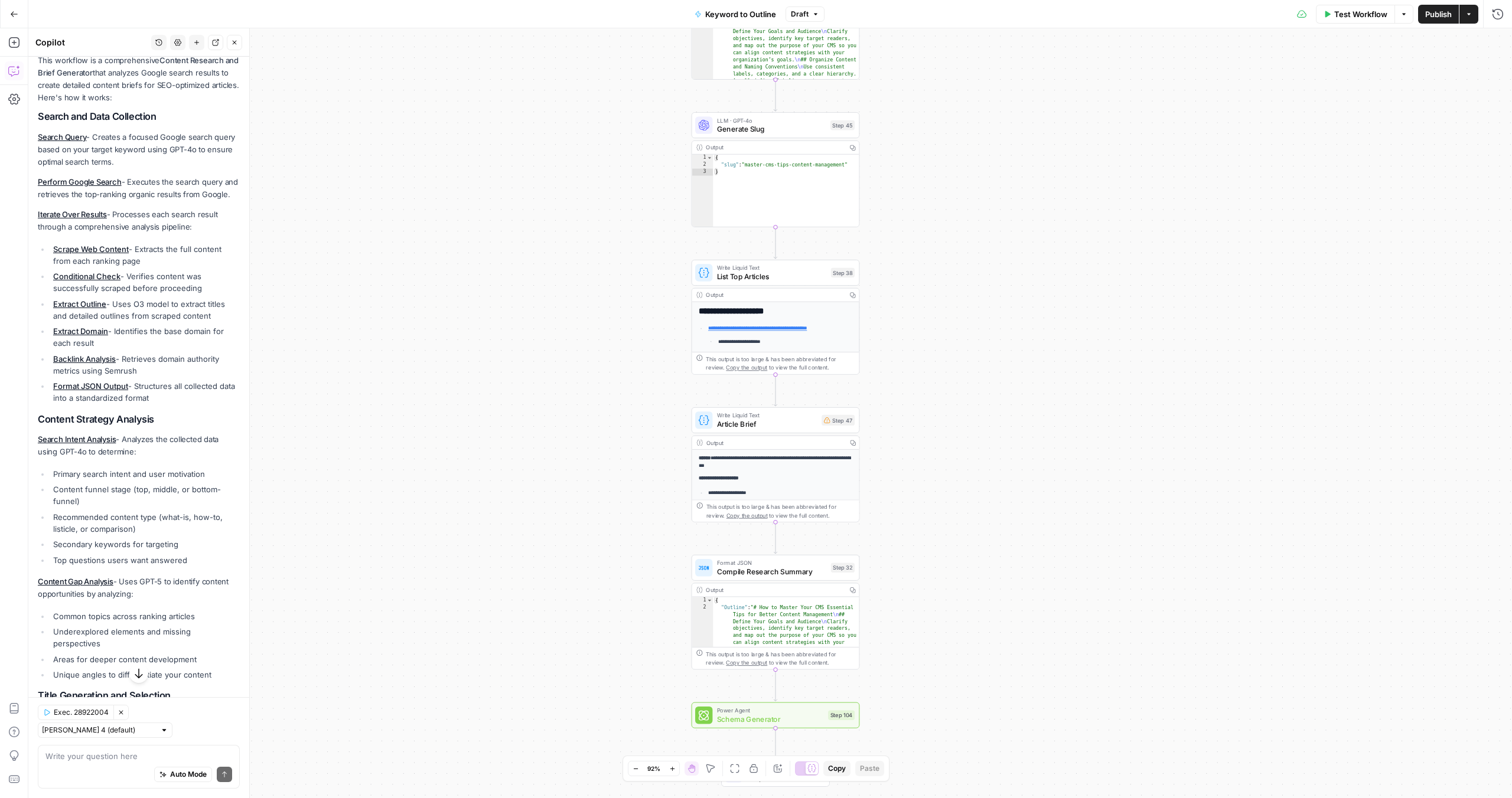
drag, startPoint x: 504, startPoint y: 259, endPoint x: 504, endPoint y: 190, distance: 69.0
click at [504, 190] on div "true false Workflow Set Inputs Inputs LLM · GPT-4o Search Query Step 40 Output …" at bounding box center [770, 413] width 1483 height 770
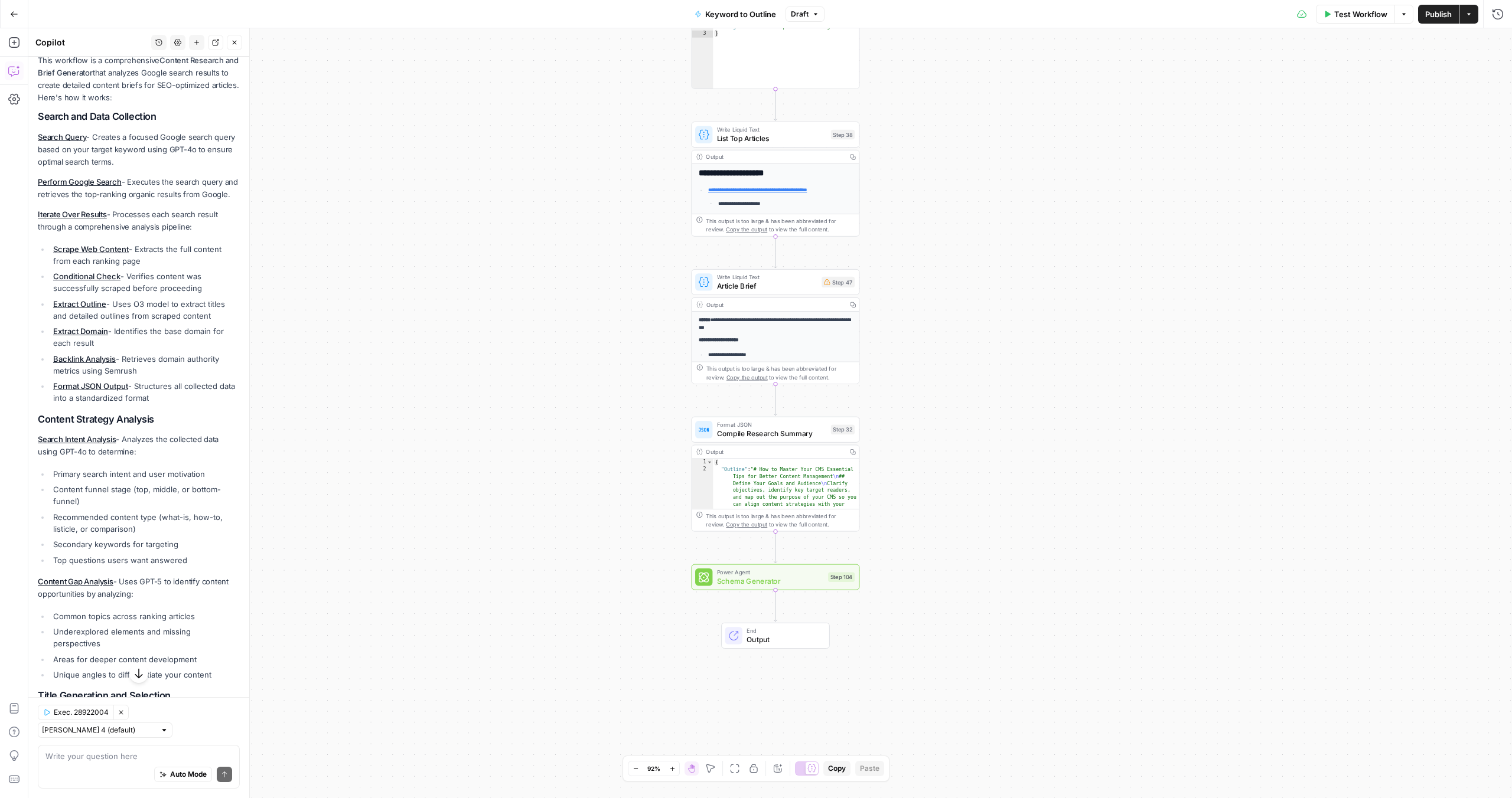
drag, startPoint x: 482, startPoint y: 263, endPoint x: 482, endPoint y: 111, distance: 152.0
click at [482, 111] on div "true false Workflow Set Inputs Inputs LLM · GPT-4o Search Query Step 40 Output …" at bounding box center [770, 413] width 1483 height 770
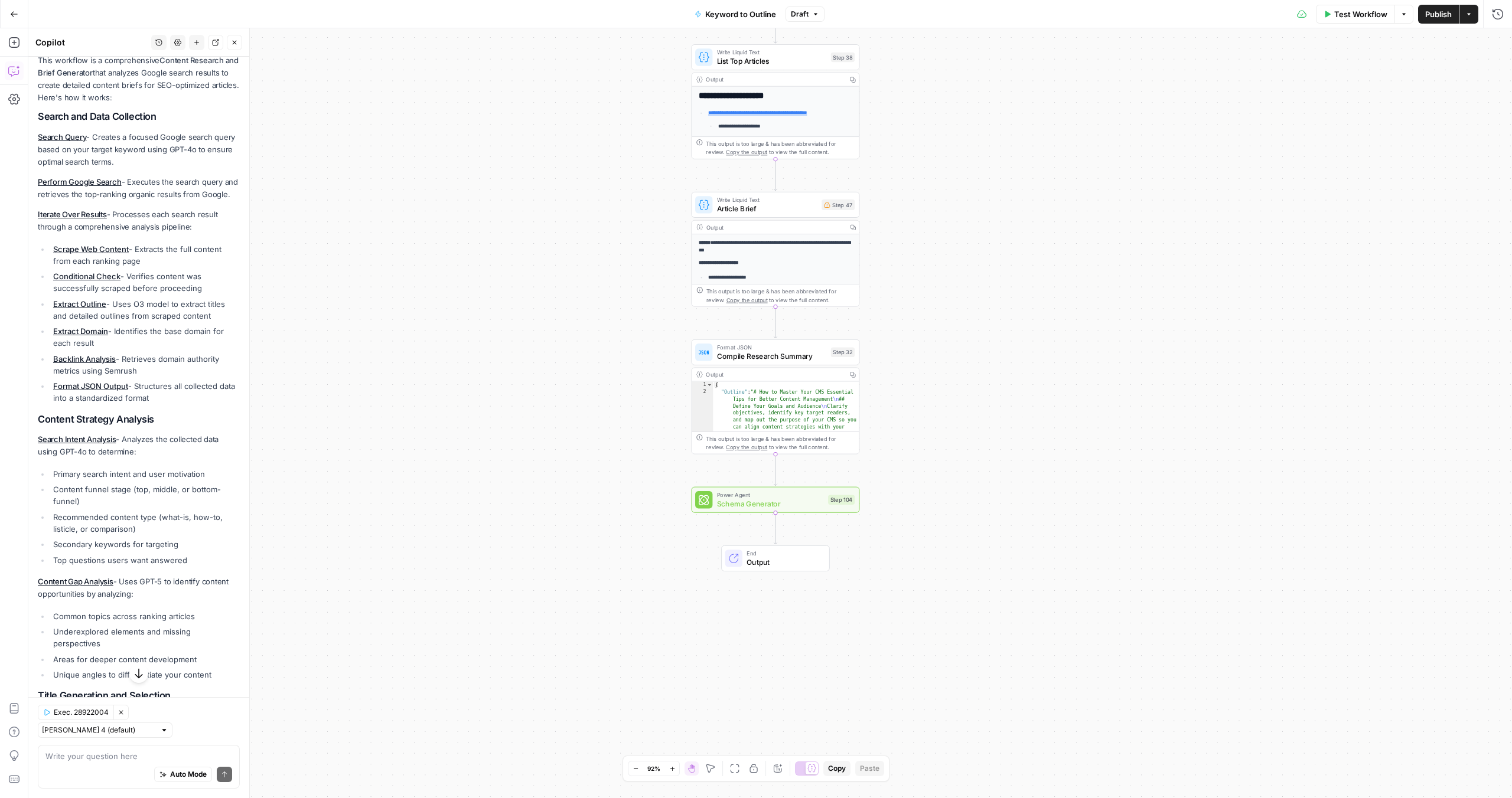
drag, startPoint x: 470, startPoint y: 281, endPoint x: 470, endPoint y: 214, distance: 67.0
click at [470, 214] on div "true false Workflow Set Inputs Inputs LLM · GPT-4o Search Query Step 40 Output …" at bounding box center [770, 413] width 1483 height 770
click at [15, 44] on icon "button" at bounding box center [14, 42] width 12 height 12
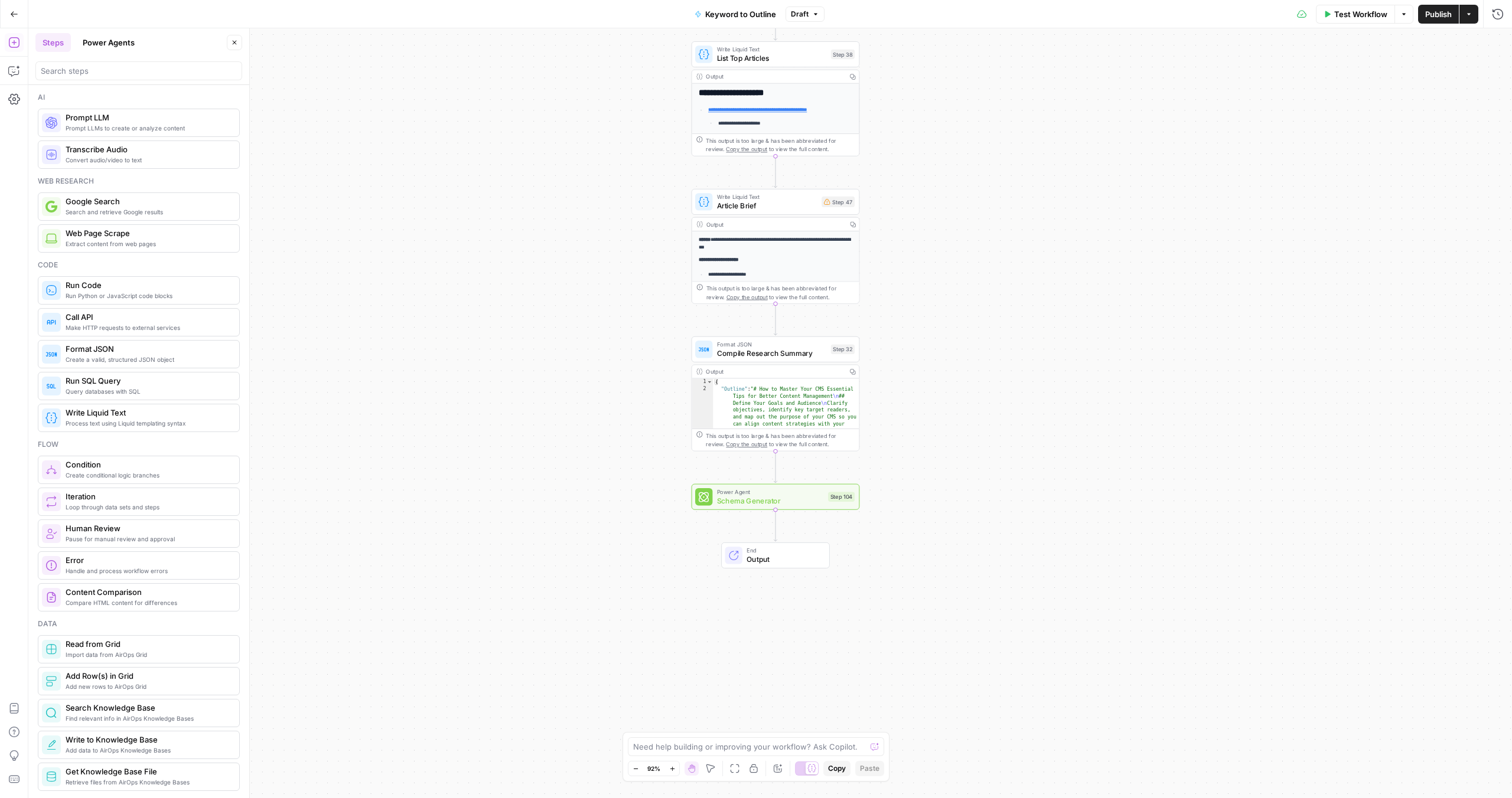
click at [119, 45] on button "Power Agents" at bounding box center [108, 43] width 66 height 19
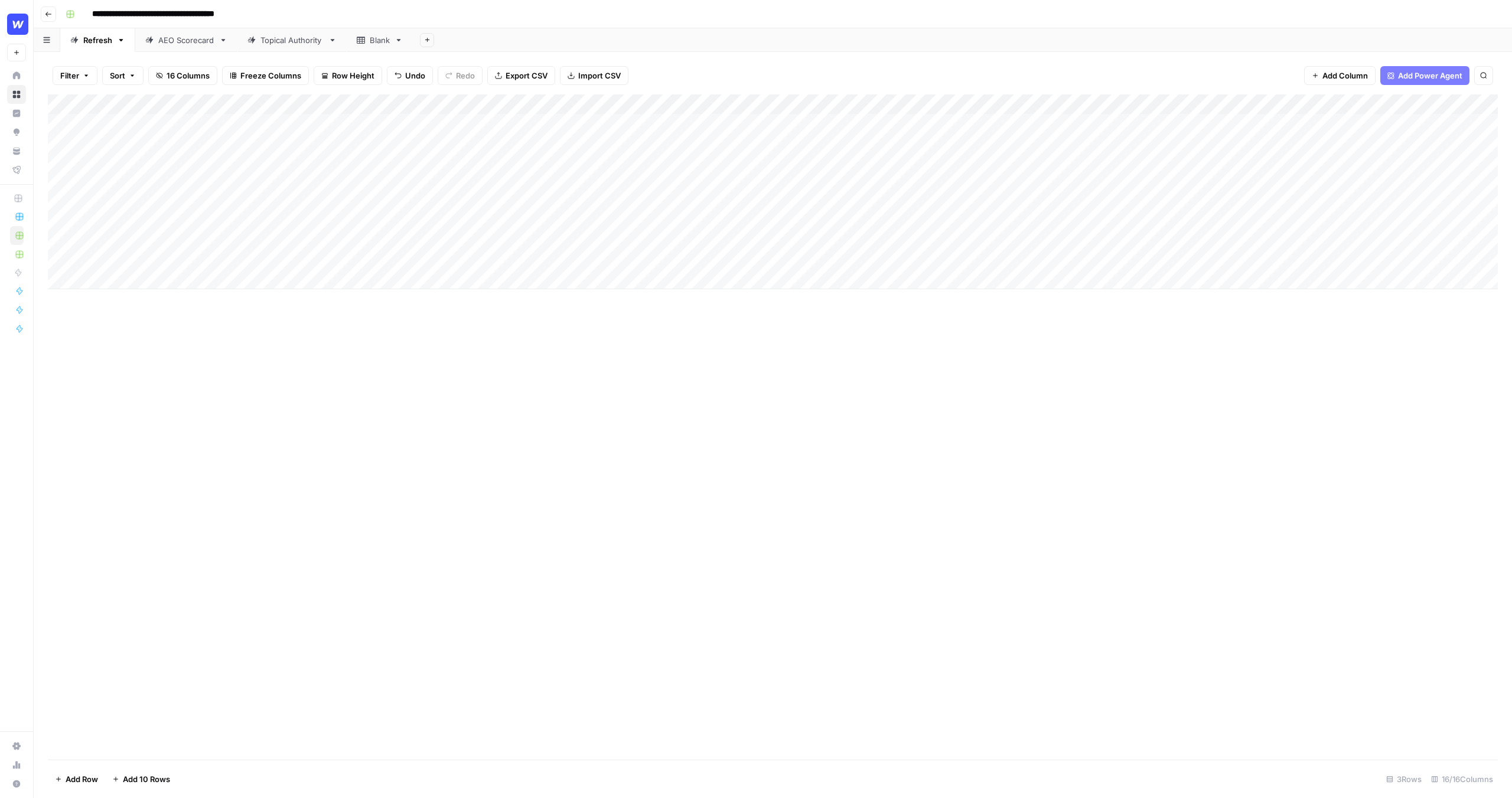
click at [674, 65] on div "Filter Sort 16 Columns Freeze Columns Row Height Undo Redo Export CSV Import CS…" at bounding box center [772, 75] width 1450 height 38
click at [196, 139] on div "Add Column" at bounding box center [772, 192] width 1450 height 195
click at [196, 126] on input "**********" at bounding box center [188, 126] width 189 height 14
click at [196, 141] on div "**********" at bounding box center [188, 139] width 199 height 54
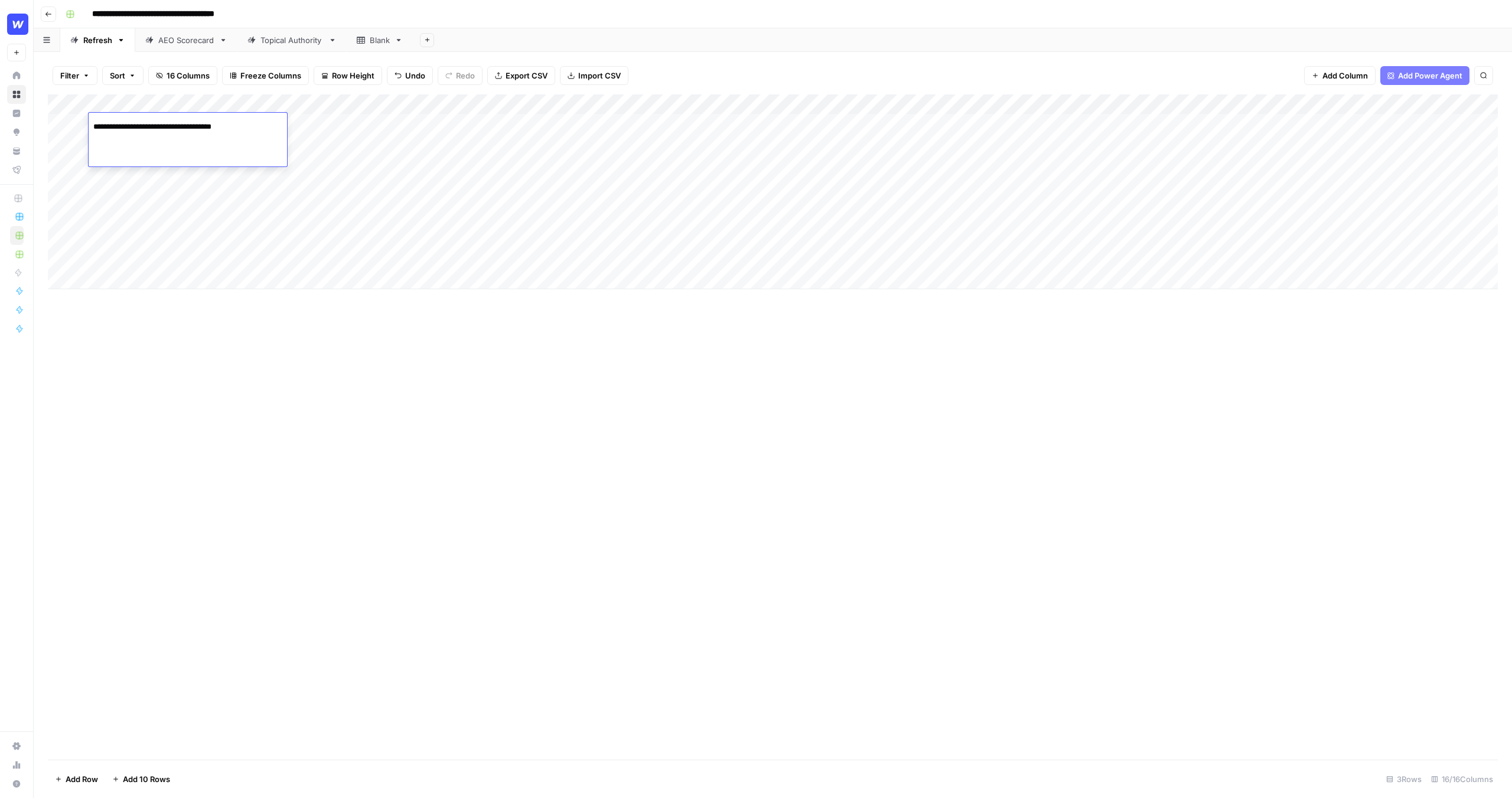
click at [700, 55] on div "Filter Sort 16 Columns Freeze Columns Row Height Undo Redo Export CSV Import CS…" at bounding box center [773, 425] width 1478 height 746
click at [20, 22] on img "Workspace: Webflow" at bounding box center [17, 24] width 21 height 21
click at [18, 24] on img "Workspace: Webflow" at bounding box center [17, 24] width 21 height 21
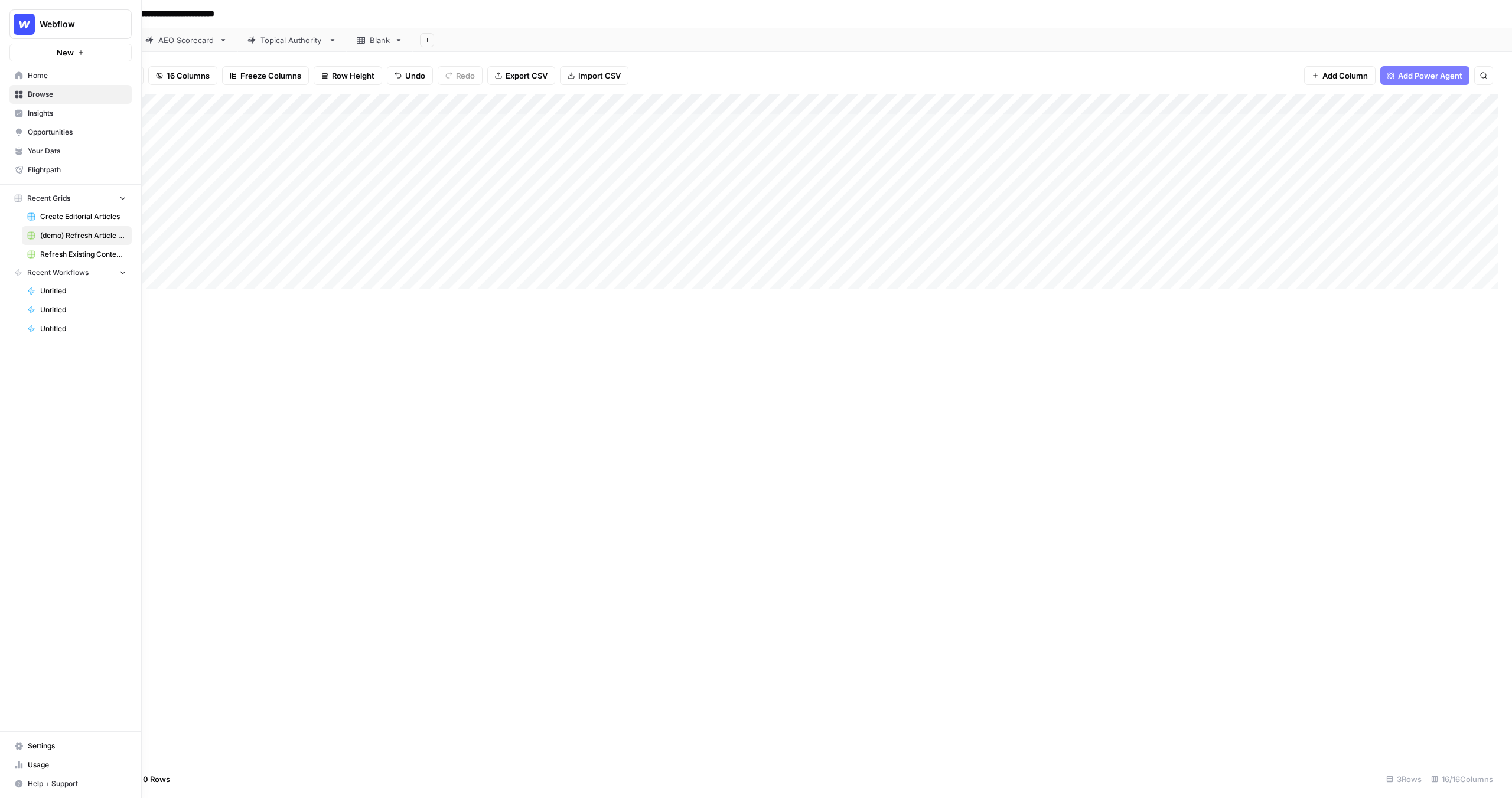
click at [10, 10] on button "Webflow" at bounding box center [71, 24] width 122 height 29
click at [66, 146] on span "Your Data" at bounding box center [77, 152] width 99 height 11
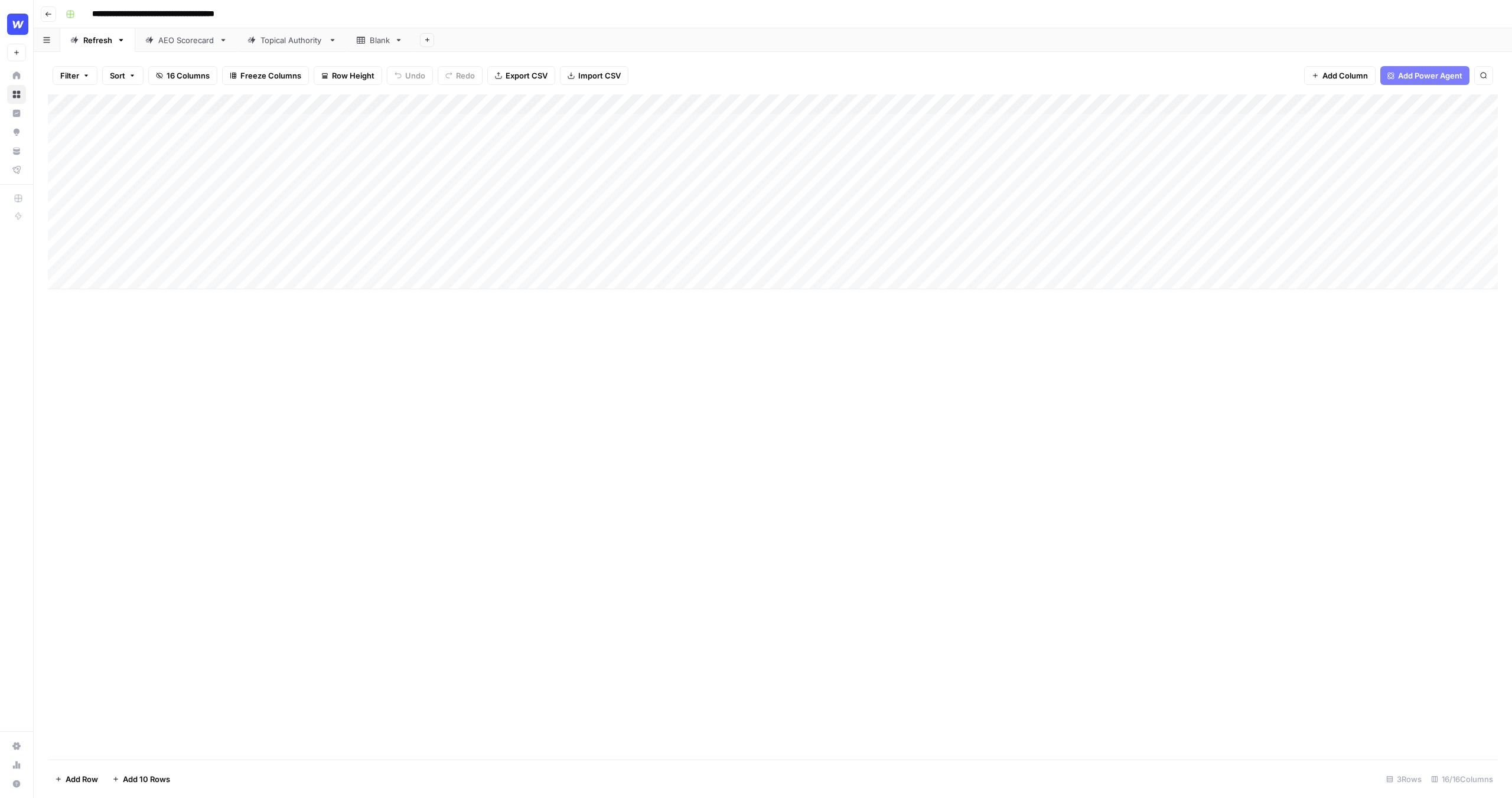
click at [185, 16] on input "**********" at bounding box center [176, 14] width 179 height 19
click at [201, 16] on input "**********" at bounding box center [176, 14] width 179 height 19
drag, startPoint x: 216, startPoint y: 13, endPoint x: 124, endPoint y: 11, distance: 92.0
click at [124, 11] on input "**********" at bounding box center [176, 14] width 179 height 19
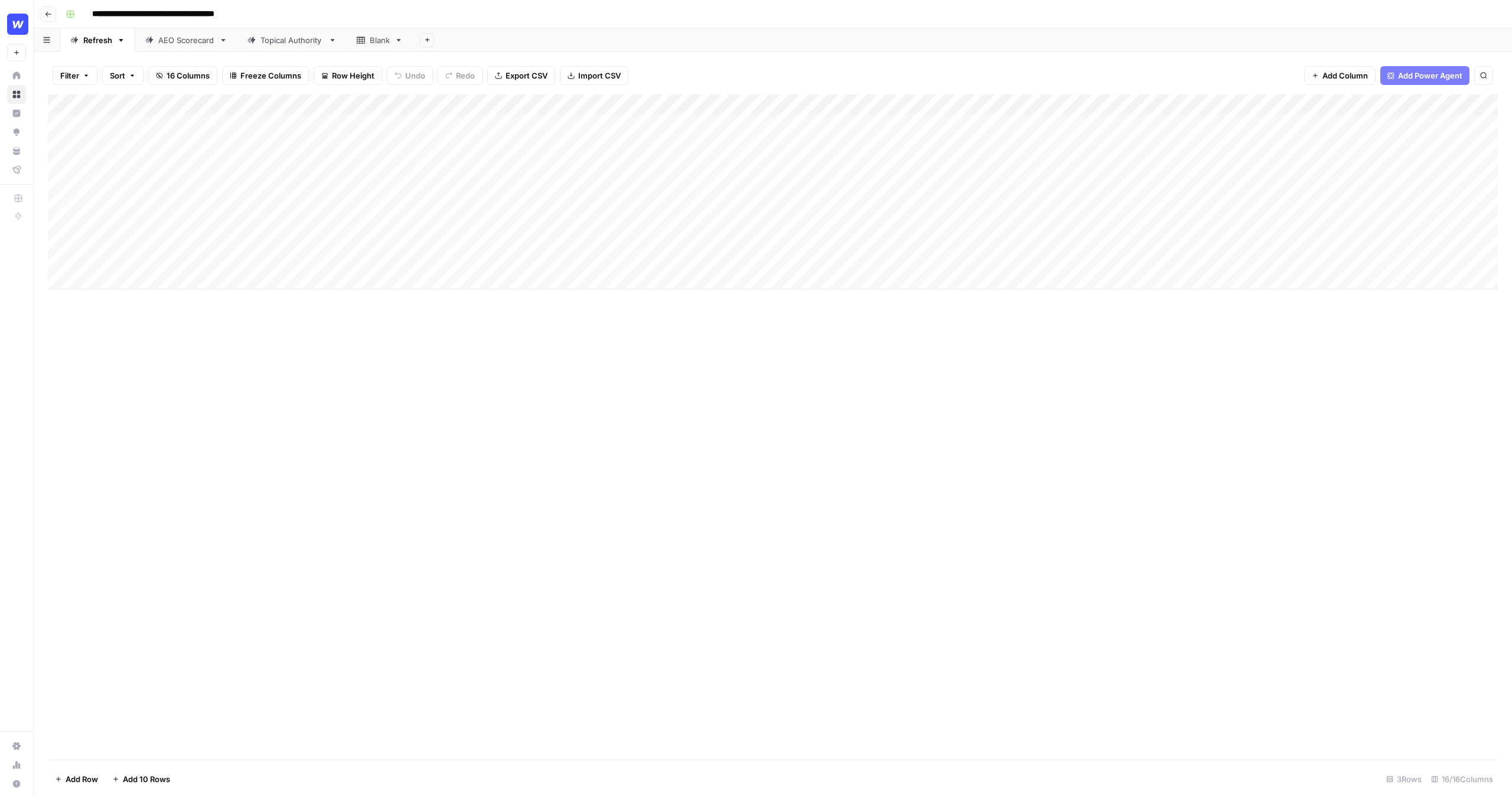
click at [254, 328] on div "Add Column" at bounding box center [772, 427] width 1450 height 665
click at [148, 128] on div "Add Column" at bounding box center [772, 192] width 1450 height 195
drag, startPoint x: 184, startPoint y: 137, endPoint x: 181, endPoint y: 125, distance: 12.4
click at [184, 137] on div "Add Column" at bounding box center [772, 192] width 1450 height 195
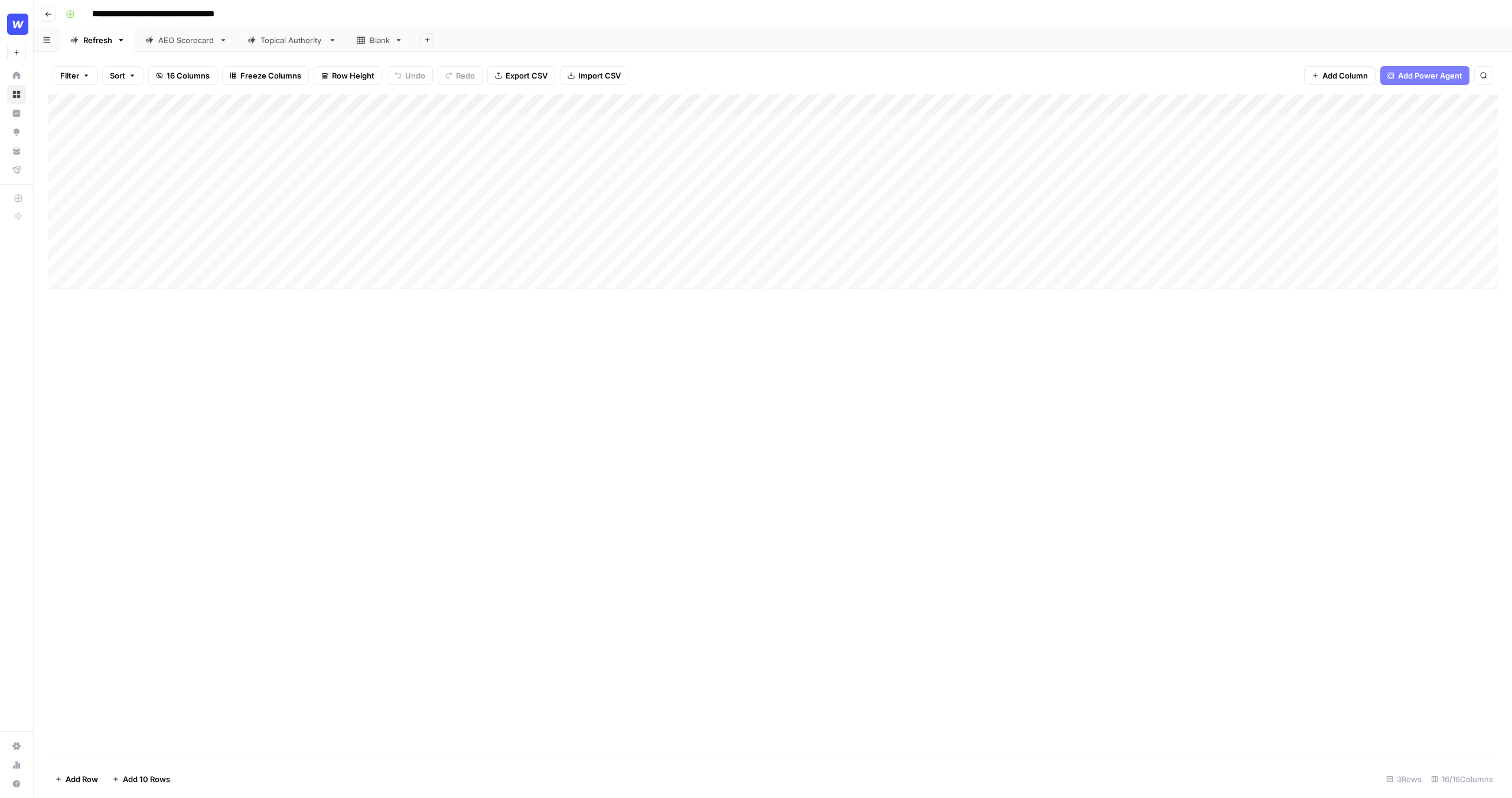
click at [184, 137] on div "Add Column" at bounding box center [772, 192] width 1450 height 195
click at [179, 123] on div "Add Column" at bounding box center [772, 192] width 1450 height 195
click at [305, 132] on div "Add Column" at bounding box center [772, 192] width 1450 height 195
click at [451, 130] on div "Add Column" at bounding box center [772, 192] width 1450 height 195
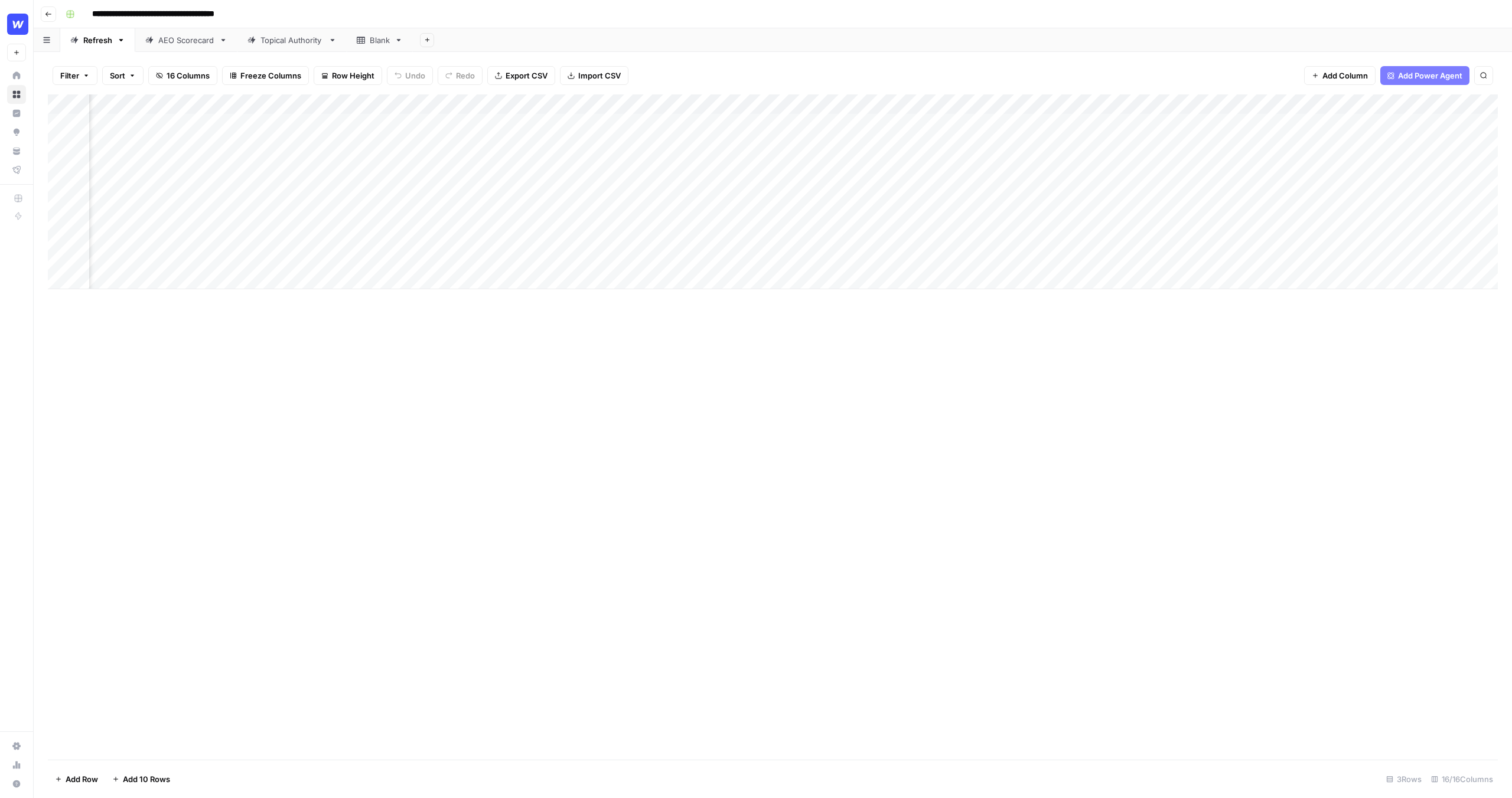
click at [455, 133] on div "Add Column" at bounding box center [772, 192] width 1450 height 195
click at [455, 133] on div "**********" at bounding box center [483, 139] width 189 height 54
click at [442, 179] on div "Add Column" at bounding box center [772, 192] width 1450 height 195
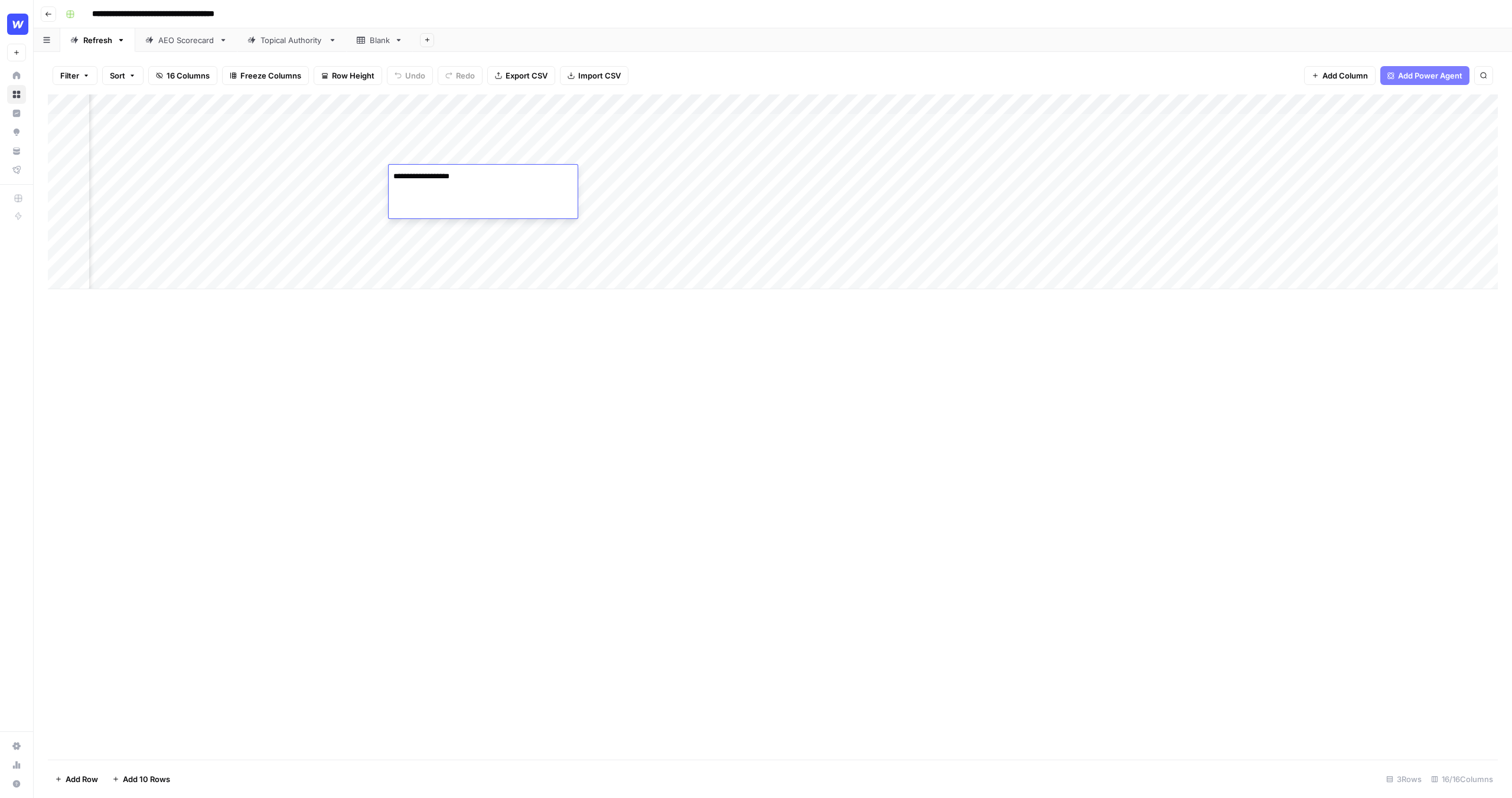
click at [451, 241] on div "Add Column" at bounding box center [772, 192] width 1450 height 195
click at [1099, 124] on div "Add Column" at bounding box center [772, 192] width 1450 height 195
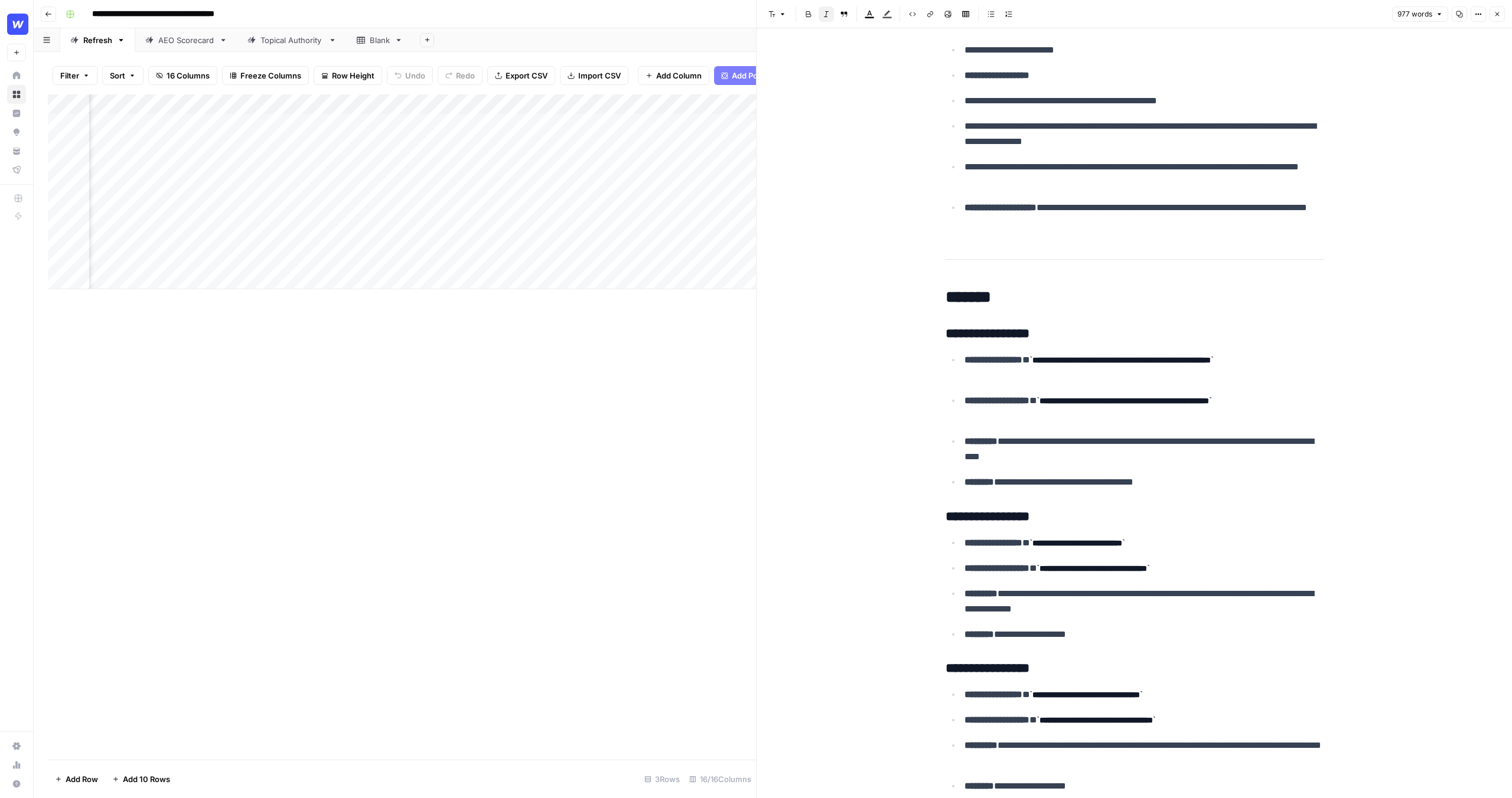
scroll to position [122, 0]
click at [1023, 370] on p "**********" at bounding box center [1144, 366] width 359 height 31
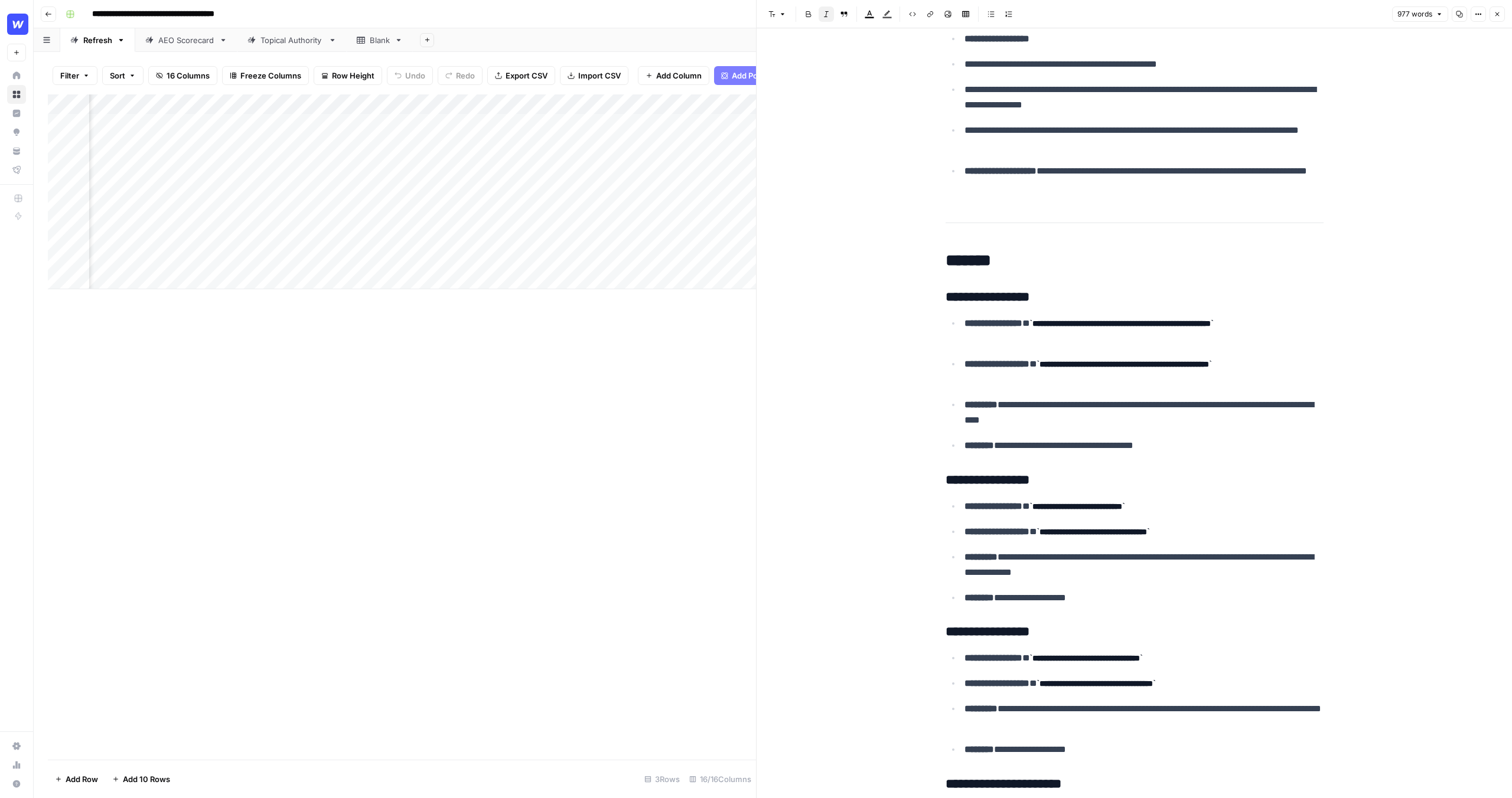
scroll to position [169, 0]
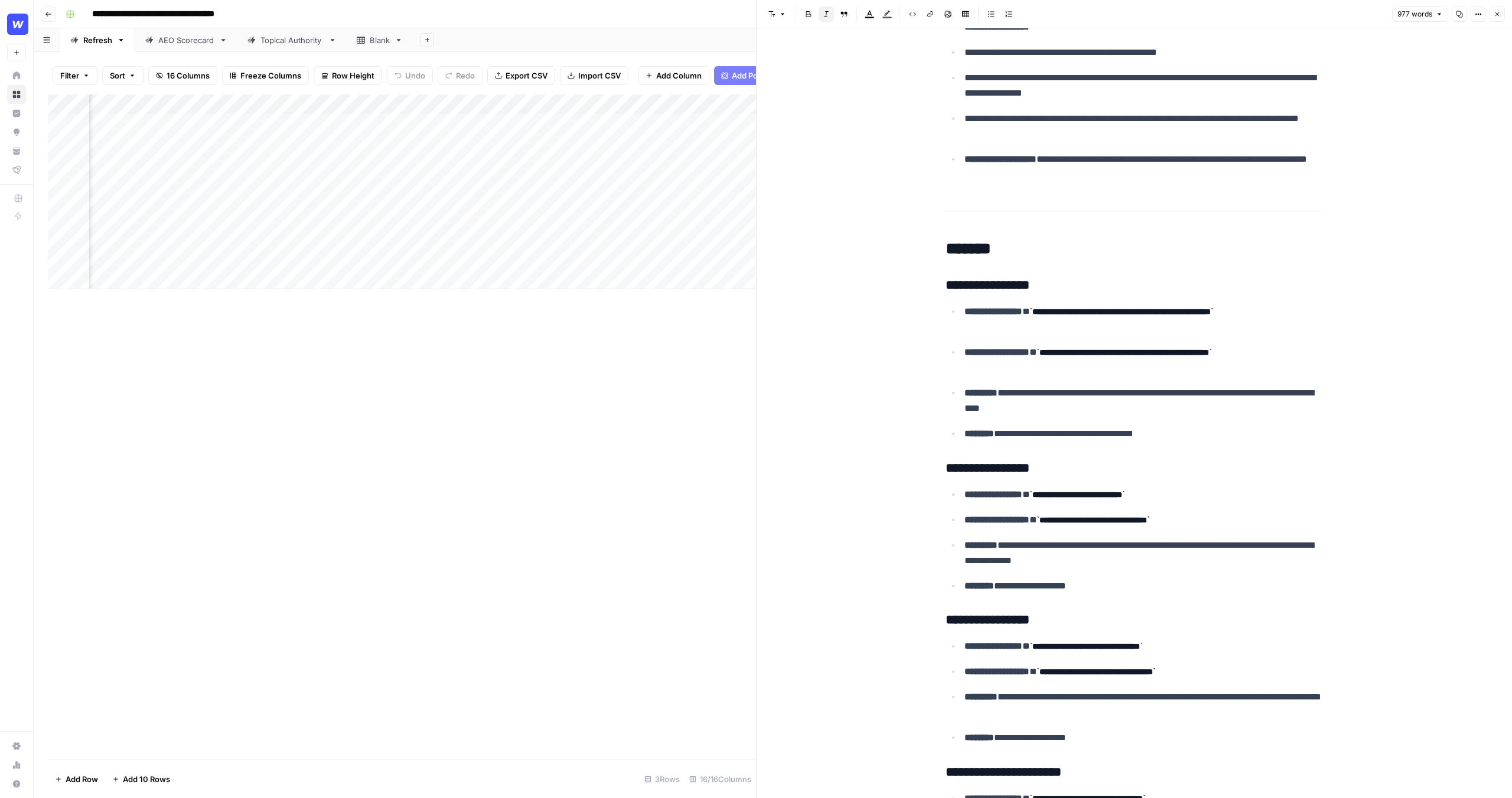
click at [1030, 322] on p "**********" at bounding box center [1144, 319] width 359 height 31
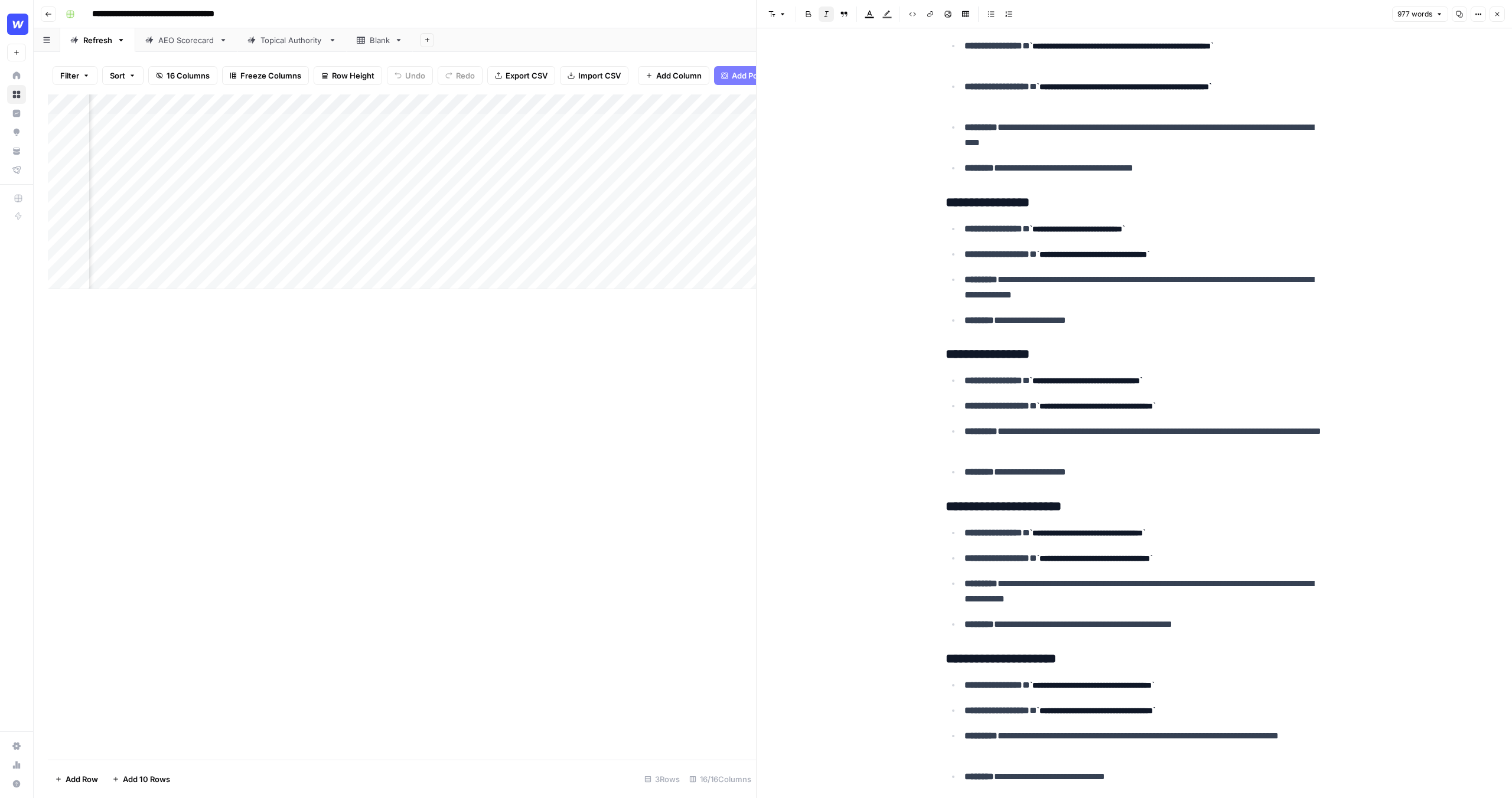
scroll to position [440, 0]
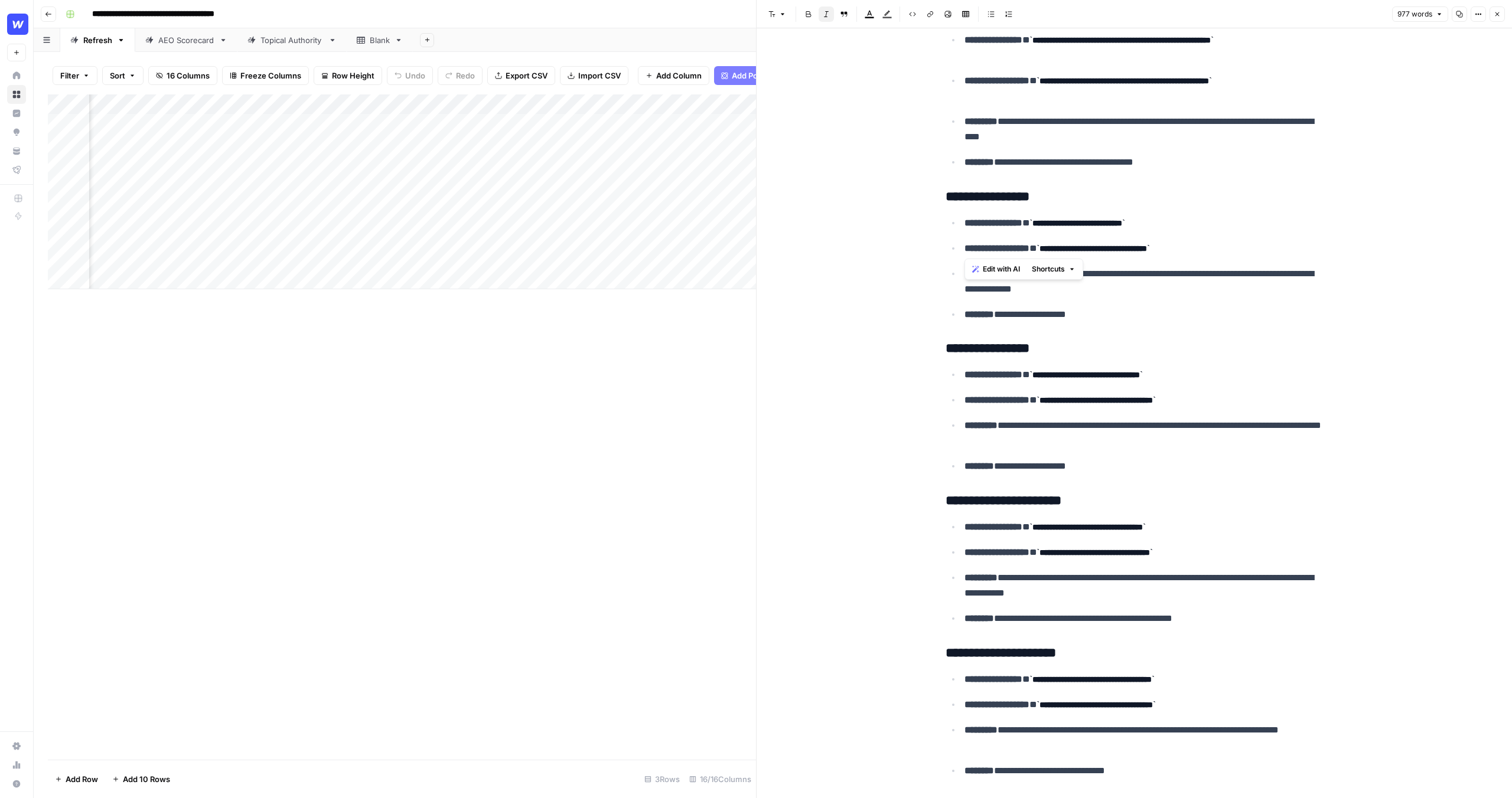
drag, startPoint x: 957, startPoint y: 248, endPoint x: 1260, endPoint y: 249, distance: 303.0
click at [1260, 249] on ul "**********" at bounding box center [1135, 268] width 378 height 107
click at [1260, 249] on p "**********" at bounding box center [1144, 248] width 359 height 16
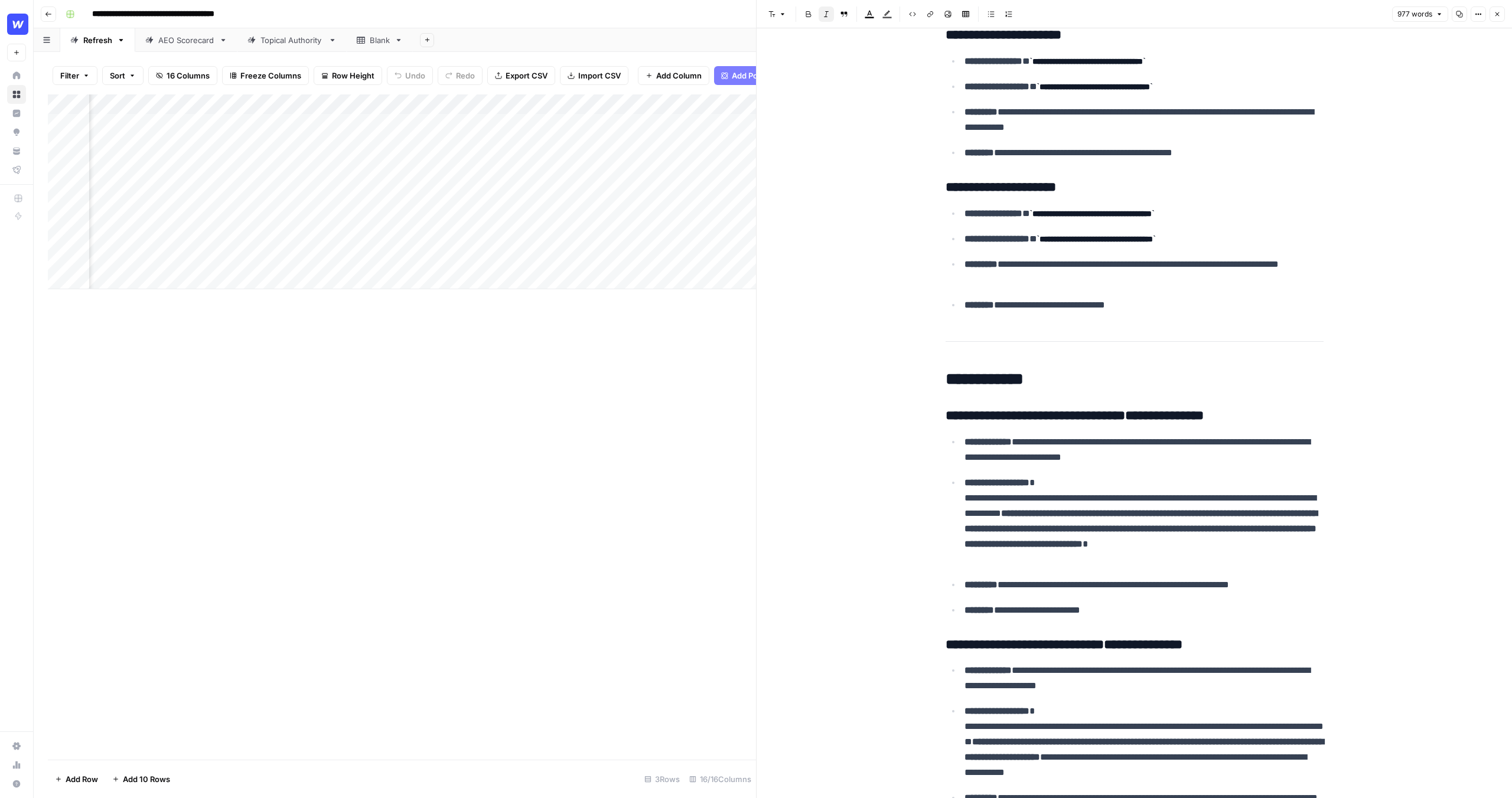
scroll to position [129, 0]
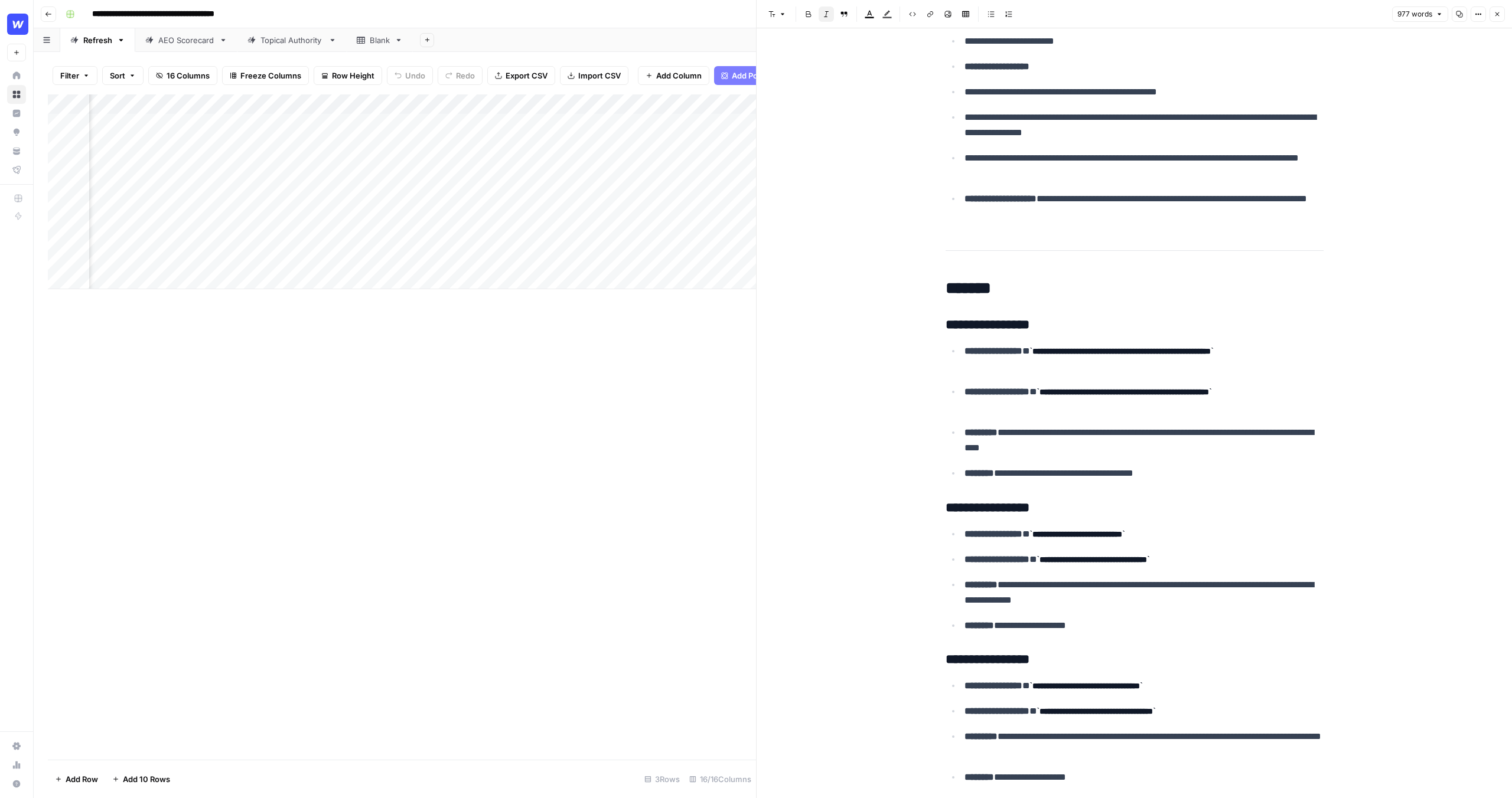
click at [1500, 13] on icon "button" at bounding box center [1497, 14] width 7 height 7
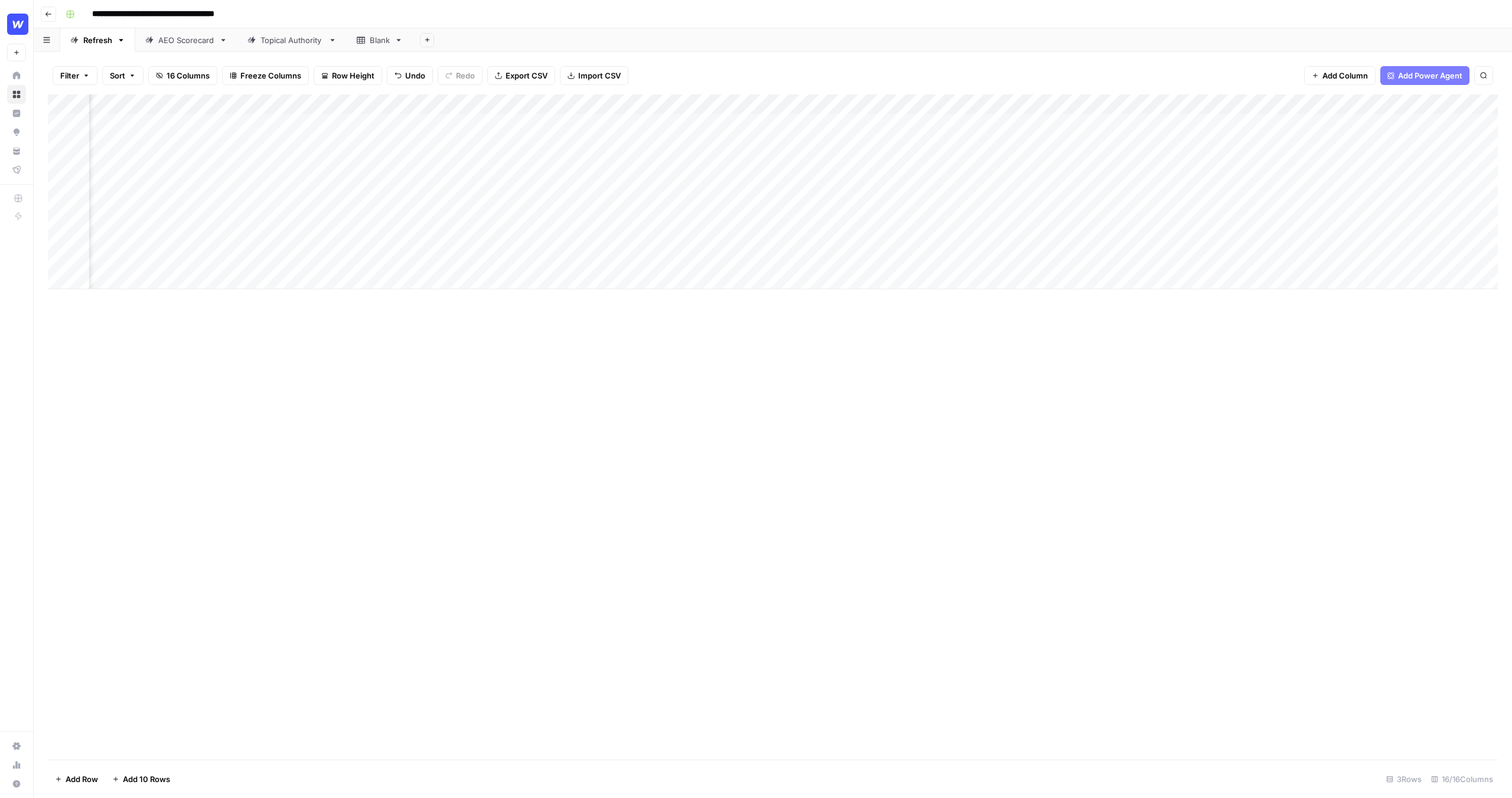
click at [971, 106] on div "Add Column" at bounding box center [772, 192] width 1450 height 195
click at [889, 224] on span "Edit Workflow" at bounding box center [882, 220] width 103 height 12
click at [1172, 147] on div "Add Column" at bounding box center [772, 192] width 1450 height 195
click at [1175, 122] on div "Add Column" at bounding box center [772, 192] width 1450 height 195
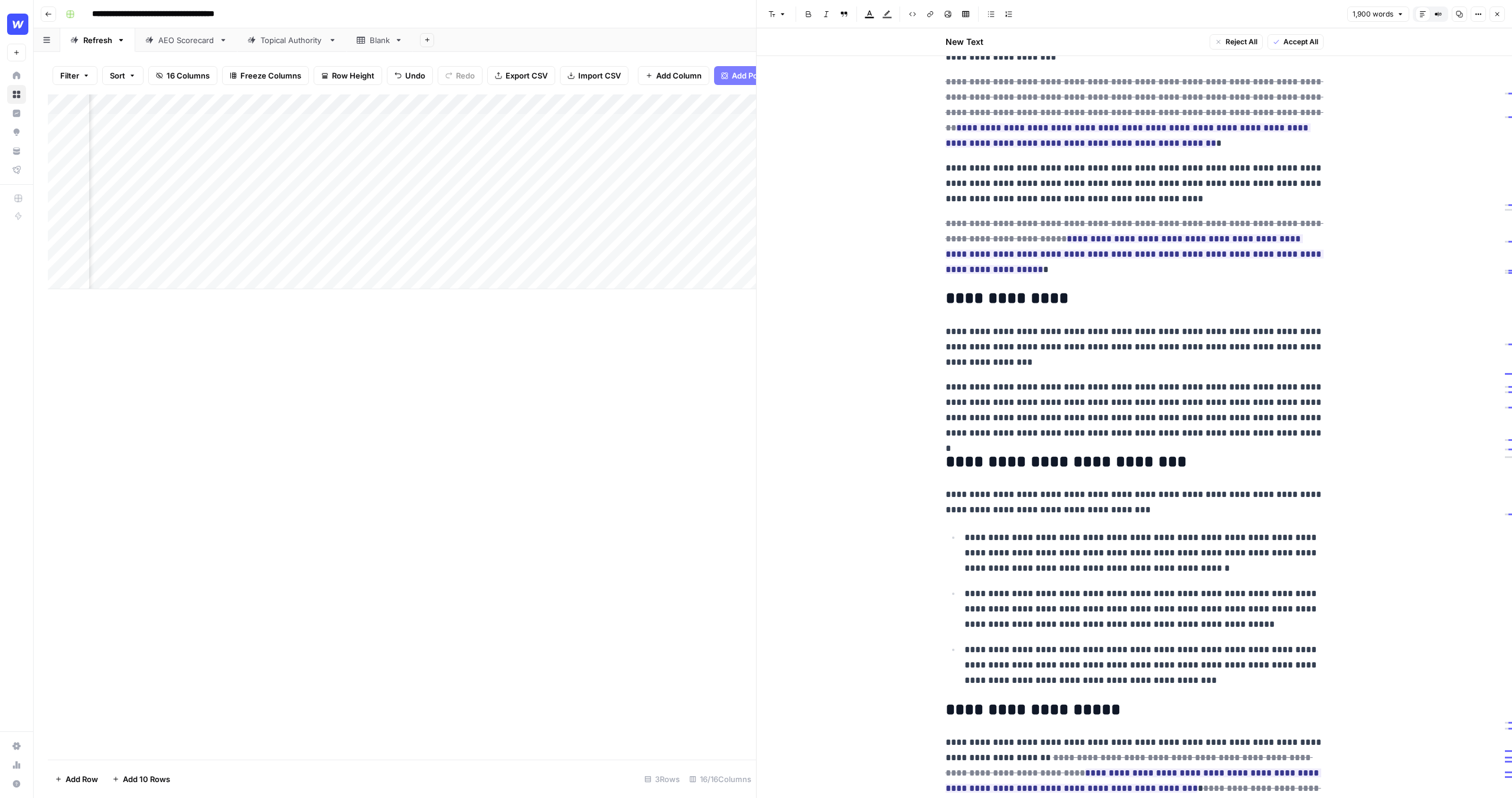
scroll to position [587, 0]
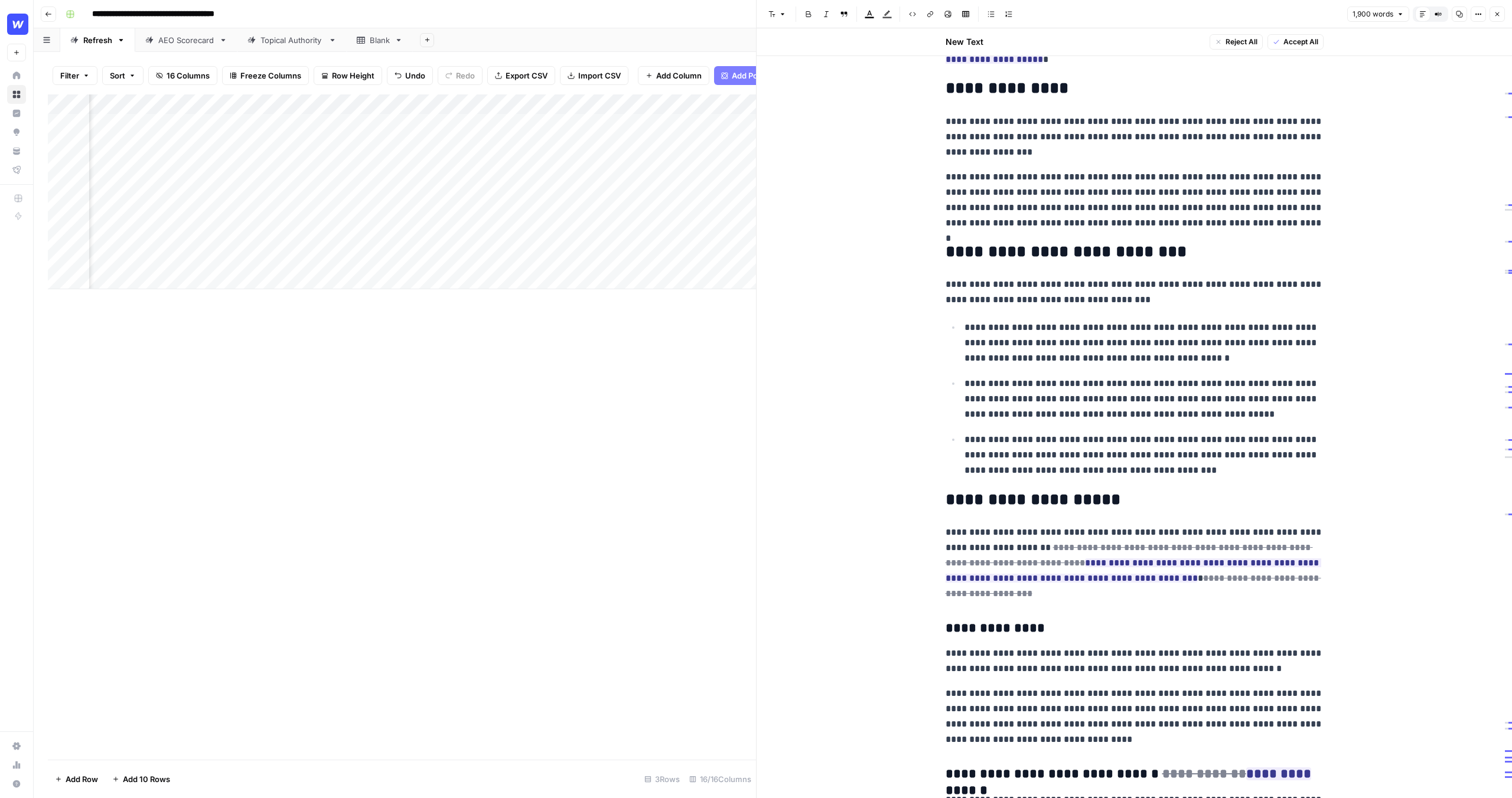
drag, startPoint x: 1131, startPoint y: 474, endPoint x: 982, endPoint y: 428, distance: 155.9
click at [982, 428] on ul "**********" at bounding box center [1135, 399] width 378 height 159
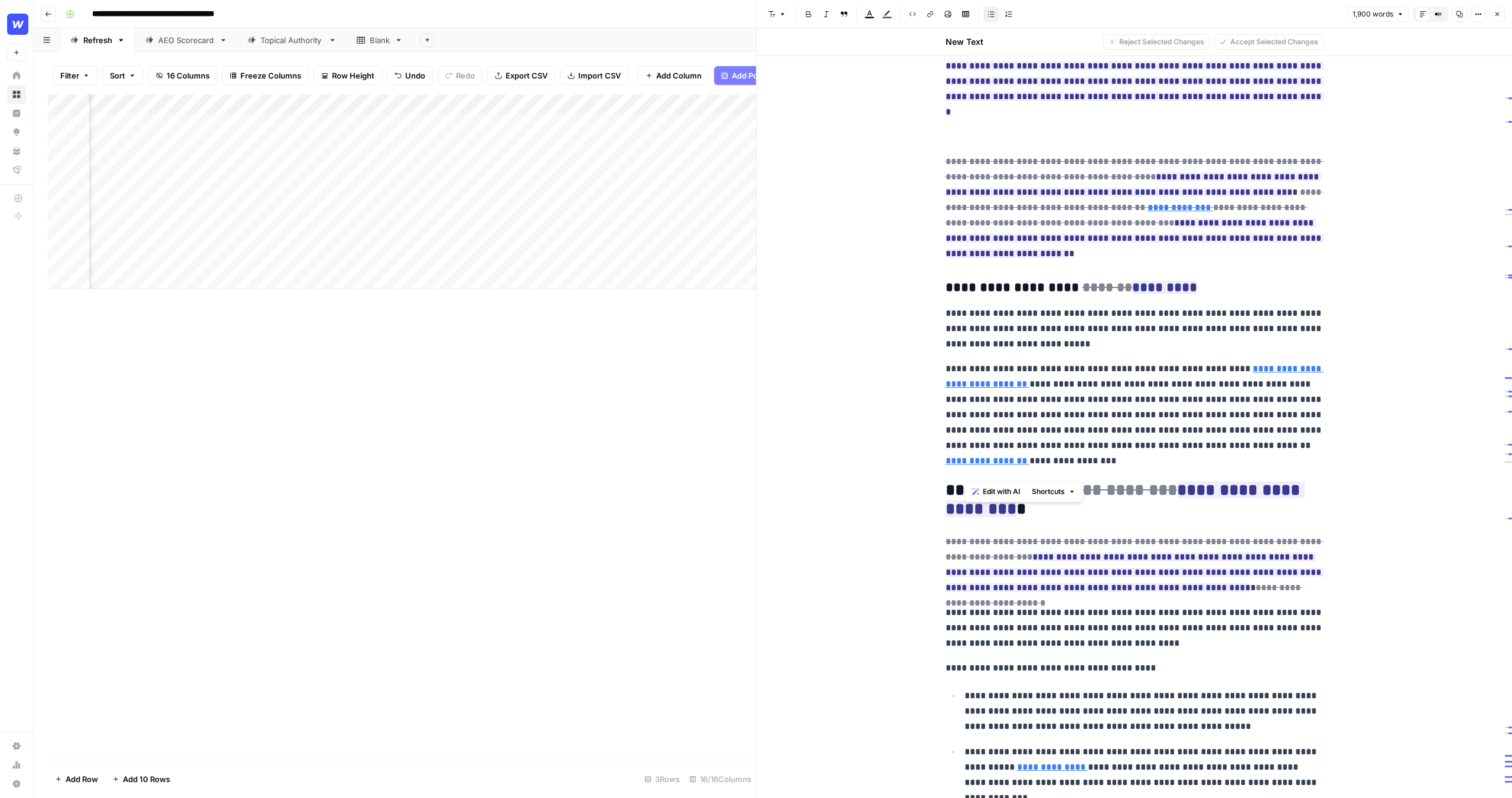
scroll to position [2416, 0]
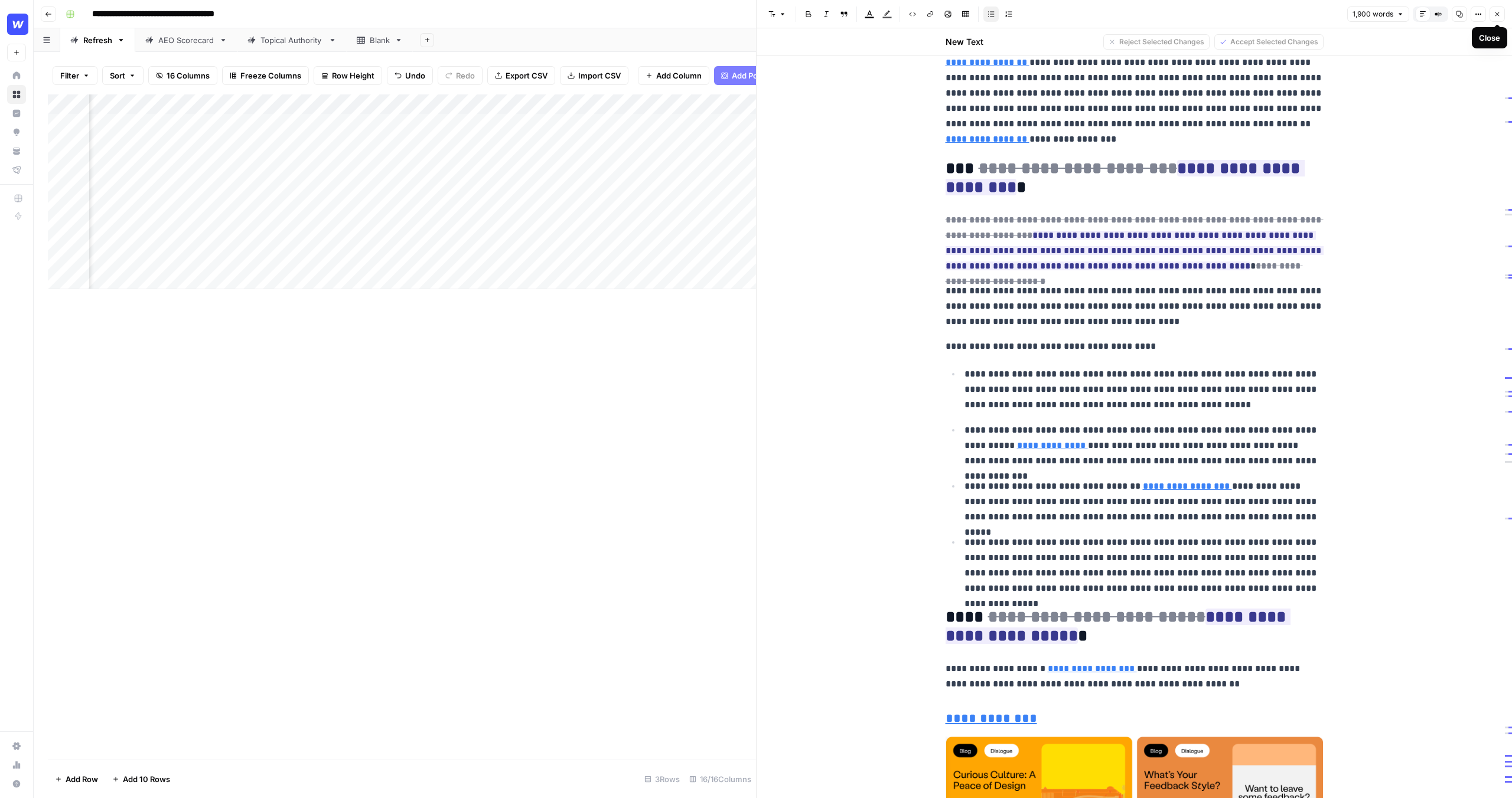
click at [1495, 13] on icon "button" at bounding box center [1497, 14] width 7 height 7
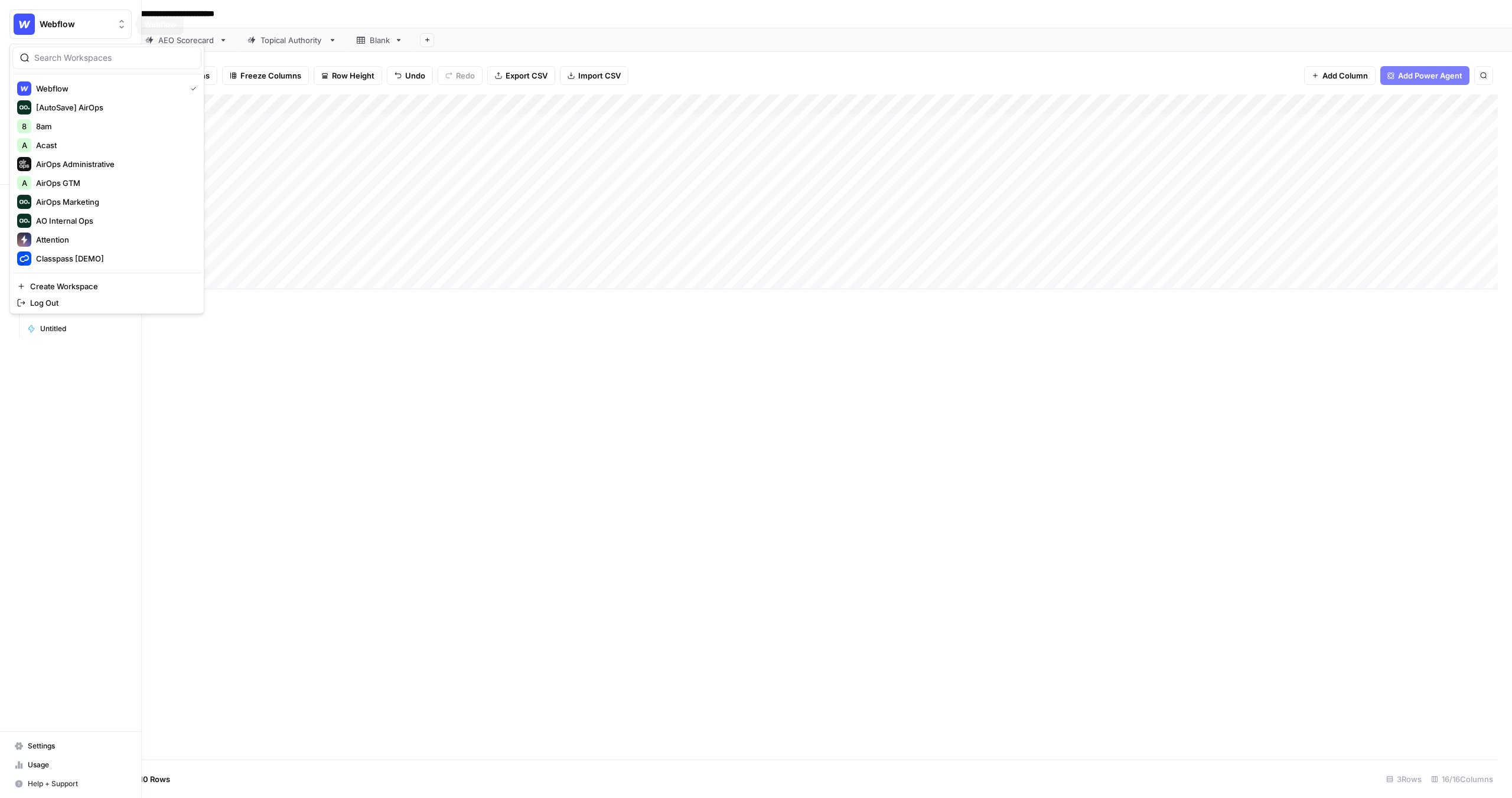
click at [13, 25] on button "Webflow" at bounding box center [71, 24] width 122 height 29
click at [60, 150] on span "Cognism" at bounding box center [114, 148] width 156 height 12
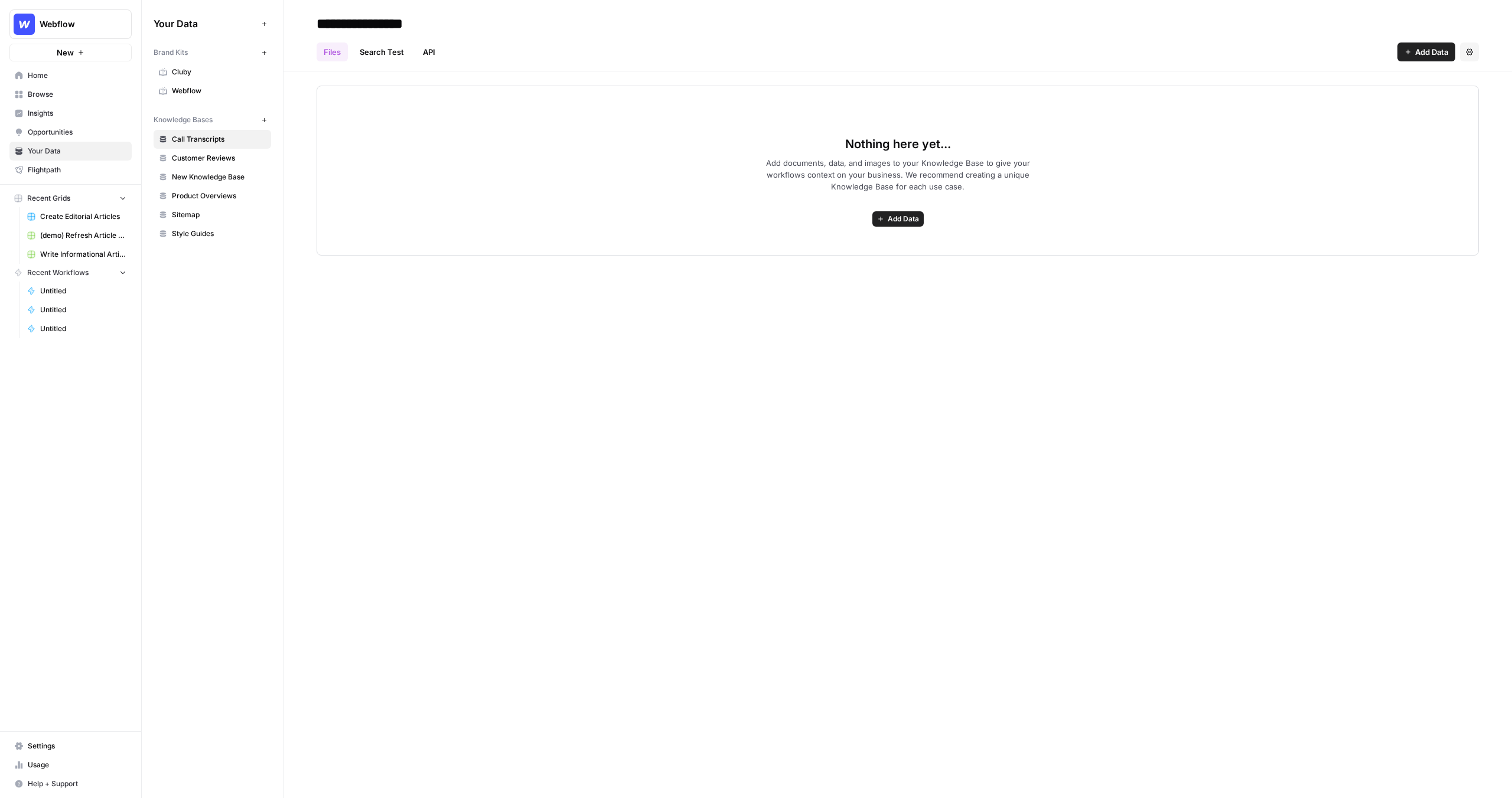
click at [200, 88] on span "Webflow" at bounding box center [219, 91] width 94 height 11
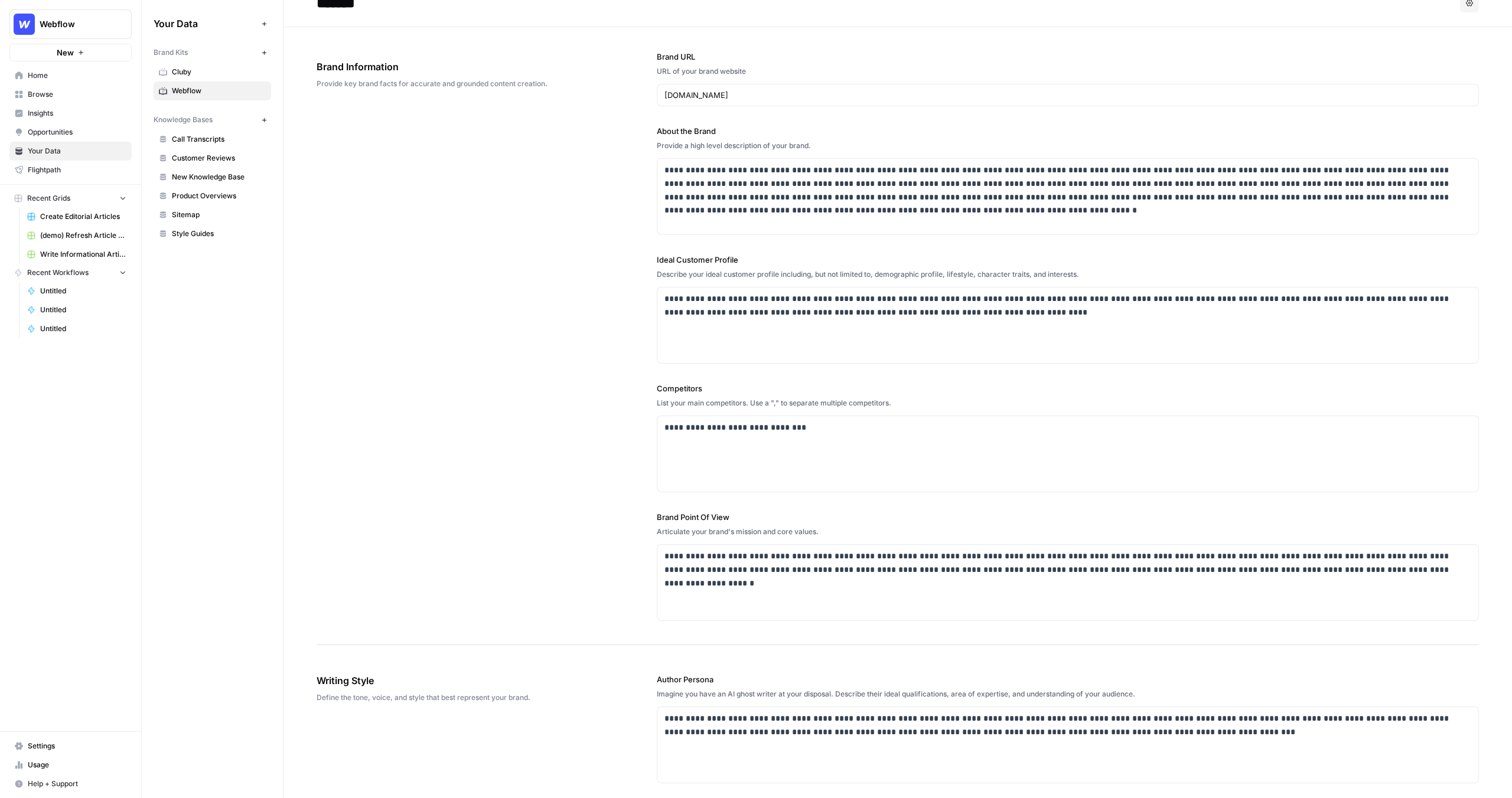
scroll to position [27, 0]
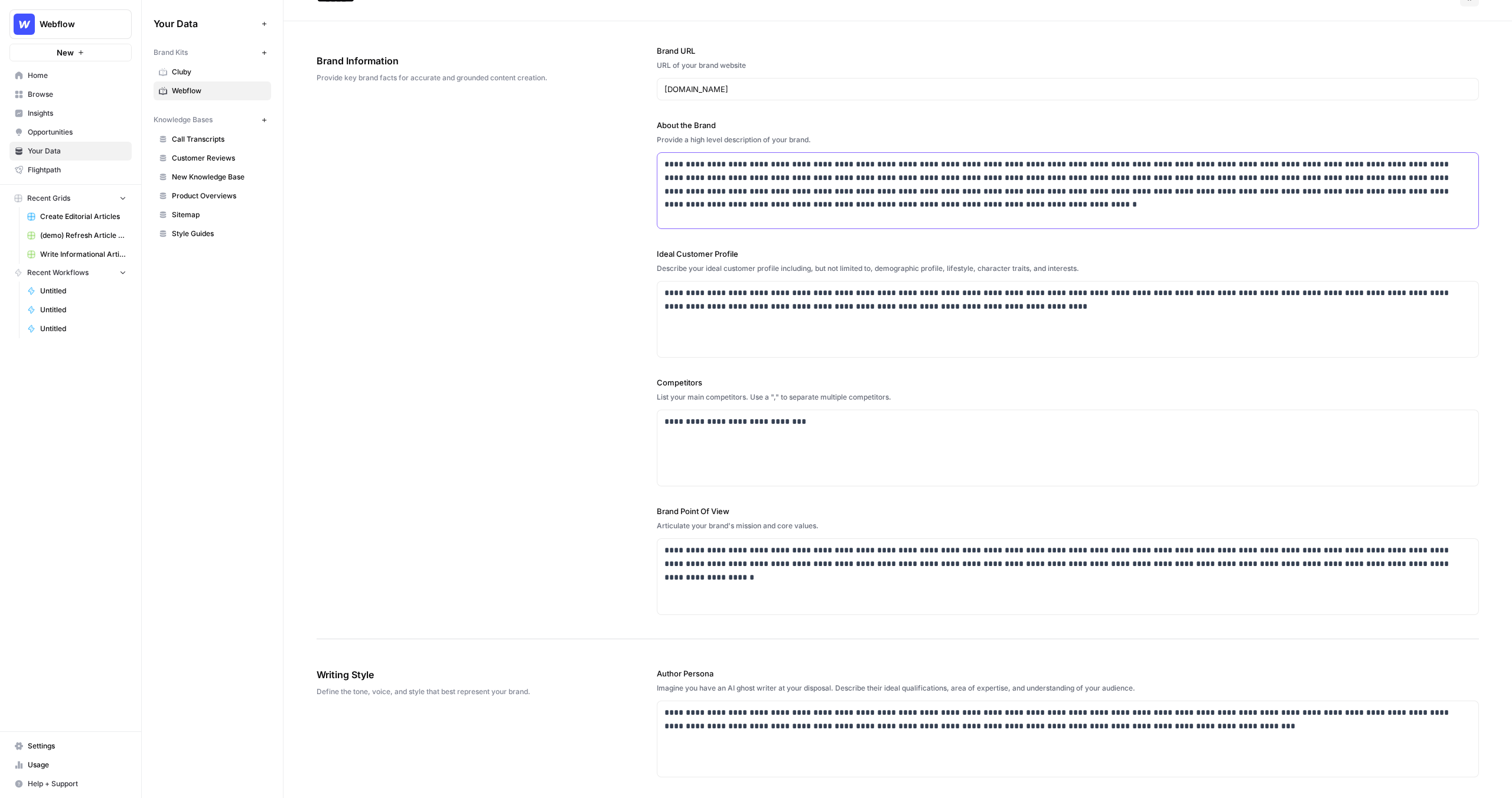
click at [740, 194] on p "**********" at bounding box center [1067, 184] width 807 height 54
drag, startPoint x: 864, startPoint y: 197, endPoint x: 742, endPoint y: 184, distance: 122.7
click at [742, 184] on p "**********" at bounding box center [1067, 184] width 807 height 54
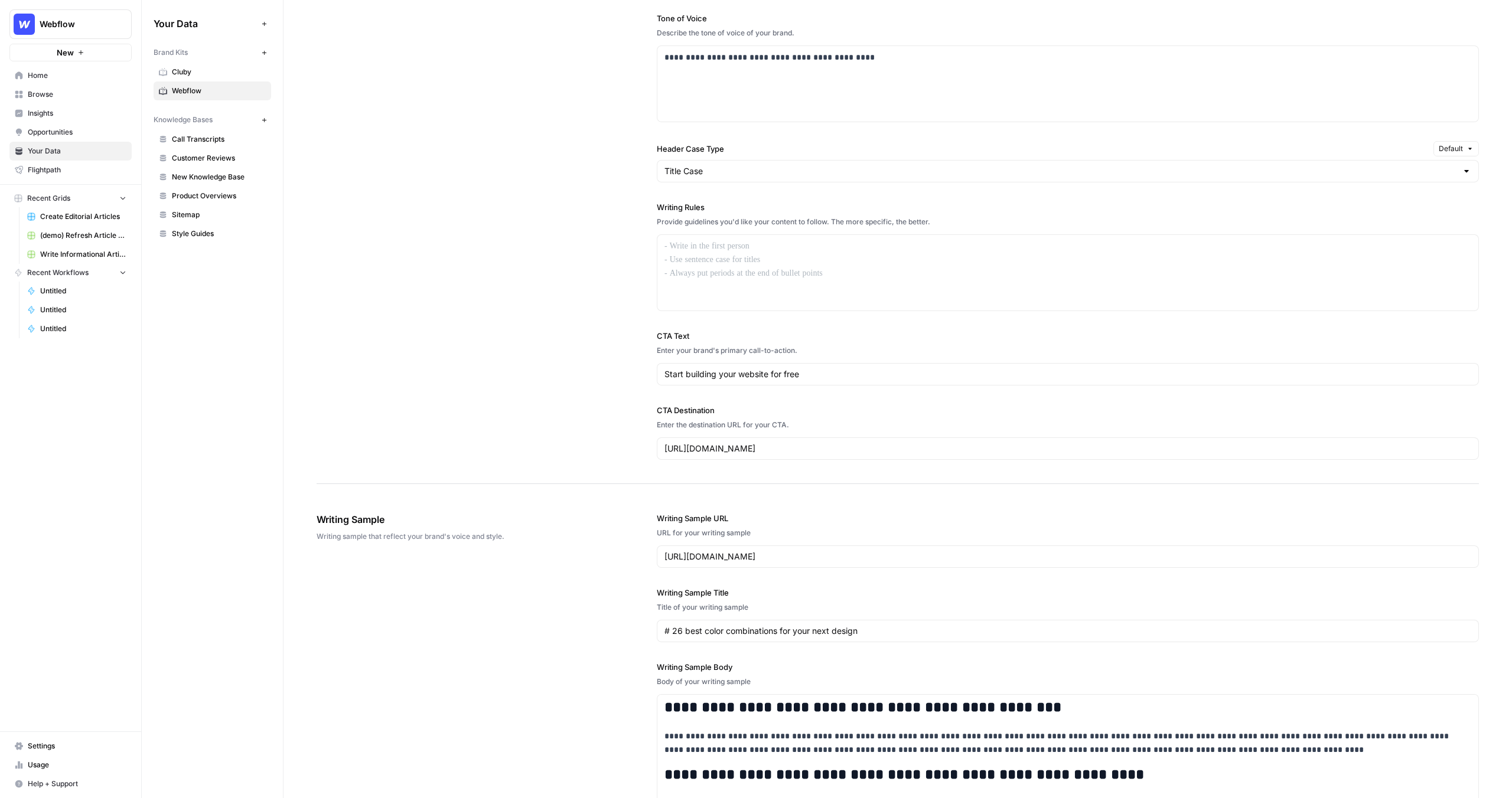
scroll to position [1172, 0]
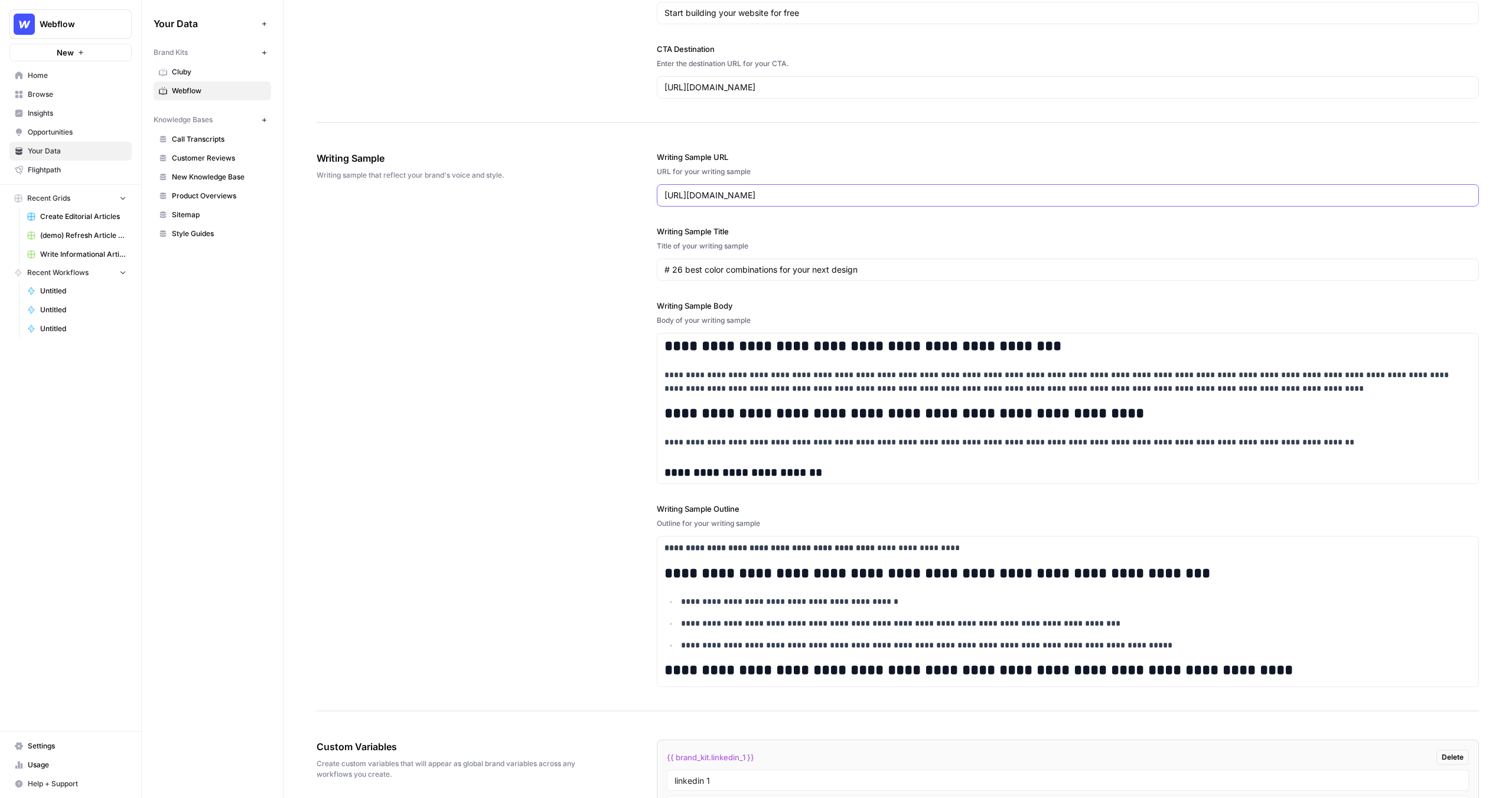
click at [701, 195] on input "[URL][DOMAIN_NAME]" at bounding box center [1067, 195] width 807 height 12
click at [768, 141] on div "**********" at bounding box center [1067, 419] width 822 height 583
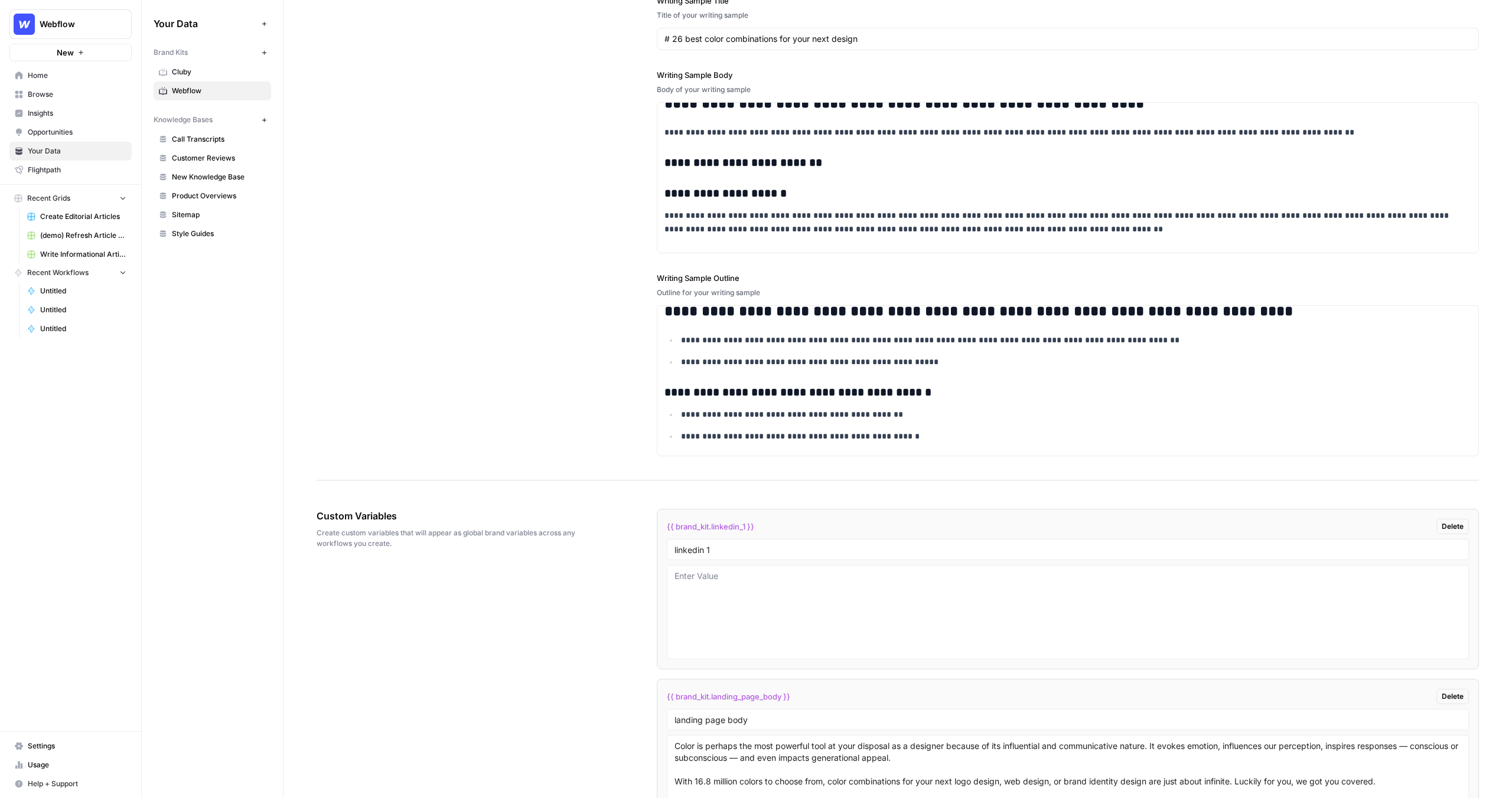
scroll to position [202, 0]
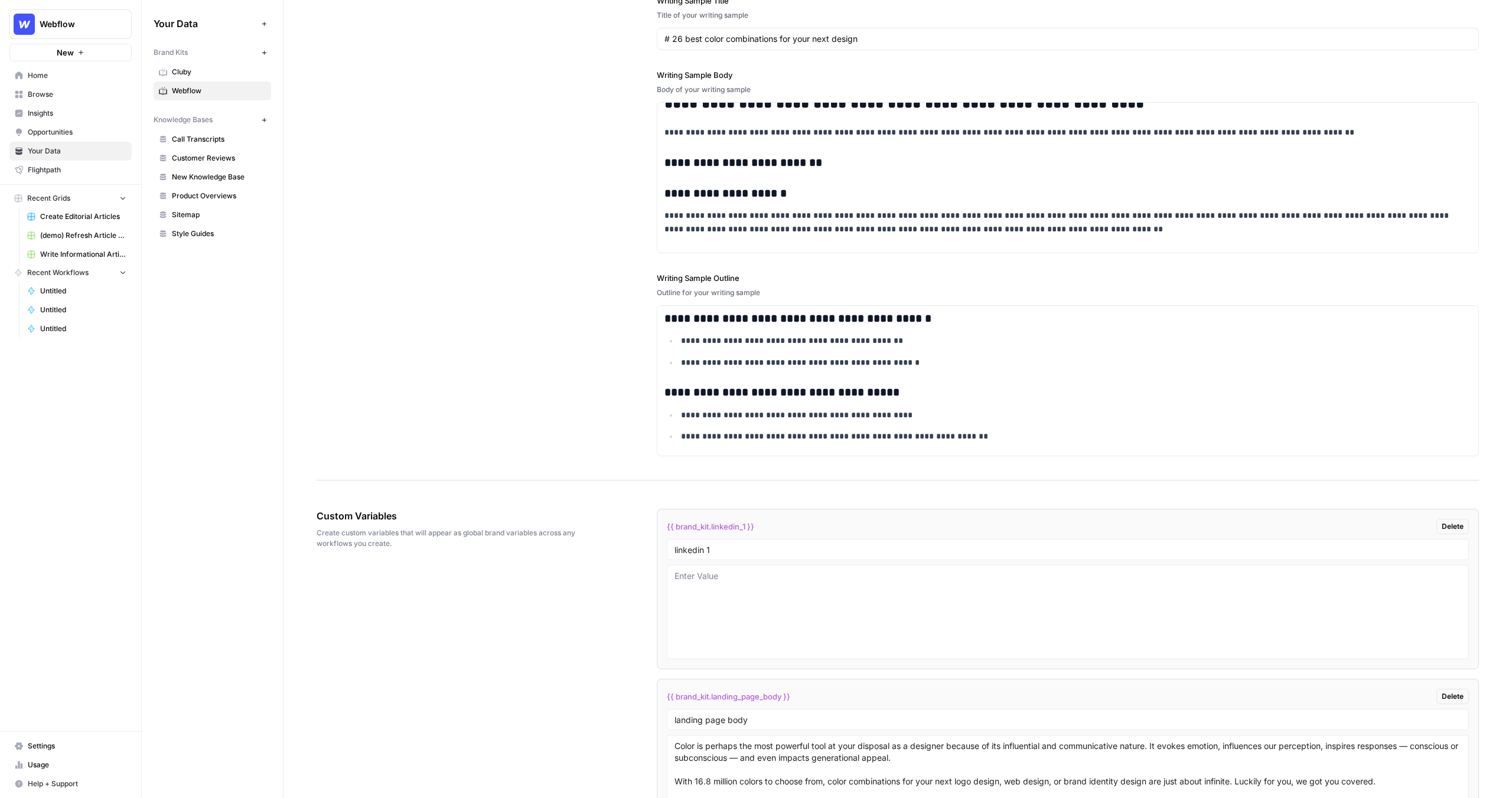
click at [182, 186] on link "New Knowledge Base" at bounding box center [212, 177] width 118 height 19
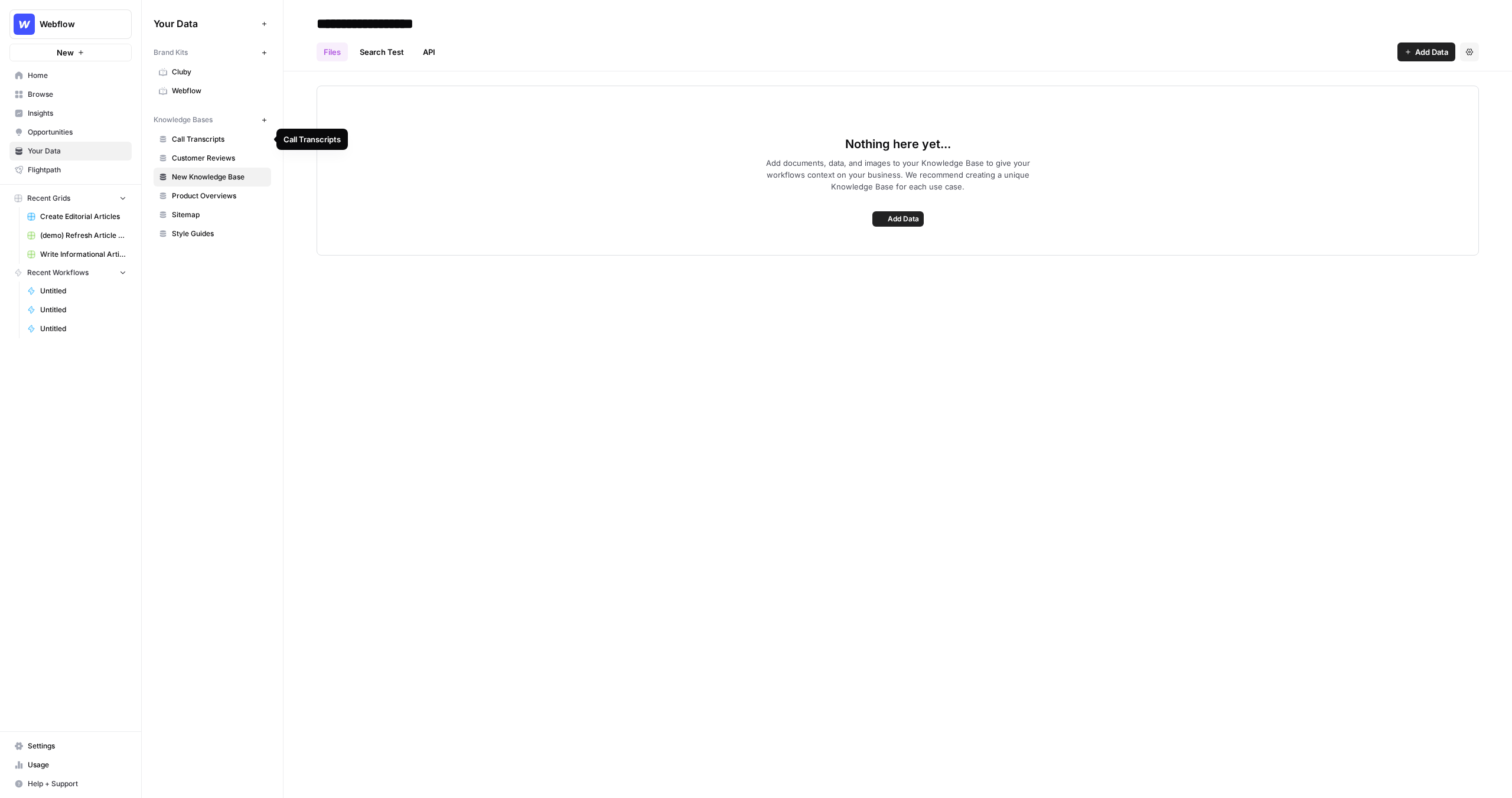
click at [207, 137] on span "Call Transcripts" at bounding box center [219, 139] width 94 height 11
click at [201, 213] on span "Sitemap" at bounding box center [219, 215] width 94 height 11
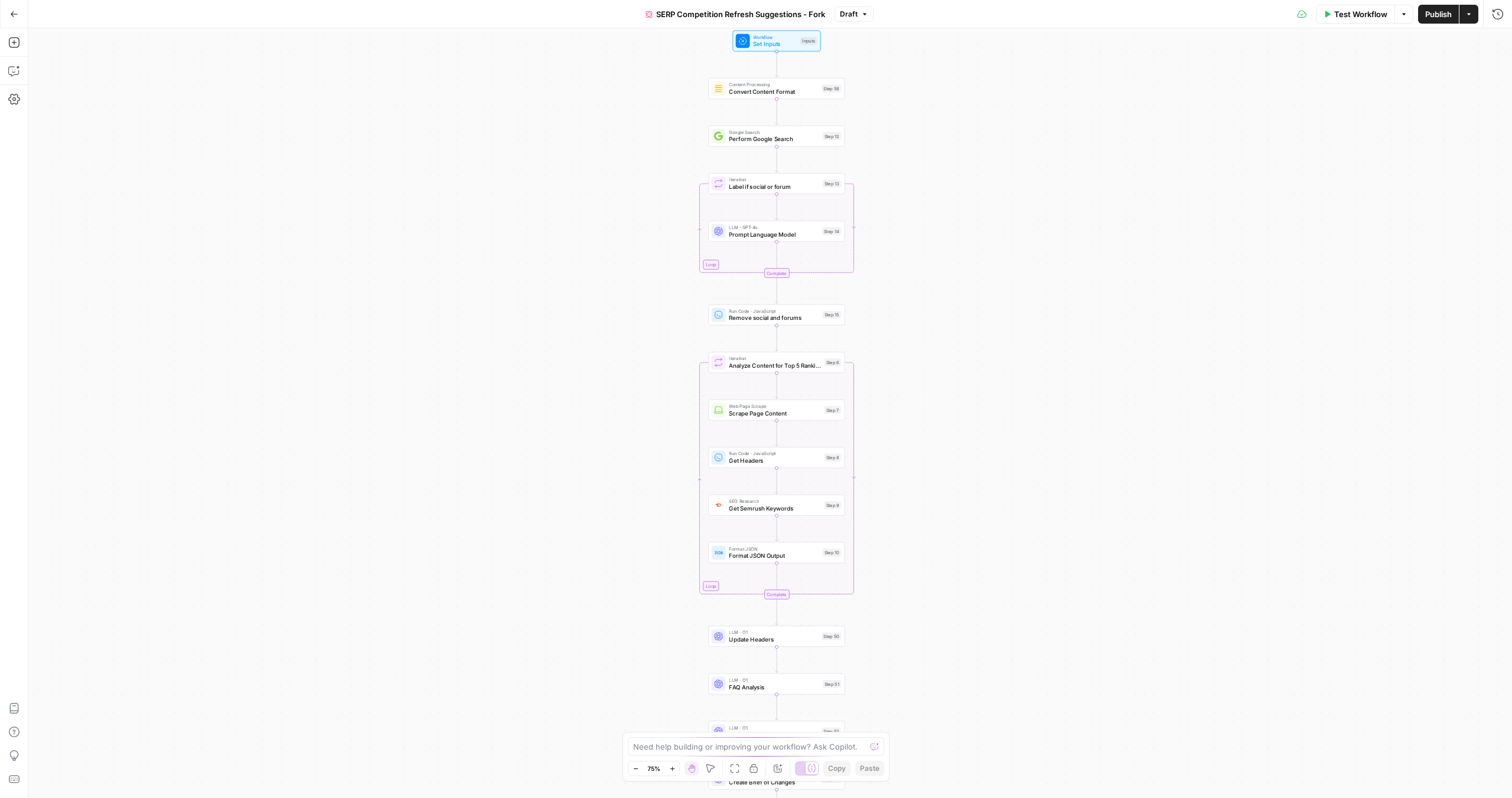
drag, startPoint x: 922, startPoint y: 151, endPoint x: 931, endPoint y: 277, distance: 126.3
click at [931, 277] on div "true false Workflow Set Inputs Inputs Content Processing Convert Content Format…" at bounding box center [770, 413] width 1483 height 770
drag, startPoint x: 923, startPoint y: 216, endPoint x: 923, endPoint y: 263, distance: 47.0
click at [923, 263] on div "true false Workflow Set Inputs Inputs Content Processing Convert Content Format…" at bounding box center [770, 413] width 1483 height 770
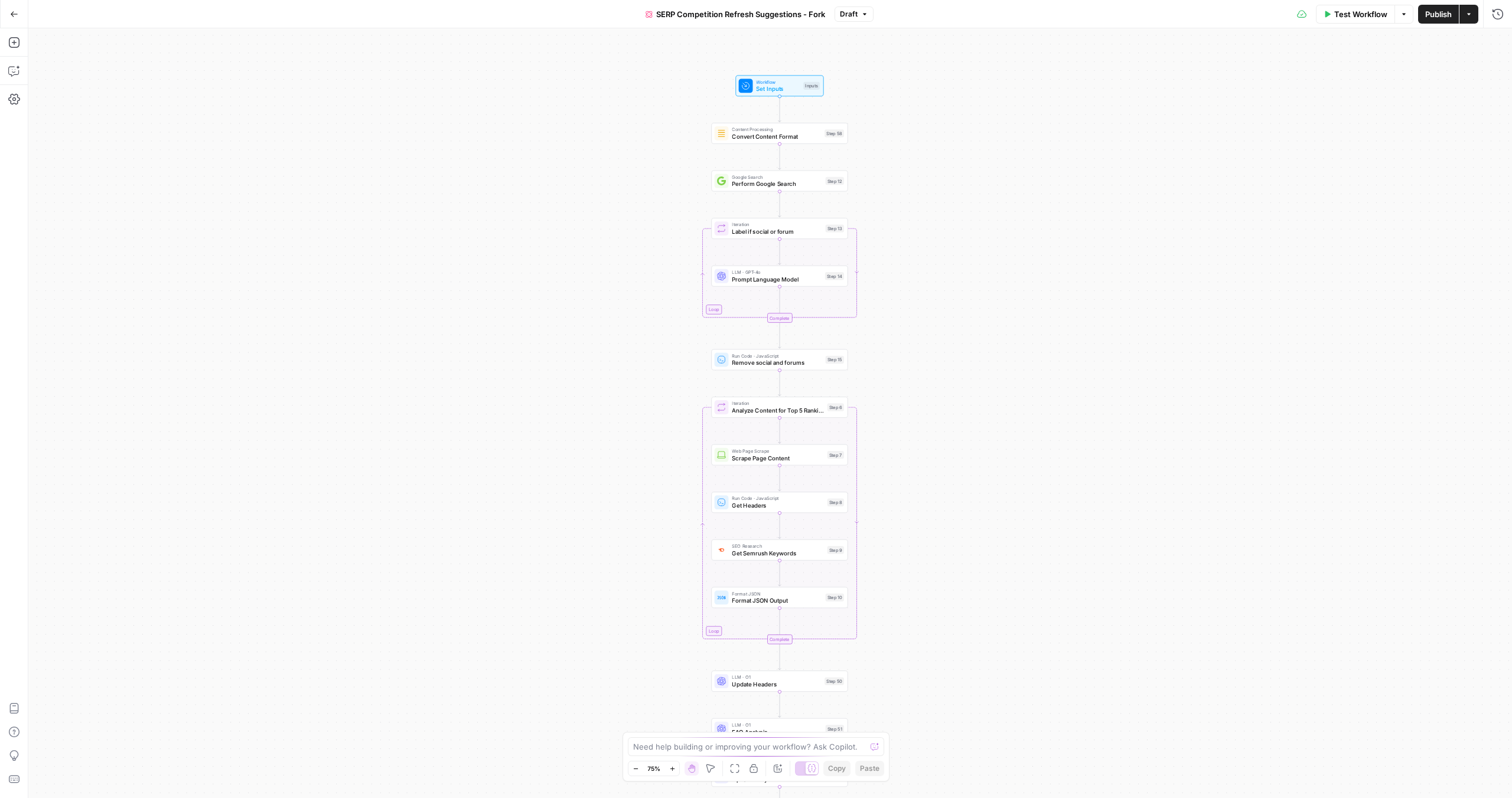
drag, startPoint x: 923, startPoint y: 263, endPoint x: 923, endPoint y: 235, distance: 28.0
click at [923, 235] on div "true false Workflow Set Inputs Inputs Content Processing Convert Content Format…" at bounding box center [770, 413] width 1483 height 770
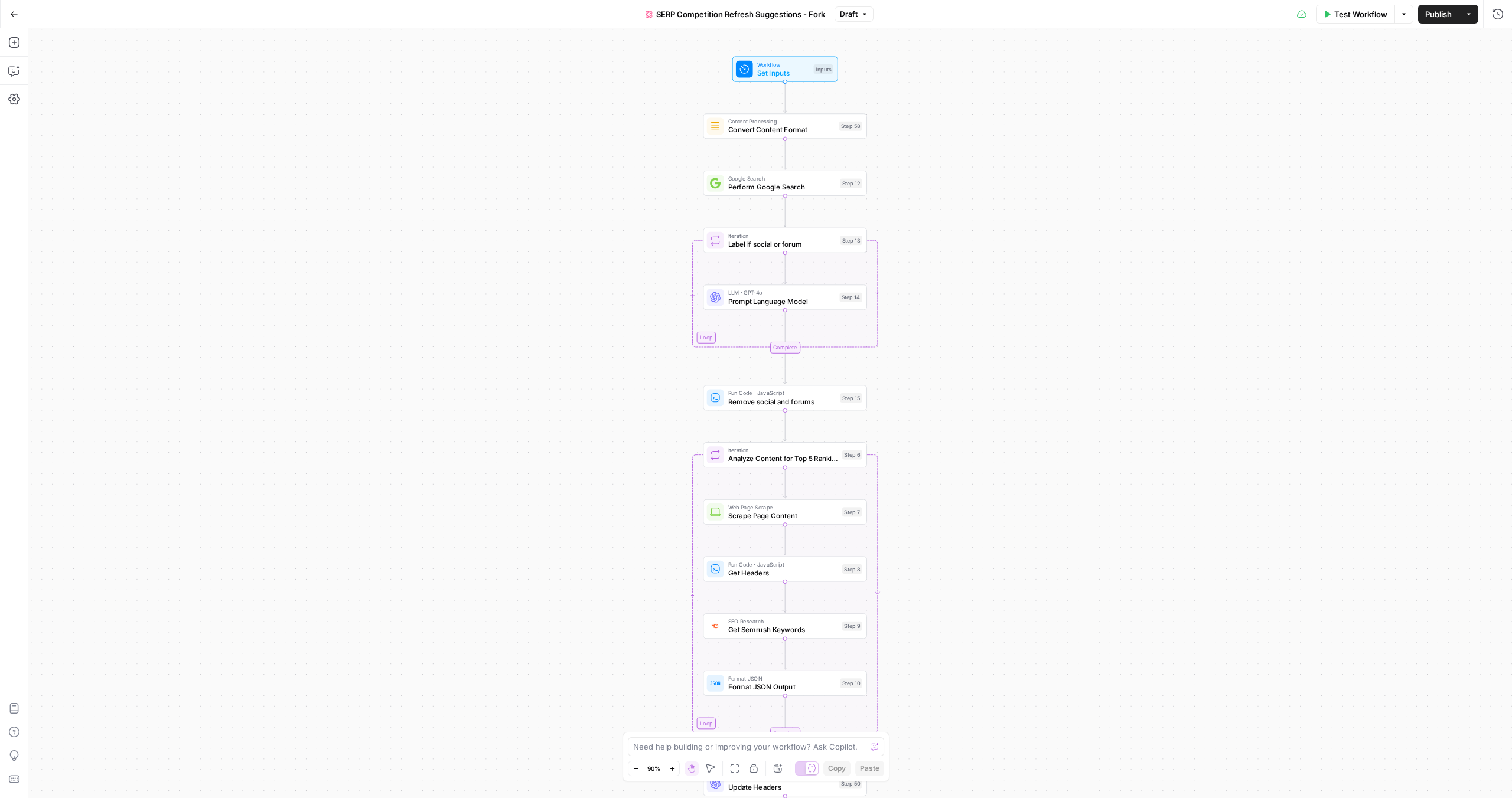
drag, startPoint x: 923, startPoint y: 243, endPoint x: 926, endPoint y: 317, distance: 74.1
click at [926, 317] on div "true false Workflow Set Inputs Inputs Content Processing Convert Content Format…" at bounding box center [770, 413] width 1483 height 770
click at [14, 67] on icon "button" at bounding box center [13, 71] width 10 height 10
click at [80, 682] on span "Explain workflow" at bounding box center [82, 680] width 57 height 11
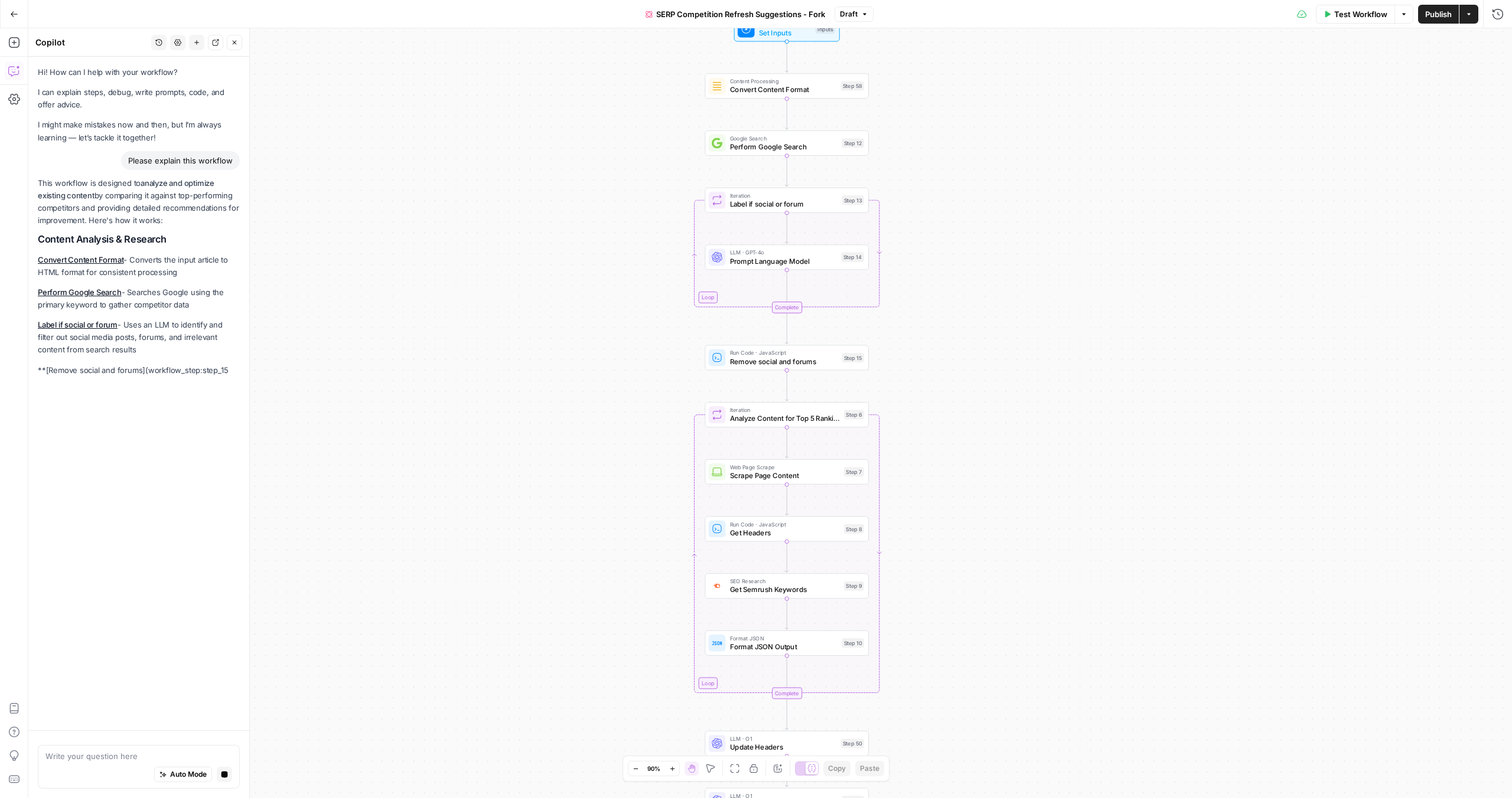
drag, startPoint x: 955, startPoint y: 217, endPoint x: 956, endPoint y: 177, distance: 40.0
click at [956, 177] on div "true false Workflow Set Inputs Inputs Content Processing Convert Content Format…" at bounding box center [770, 413] width 1483 height 770
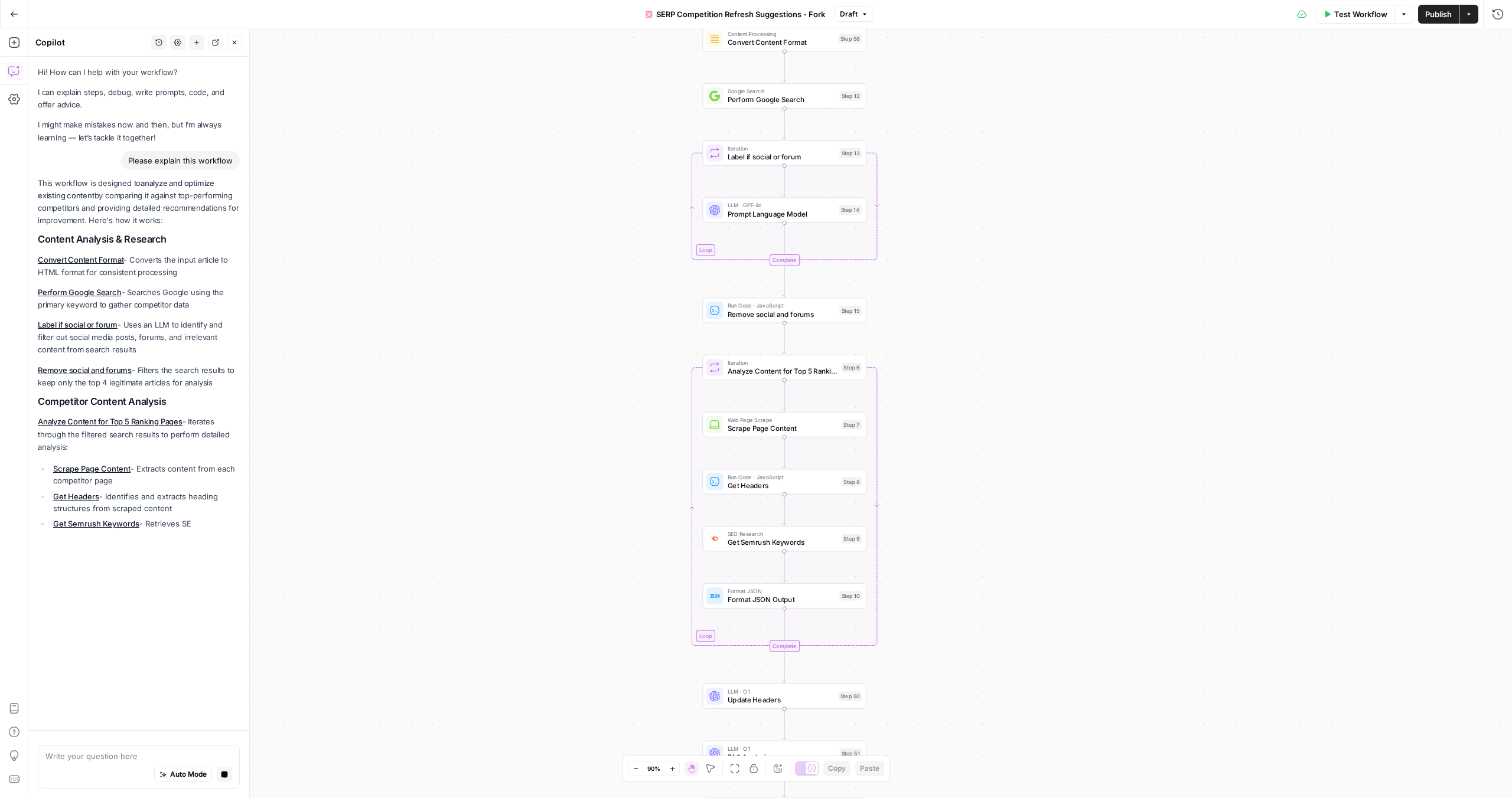
drag, startPoint x: 911, startPoint y: 203, endPoint x: 908, endPoint y: 155, distance: 48.1
click at [908, 155] on div "true false Workflow Set Inputs Inputs Content Processing Convert Content Format…" at bounding box center [770, 413] width 1483 height 770
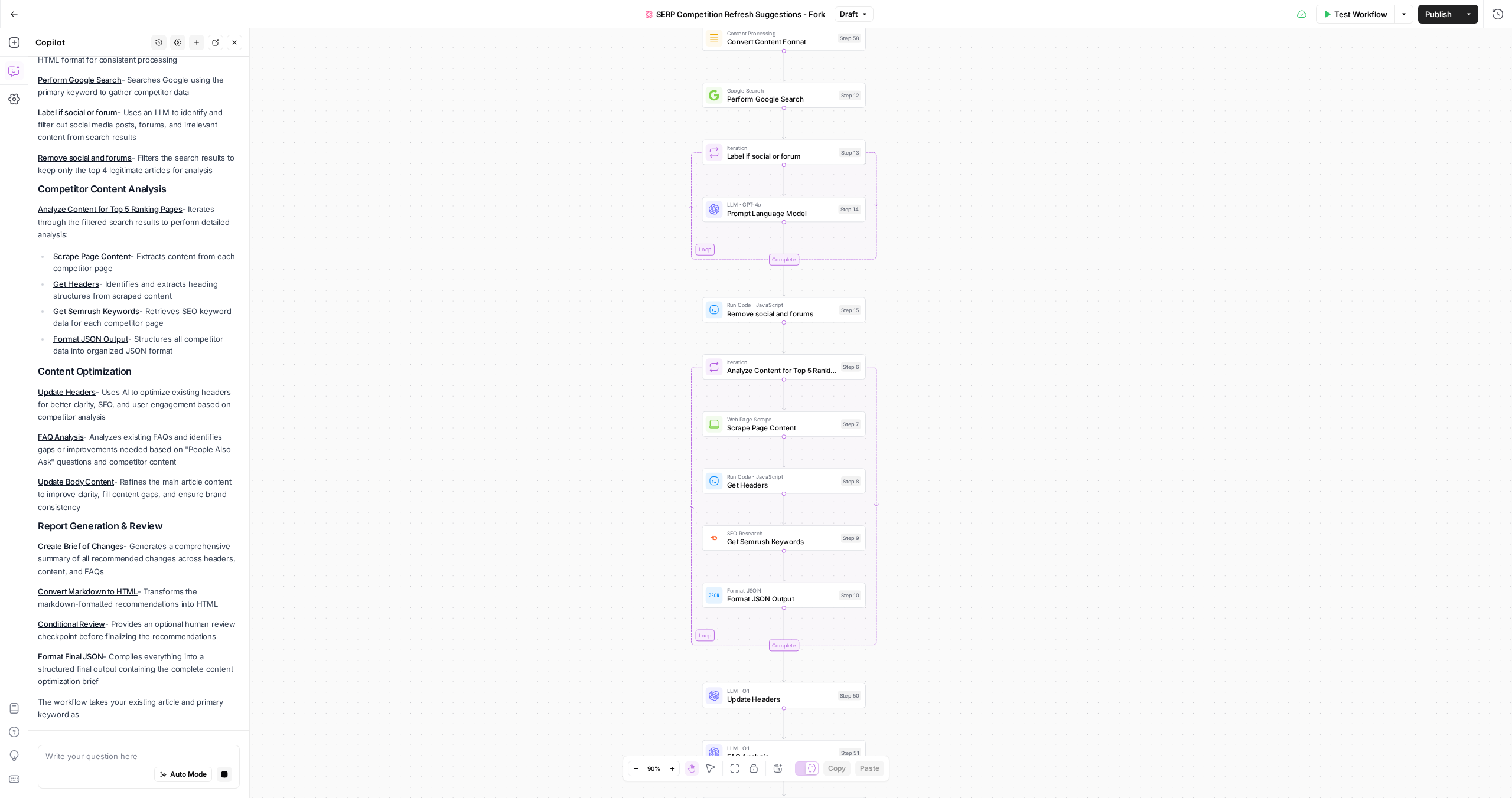
drag, startPoint x: 930, startPoint y: 248, endPoint x: 930, endPoint y: 230, distance: 18.0
click at [930, 230] on div "true false Workflow Set Inputs Inputs Content Processing Convert Content Format…" at bounding box center [770, 413] width 1483 height 770
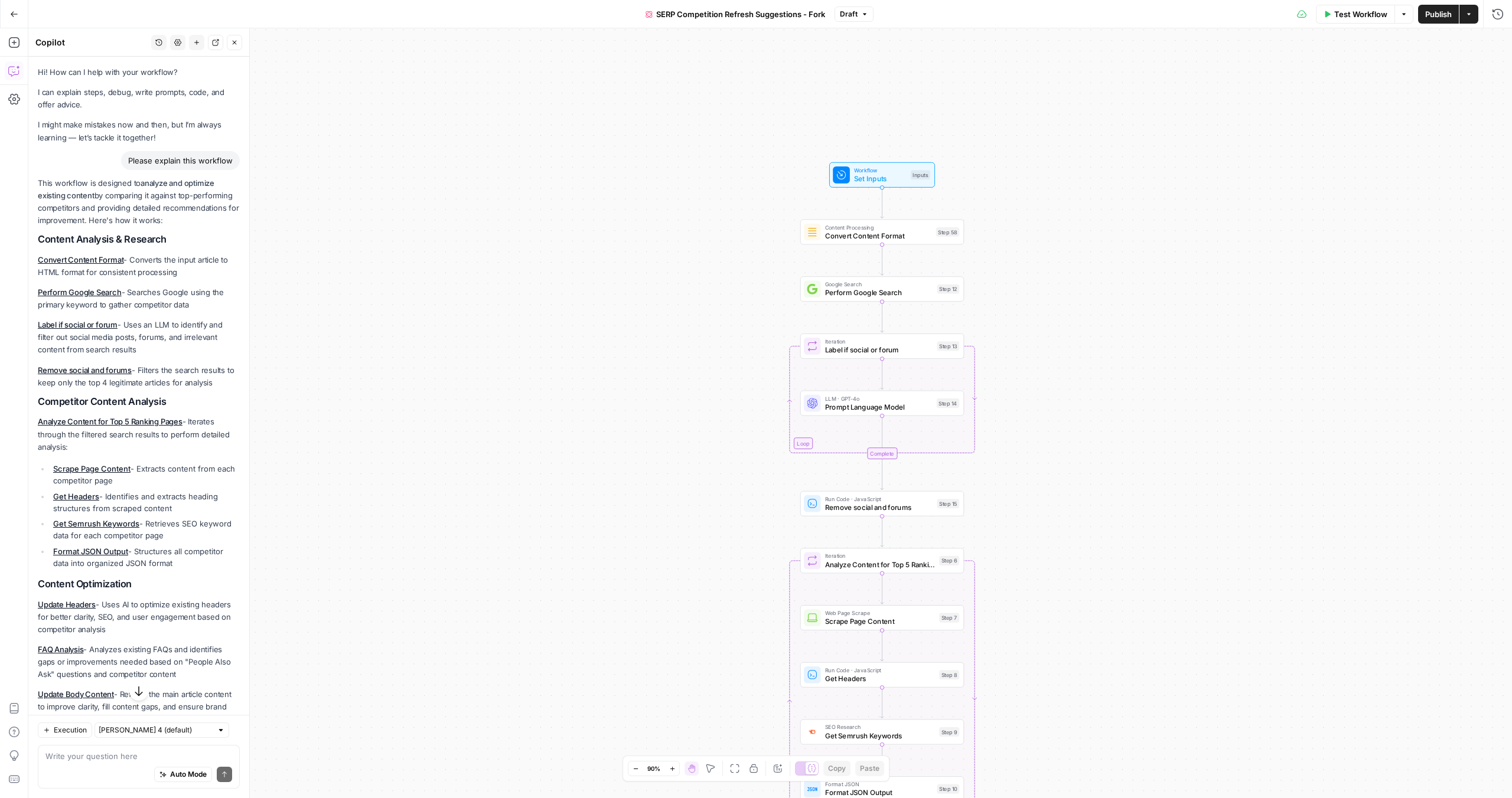
drag, startPoint x: 673, startPoint y: 342, endPoint x: 655, endPoint y: 145, distance: 197.8
click at [653, 144] on div "true false Workflow Set Inputs Inputs Content Processing Convert Content Format…" at bounding box center [770, 413] width 1483 height 770
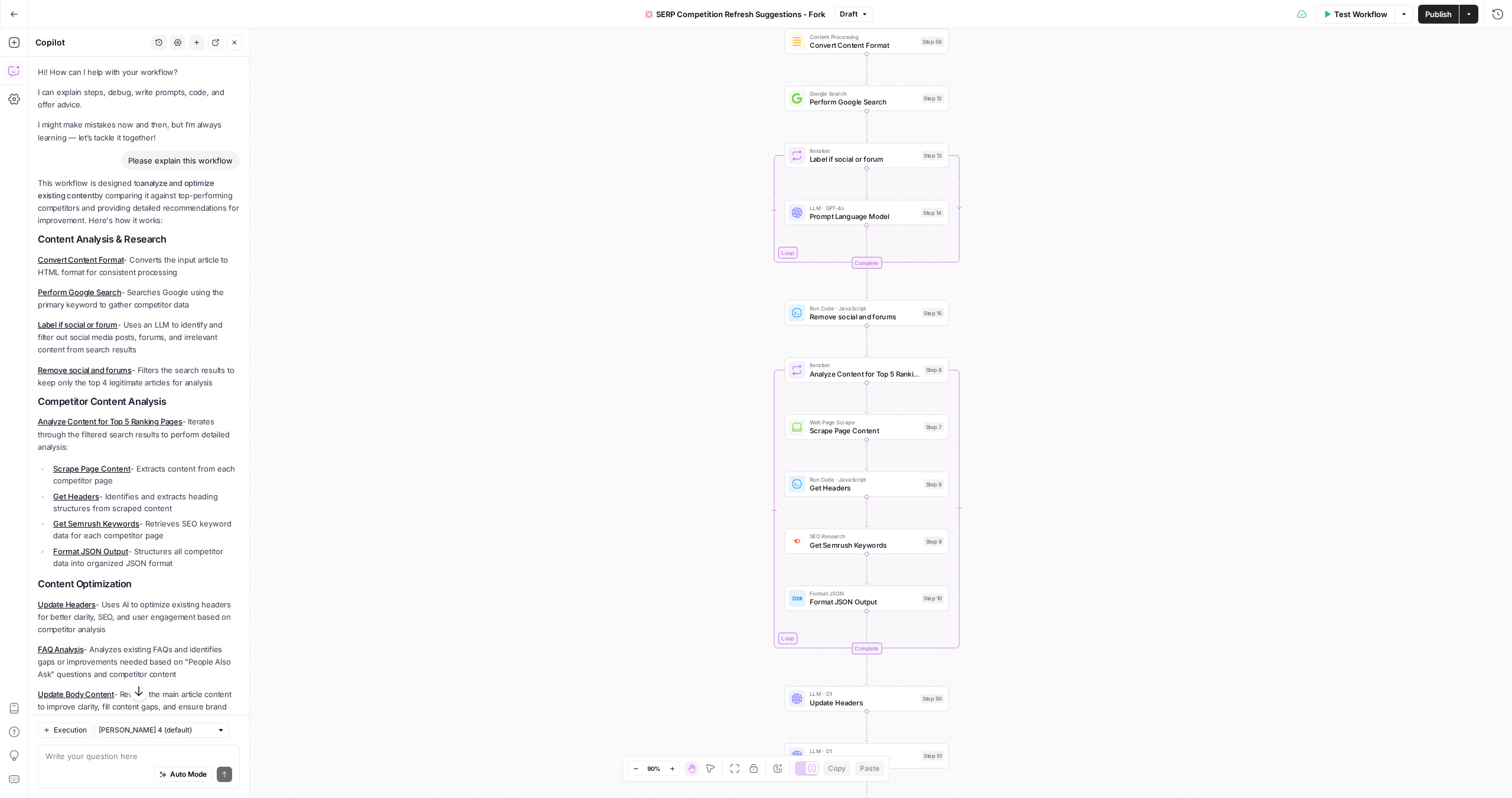
drag, startPoint x: 710, startPoint y: 434, endPoint x: 700, endPoint y: 247, distance: 187.3
click at [700, 247] on div "true false Workflow Set Inputs Inputs Content Processing Convert Content Format…" at bounding box center [770, 413] width 1483 height 770
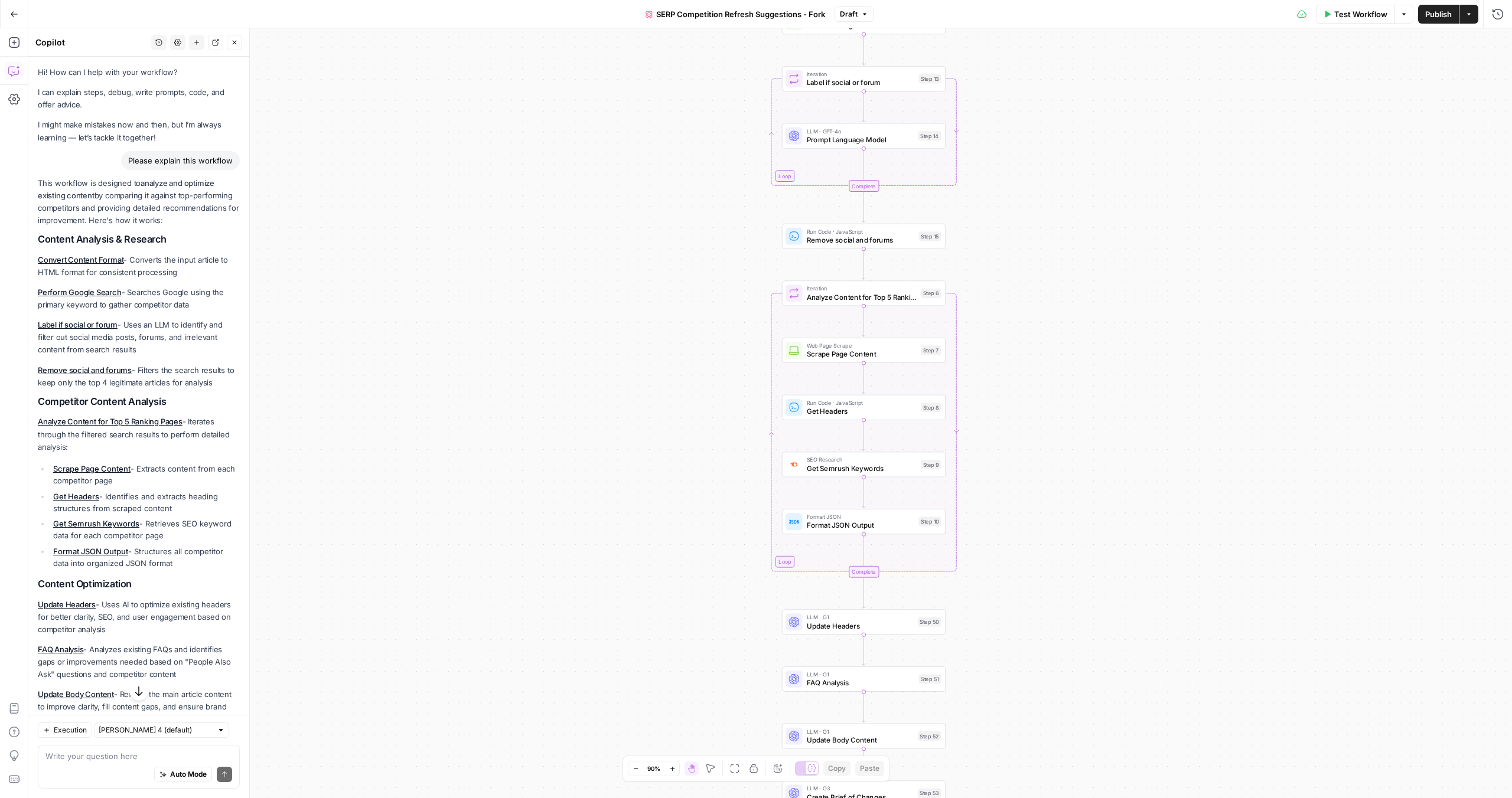
drag, startPoint x: 970, startPoint y: 297, endPoint x: 969, endPoint y: 232, distance: 65.0
click at [969, 232] on div "true false Workflow Set Inputs Inputs Content Processing Convert Content Format…" at bounding box center [770, 413] width 1483 height 770
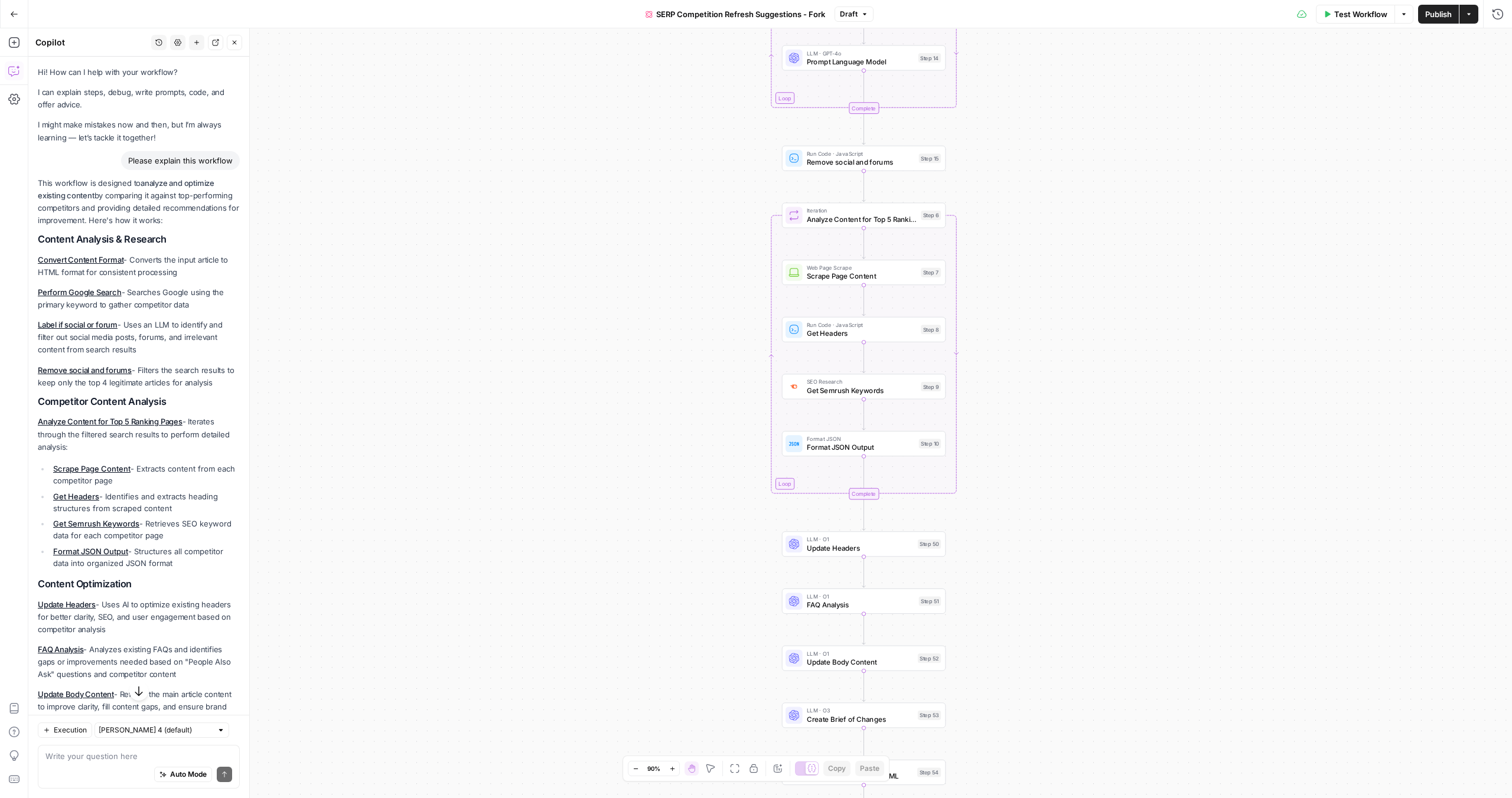
drag, startPoint x: 978, startPoint y: 279, endPoint x: 978, endPoint y: 201, distance: 78.0
click at [978, 201] on div "true false Workflow Set Inputs Inputs Content Processing Convert Content Format…" at bounding box center [770, 413] width 1483 height 770
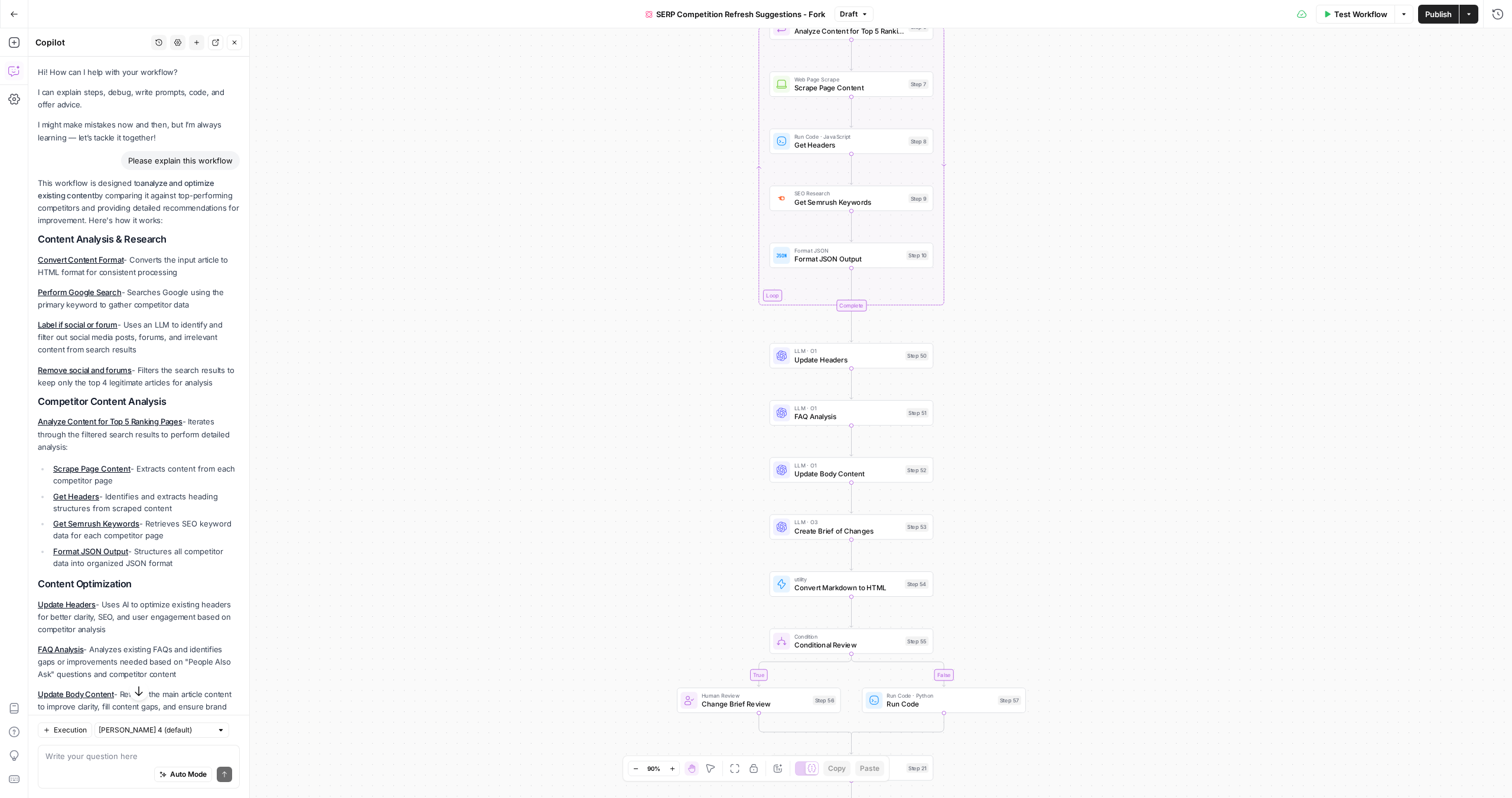
drag, startPoint x: 984, startPoint y: 470, endPoint x: 972, endPoint y: 282, distance: 188.4
click at [972, 281] on div "true false Workflow Set Inputs Inputs Content Processing Convert Content Format…" at bounding box center [770, 413] width 1483 height 770
click at [830, 527] on span "Create Brief of Changes" at bounding box center [847, 530] width 107 height 11
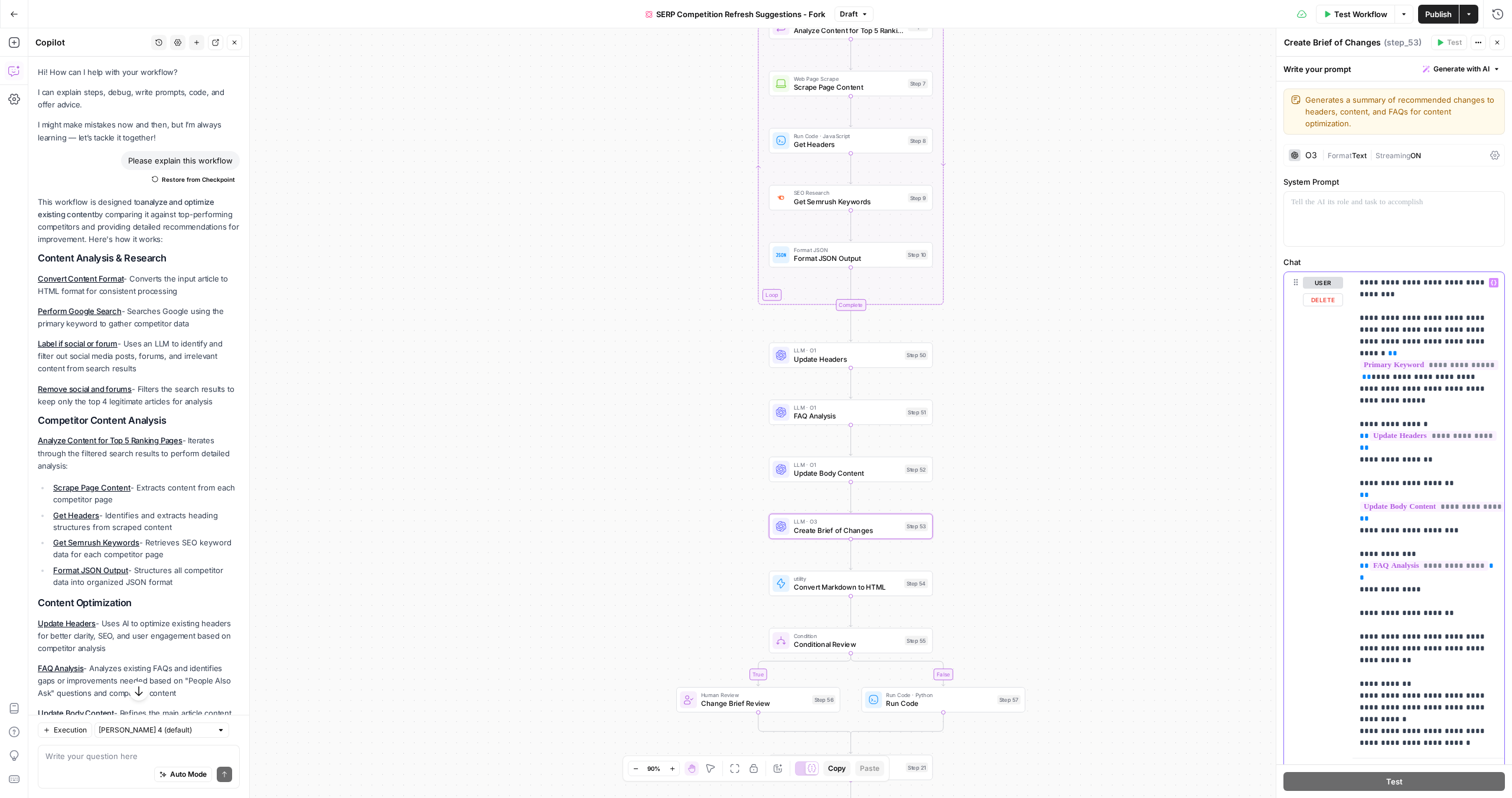
drag, startPoint x: 1361, startPoint y: 272, endPoint x: 1422, endPoint y: 303, distance: 68.4
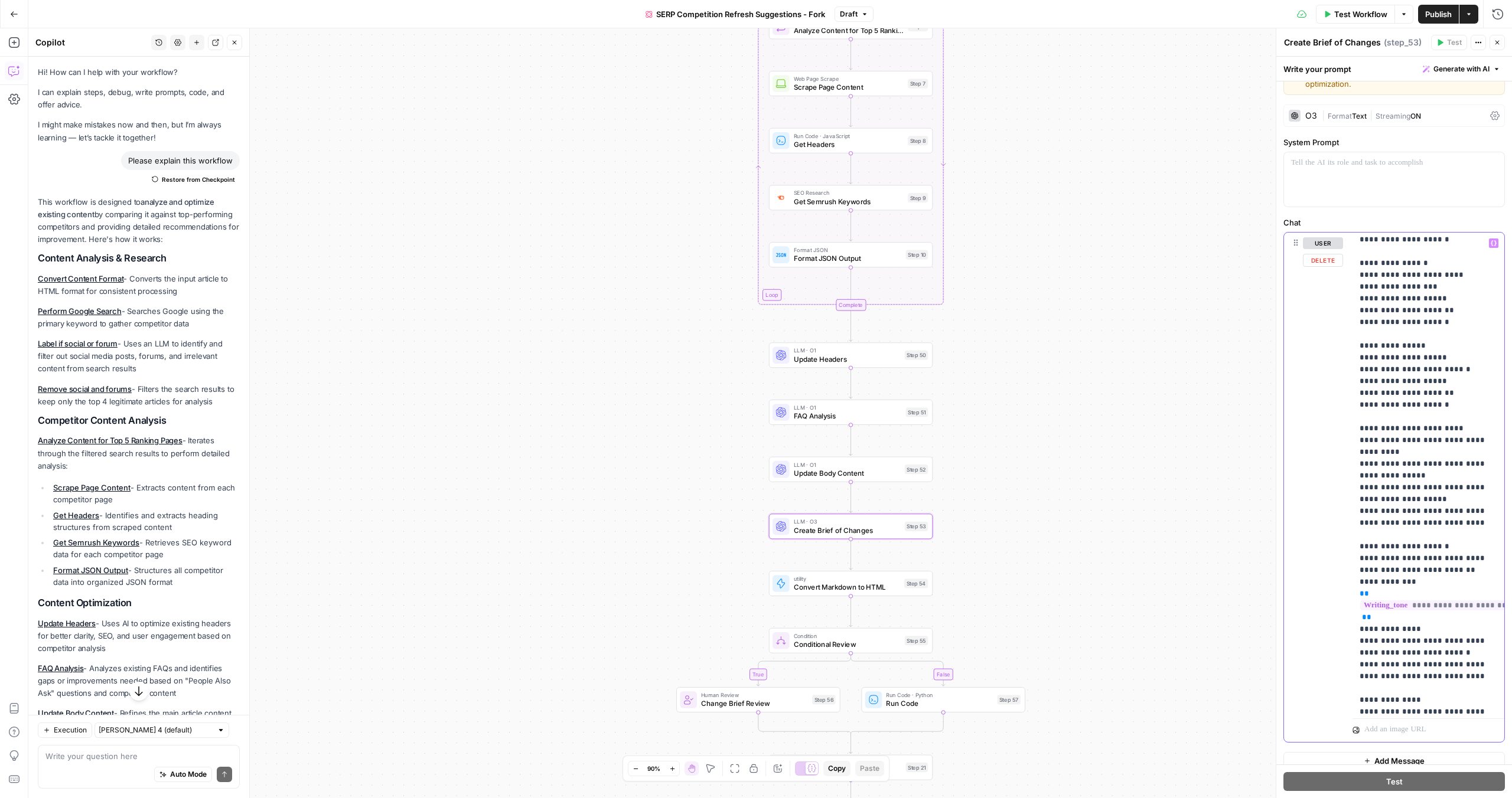
scroll to position [638, 0]
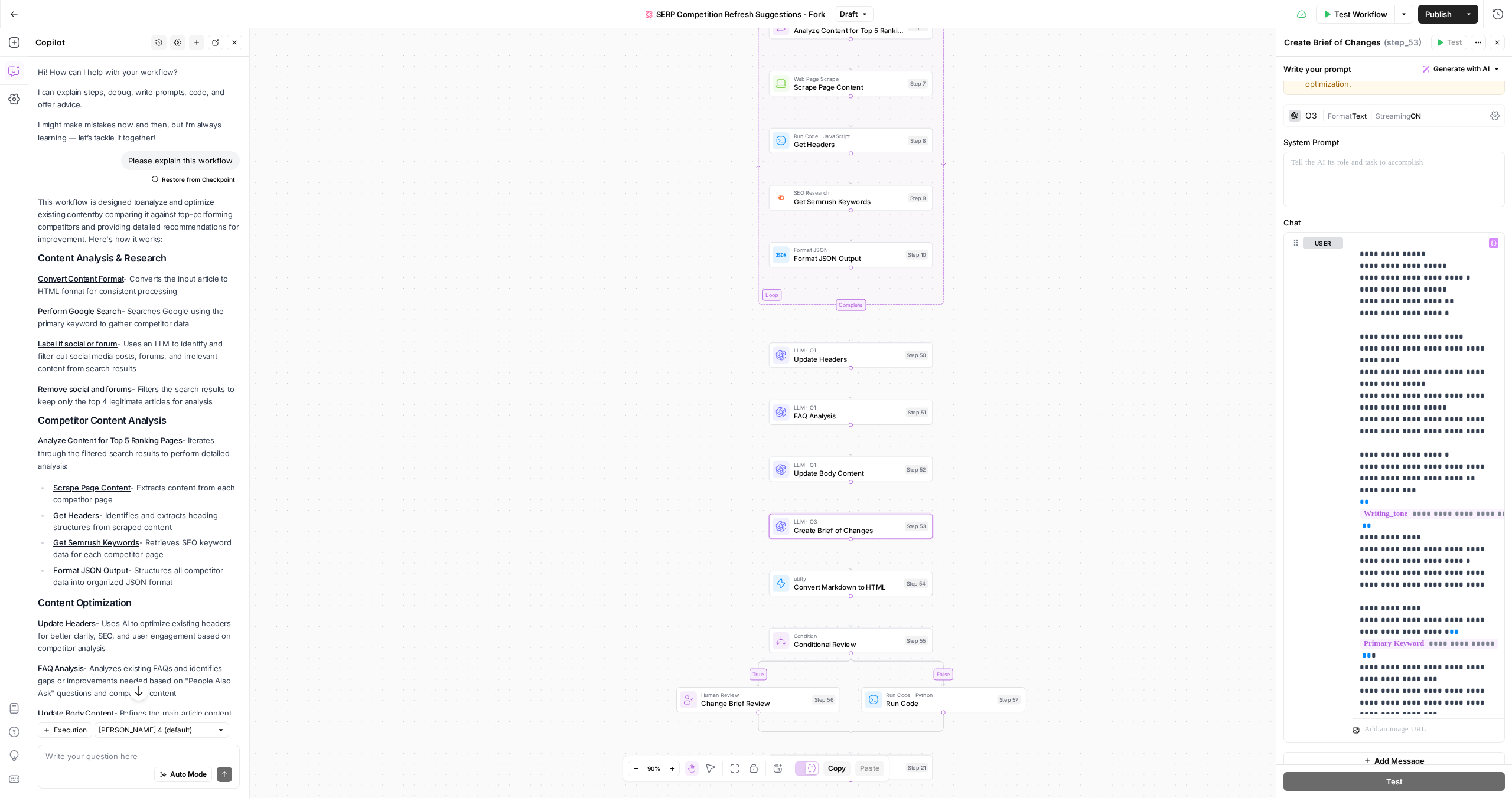
click at [1307, 111] on div "O3" at bounding box center [1311, 116] width 12 height 8
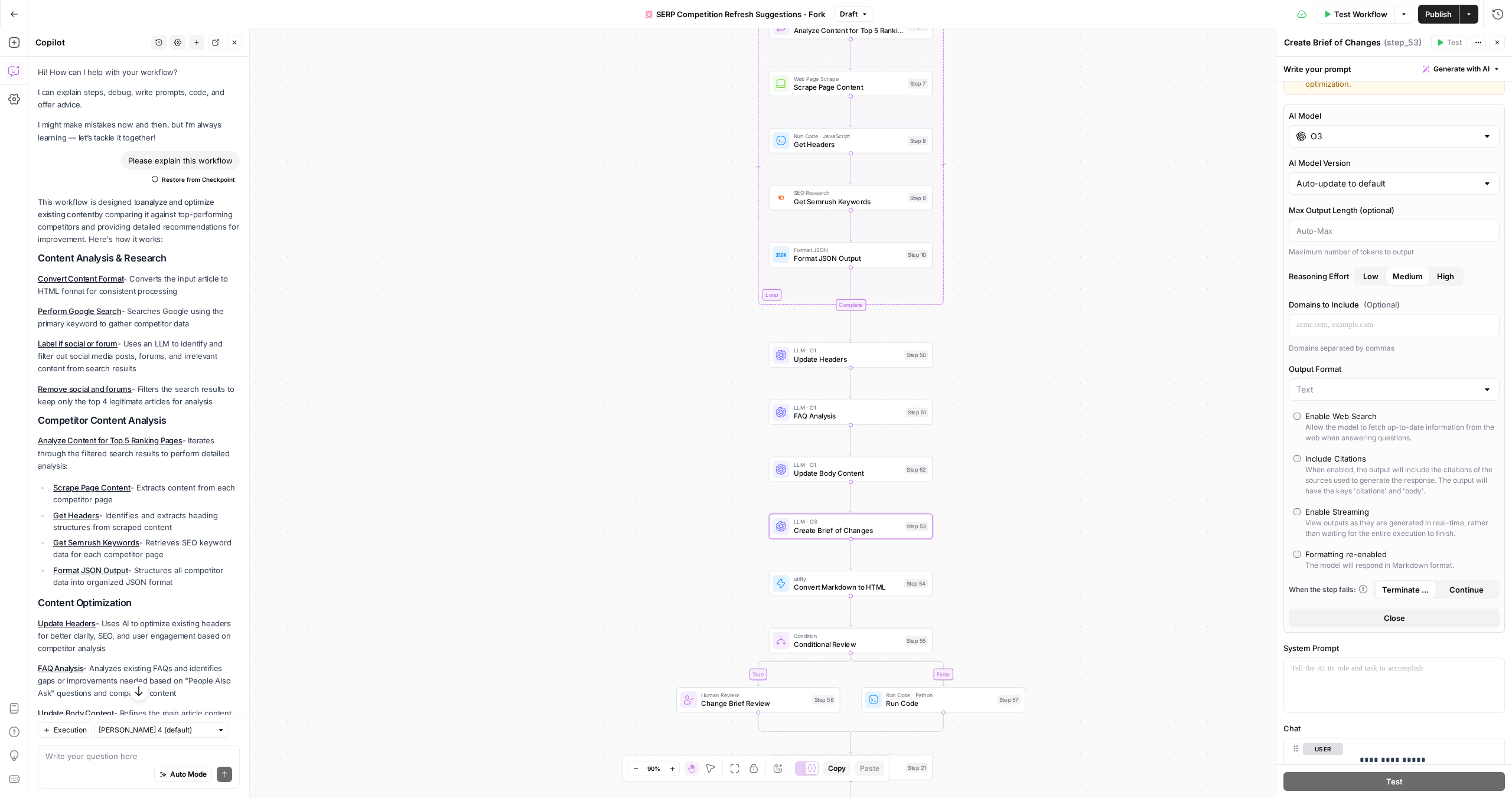
click at [1320, 131] on input "O3" at bounding box center [1394, 136] width 167 height 12
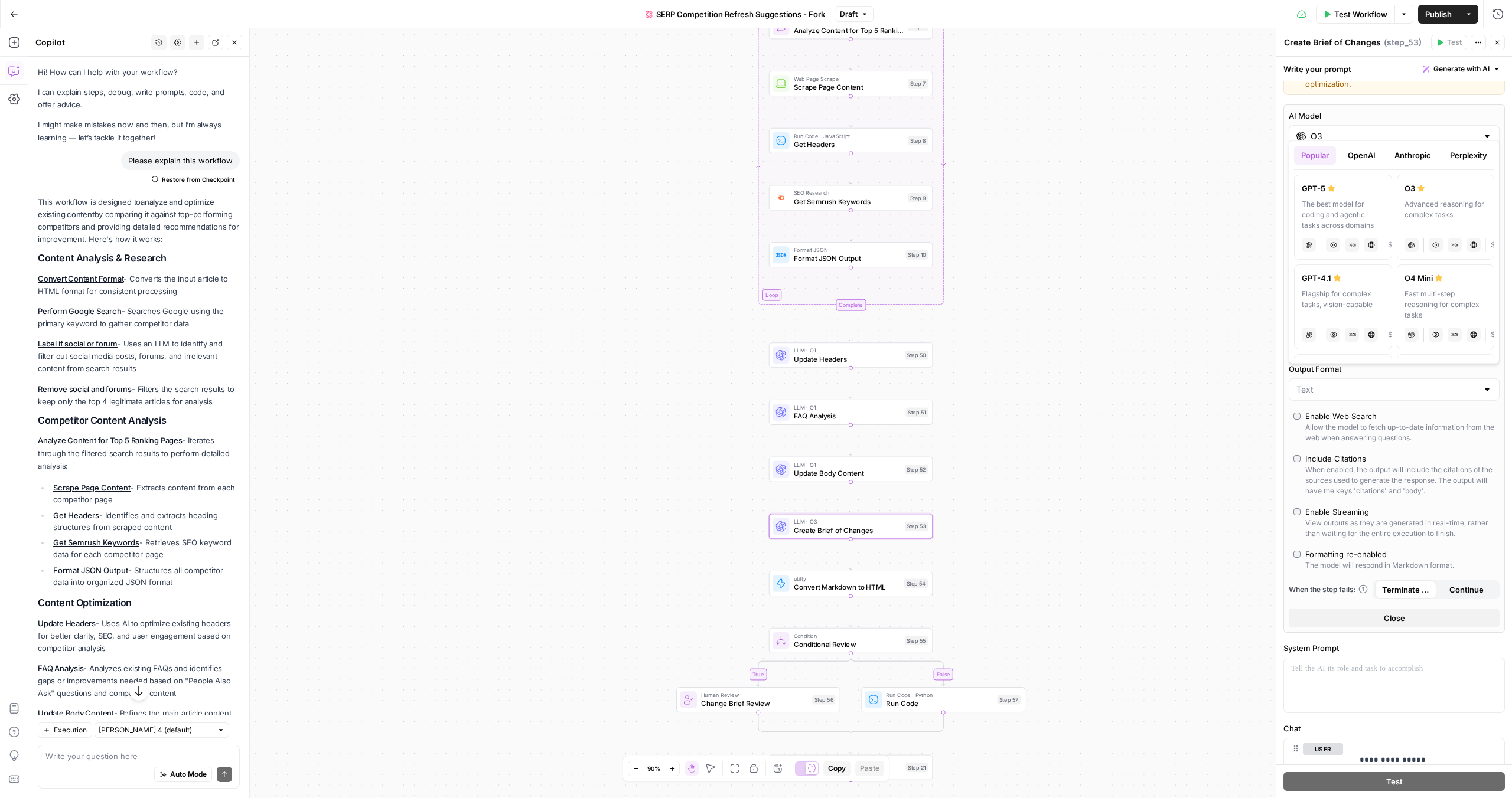
click at [1362, 155] on button "OpenAI" at bounding box center [1362, 156] width 42 height 19
click at [1408, 154] on button "Anthropic" at bounding box center [1413, 156] width 51 height 19
click at [1457, 152] on button "Perplexity" at bounding box center [1468, 156] width 52 height 19
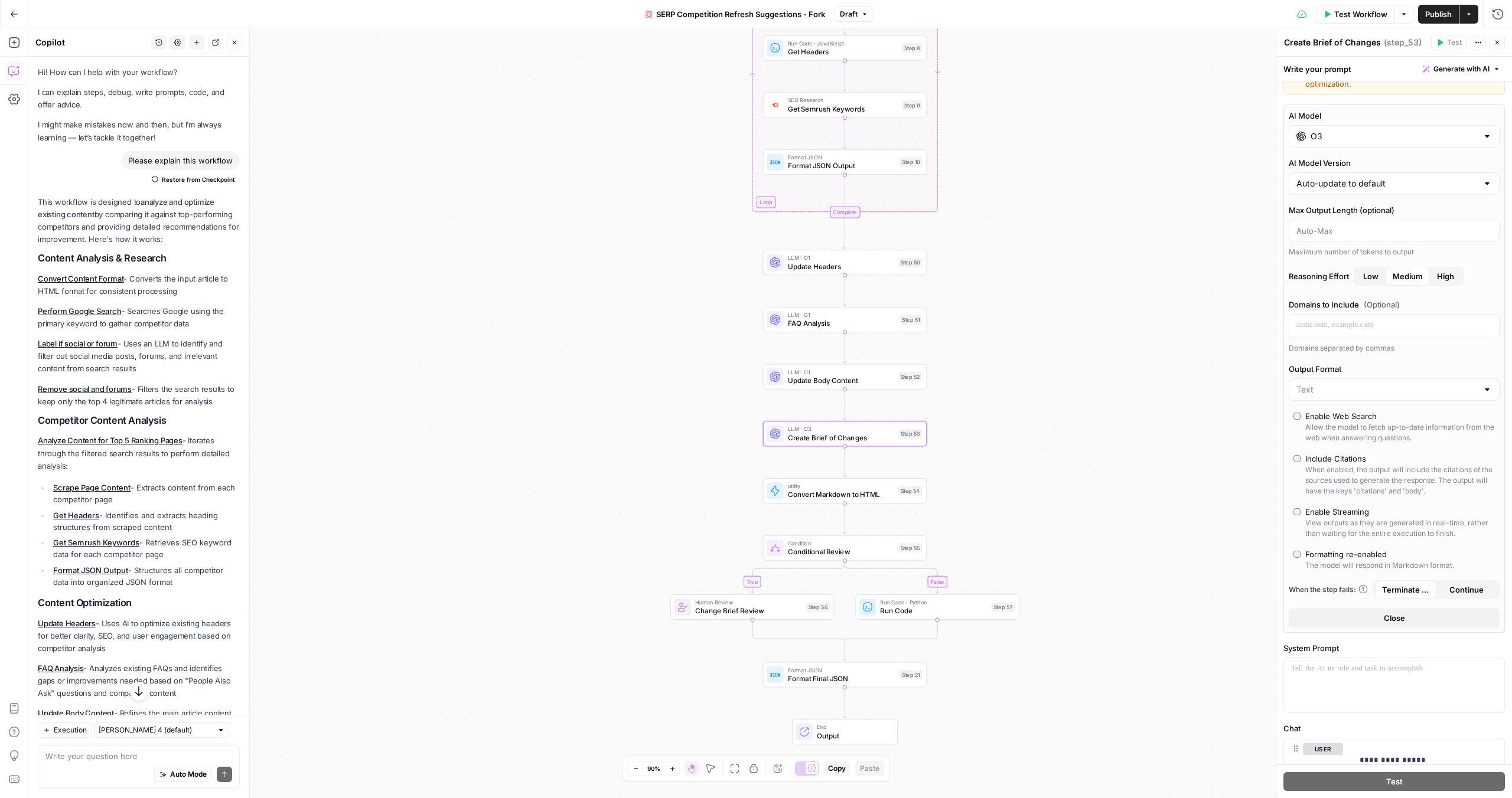
drag, startPoint x: 1095, startPoint y: 347, endPoint x: 1088, endPoint y: 254, distance: 93.3
click at [1088, 254] on div "true false Workflow Set Inputs Inputs Content Processing Convert Content Format…" at bounding box center [770, 413] width 1483 height 770
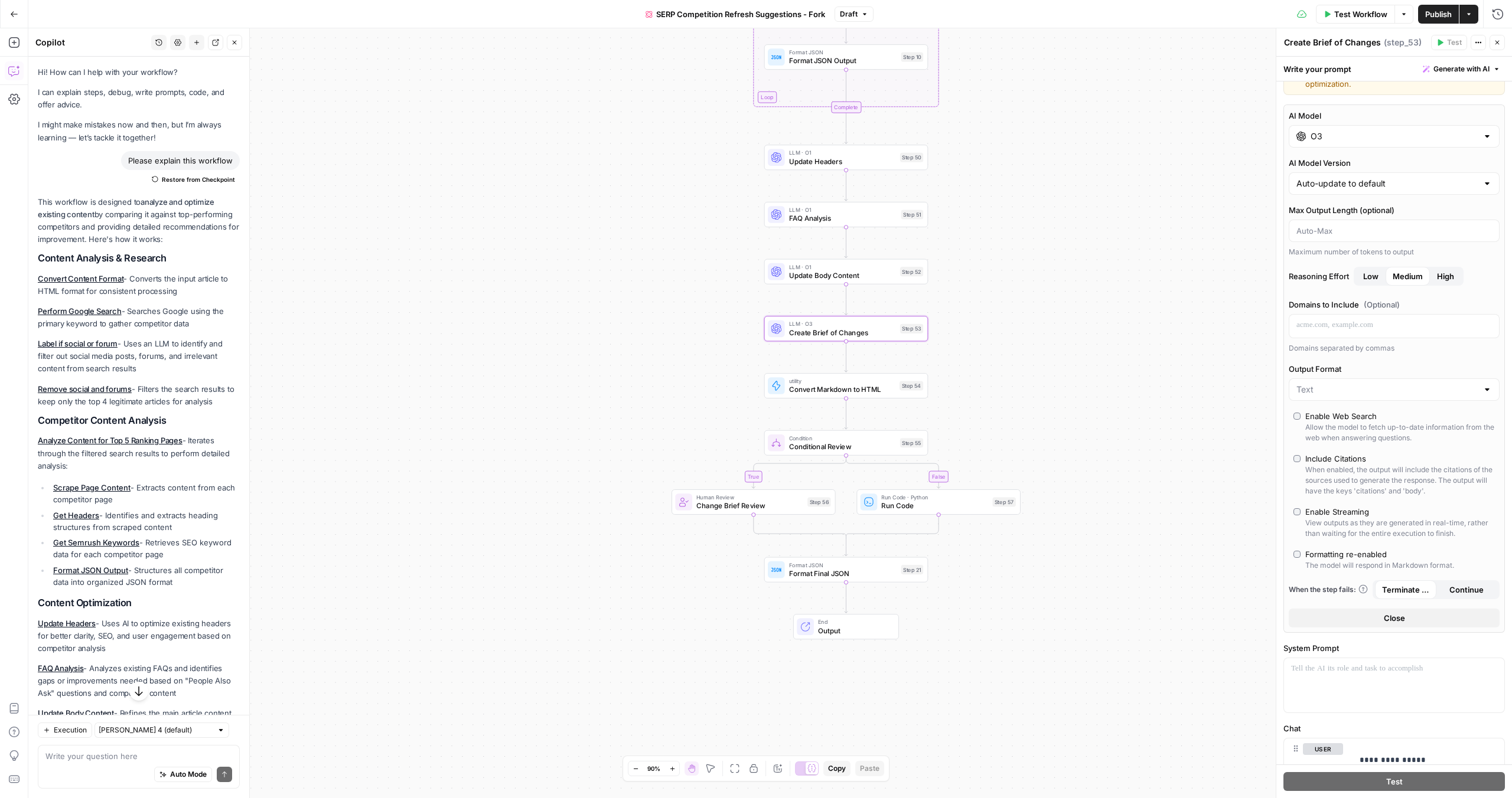
drag, startPoint x: 1090, startPoint y: 276, endPoint x: 1092, endPoint y: 171, distance: 105.0
click at [1092, 171] on div "true false Workflow Set Inputs Inputs Content Processing Convert Content Format…" at bounding box center [770, 413] width 1483 height 770
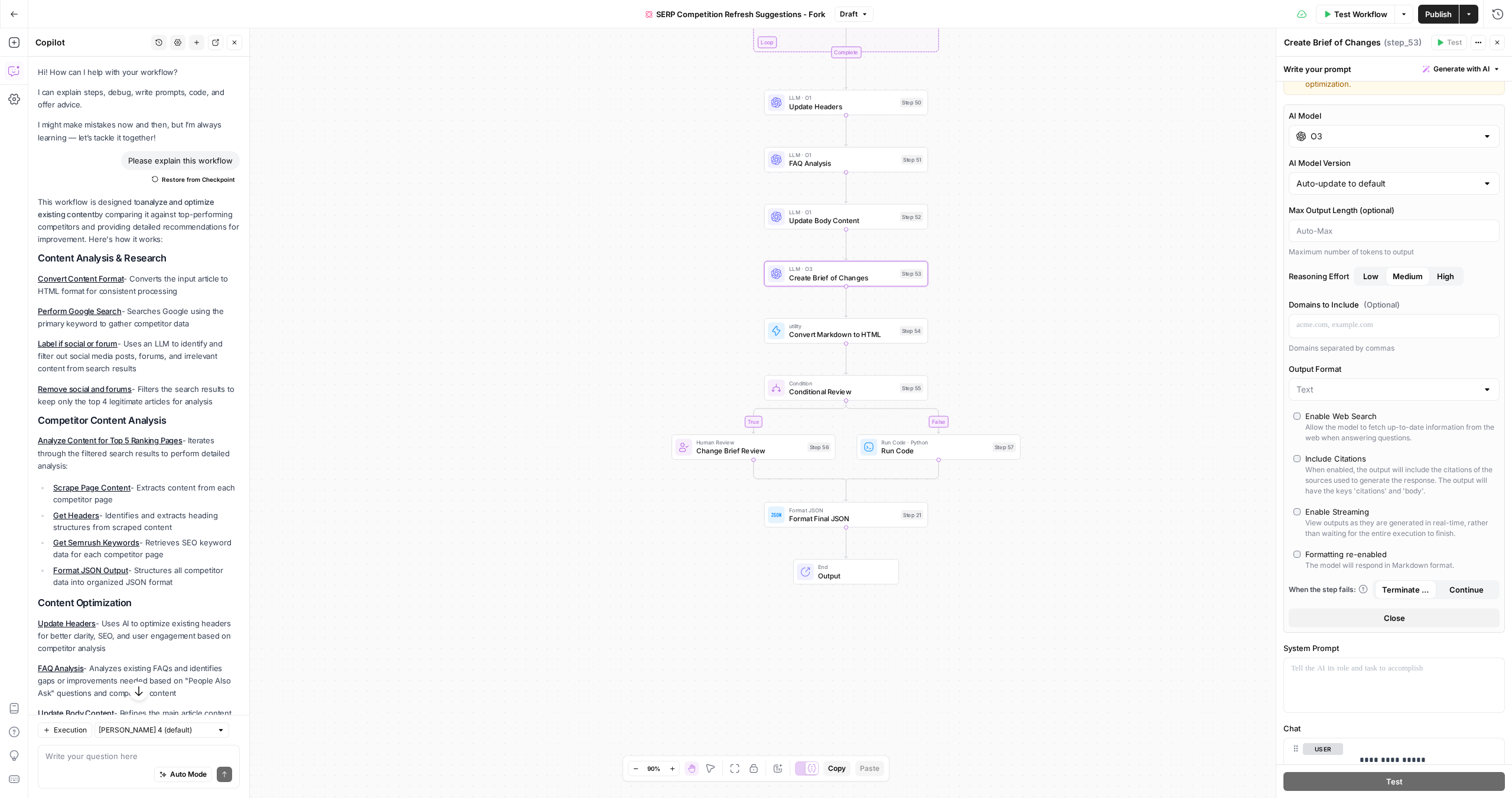
drag, startPoint x: 1090, startPoint y: 284, endPoint x: 1089, endPoint y: 230, distance: 54.0
click at [1089, 229] on div "true false Workflow Set Inputs Inputs Content Processing Convert Content Format…" at bounding box center [770, 413] width 1483 height 770
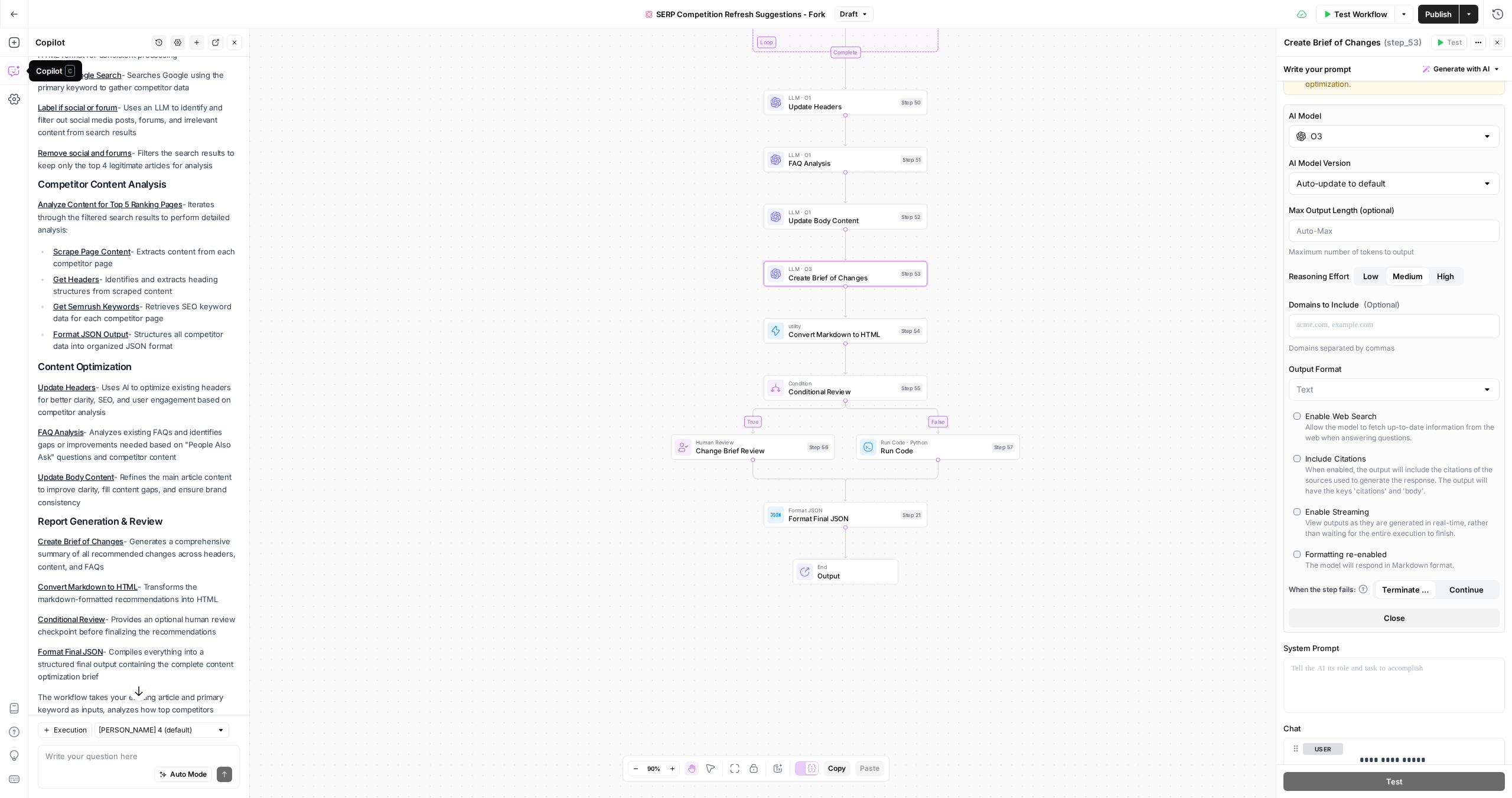
scroll to position [315, 0]
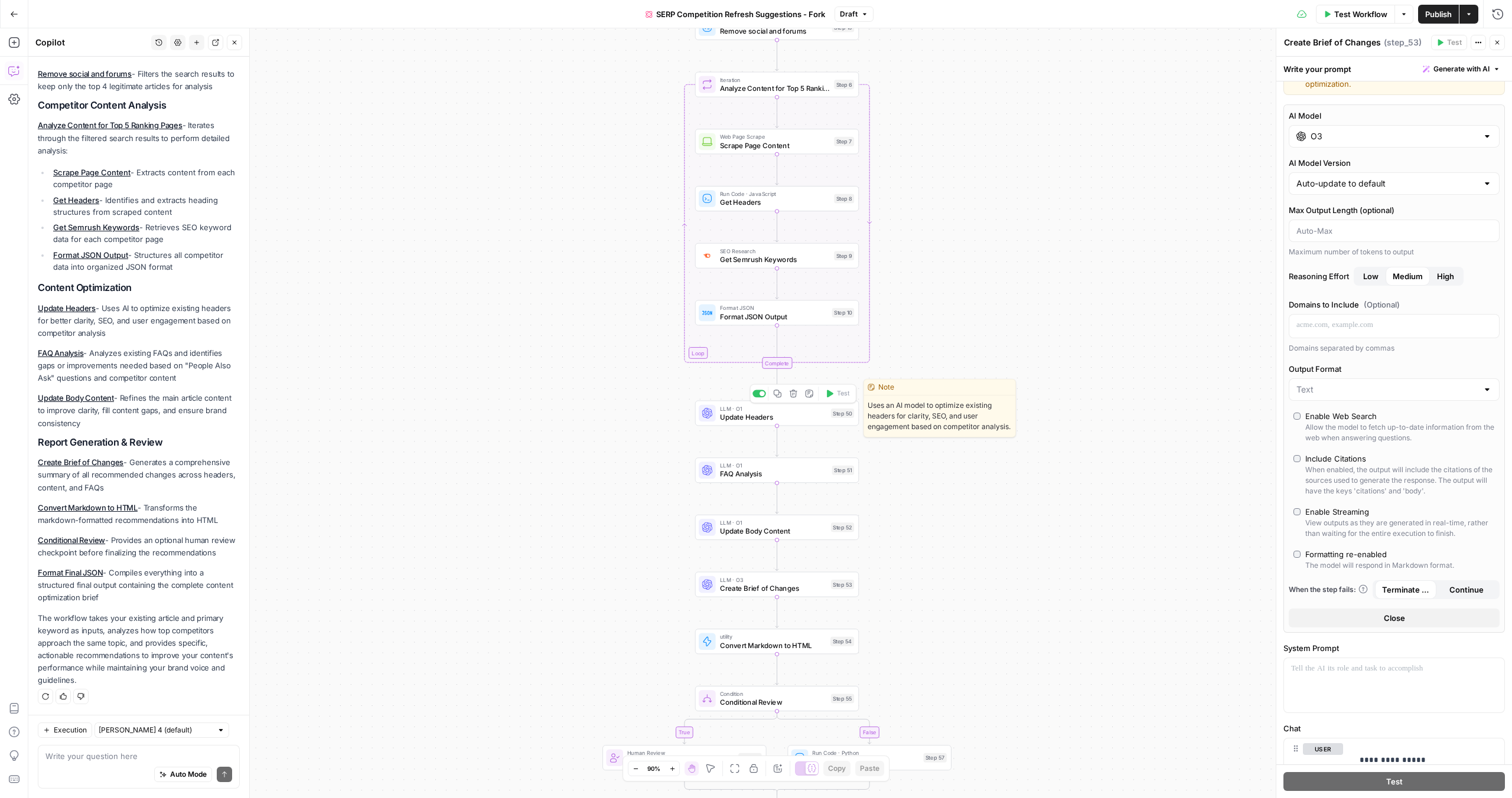
click at [745, 414] on span "Update Headers" at bounding box center [773, 417] width 107 height 11
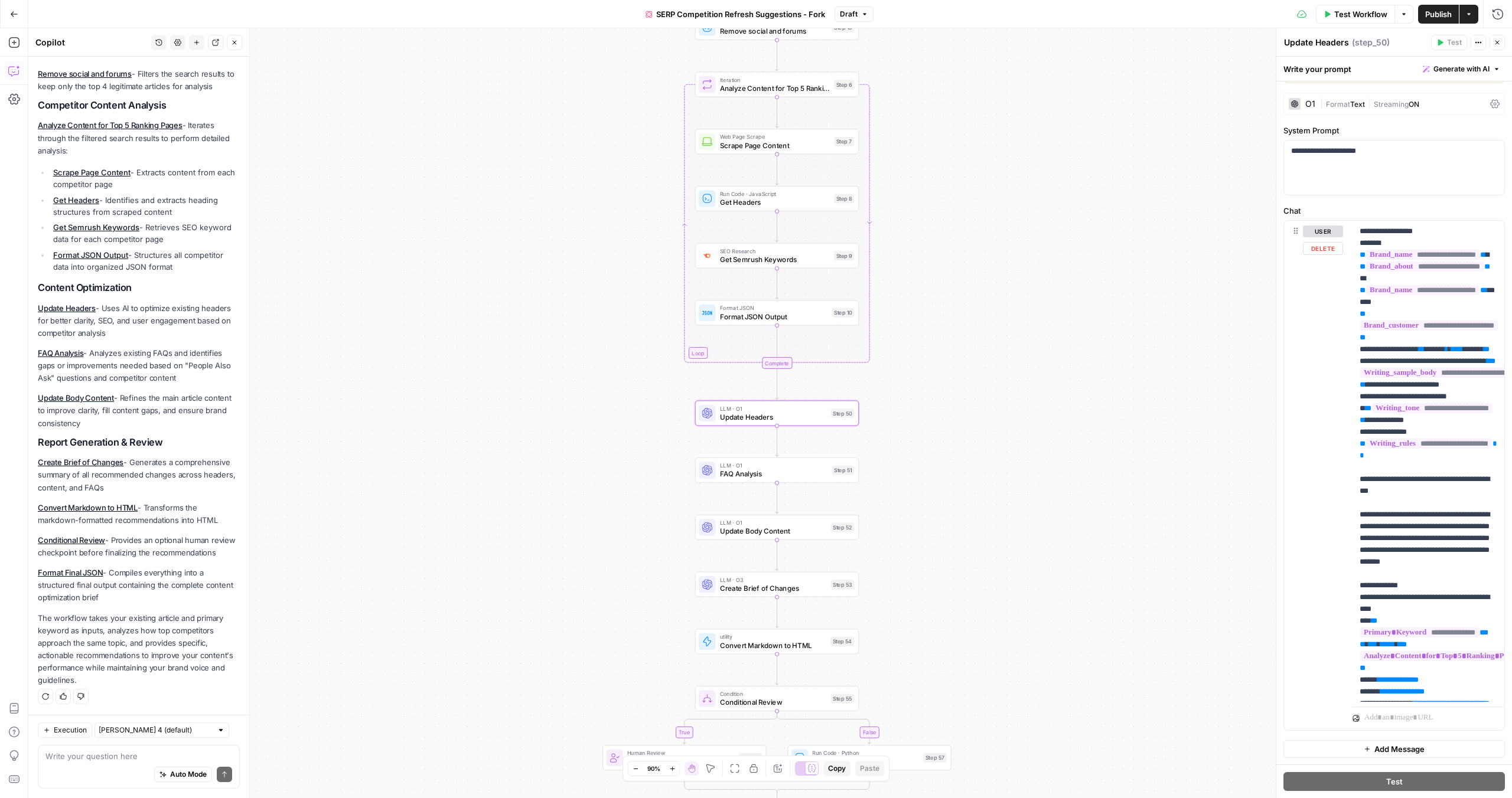
scroll to position [0, 0]
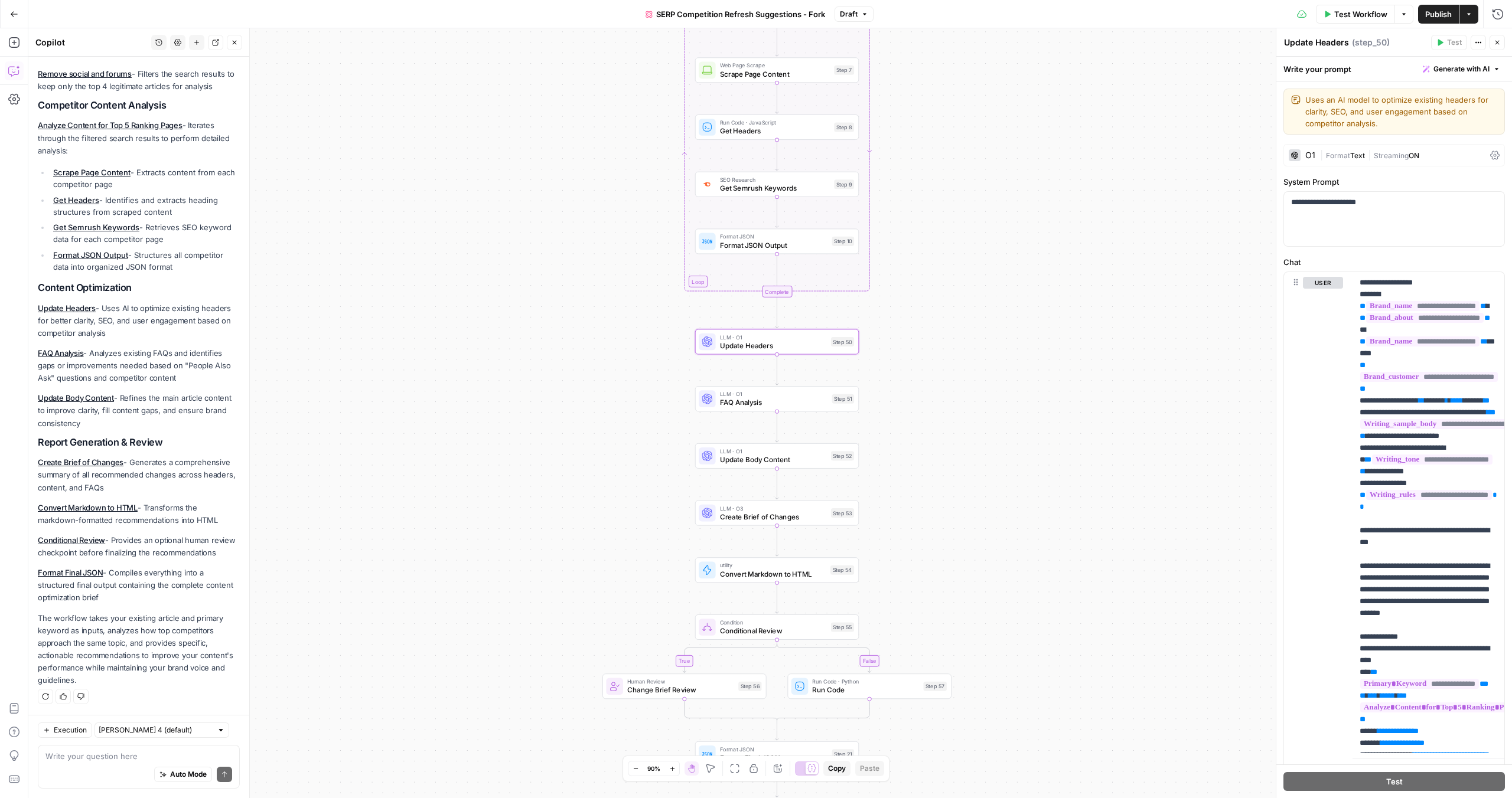
drag, startPoint x: 918, startPoint y: 239, endPoint x: 918, endPoint y: 167, distance: 72.0
click at [918, 167] on div "true false Workflow Set Inputs Inputs Content Processing Convert Content Format…" at bounding box center [770, 413] width 1483 height 770
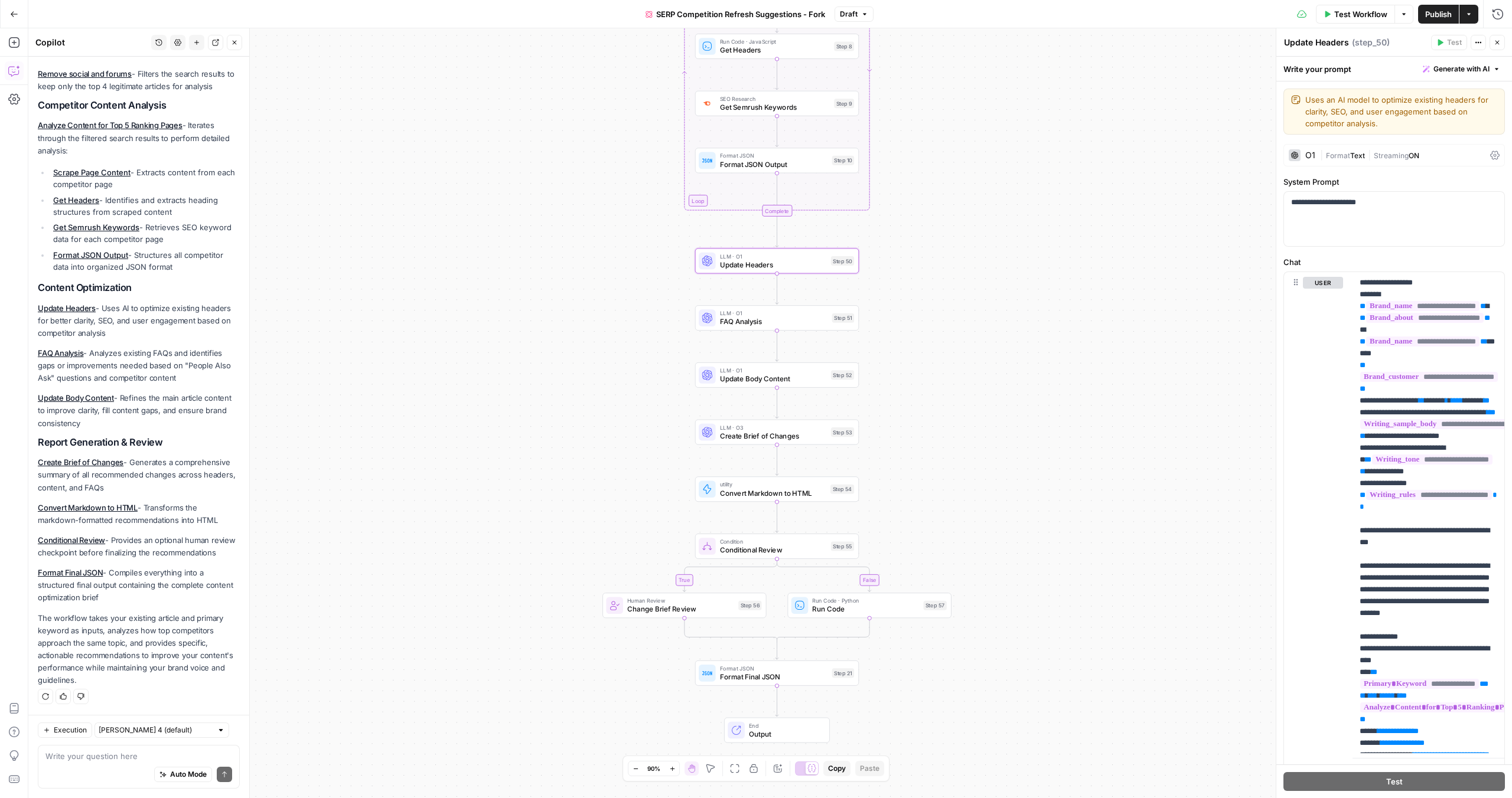
drag, startPoint x: 906, startPoint y: 247, endPoint x: 906, endPoint y: 167, distance: 80.0
click at [906, 167] on div "true false Workflow Set Inputs Inputs Content Processing Convert Content Format…" at bounding box center [770, 413] width 1483 height 770
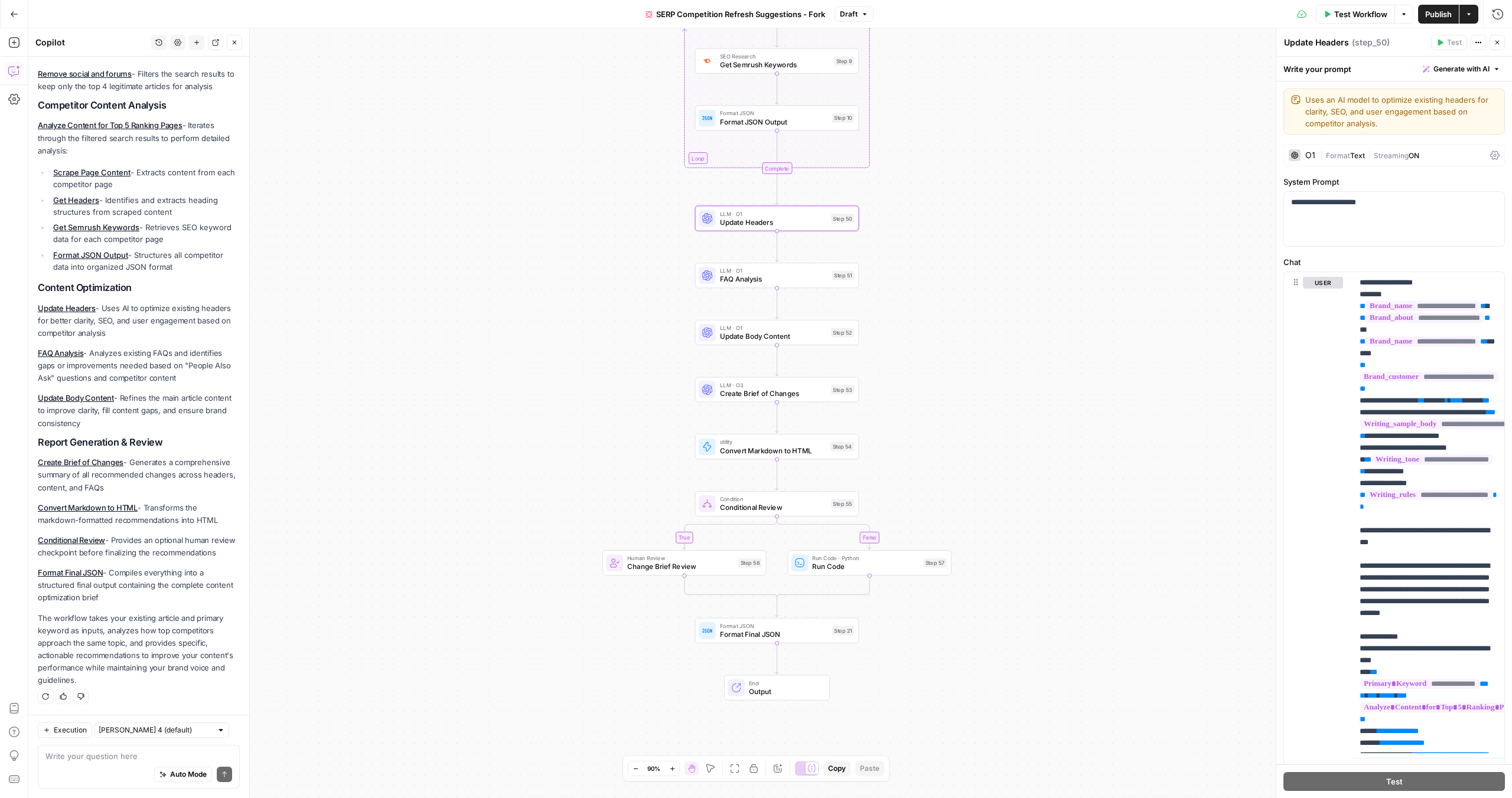
drag, startPoint x: 906, startPoint y: 216, endPoint x: 906, endPoint y: 173, distance: 43.0
click at [906, 173] on div "true false Workflow Set Inputs Inputs Content Processing Convert Content Format…" at bounding box center [770, 413] width 1483 height 770
click at [797, 277] on span "FAQ Analysis" at bounding box center [774, 279] width 108 height 11
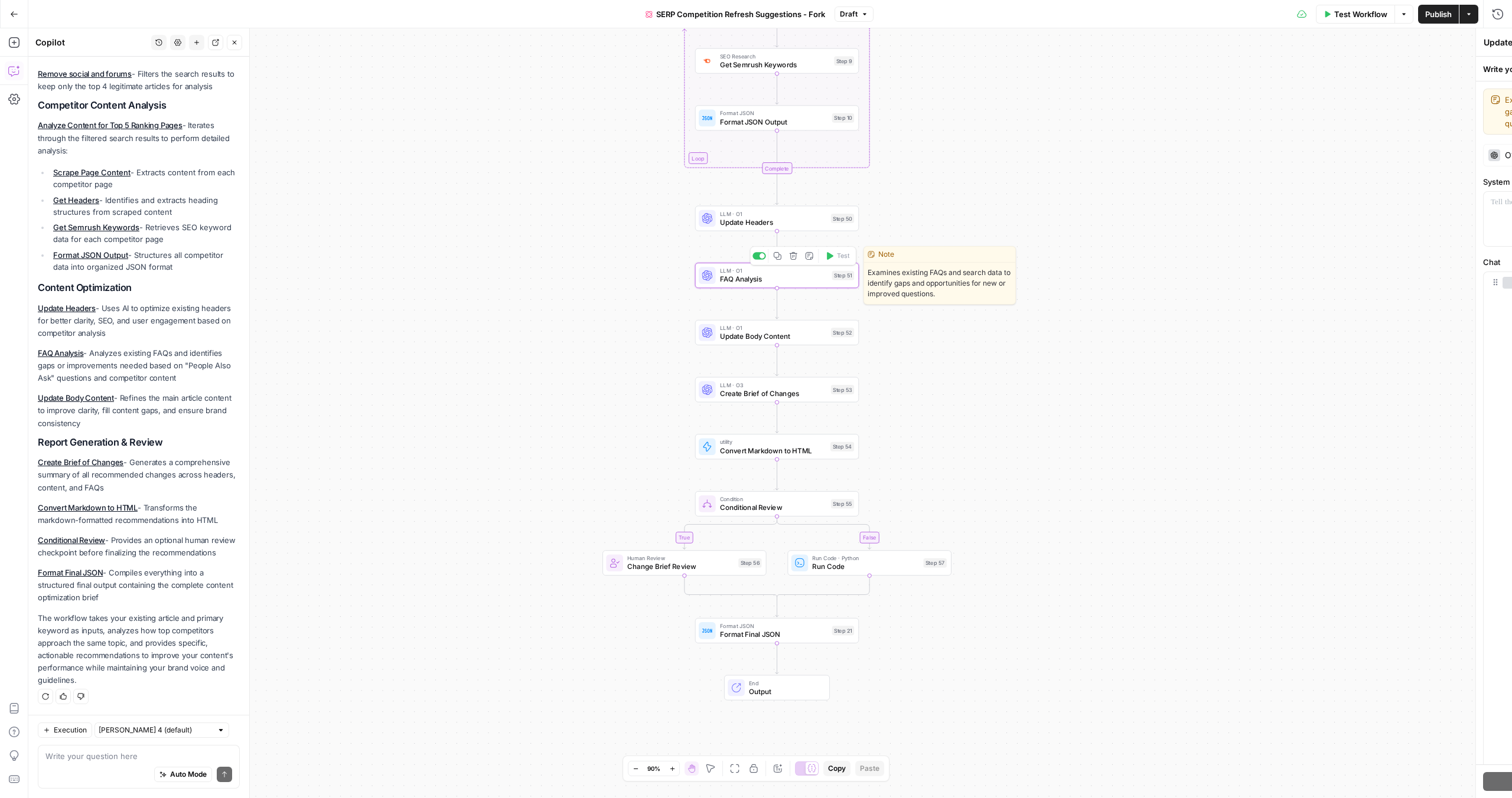
type textarea "FAQ Analysis"
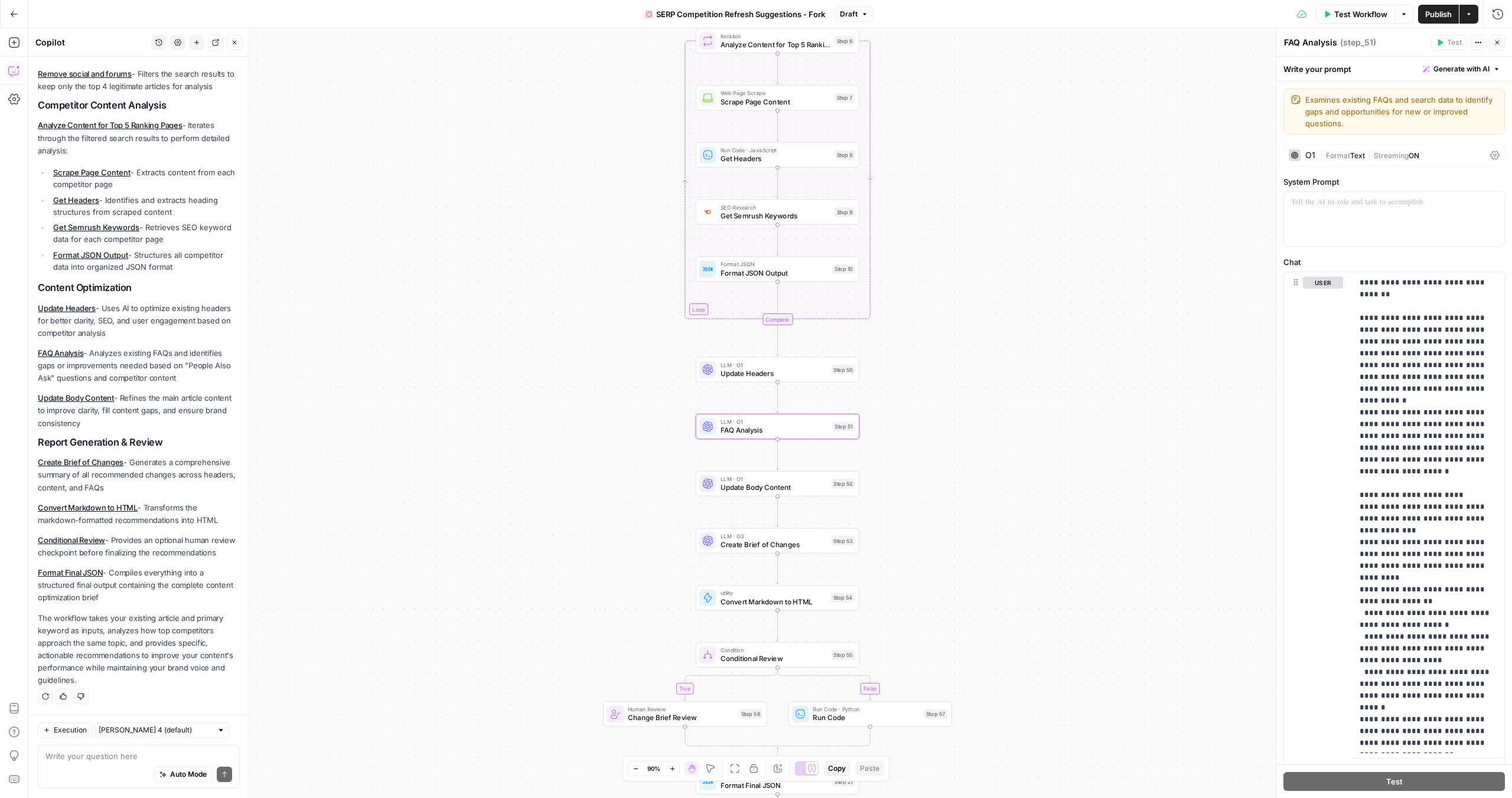
drag, startPoint x: 901, startPoint y: 131, endPoint x: 900, endPoint y: 297, distance: 166.0
click at [900, 297] on div "true false Workflow Set Inputs Inputs Content Processing Convert Content Format…" at bounding box center [770, 413] width 1483 height 770
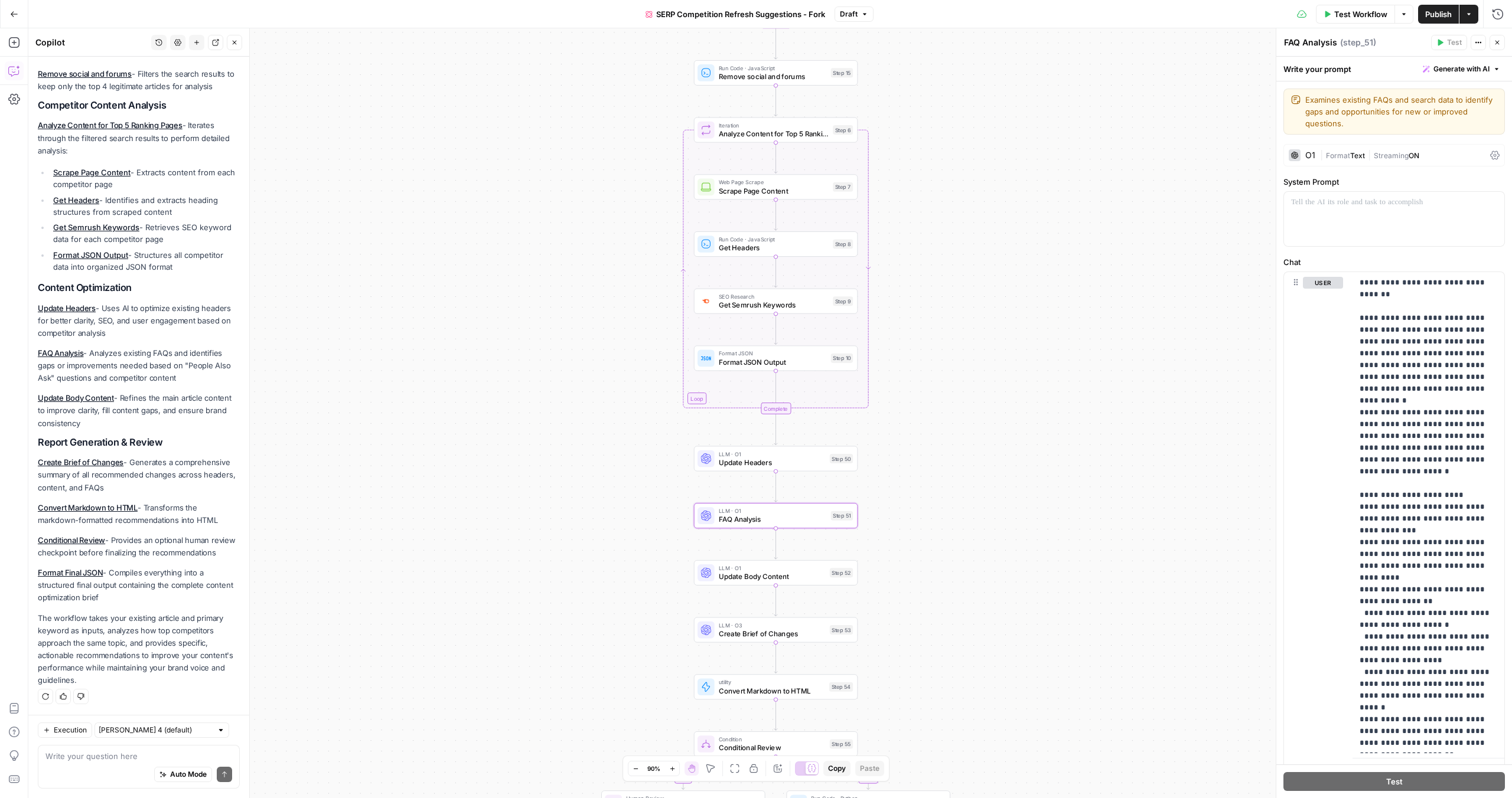
drag, startPoint x: 901, startPoint y: 243, endPoint x: 891, endPoint y: 313, distance: 70.7
click at [891, 313] on div "true false Workflow Set Inputs Inputs Content Processing Convert Content Format…" at bounding box center [770, 413] width 1483 height 770
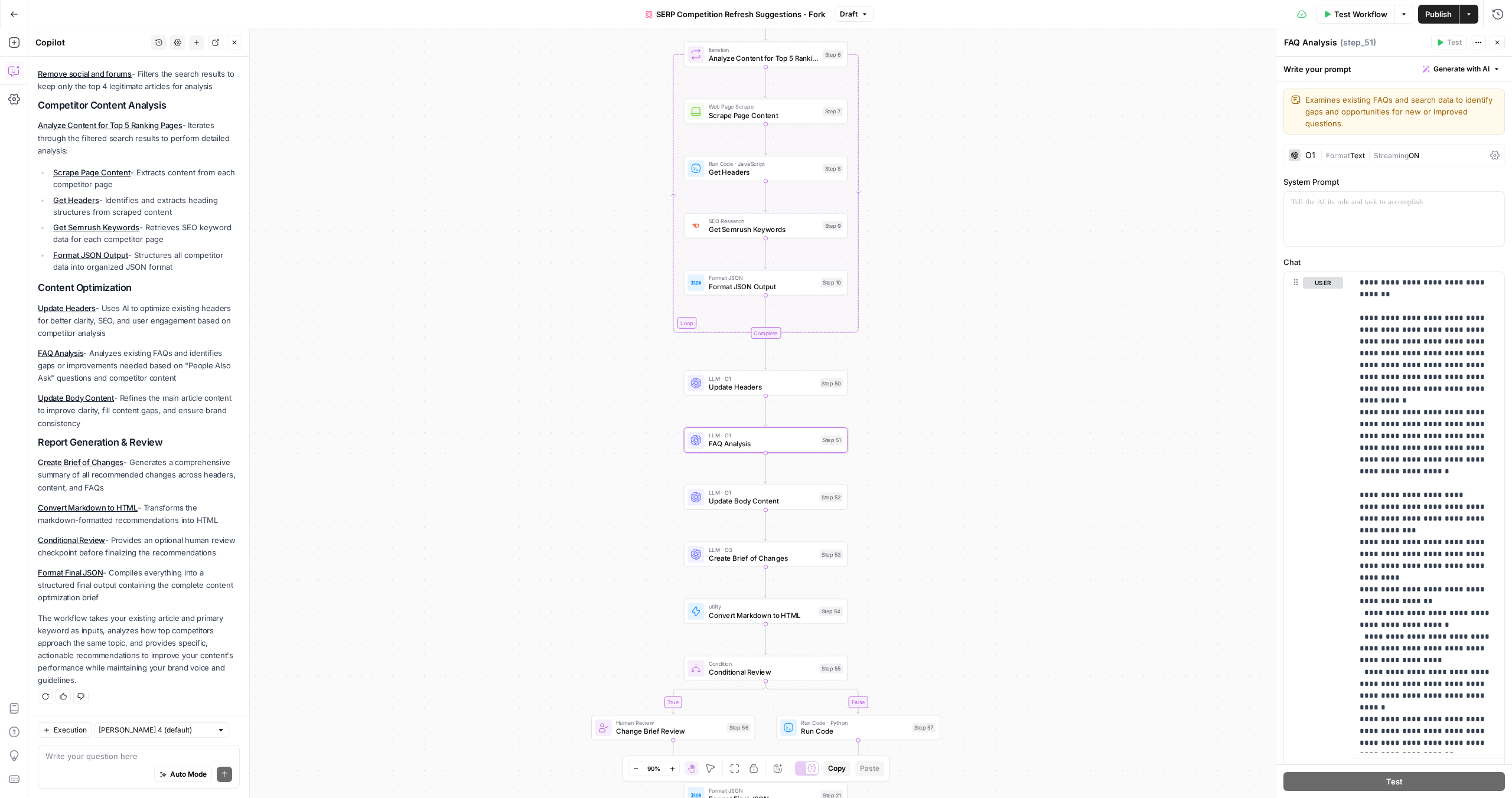
drag, startPoint x: 904, startPoint y: 139, endPoint x: 903, endPoint y: 67, distance: 72.0
click at [904, 67] on div "true false Workflow Set Inputs Inputs Content Processing Convert Content Format…" at bounding box center [770, 413] width 1483 height 770
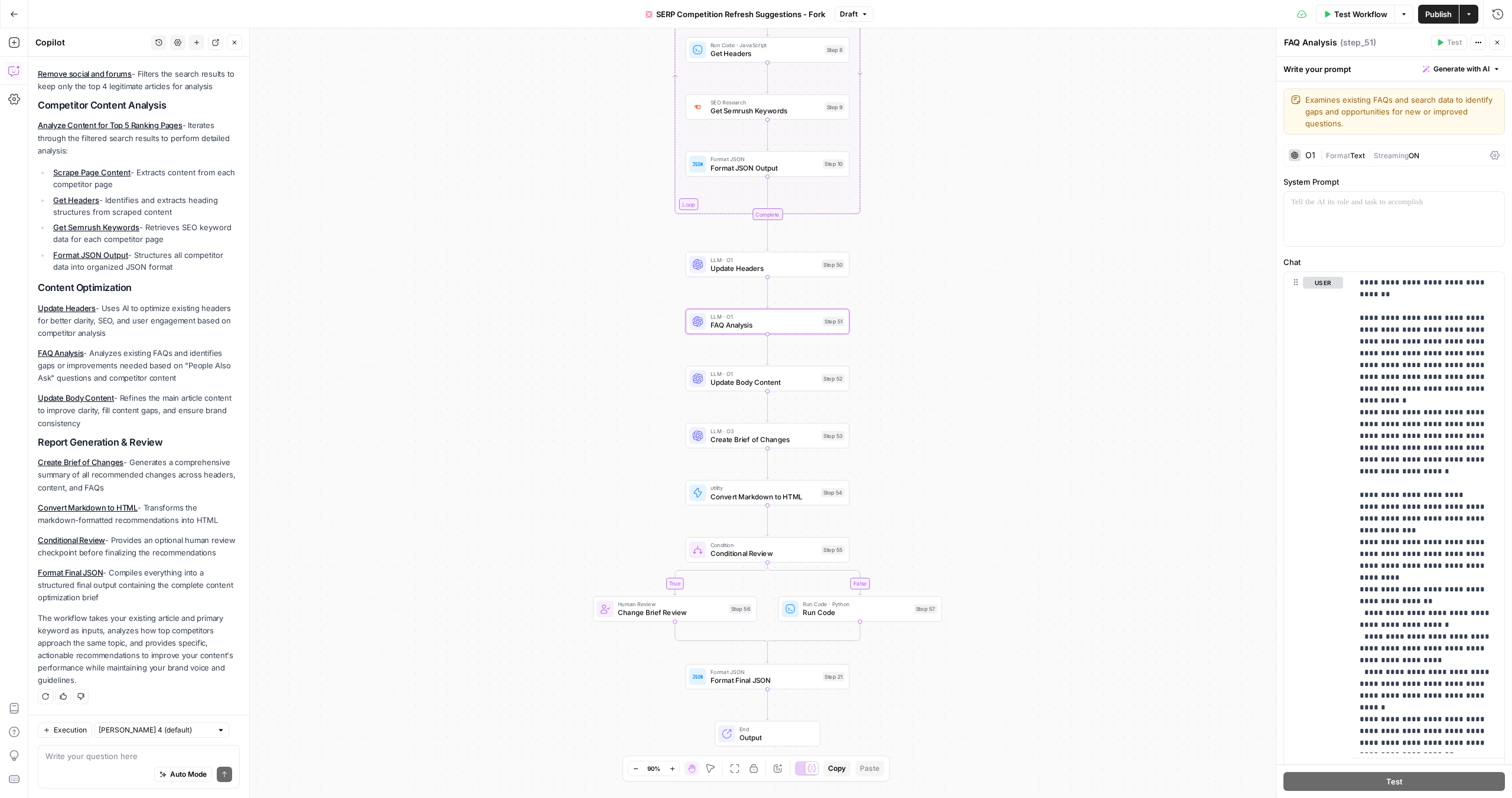
drag, startPoint x: 894, startPoint y: 350, endPoint x: 896, endPoint y: 232, distance: 118.0
click at [896, 232] on div "true false Workflow Set Inputs Inputs Content Processing Convert Content Format…" at bounding box center [770, 413] width 1483 height 770
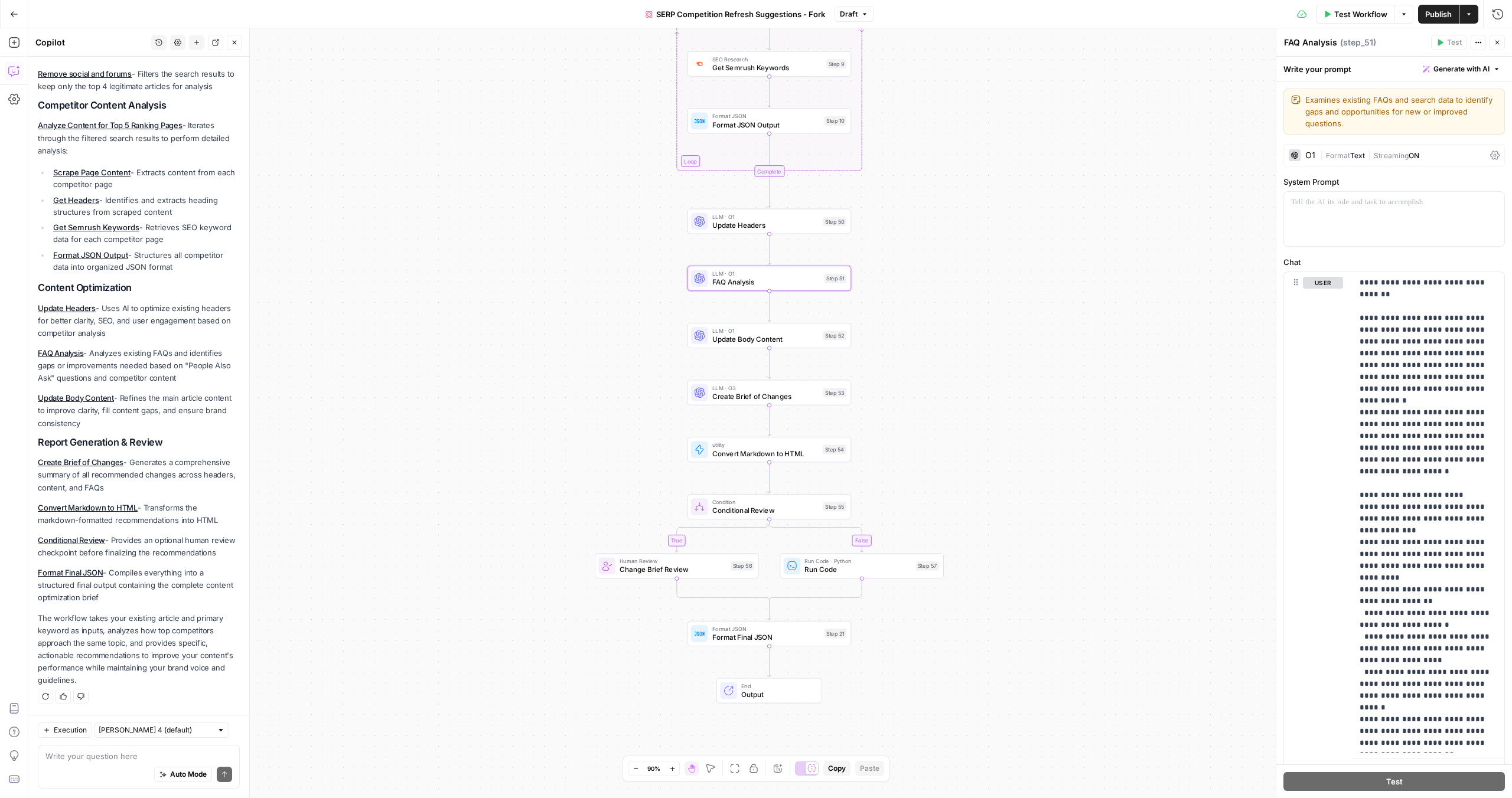
drag, startPoint x: 876, startPoint y: 341, endPoint x: 878, endPoint y: 298, distance: 43.0
click at [878, 298] on div "true false Workflow Set Inputs Inputs Content Processing Convert Content Format…" at bounding box center [770, 413] width 1483 height 770
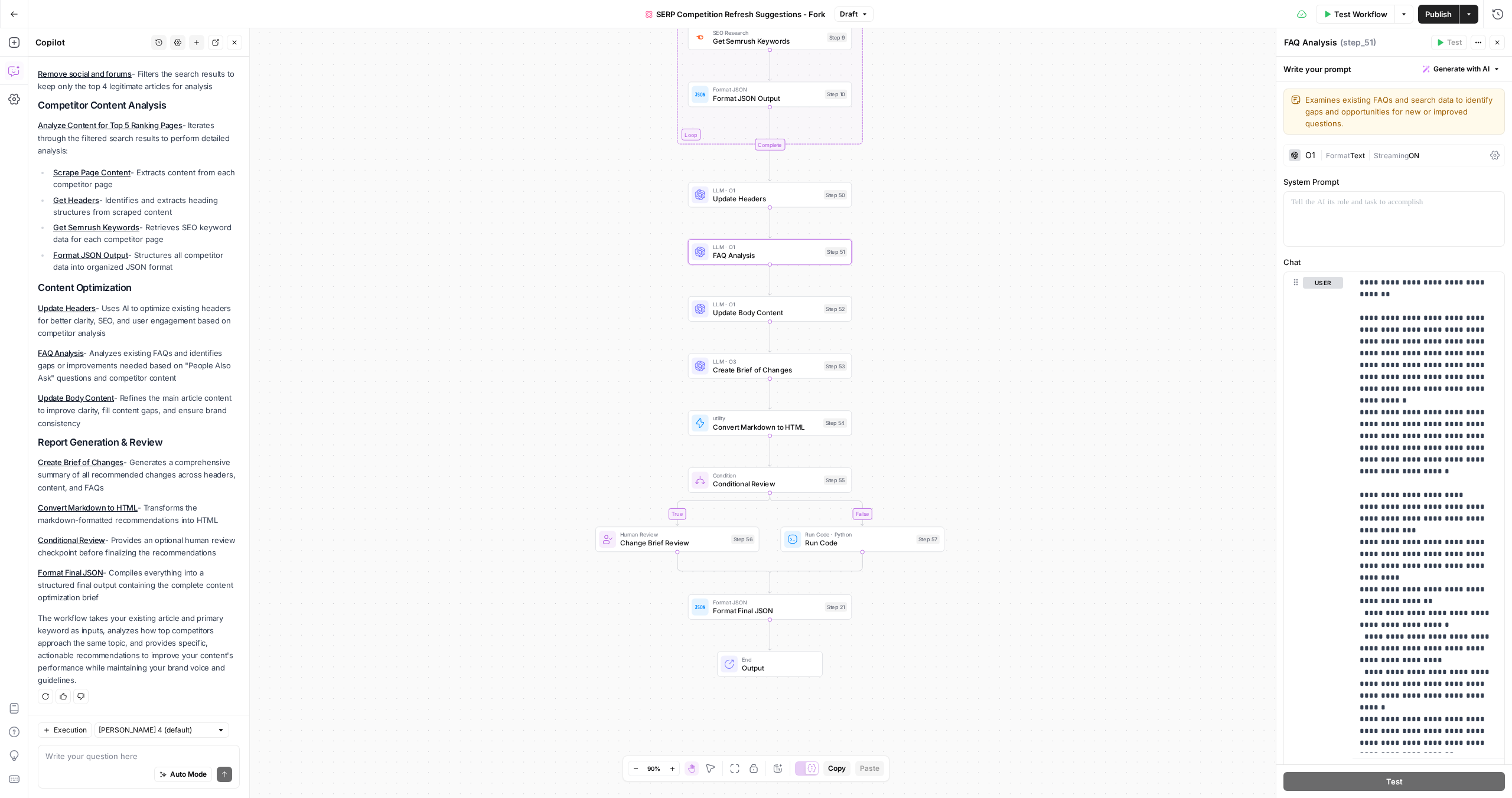
drag, startPoint x: 880, startPoint y: 364, endPoint x: 880, endPoint y: 339, distance: 25.0
click at [880, 339] on div "true false Workflow Set Inputs Inputs Content Processing Convert Content Format…" at bounding box center [770, 413] width 1483 height 770
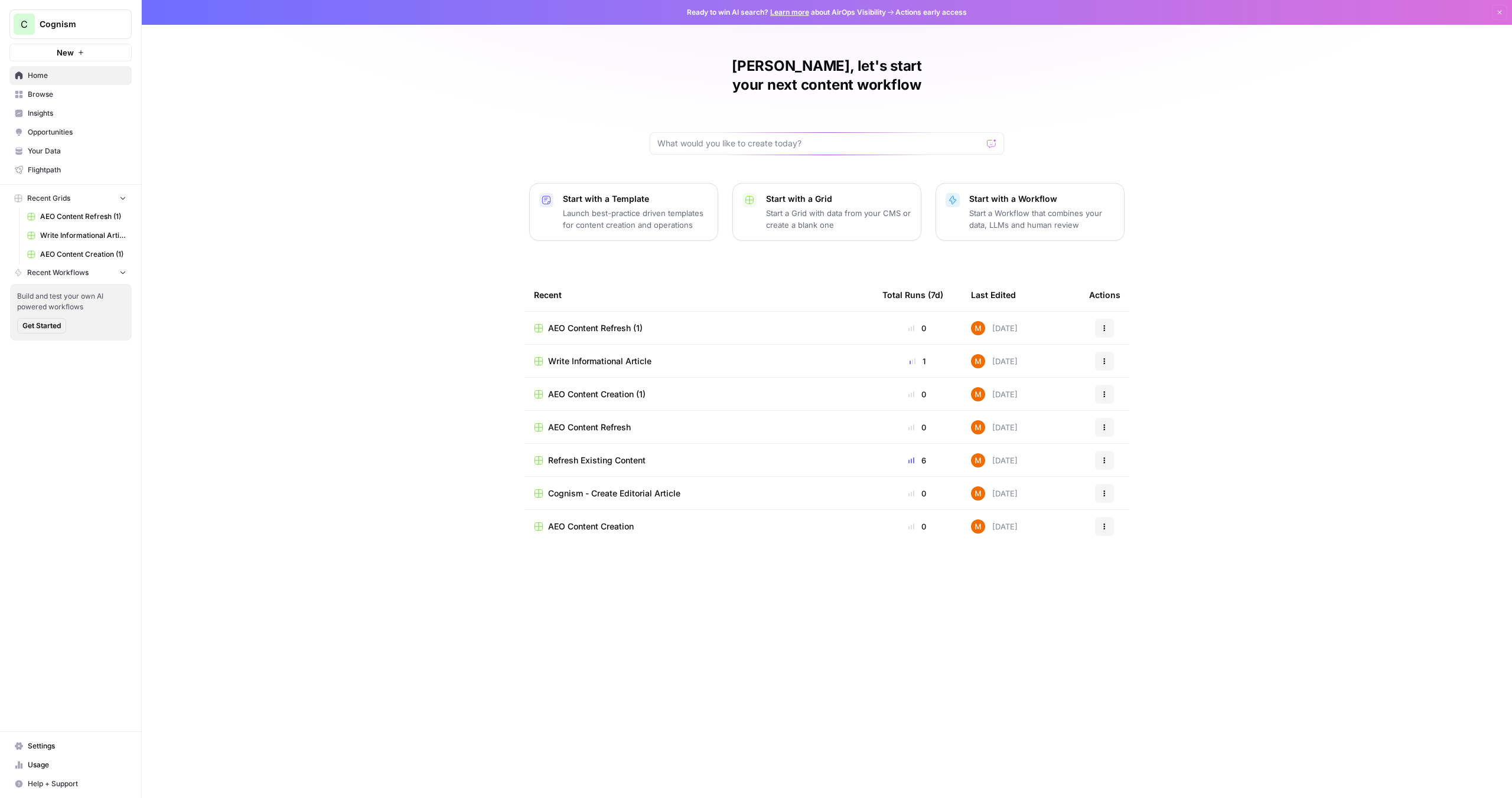
click at [40, 116] on span "Insights" at bounding box center [77, 114] width 99 height 11
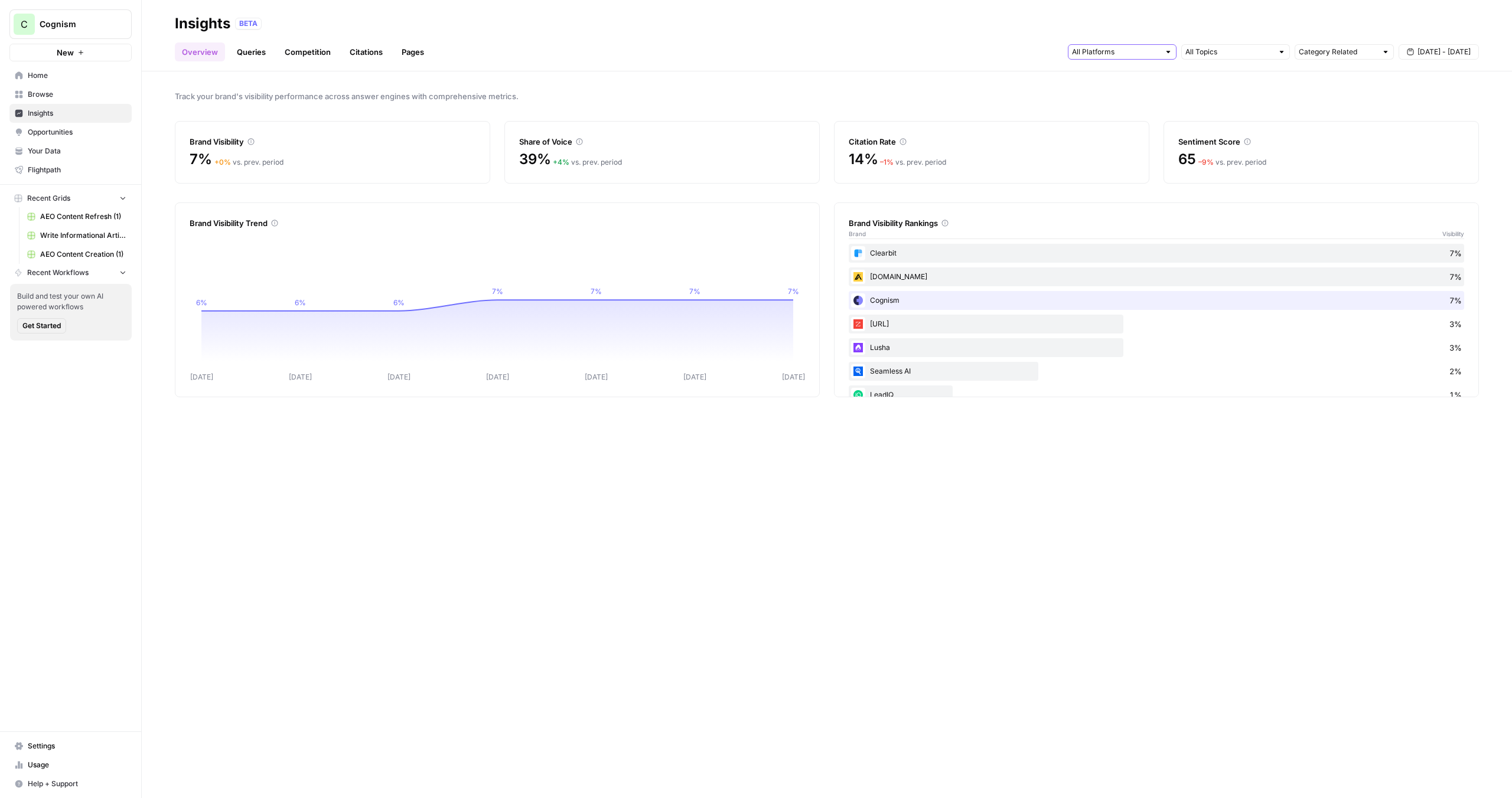
click at [1131, 54] on input "text" at bounding box center [1116, 52] width 88 height 12
click at [1137, 26] on div "BETA" at bounding box center [857, 23] width 1243 height 12
click at [247, 56] on link "Queries" at bounding box center [251, 52] width 43 height 19
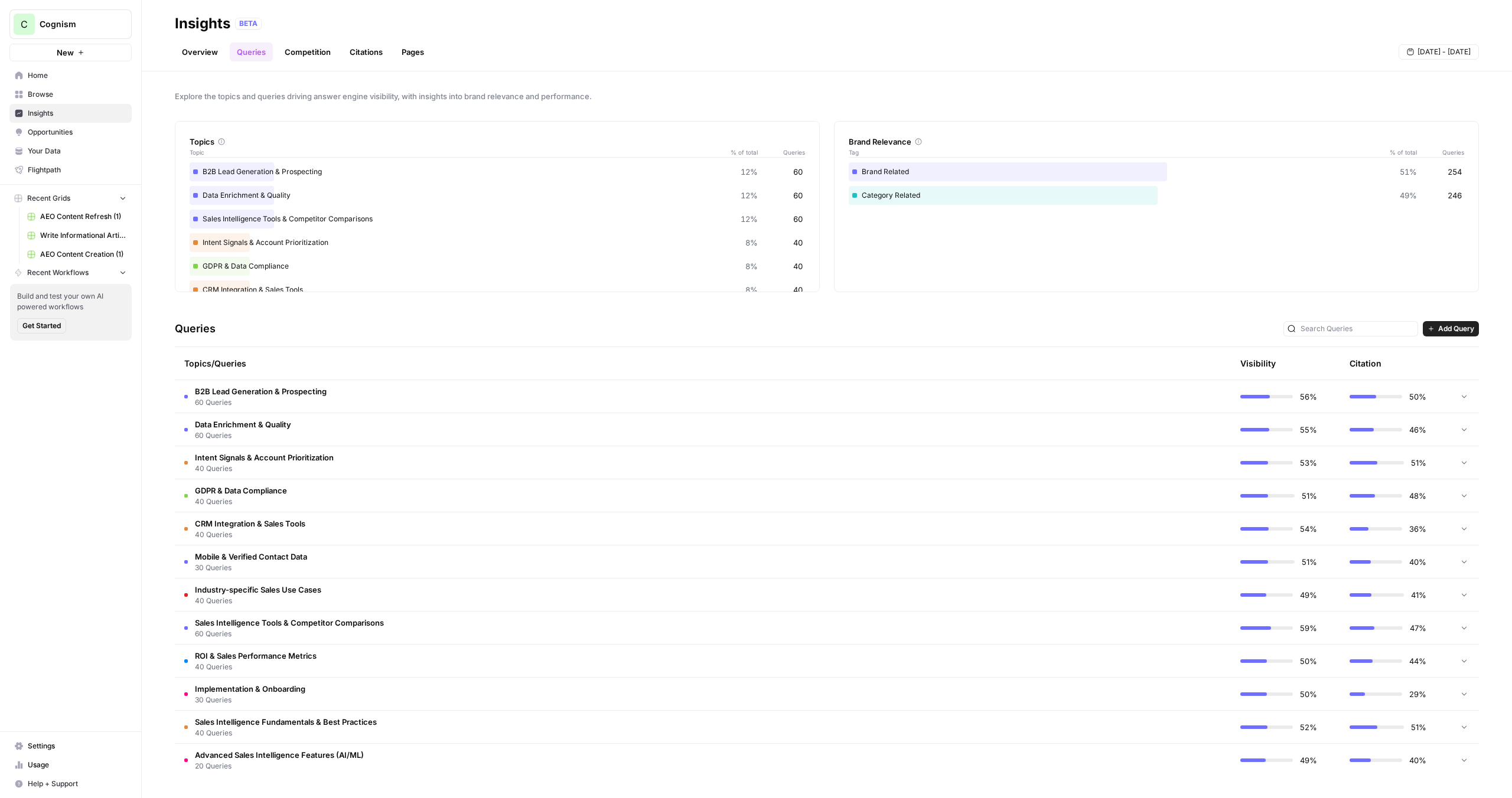
click at [332, 394] on td "B2B Lead Generation & Prospecting 60 Queries" at bounding box center [647, 396] width 944 height 33
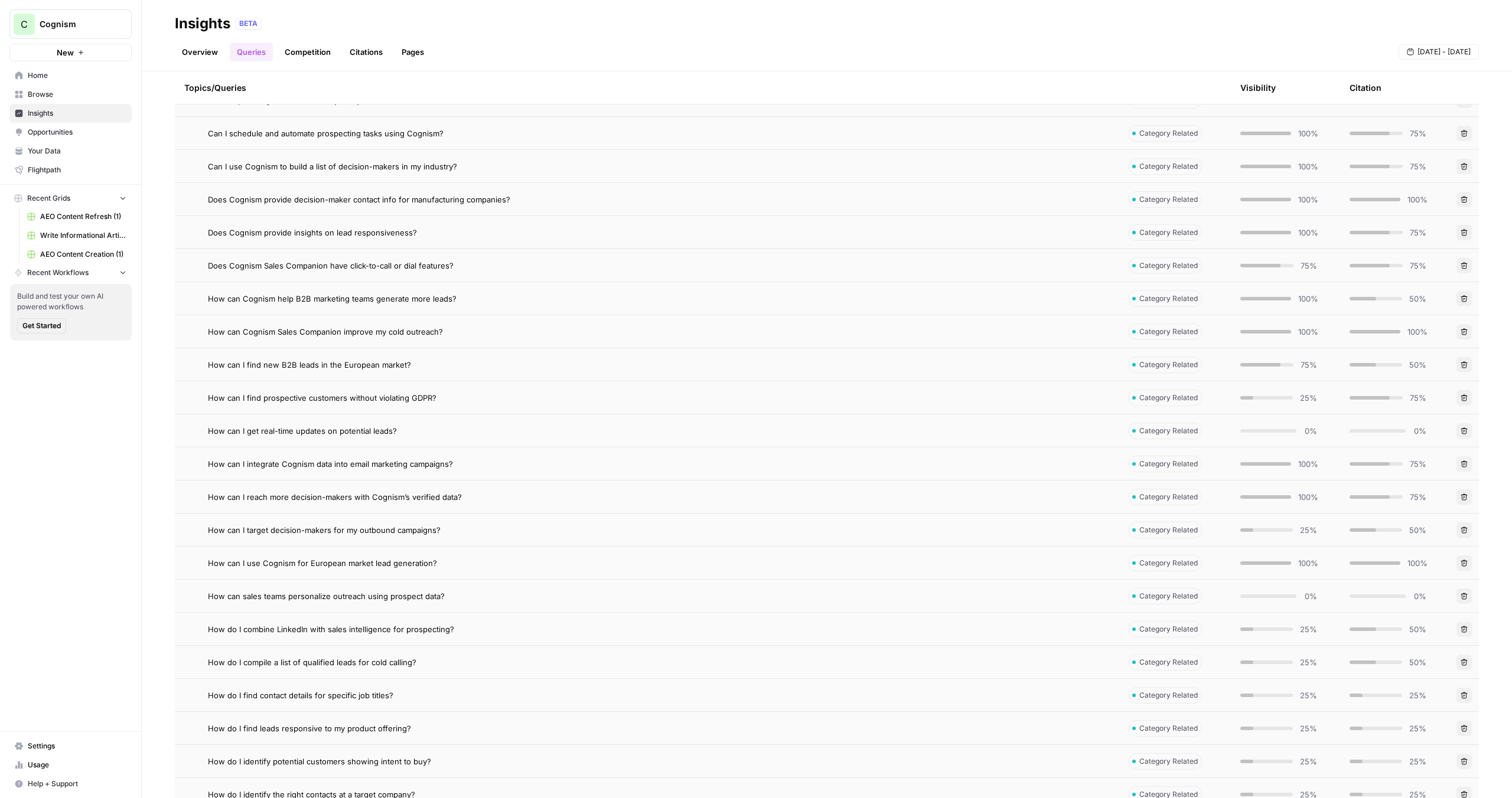
scroll to position [614, 0]
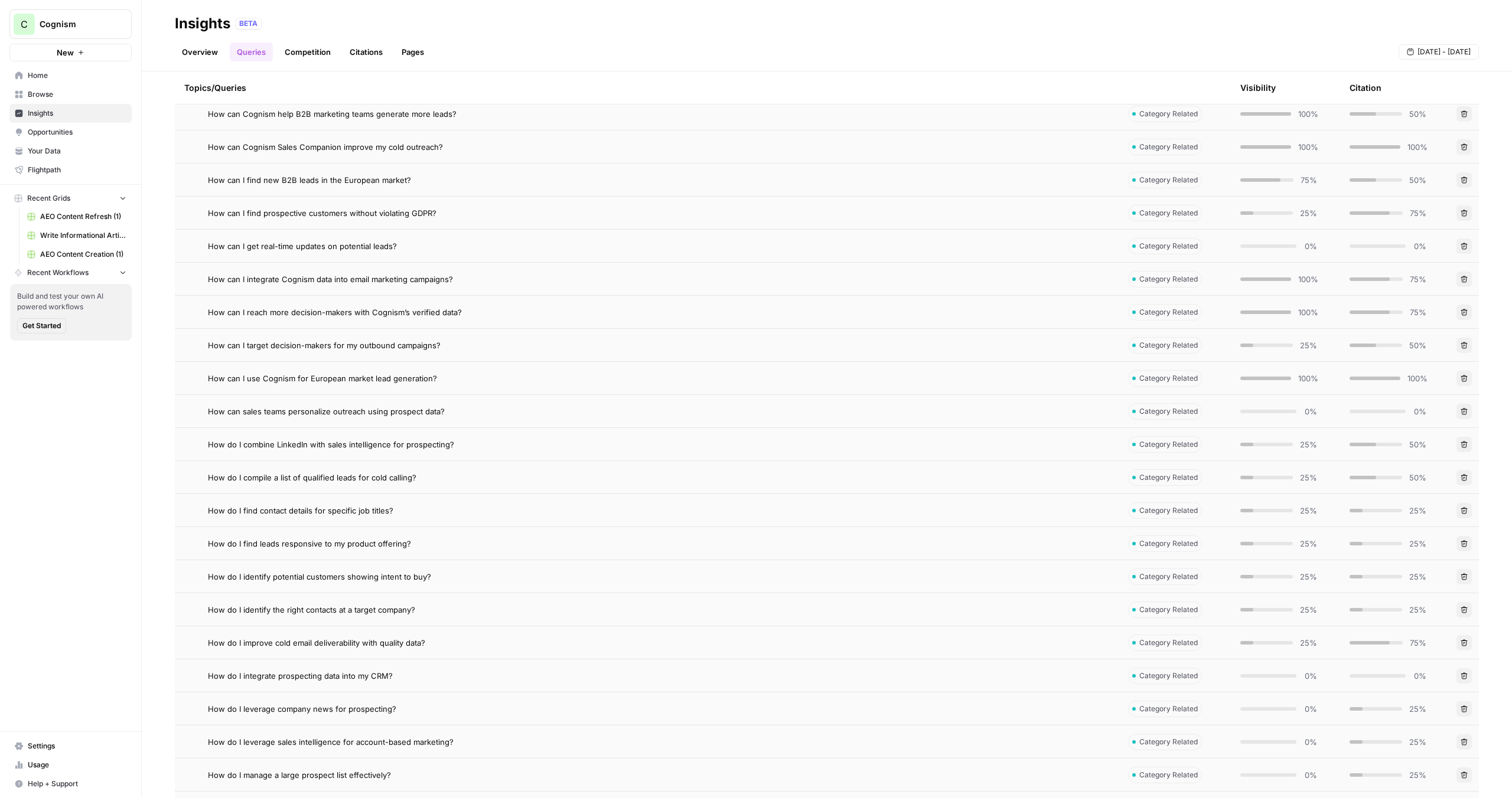
click at [316, 553] on td "How do I find leads responsive to my product offering?" at bounding box center [647, 544] width 944 height 33
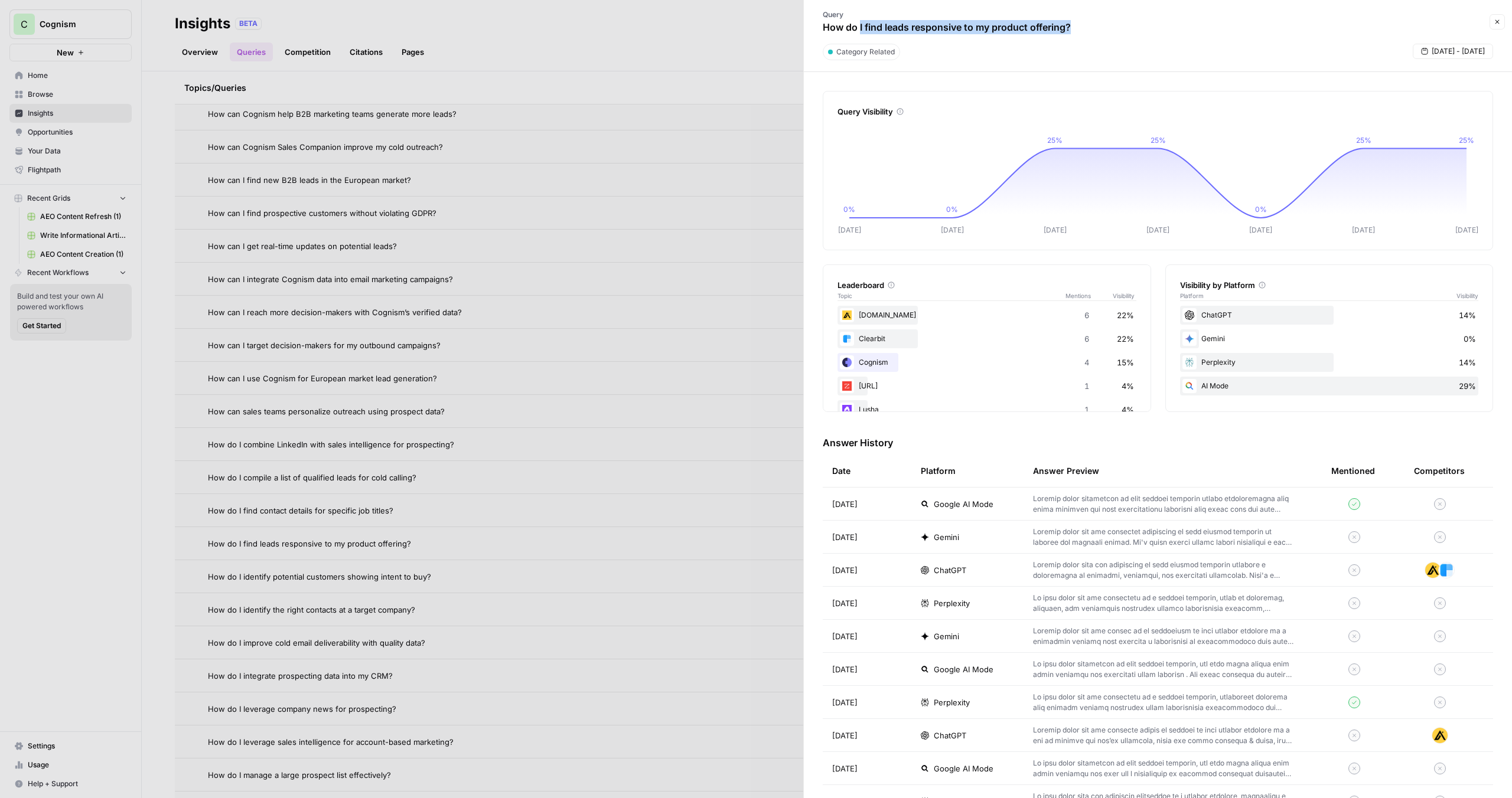
drag, startPoint x: 861, startPoint y: 20, endPoint x: 1082, endPoint y: 27, distance: 221.1
click at [1082, 27] on div "Query How do I find leads responsive to my product offering?" at bounding box center [947, 22] width 272 height 34
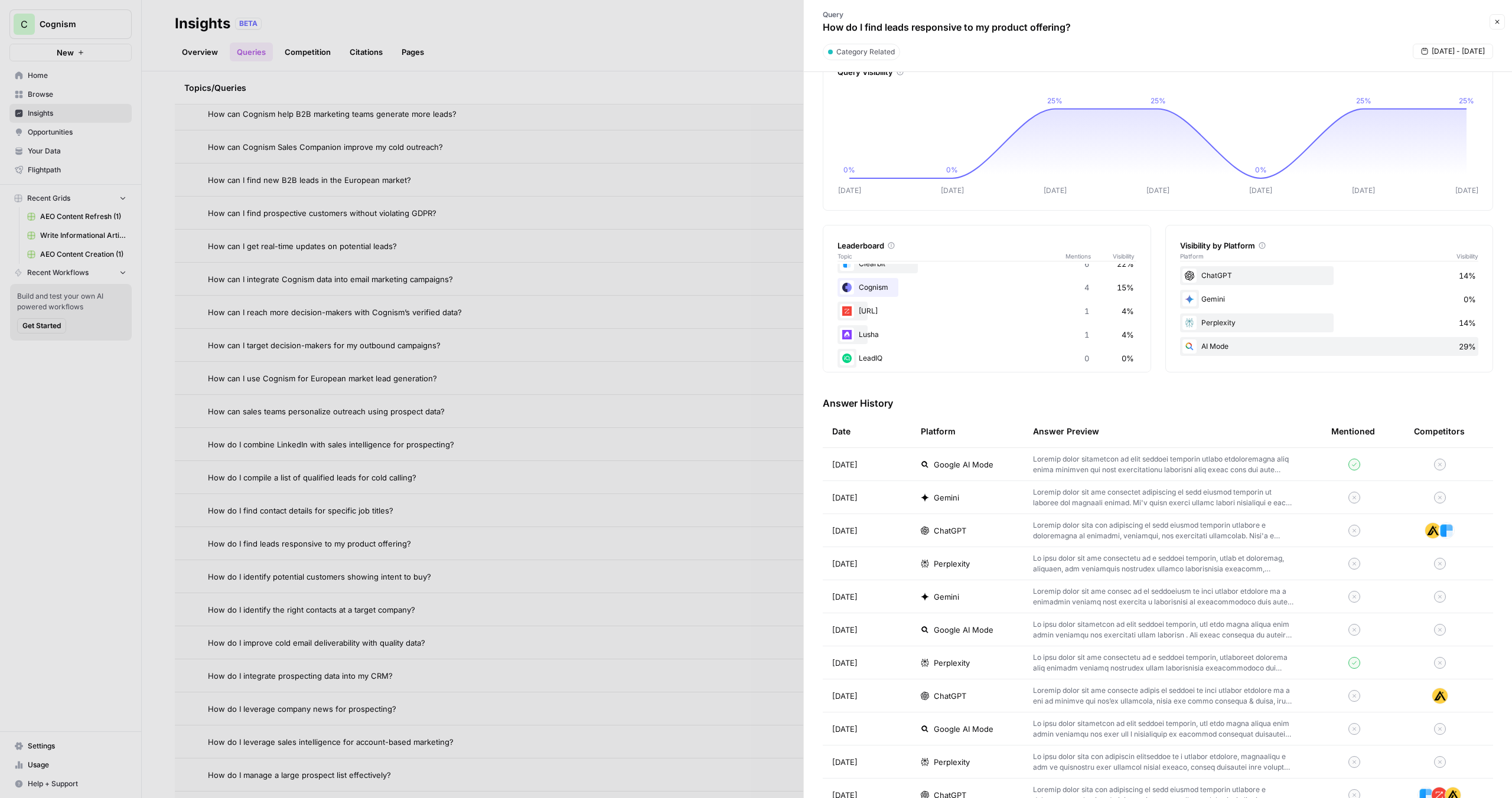
scroll to position [45, 0]
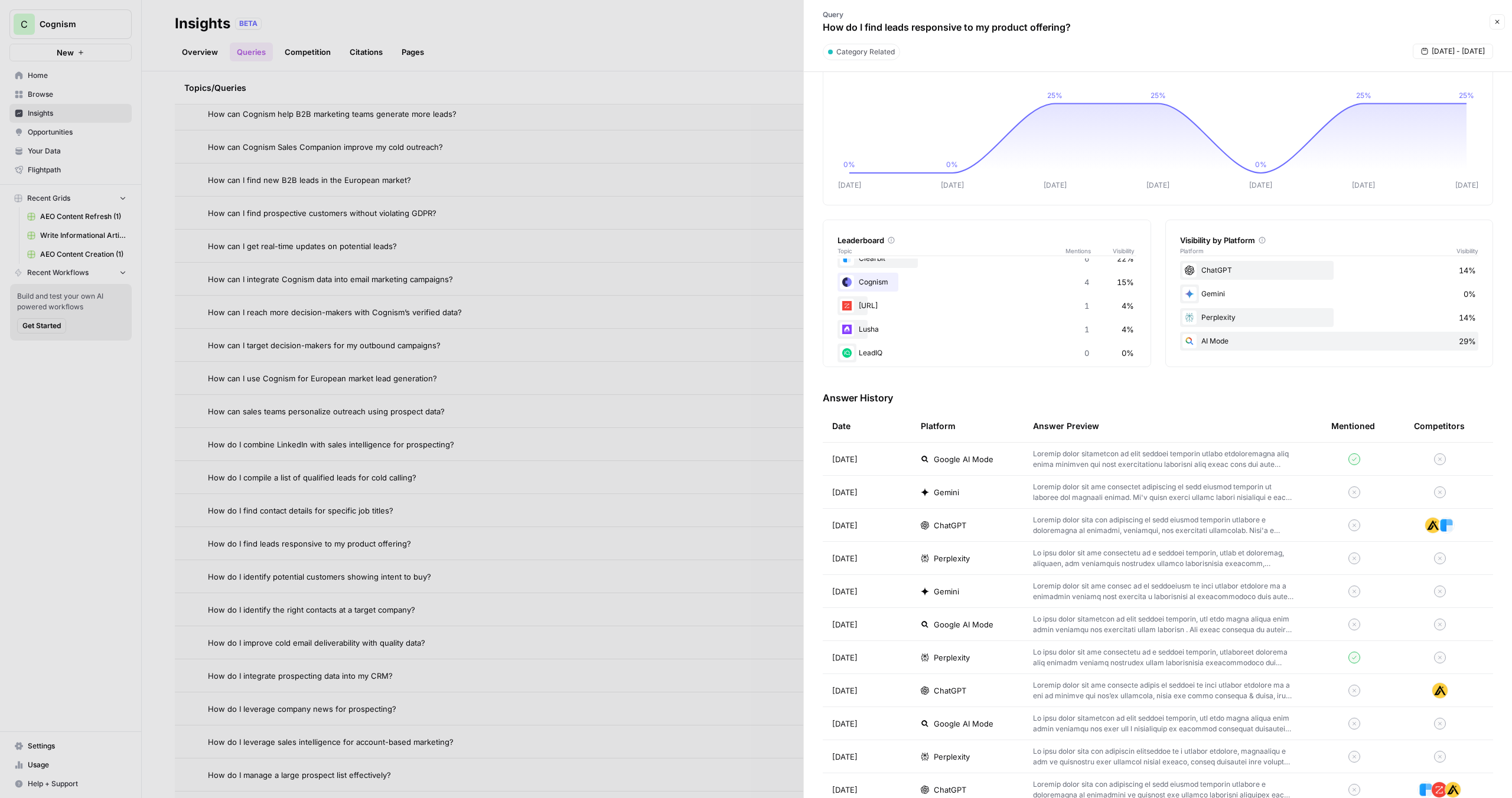
click at [975, 464] on span "Google AI Mode" at bounding box center [963, 459] width 60 height 12
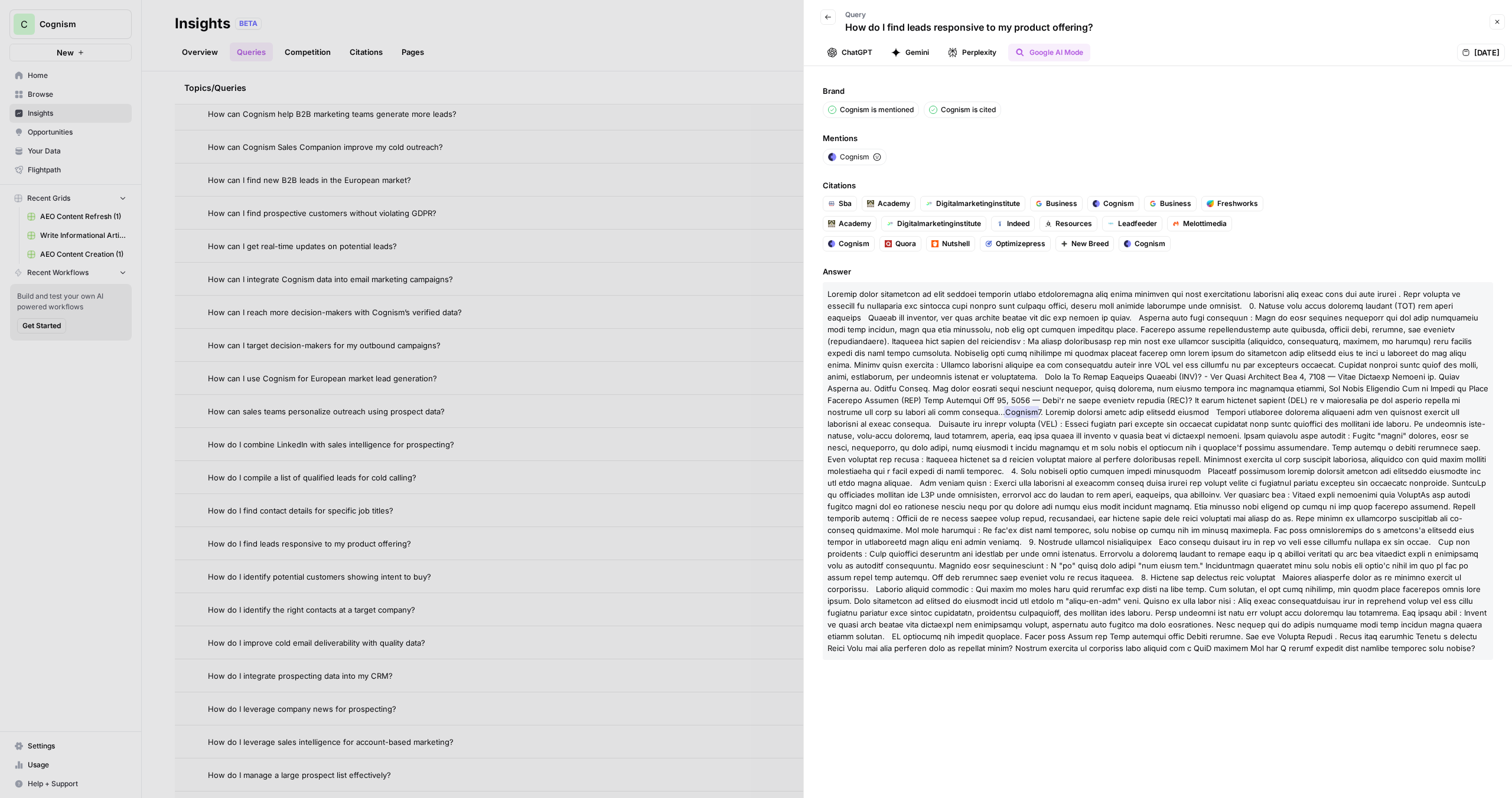
click at [976, 52] on button "Perplexity" at bounding box center [972, 52] width 63 height 18
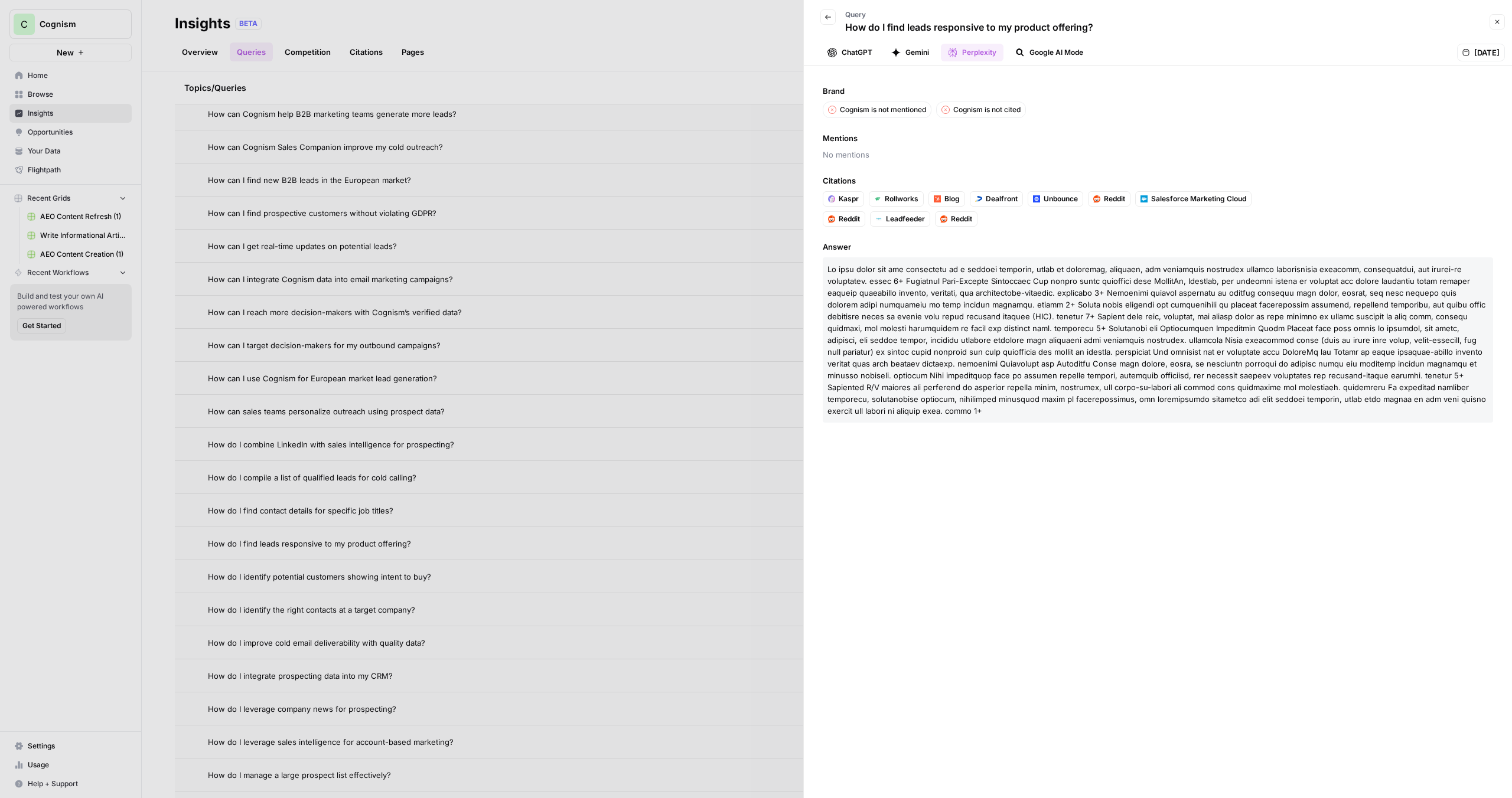
click at [910, 55] on button "Gemini" at bounding box center [910, 52] width 52 height 18
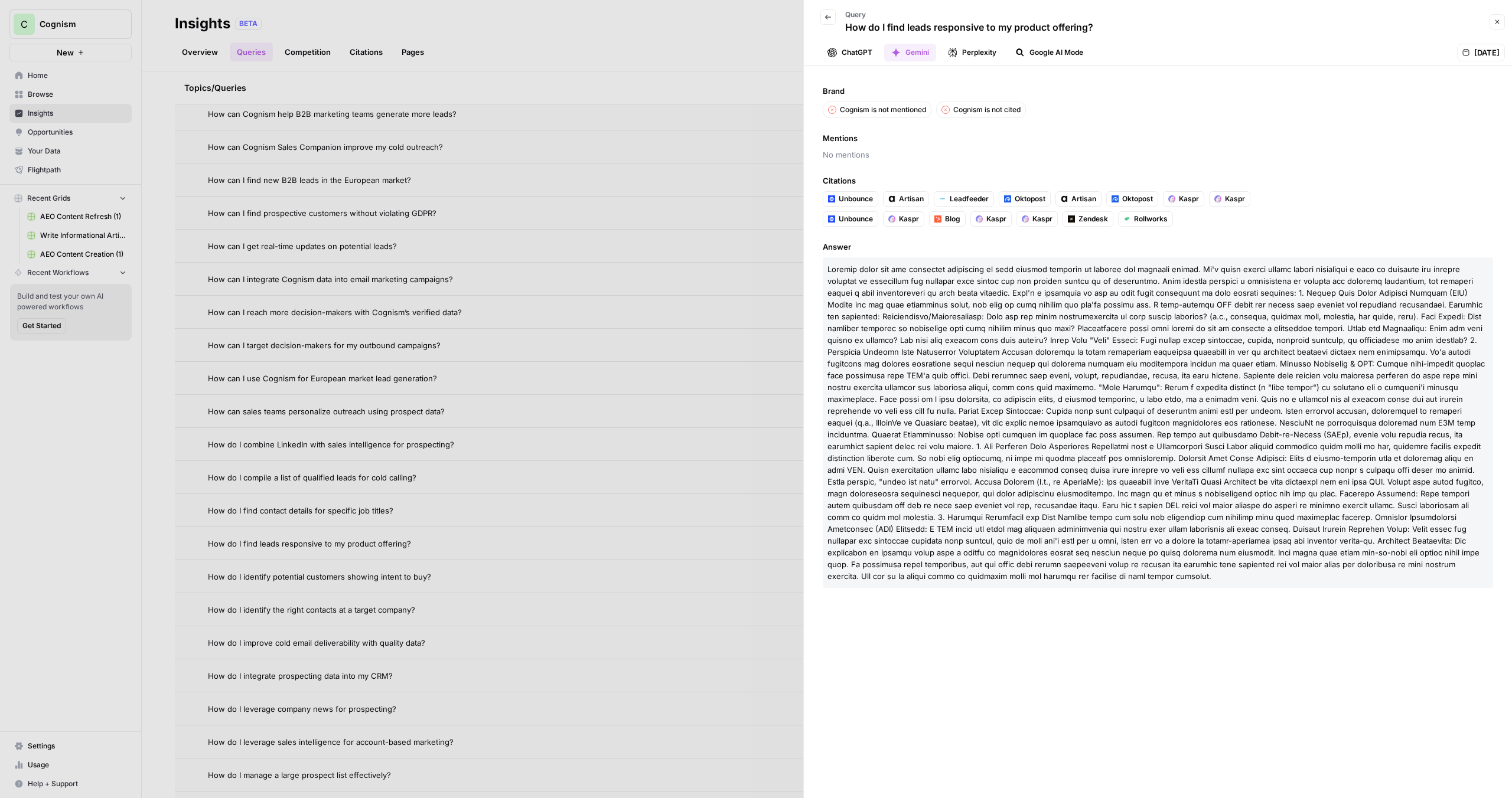
click at [857, 51] on button "ChatGPT" at bounding box center [850, 52] width 59 height 18
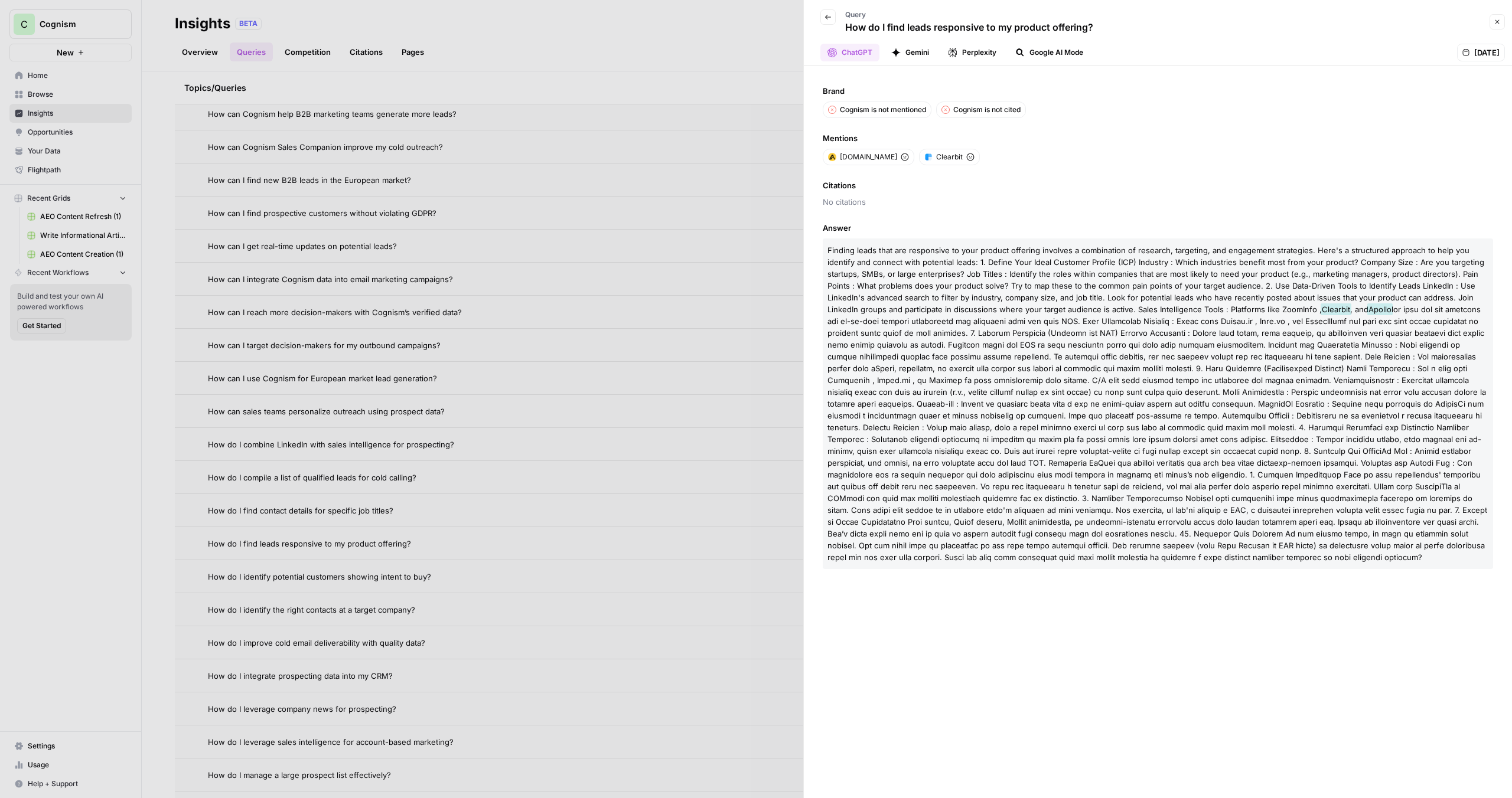
click at [829, 17] on icon "button" at bounding box center [828, 17] width 7 height 7
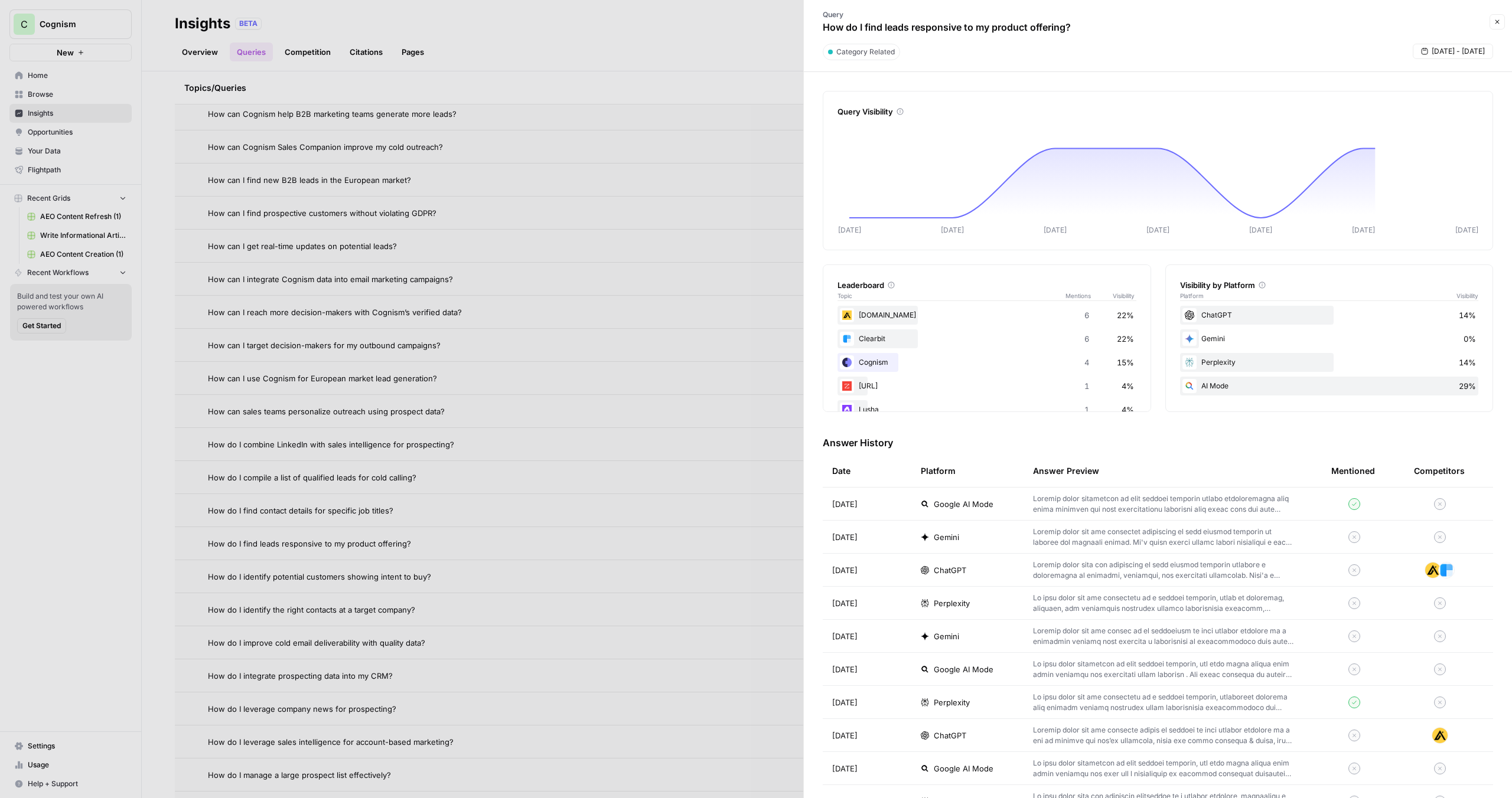
click at [690, 33] on div at bounding box center [756, 399] width 1512 height 798
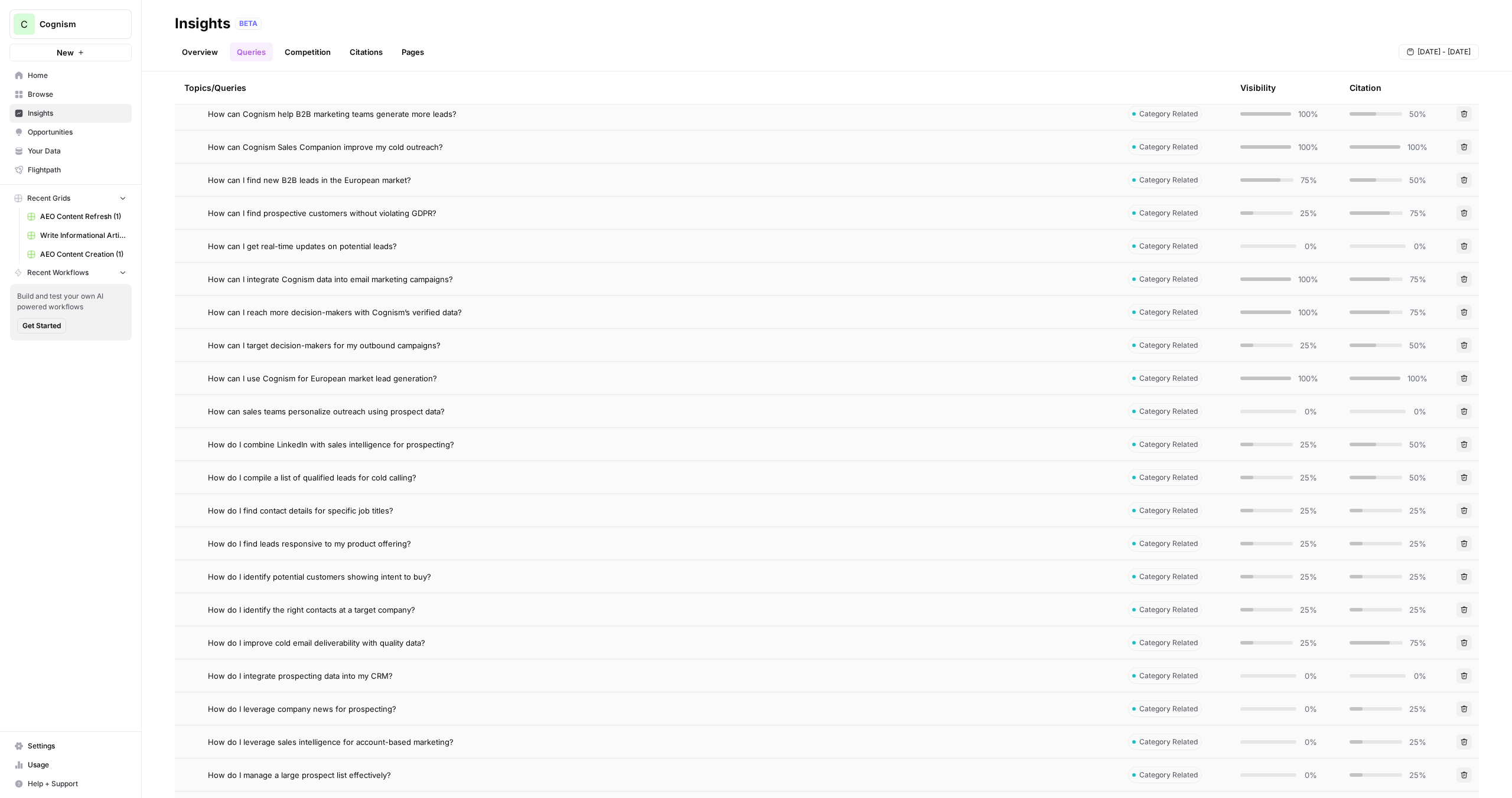
click at [327, 55] on link "Competition" at bounding box center [307, 52] width 61 height 19
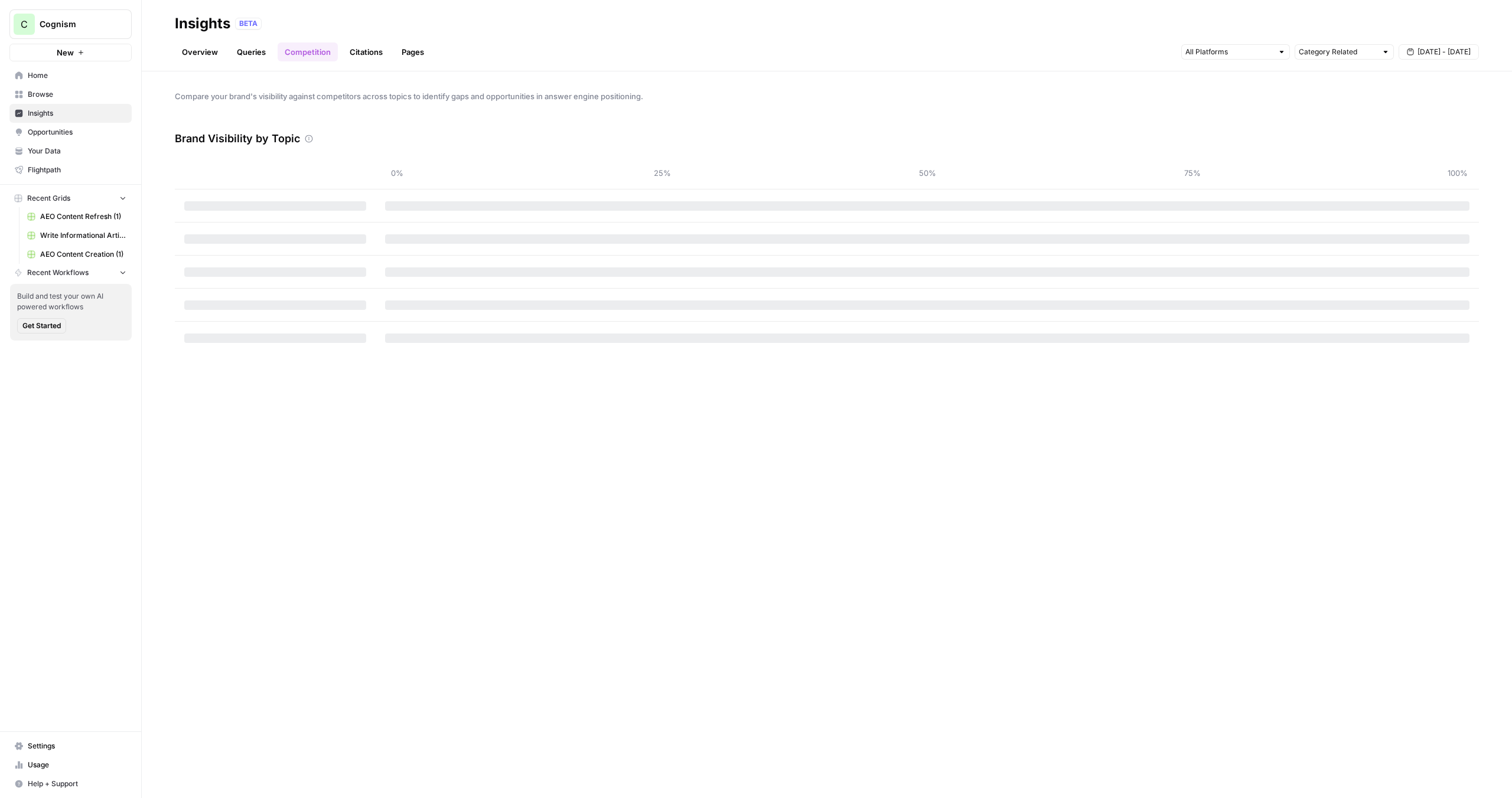
click at [383, 49] on link "Citations" at bounding box center [366, 52] width 47 height 19
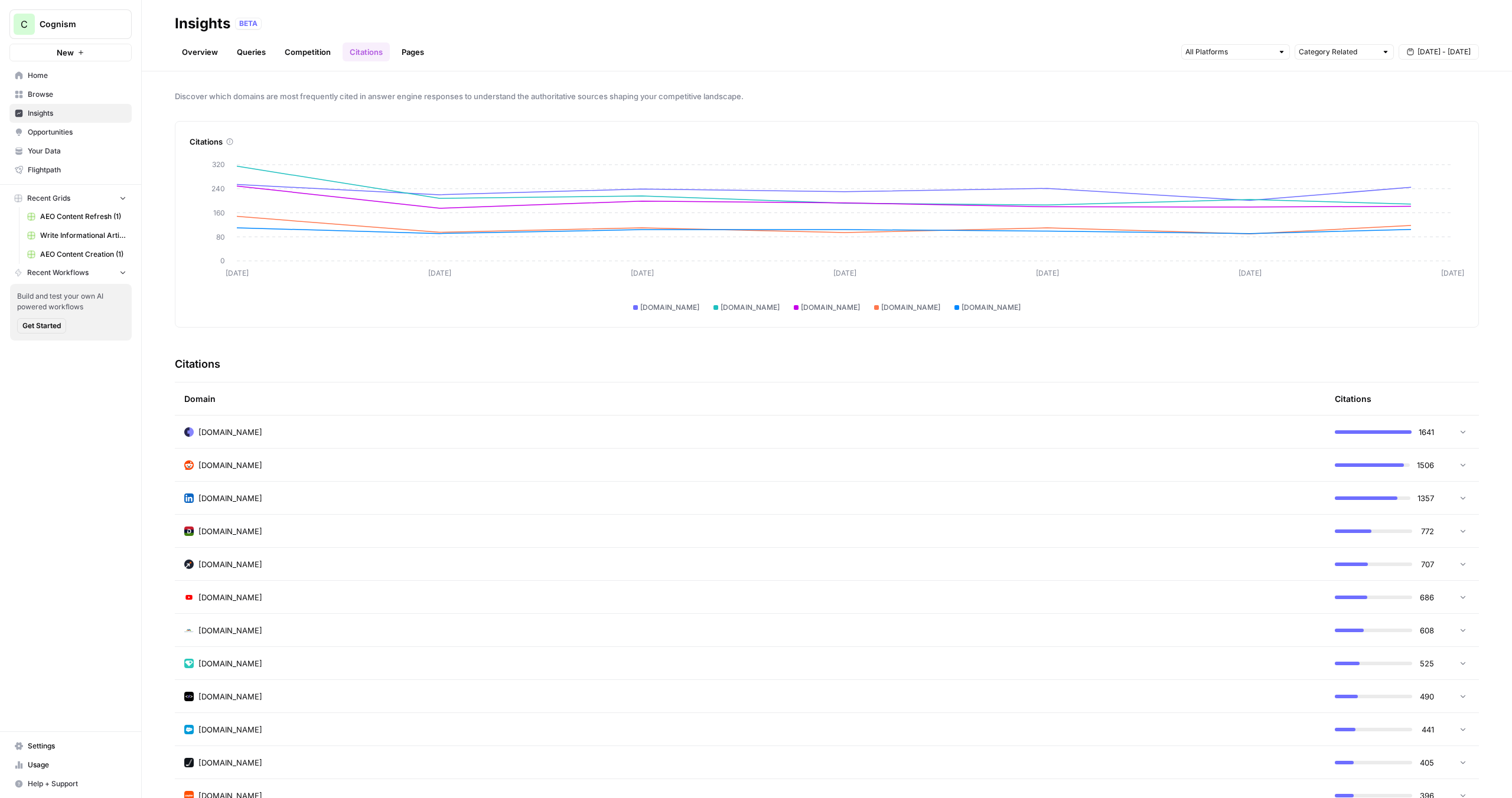
click at [285, 52] on link "Competition" at bounding box center [307, 52] width 61 height 19
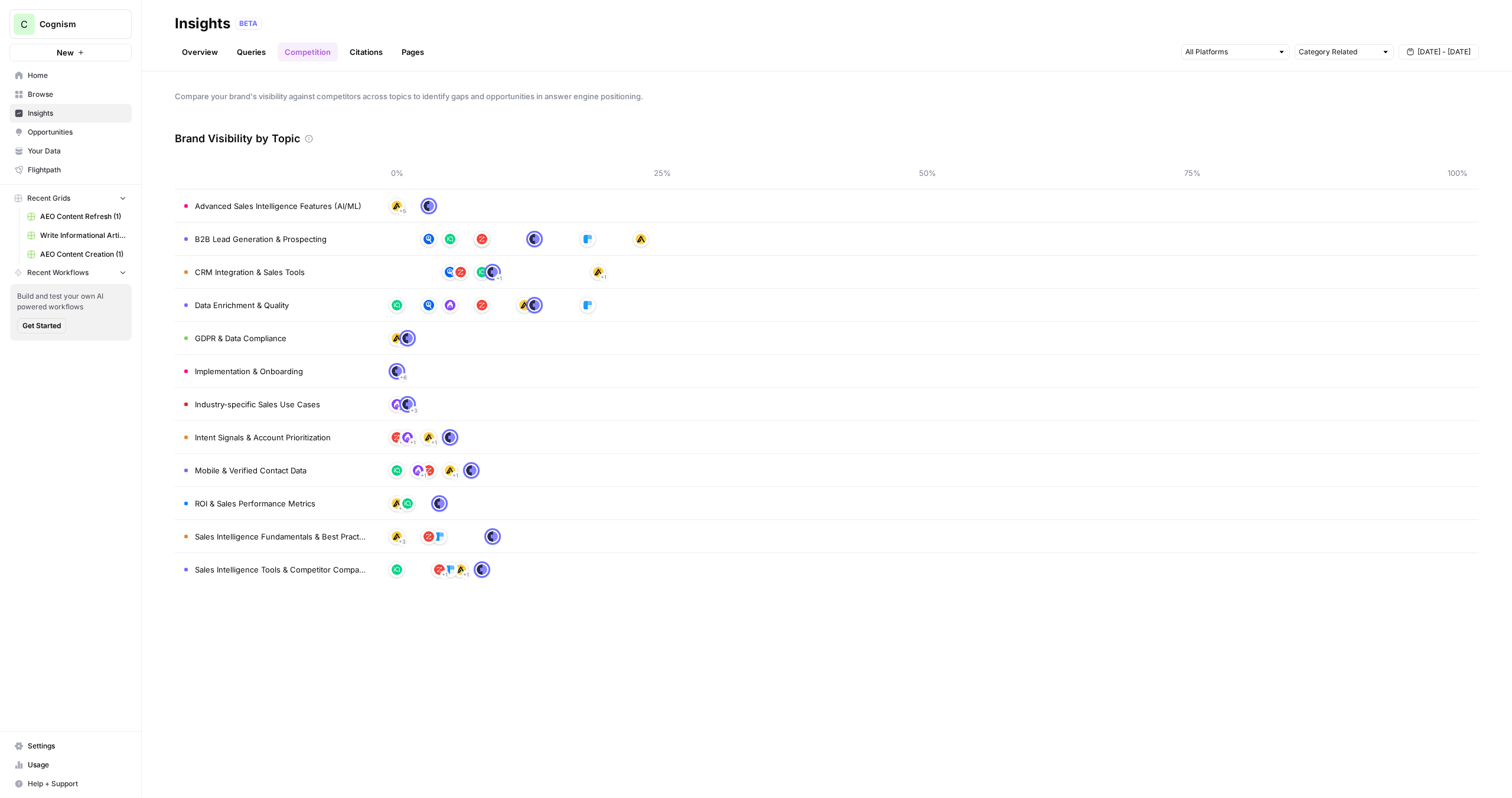
click at [58, 137] on link "Opportunities" at bounding box center [71, 133] width 122 height 19
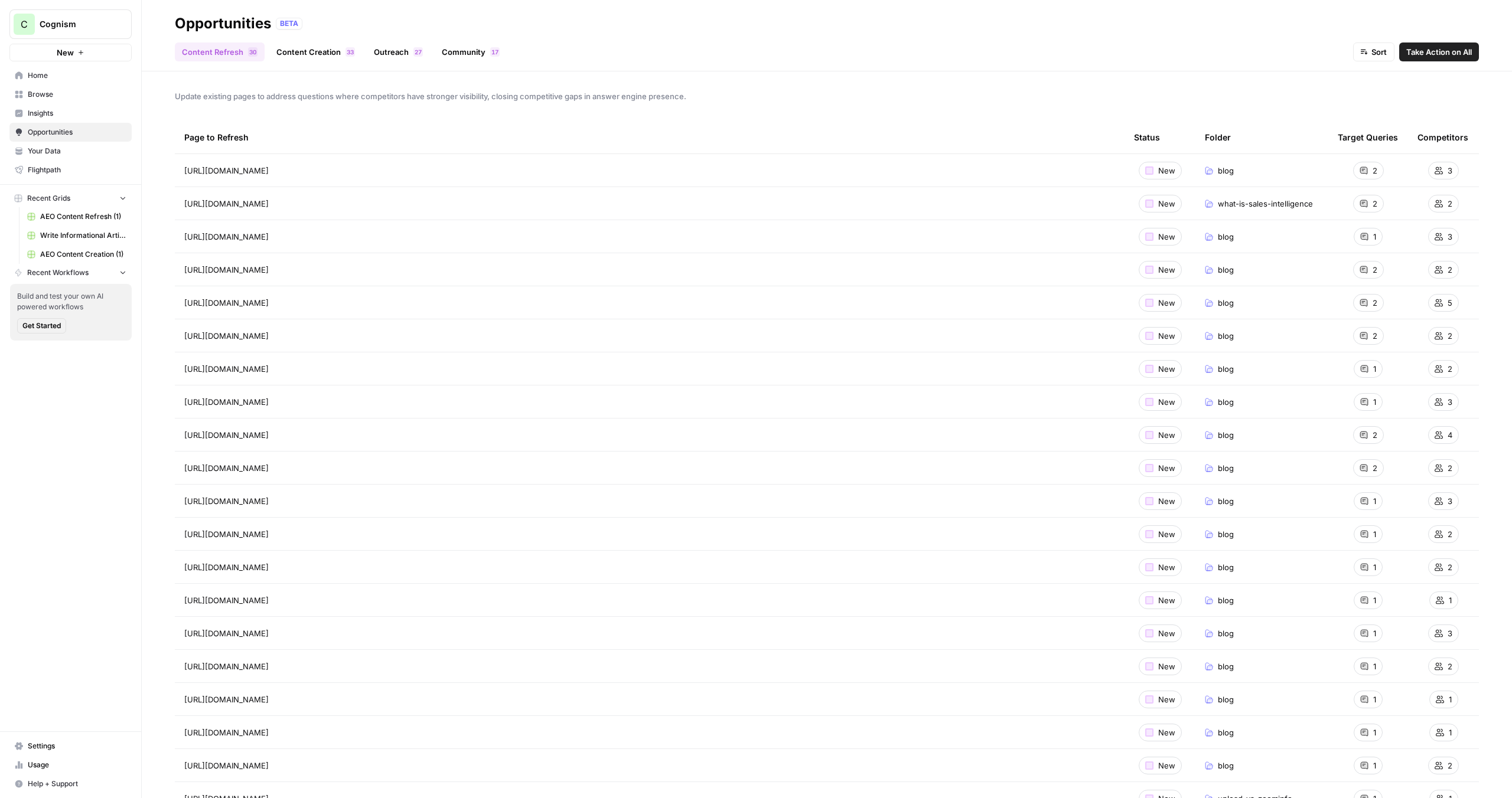
click at [317, 48] on link "Content Creation 3 3" at bounding box center [315, 52] width 92 height 19
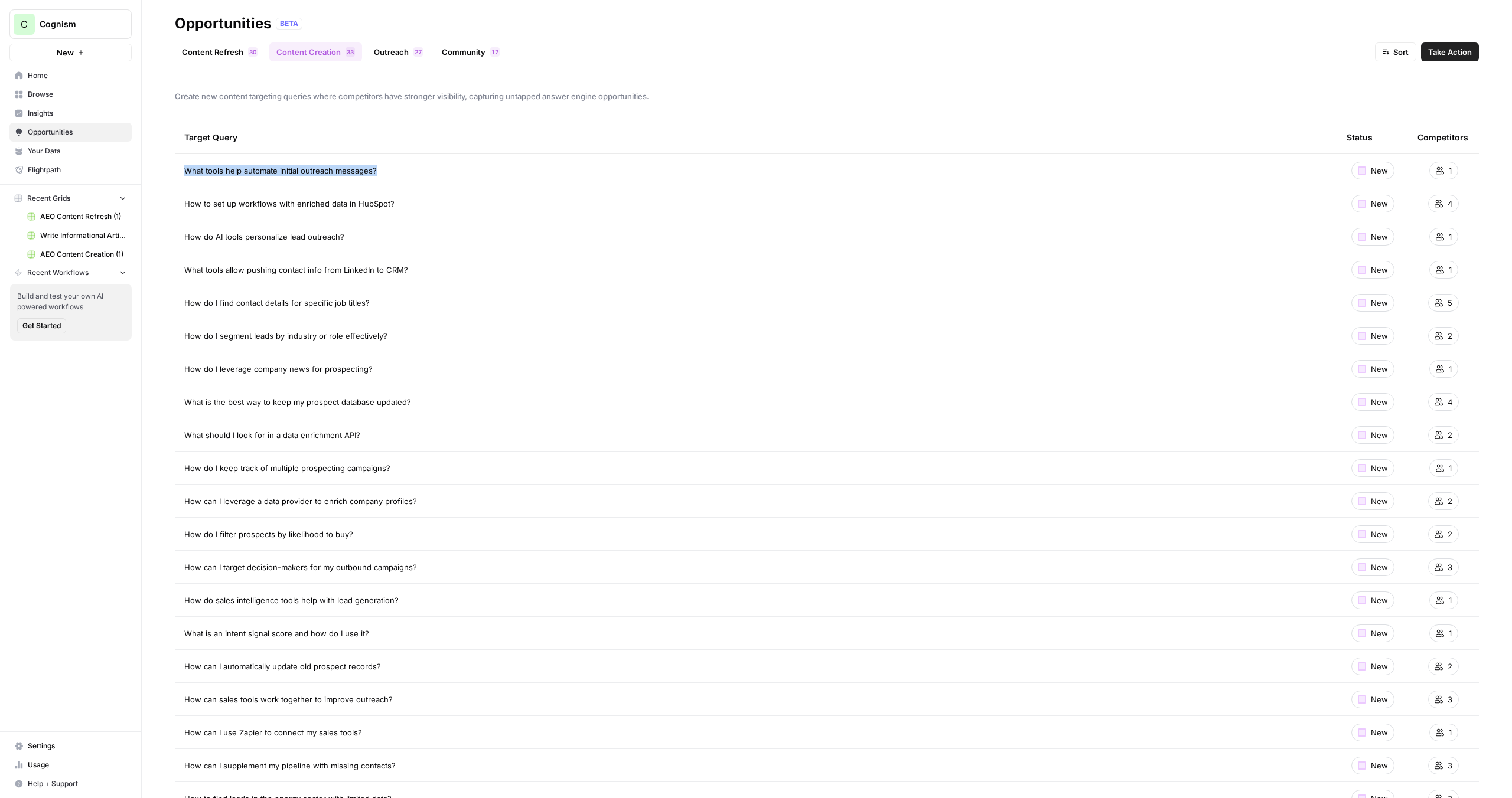
drag, startPoint x: 380, startPoint y: 173, endPoint x: 184, endPoint y: 173, distance: 196.0
click at [184, 173] on div "What tools help automate initial outreach messages?" at bounding box center [756, 170] width 1144 height 12
click at [469, 140] on div "Target Query" at bounding box center [756, 137] width 1144 height 33
click at [390, 52] on link "Outreach 7 2" at bounding box center [398, 52] width 63 height 19
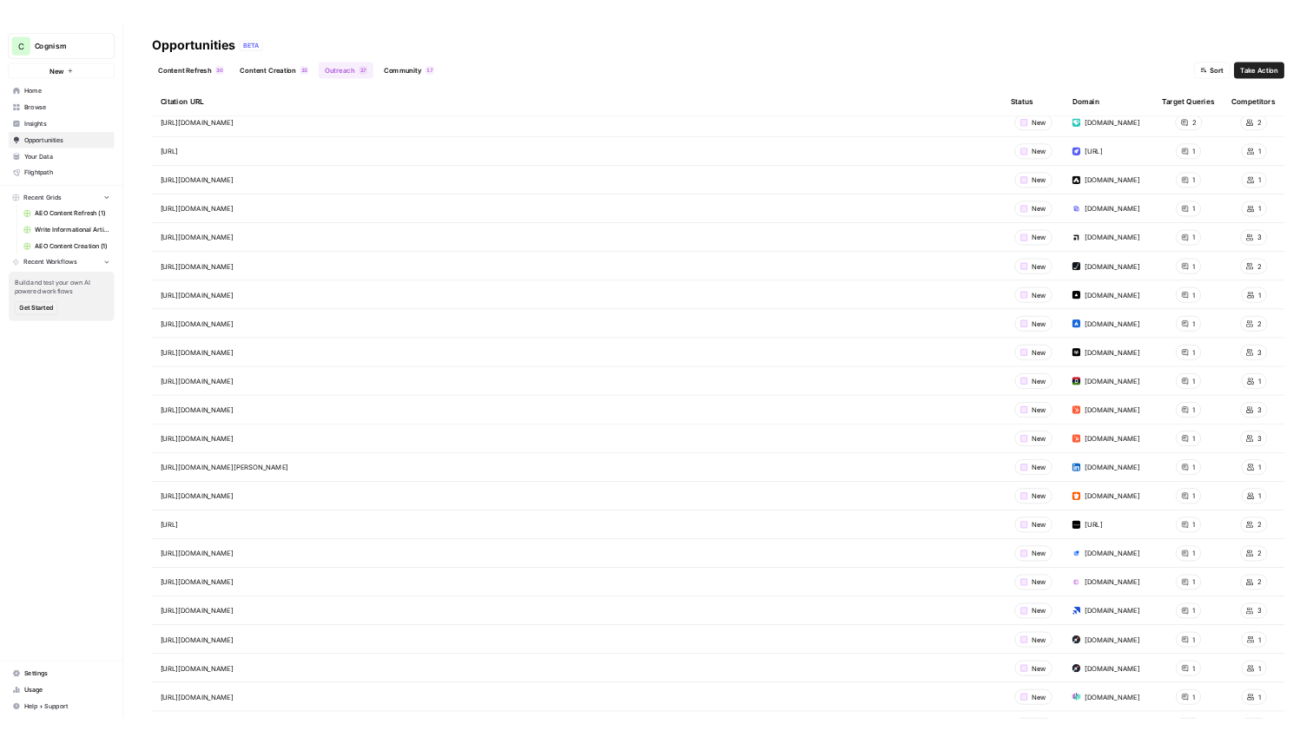
scroll to position [106, 0]
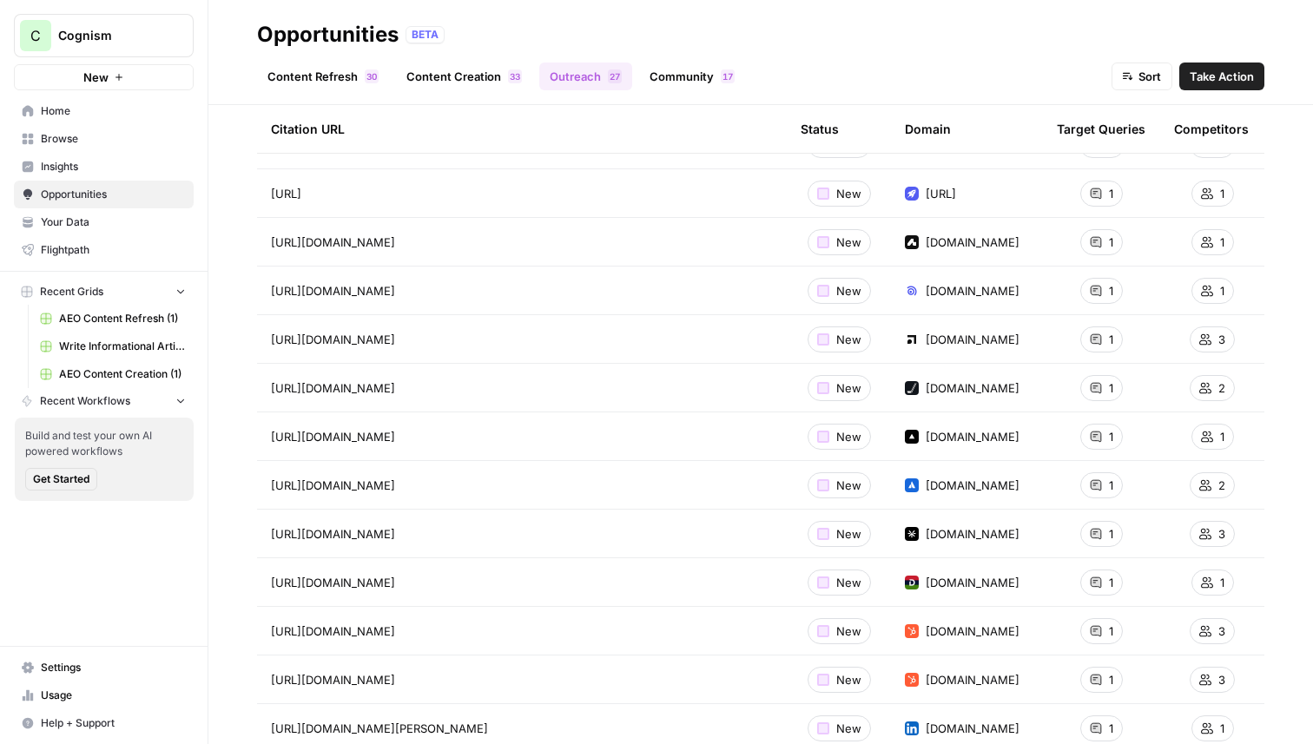
click at [105, 161] on span "Insights" at bounding box center [113, 167] width 145 height 16
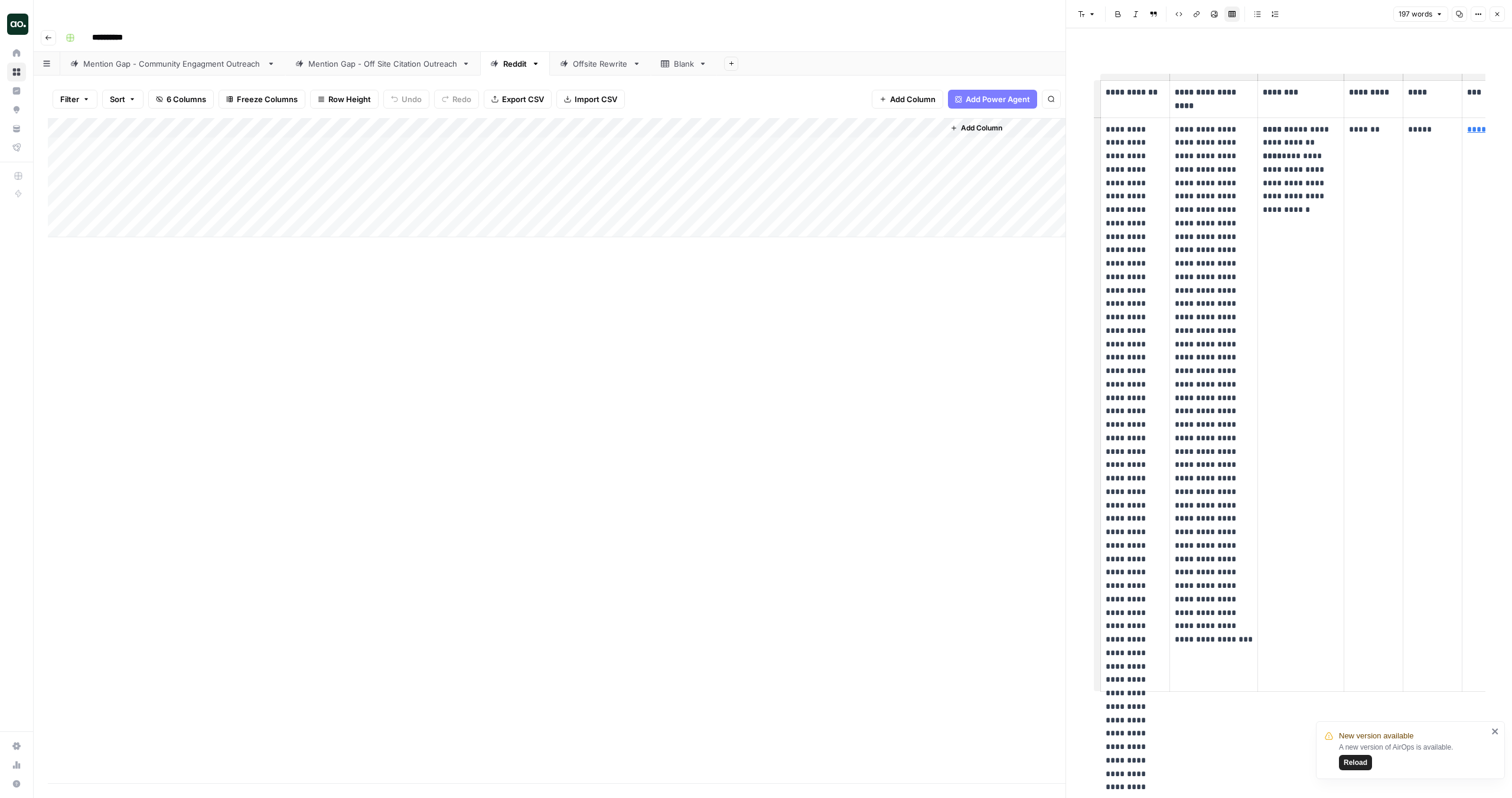
click at [408, 52] on link "Mention Gap - Off Site Citation Outreach" at bounding box center [383, 63] width 195 height 24
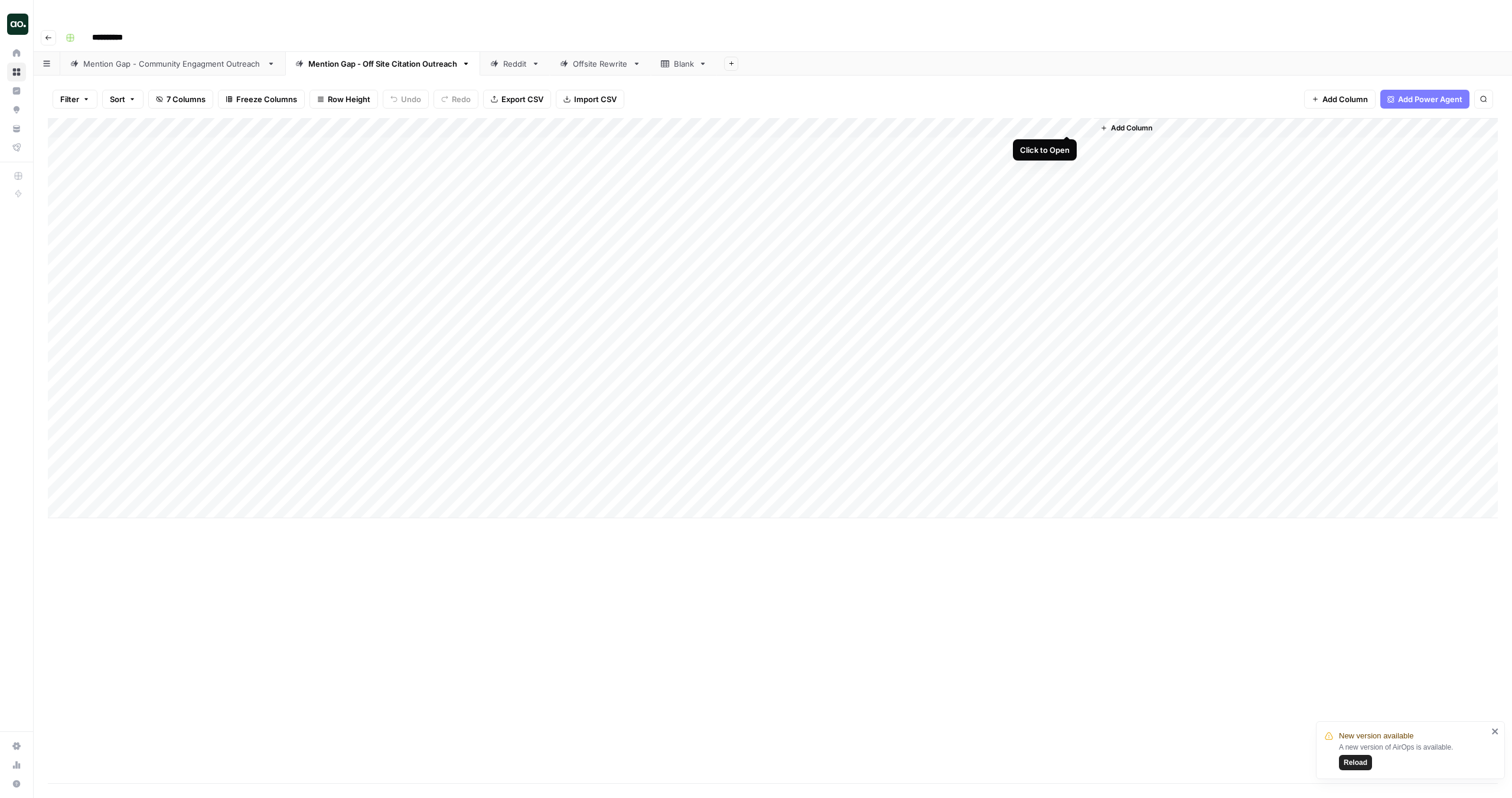
click at [1067, 124] on div "Add Column" at bounding box center [772, 318] width 1450 height 400
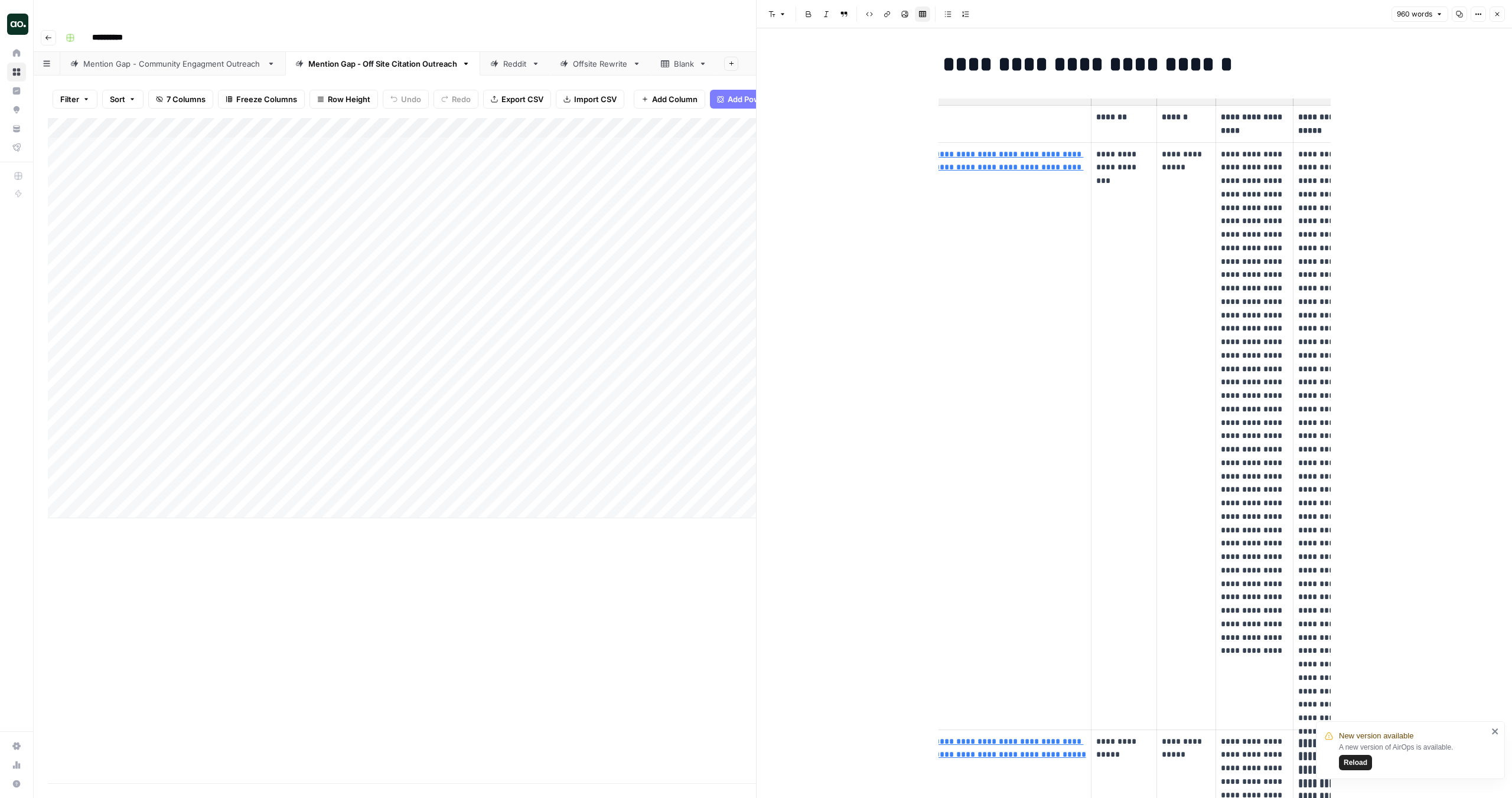
scroll to position [0, 92]
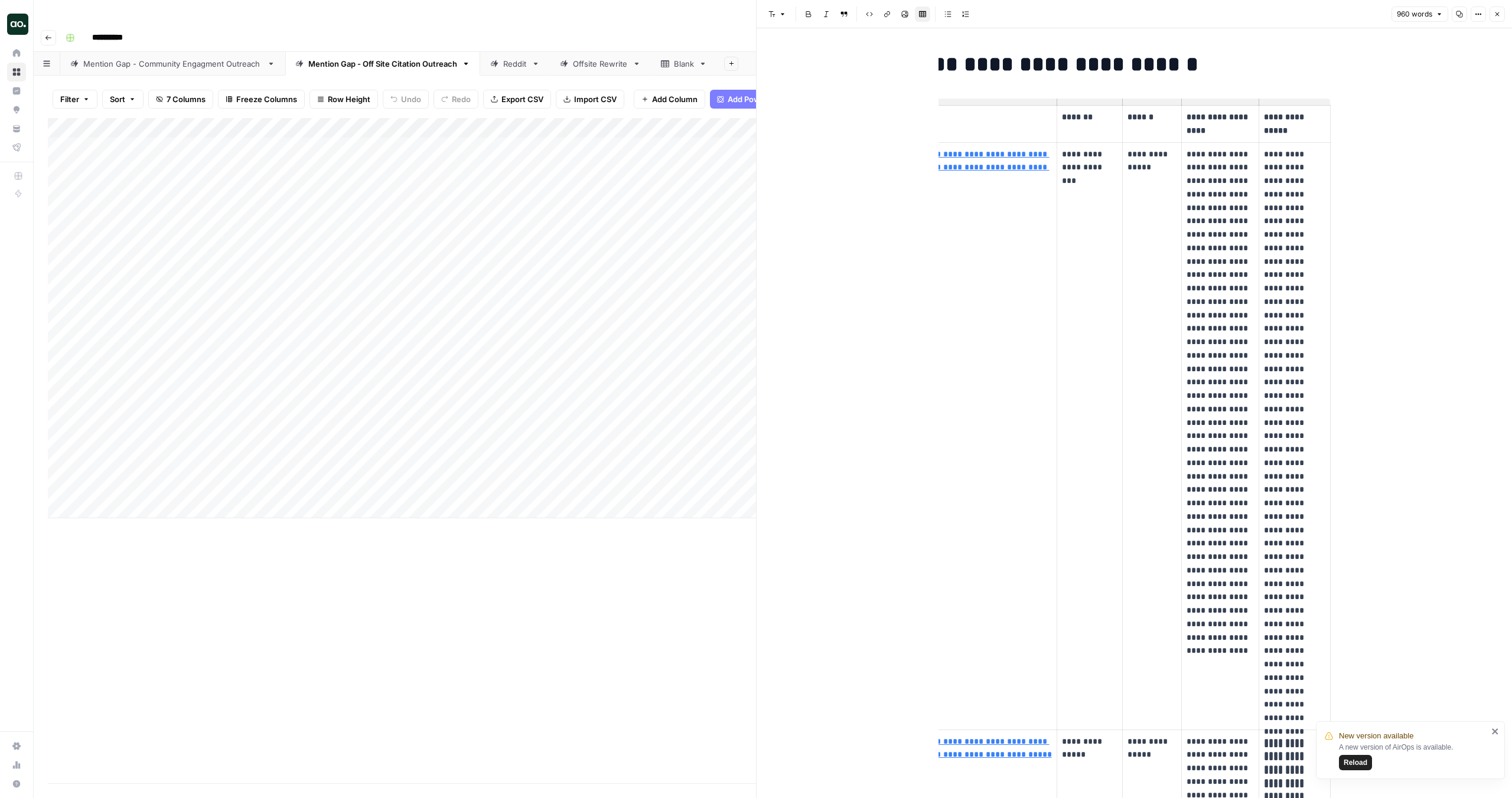
click at [1272, 157] on p "**********" at bounding box center [1294, 423] width 61 height 551
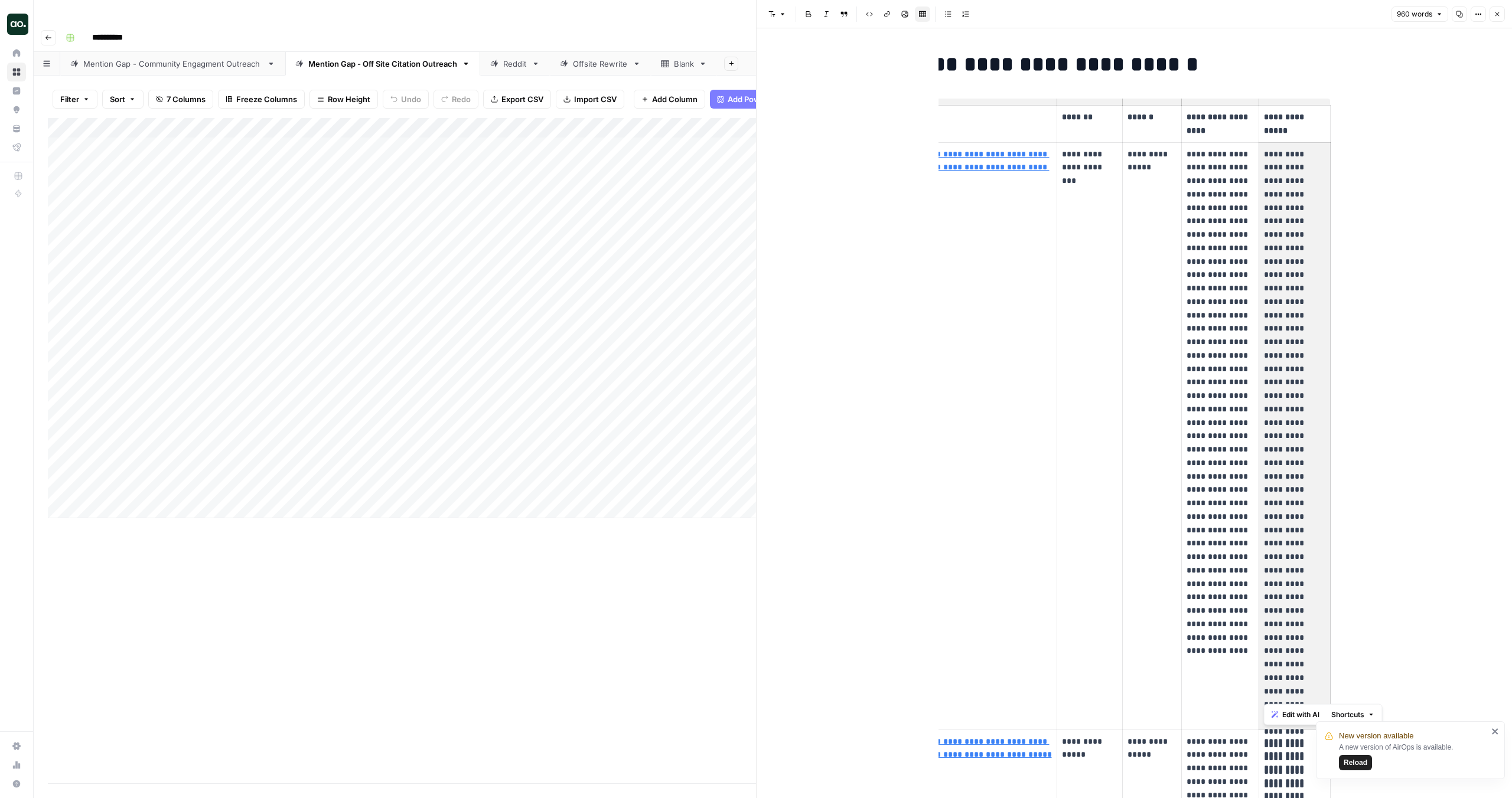
drag, startPoint x: 1263, startPoint y: 153, endPoint x: 1293, endPoint y: 580, distance: 428.1
click at [1293, 580] on p "**********" at bounding box center [1294, 423] width 61 height 551
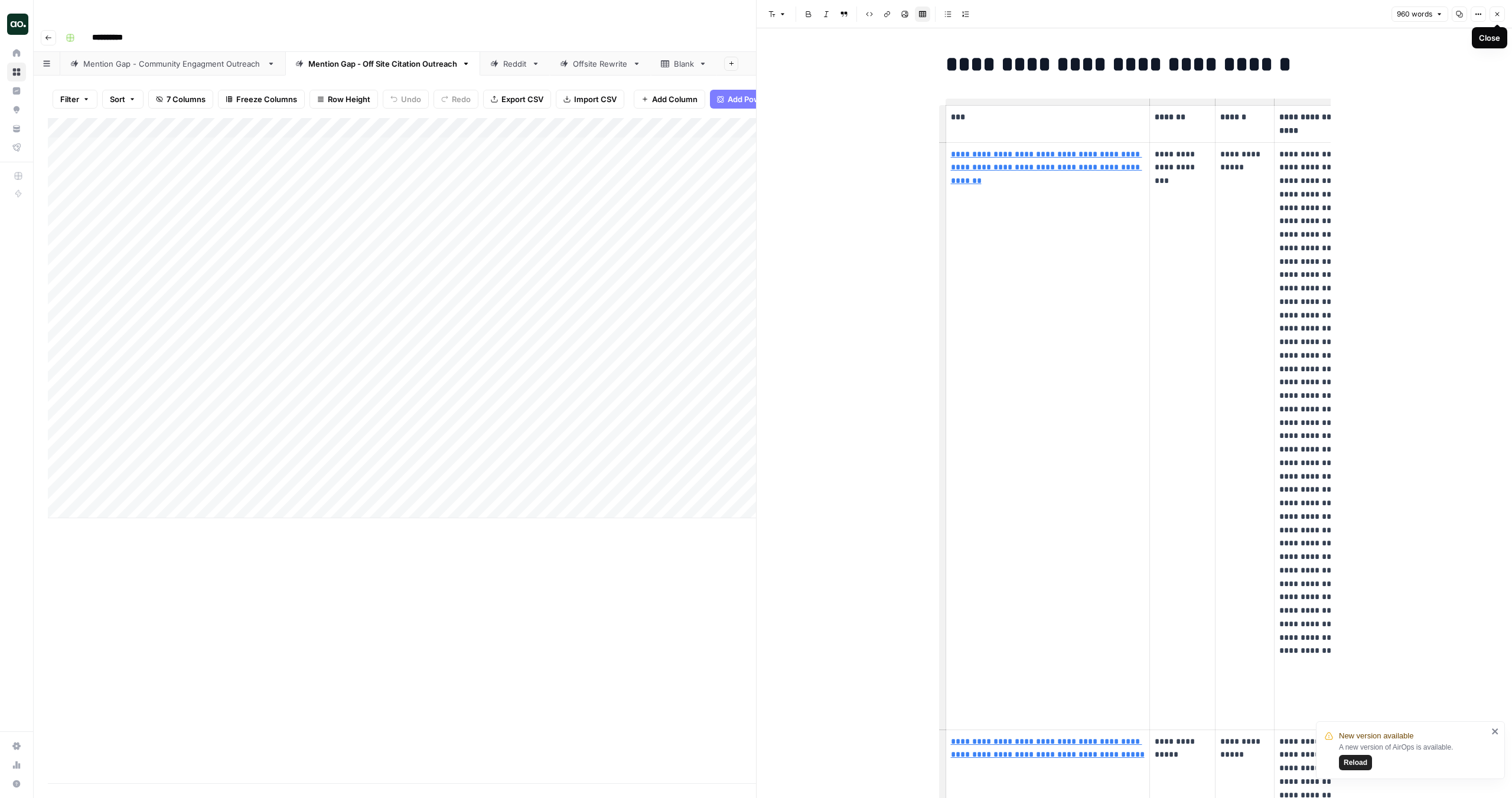
scroll to position [0, 35]
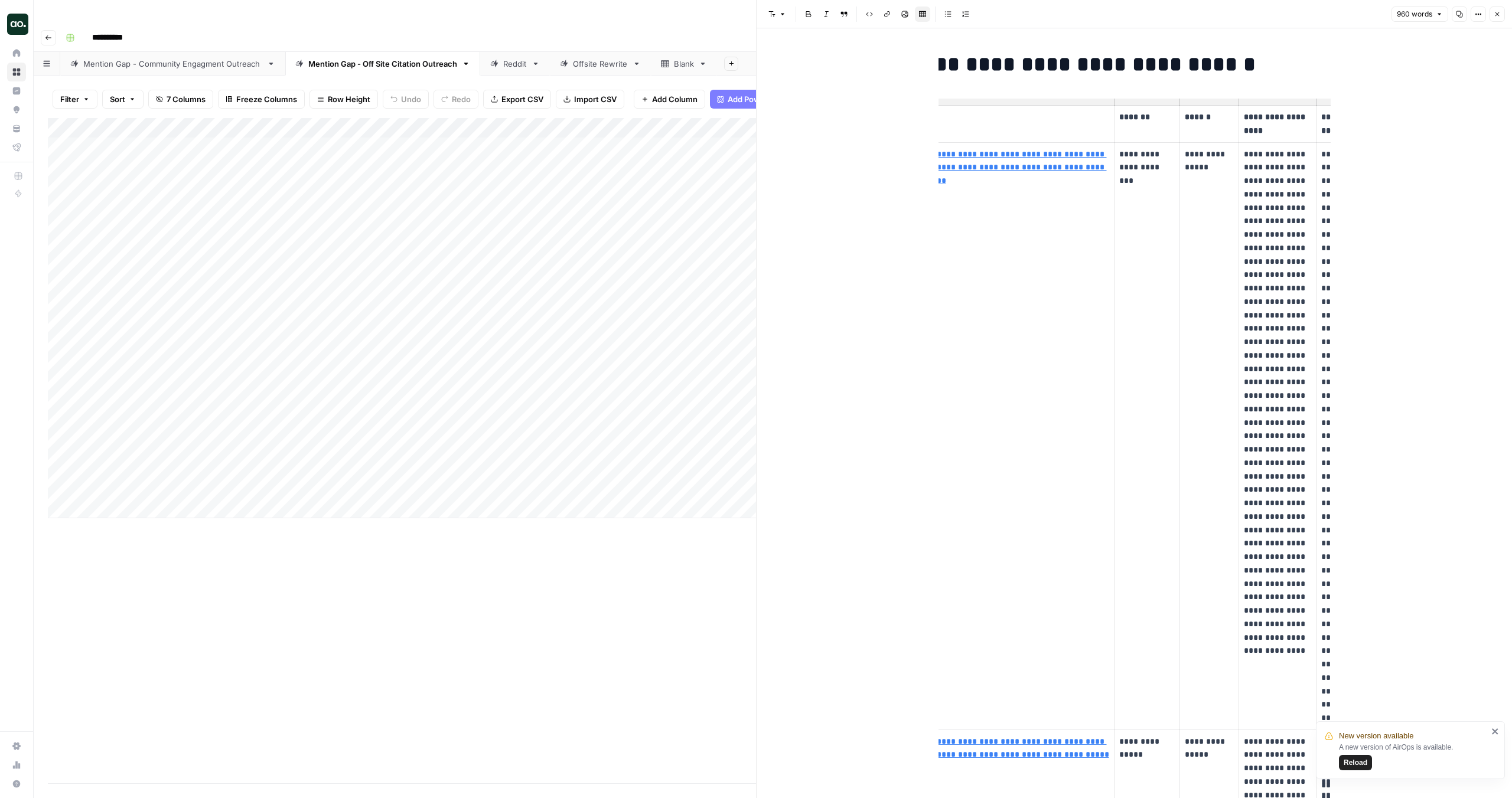
click at [1500, 15] on icon "button" at bounding box center [1497, 14] width 7 height 7
